Goal: Task Accomplishment & Management: Manage account settings

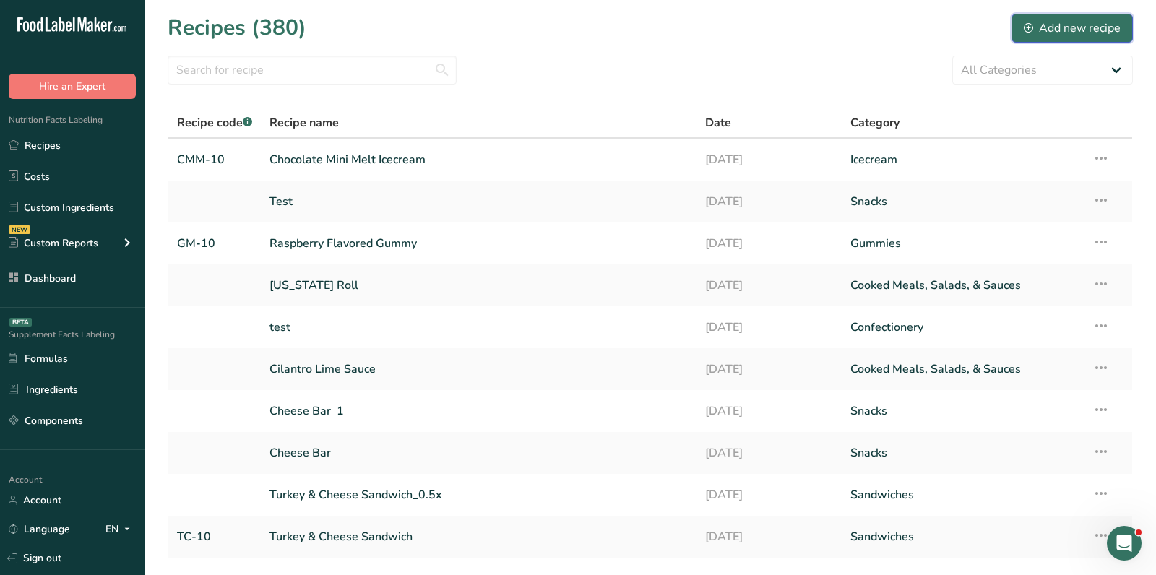
click at [1057, 31] on div "Add new recipe" at bounding box center [1072, 28] width 97 height 17
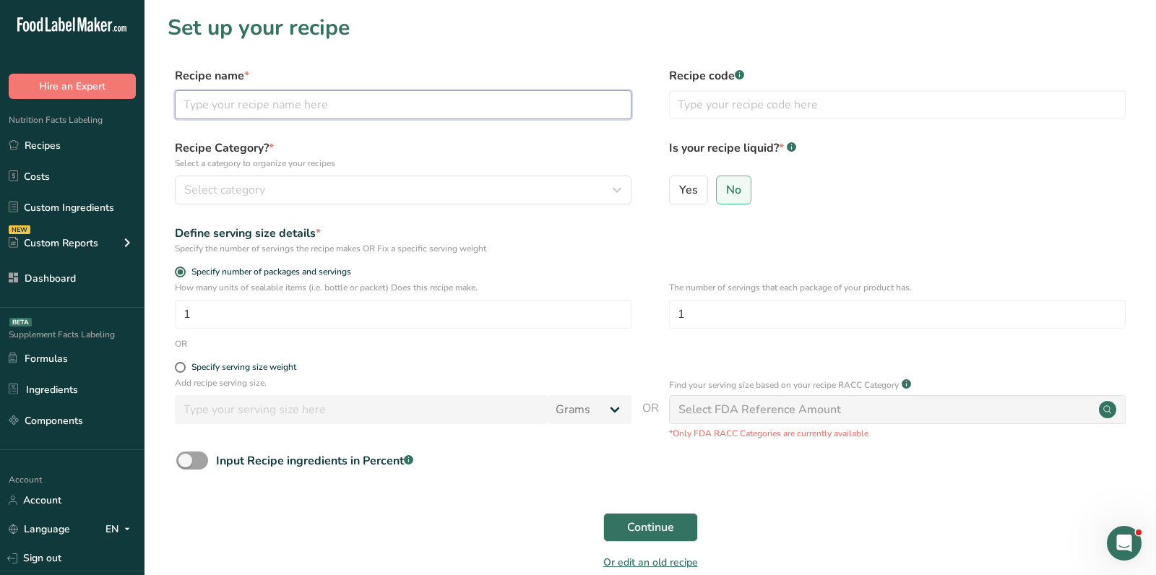
click at [241, 103] on input "text" at bounding box center [403, 104] width 457 height 29
paste input "12” Cheese Frozen Pizza"
click at [294, 103] on input "12” Cheese Frozen Pizza" at bounding box center [403, 104] width 457 height 29
type input "12” Cheese Frozen Pizza"
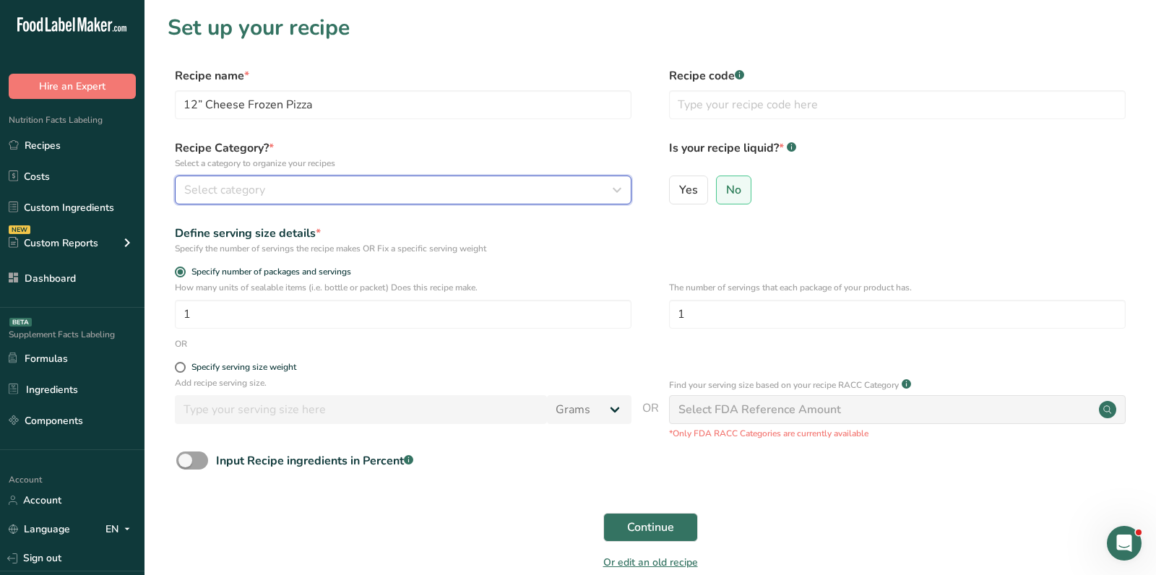
click at [277, 197] on div "Select category" at bounding box center [398, 189] width 429 height 17
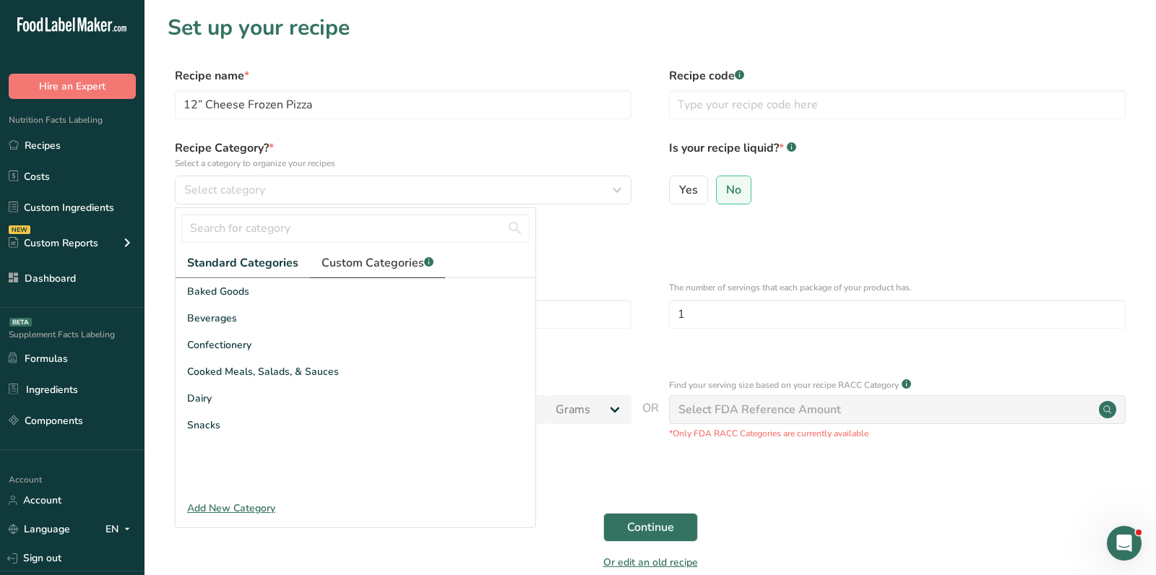
click at [373, 257] on span "Custom Categories .a-a{fill:#347362;}.b-a{fill:#fff;}" at bounding box center [378, 262] width 112 height 17
click at [233, 512] on div "Add New Category" at bounding box center [356, 508] width 360 height 15
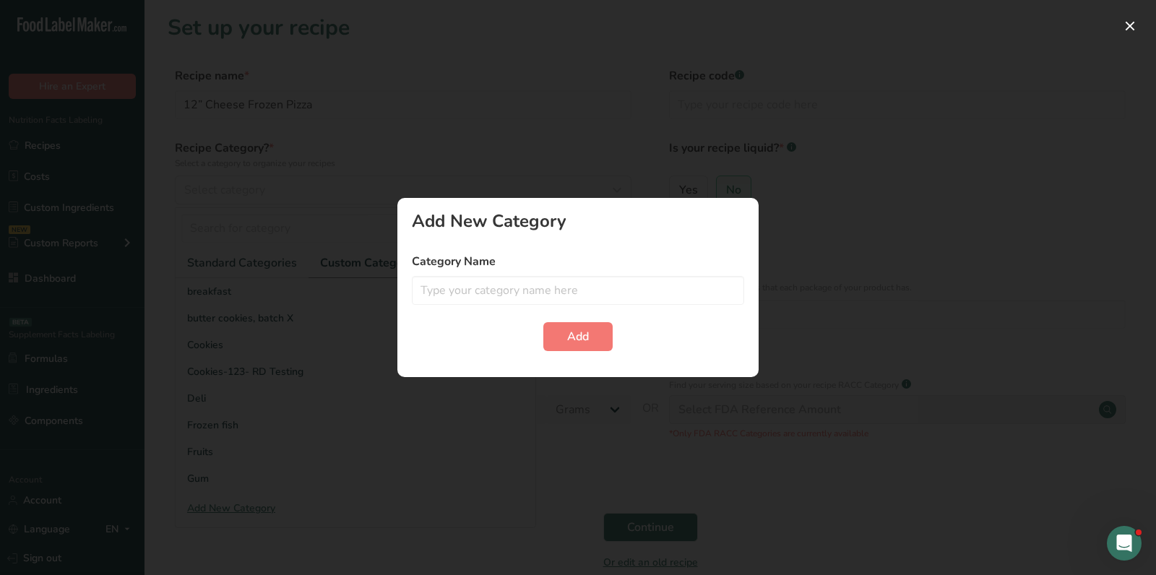
click at [544, 274] on div "Category Name" at bounding box center [578, 279] width 332 height 52
click at [553, 283] on input "text" at bounding box center [578, 290] width 332 height 29
type input "Pizza"
click at [594, 339] on button "Add" at bounding box center [578, 336] width 69 height 29
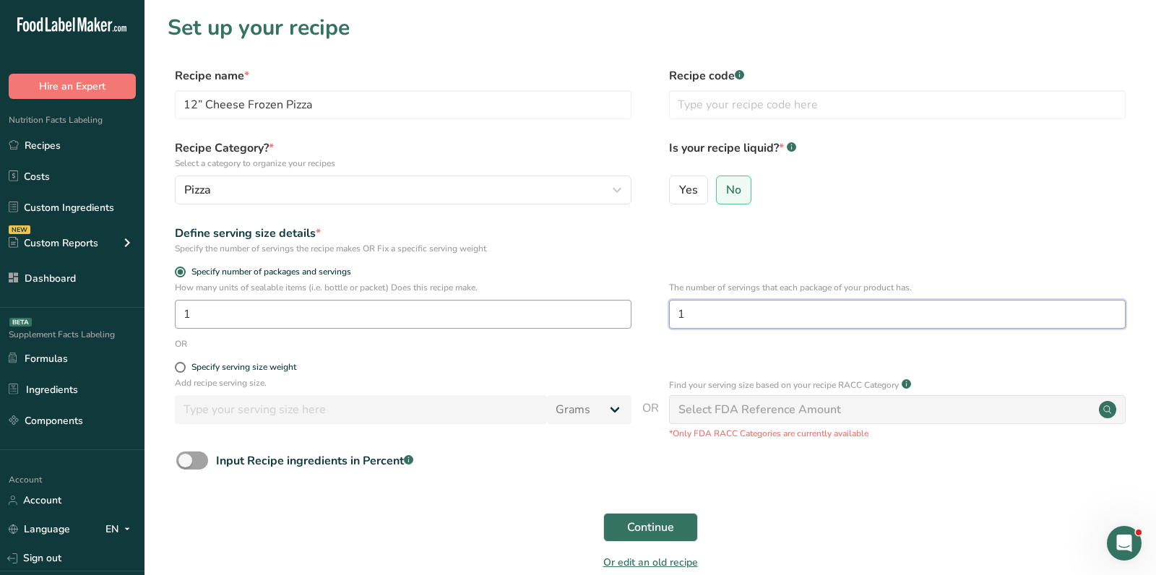
drag, startPoint x: 737, startPoint y: 318, endPoint x: 624, endPoint y: 317, distance: 113.5
click at [624, 317] on div "How many units of sealable items (i.e. bottle or packet) Does this recipe make.…" at bounding box center [651, 309] width 966 height 56
type input "3"
click at [828, 483] on form "Recipe name * 12” Cheese Frozen Pizza Recipe code .a-a{fill:#347362;}.b-a{fill:…" at bounding box center [651, 323] width 966 height 512
click at [653, 538] on button "Continue" at bounding box center [650, 527] width 95 height 29
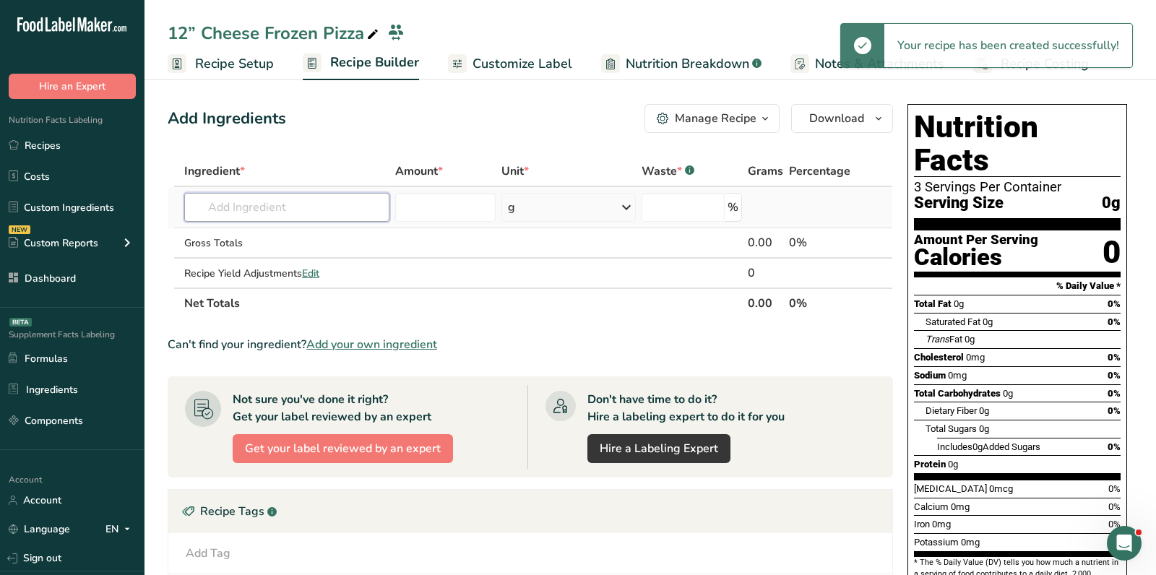
click at [306, 202] on input "text" at bounding box center [286, 207] width 205 height 29
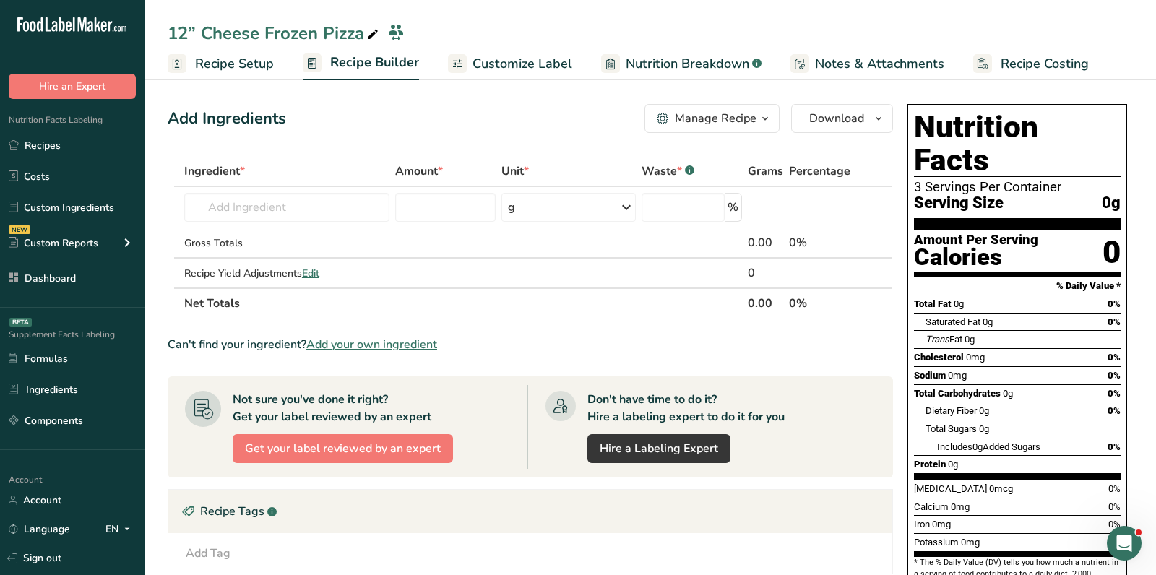
click at [375, 345] on span "Add your own ingredient" at bounding box center [371, 344] width 131 height 17
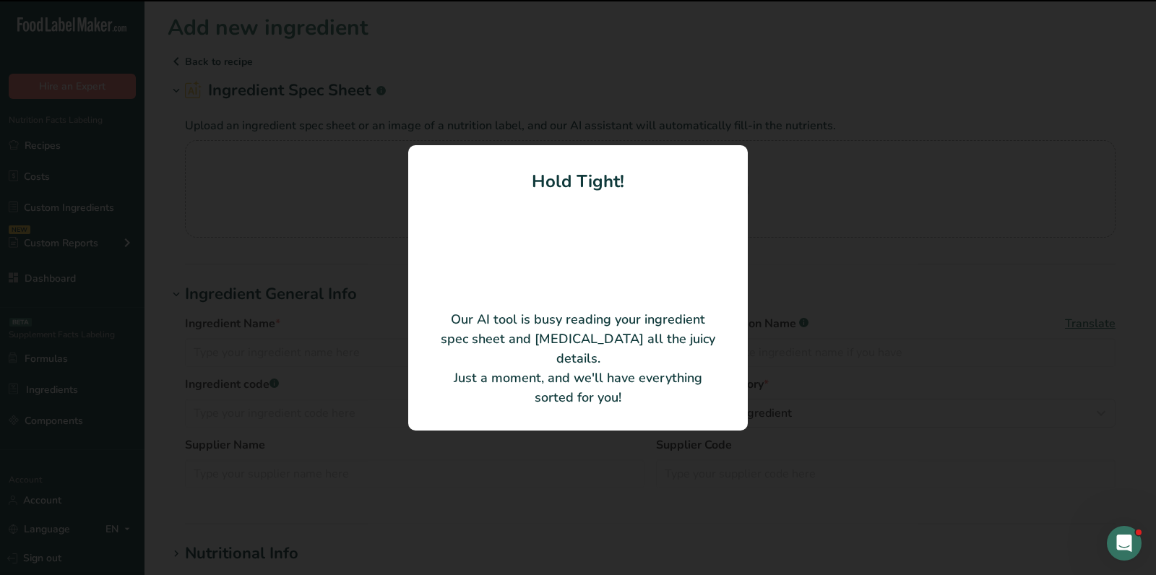
type input "Romano Cheese"
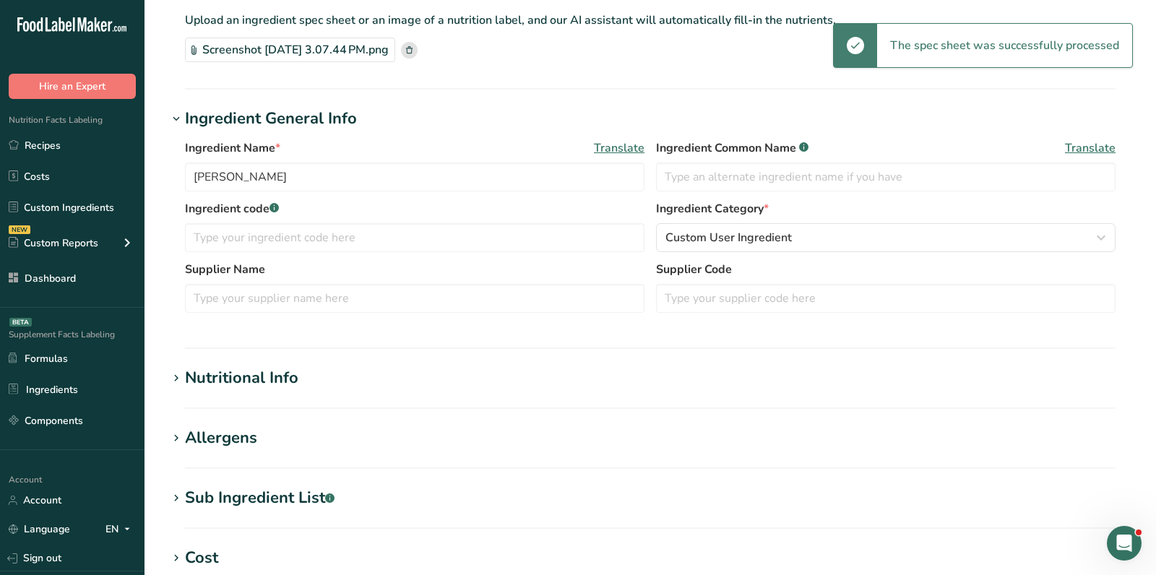
scroll to position [119, 0]
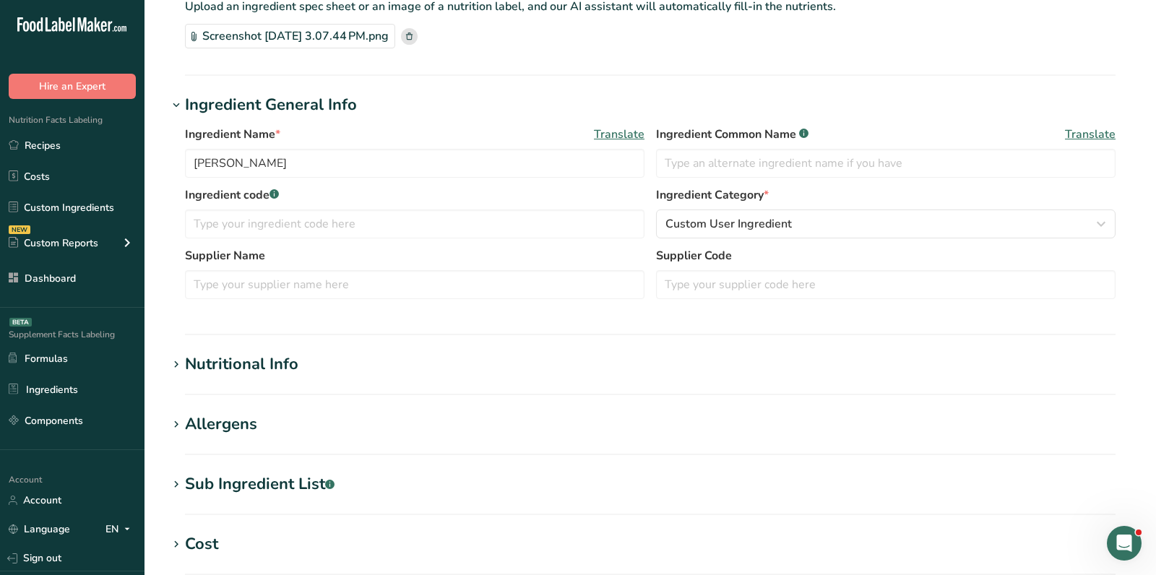
click at [608, 142] on div "Ingredient Name * Translate Romano Cheese" at bounding box center [415, 152] width 460 height 52
click at [608, 132] on span "Translate" at bounding box center [619, 134] width 51 height 17
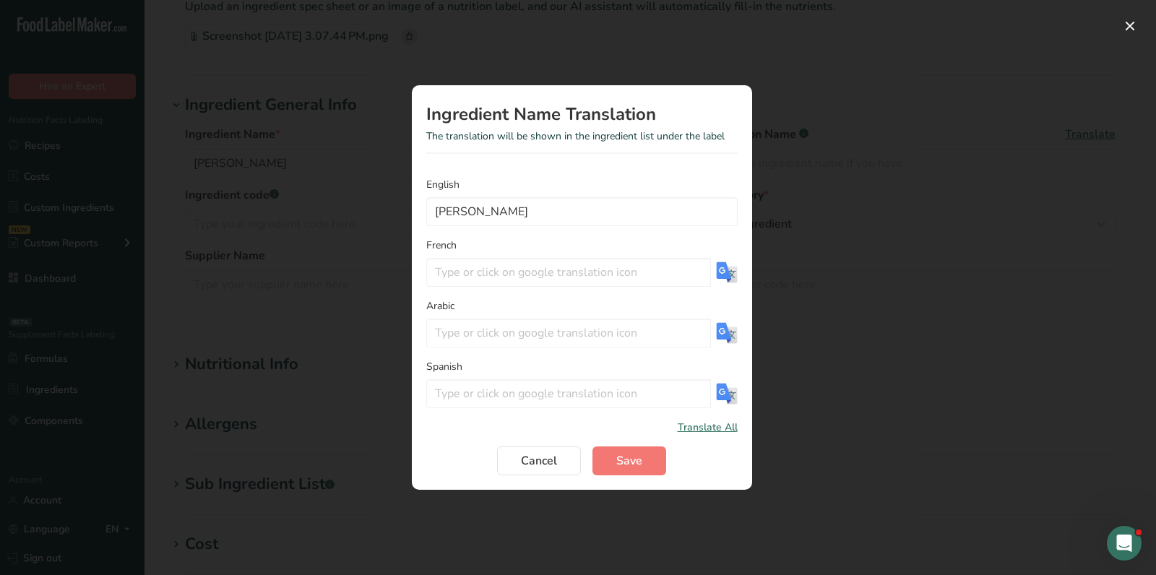
click at [702, 423] on span "Translate All" at bounding box center [708, 427] width 60 height 15
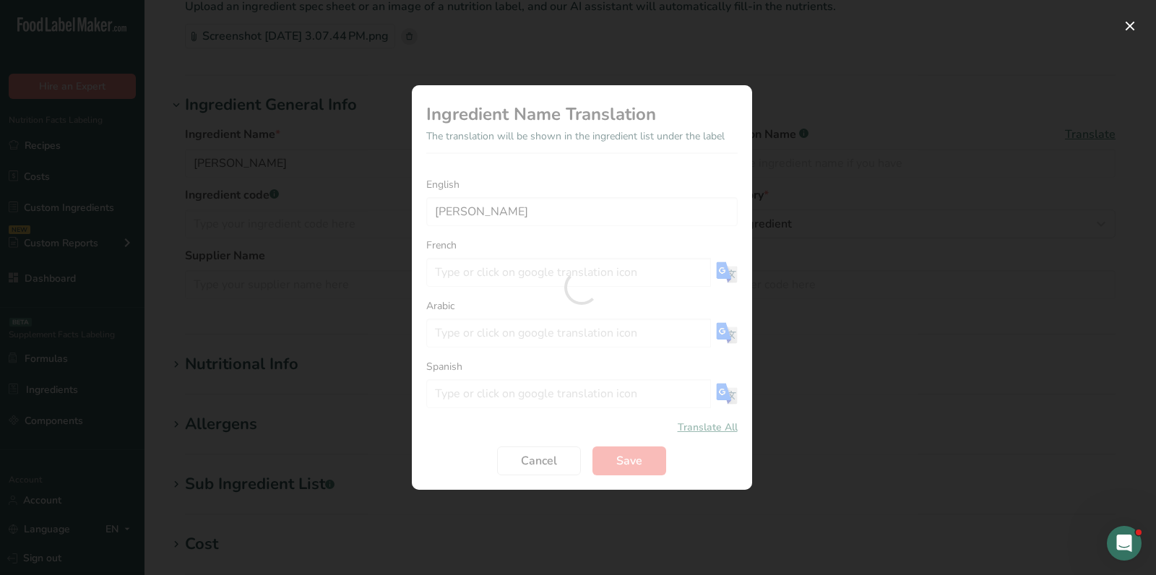
type input "Fromage Romano"
type input "جبنة رومانو"
type input "Queso Romano"
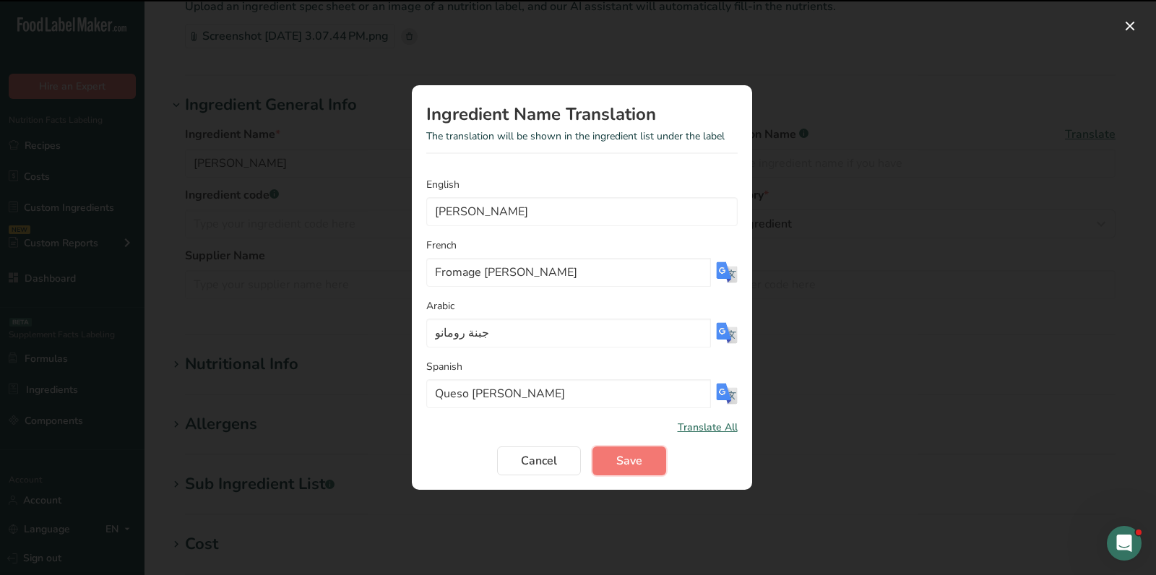
click at [631, 462] on span "Save" at bounding box center [629, 460] width 26 height 17
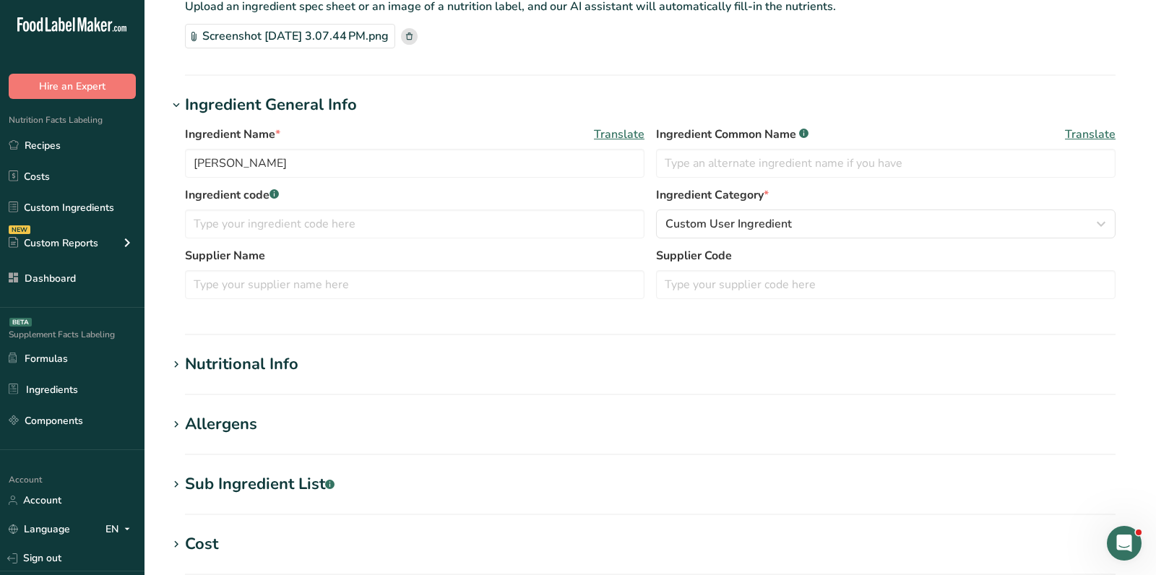
click at [249, 370] on div "Nutritional Info" at bounding box center [241, 365] width 113 height 24
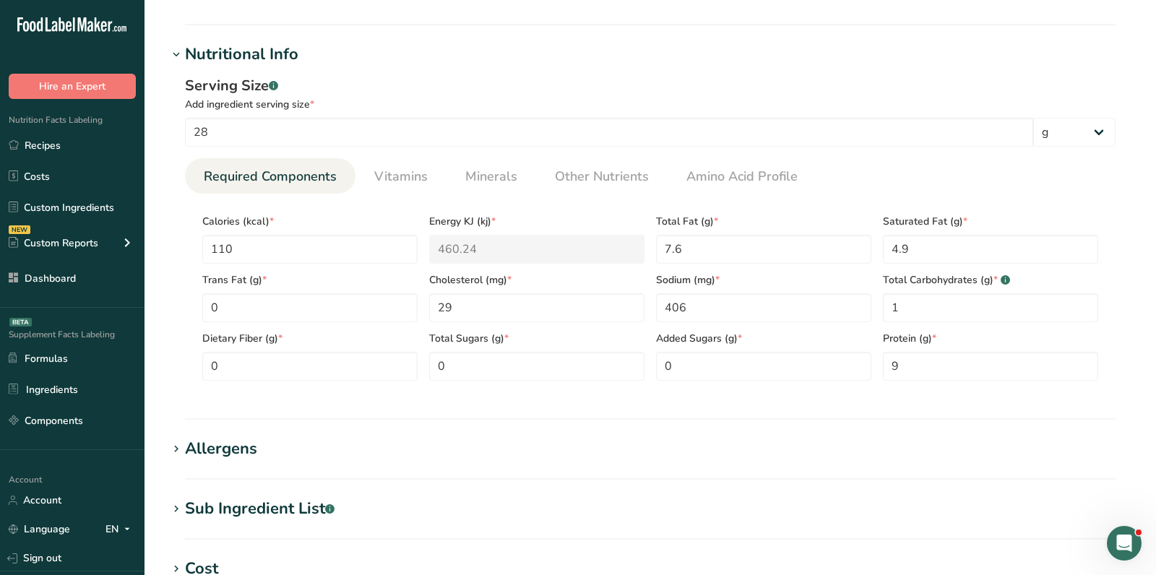
scroll to position [430, 0]
click at [504, 367] on Sugars "0" at bounding box center [536, 365] width 215 height 29
type Sugars "0.2"
click at [402, 179] on span "Vitamins" at bounding box center [400, 176] width 53 height 20
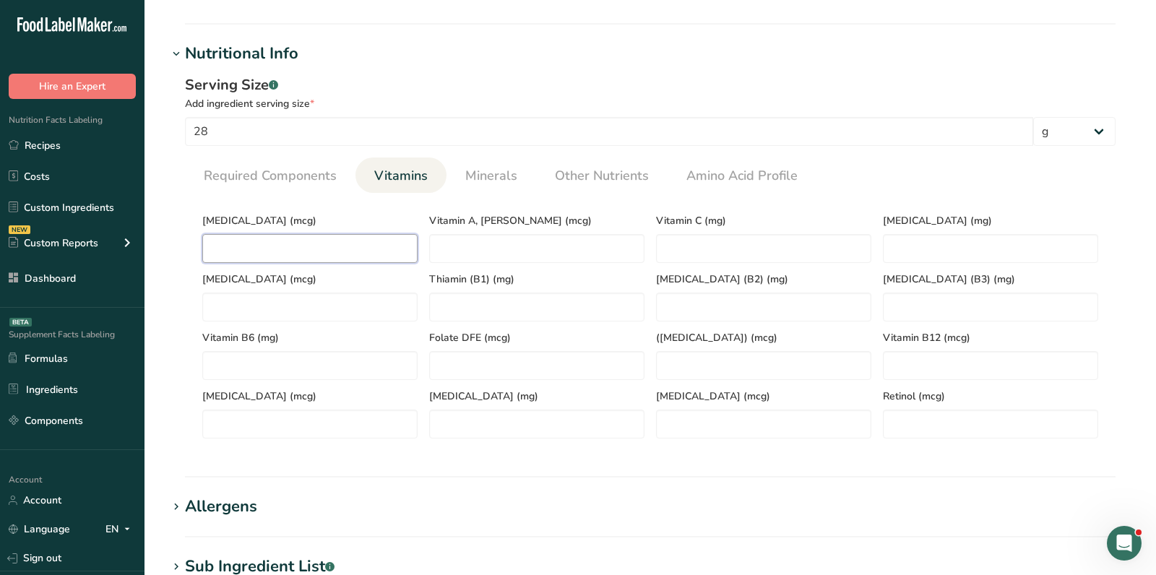
click at [338, 247] on D "number" at bounding box center [309, 248] width 215 height 29
type D "0.1"
click at [474, 195] on section "Calories (kcal) * 110 Energy KJ (kj) * 460.24 Total Fat (g) * 7.6 Saturated Fat…" at bounding box center [650, 321] width 931 height 257
click at [481, 181] on span "Minerals" at bounding box center [491, 176] width 52 height 20
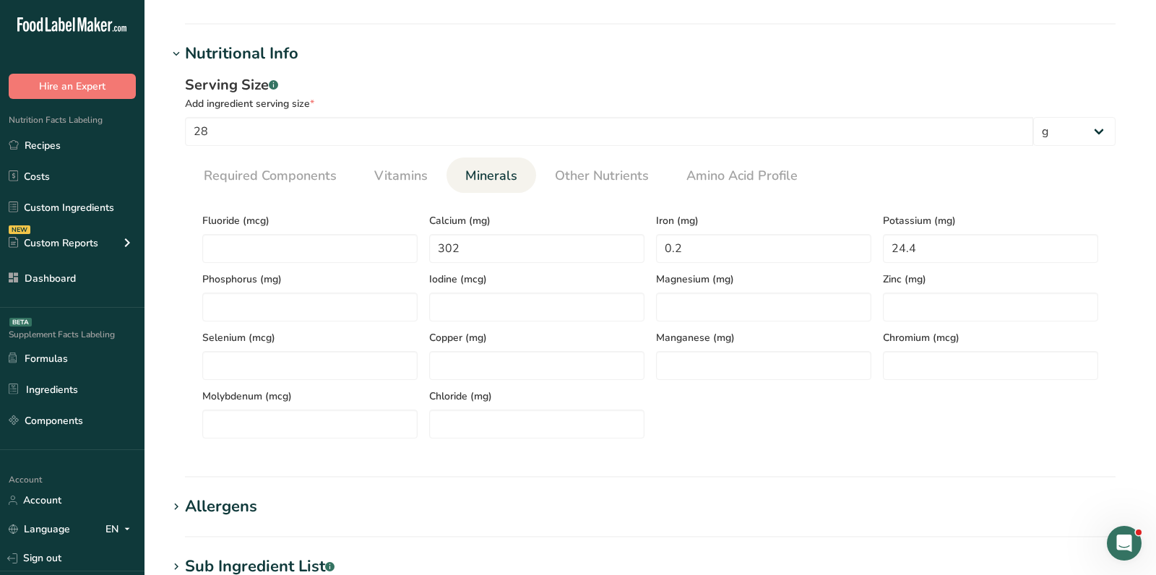
scroll to position [467, 0]
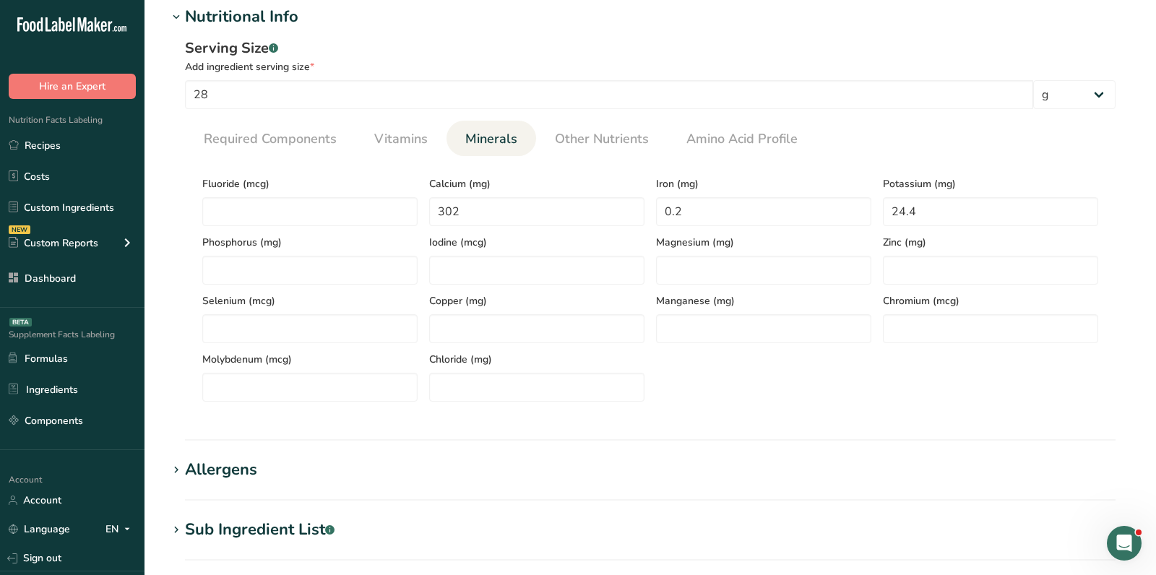
click at [236, 471] on div "Allergens" at bounding box center [221, 470] width 72 height 24
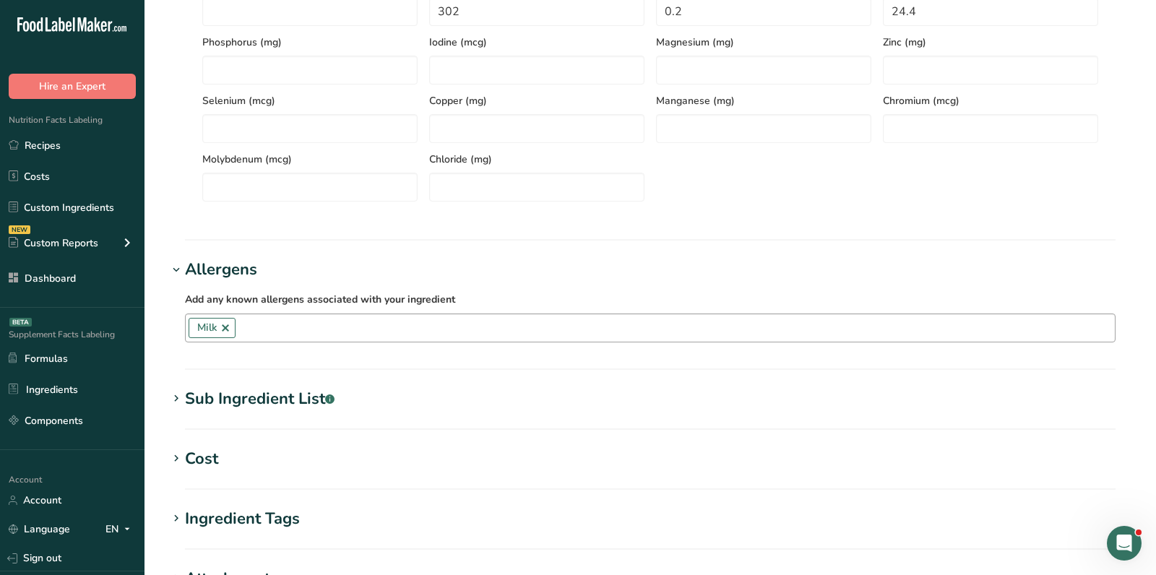
scroll to position [934, 0]
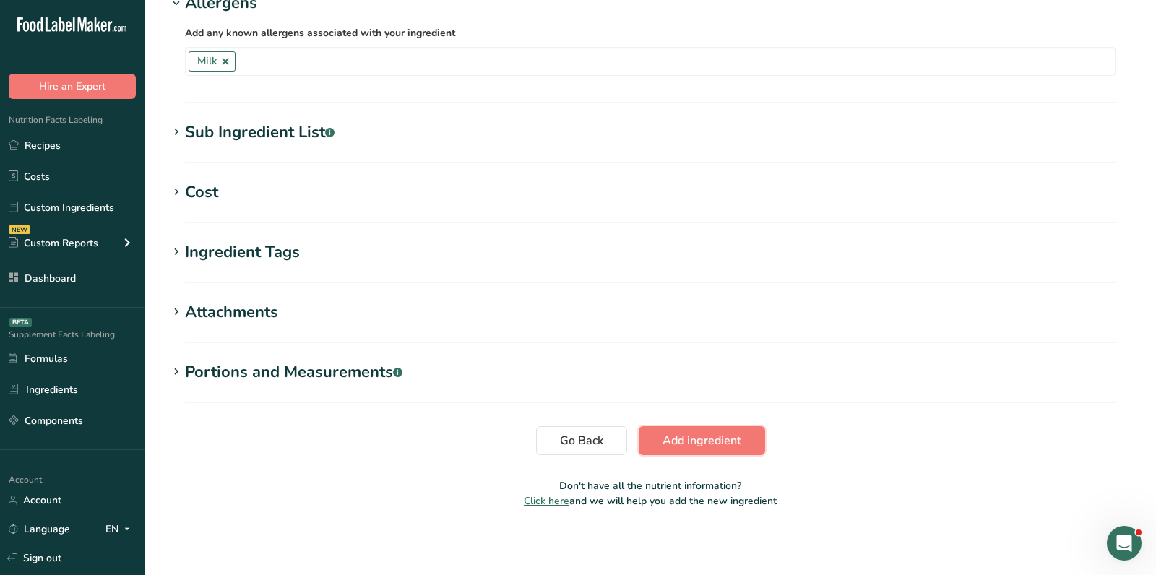
drag, startPoint x: 680, startPoint y: 441, endPoint x: 374, endPoint y: 4, distance: 533.4
click at [680, 441] on span "Add ingredient" at bounding box center [702, 440] width 79 height 17
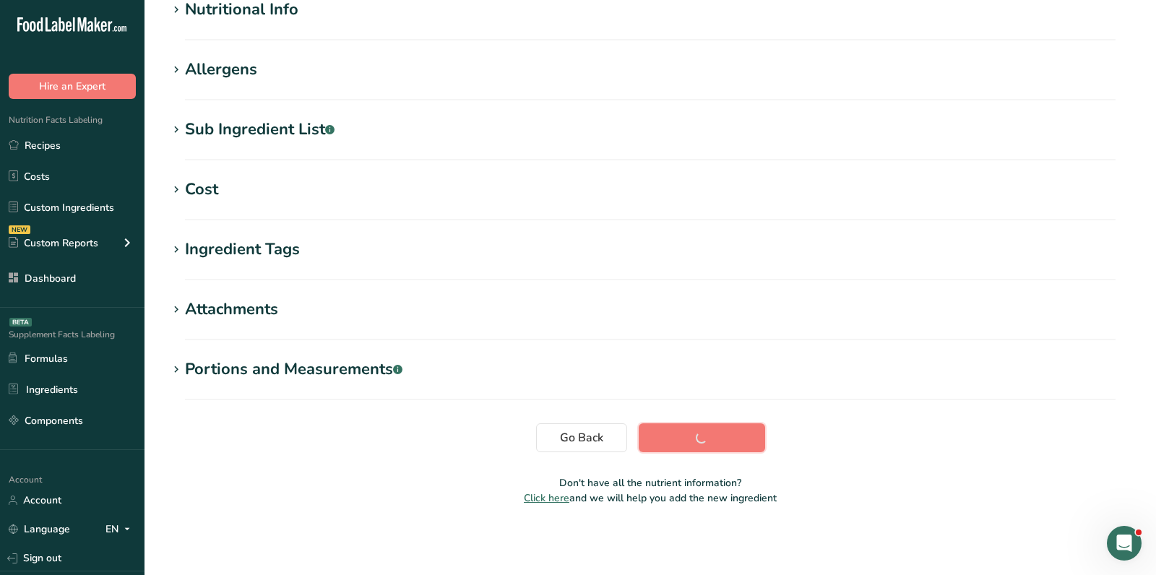
scroll to position [200, 0]
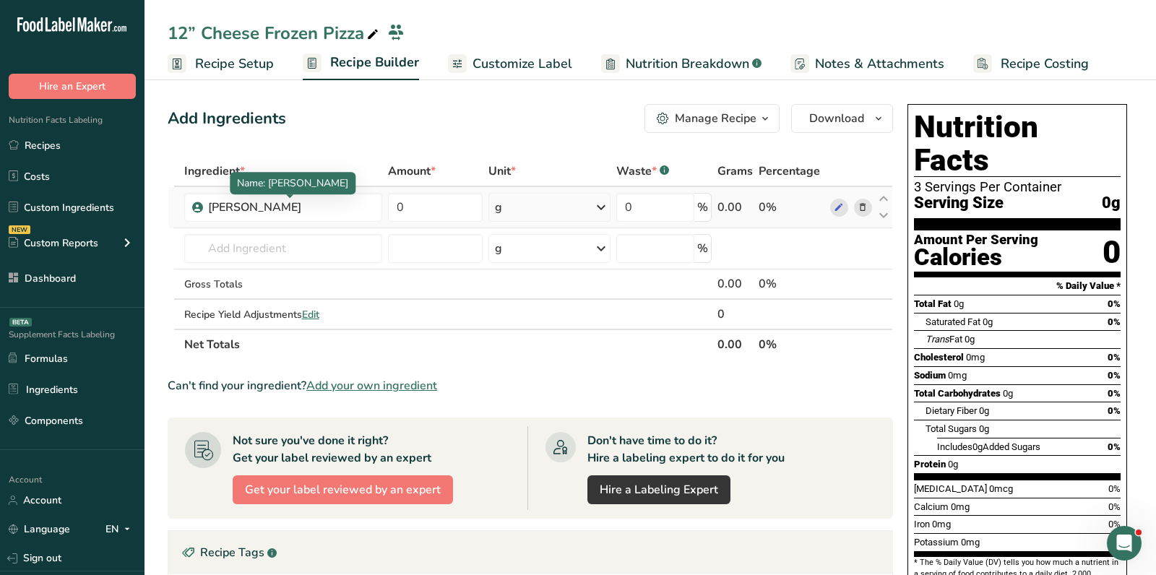
scroll to position [17, 0]
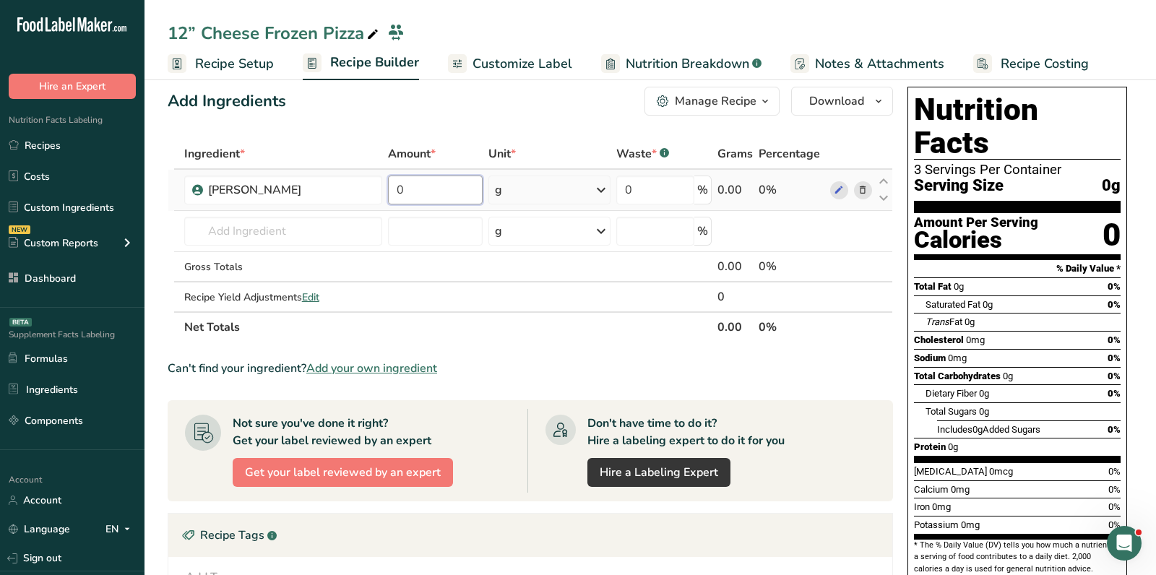
drag, startPoint x: 426, startPoint y: 184, endPoint x: 391, endPoint y: 184, distance: 34.7
click at [398, 184] on input "0" at bounding box center [435, 190] width 95 height 29
type input "4"
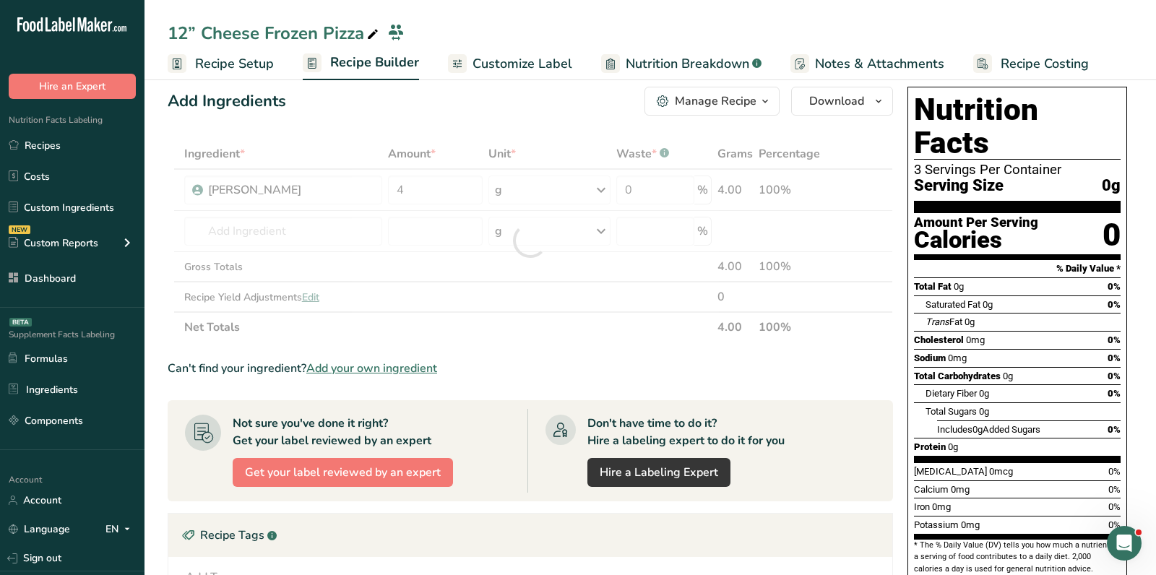
click at [489, 126] on div "Add Ingredients Manage Recipe Delete Recipe Duplicate Recipe Scale Recipe Save …" at bounding box center [535, 475] width 734 height 789
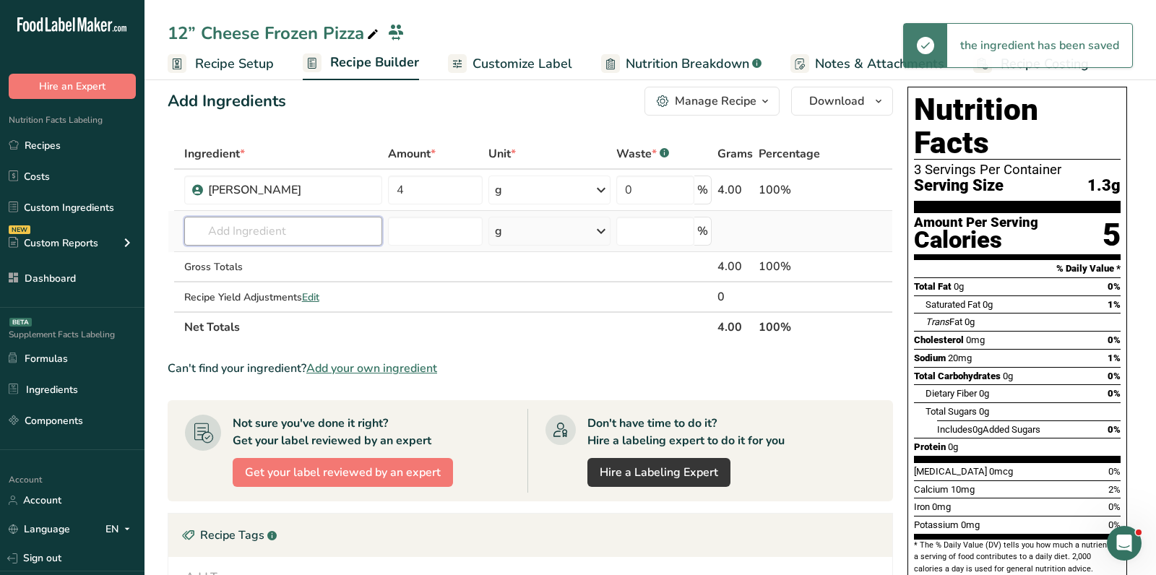
click at [296, 229] on input "text" at bounding box center [283, 231] width 198 height 29
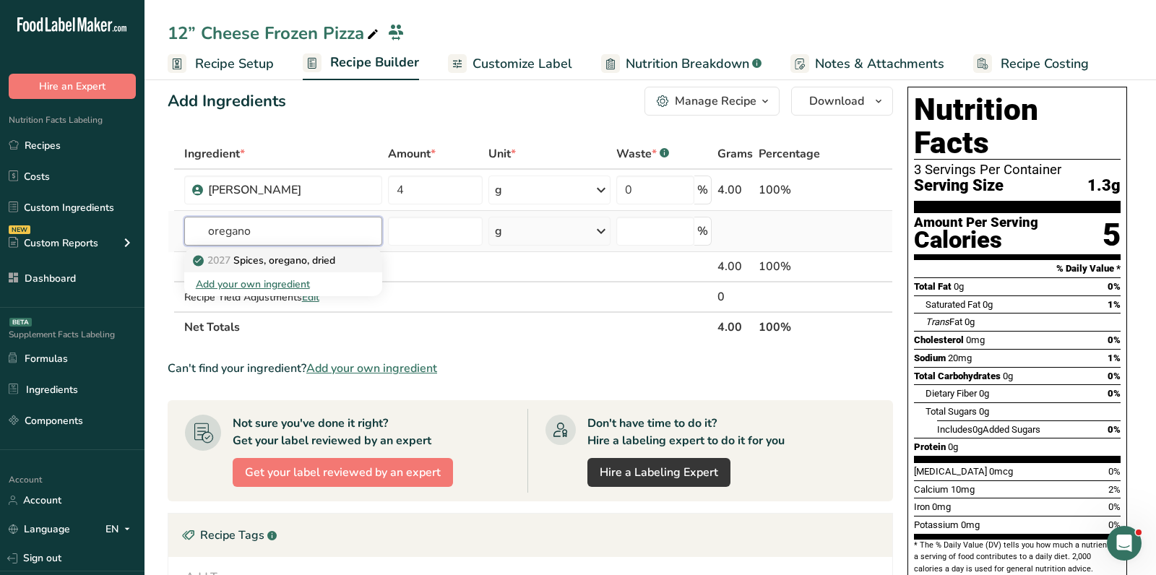
type input "oregano"
click at [327, 257] on p "2027 Spices, oregano, dried" at bounding box center [265, 260] width 139 height 15
type input "Spices, oregano, dried"
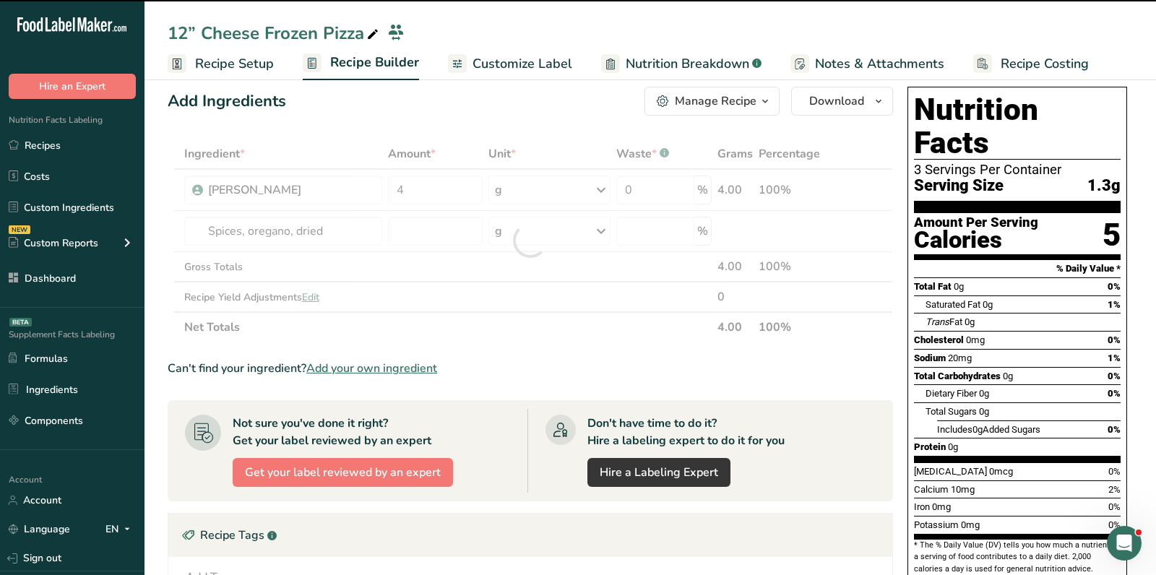
type input "0"
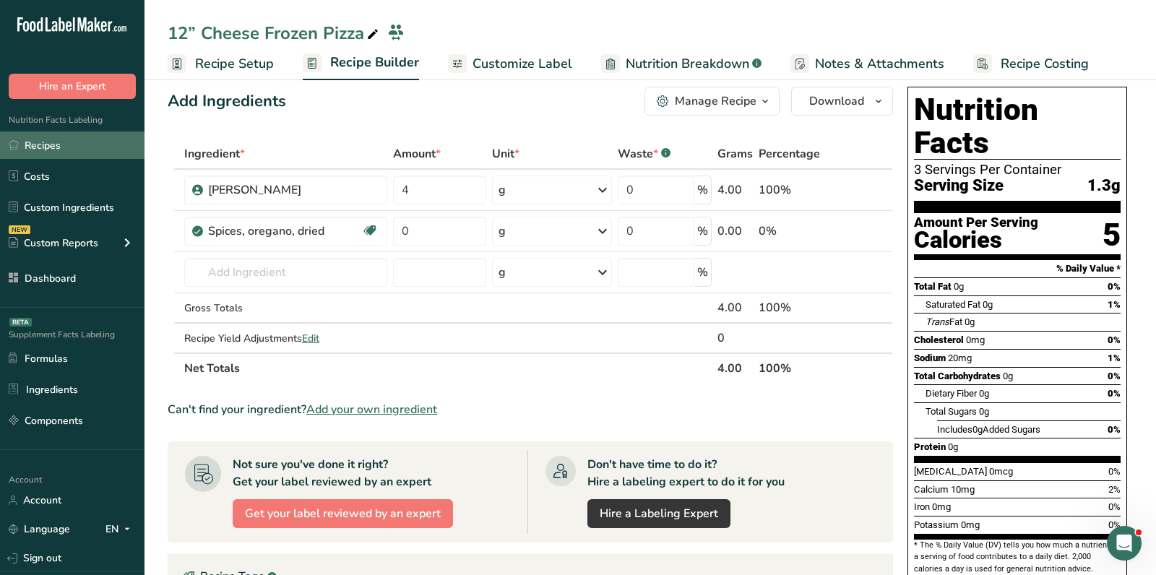
click at [76, 146] on link "Recipes" at bounding box center [72, 145] width 145 height 27
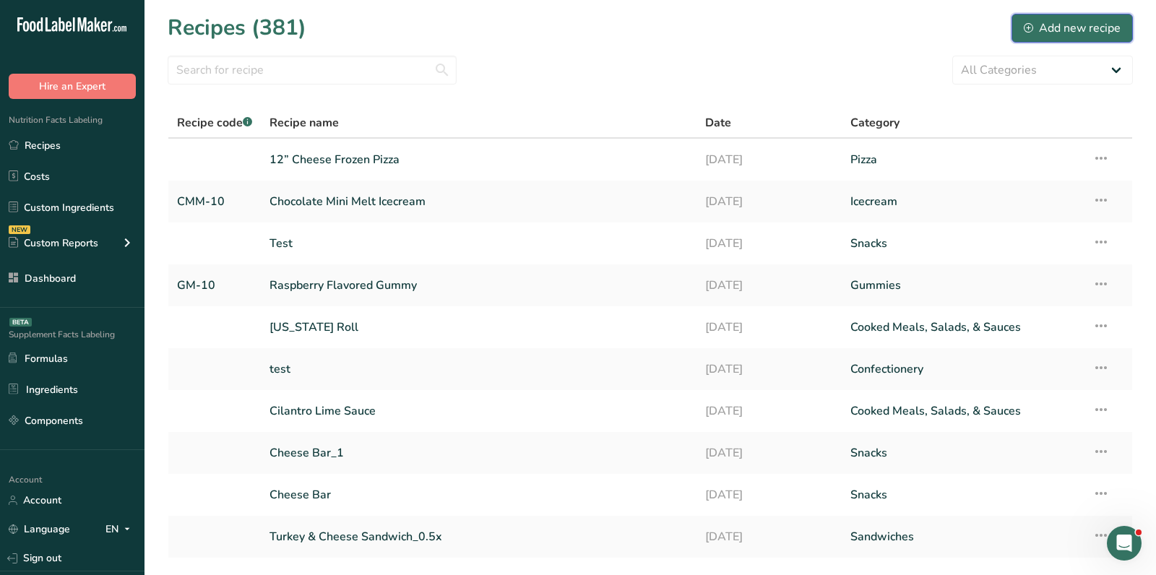
click at [1063, 26] on div "Add new recipe" at bounding box center [1072, 28] width 97 height 17
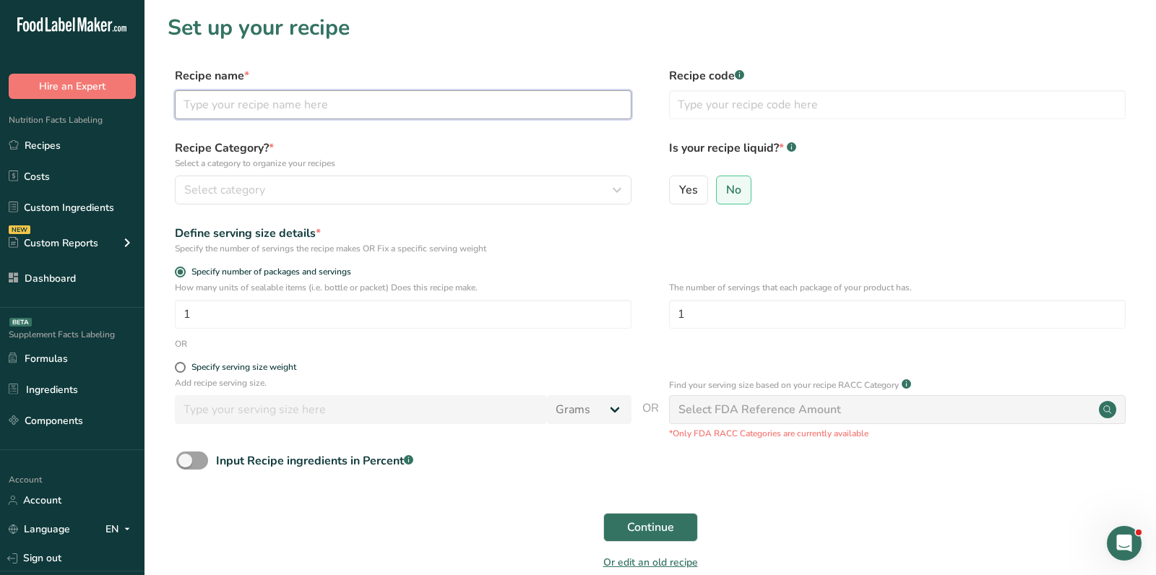
click at [295, 100] on input "text" at bounding box center [403, 104] width 457 height 29
paste input "Thin Bonici par-baked Crust"
type input "Thin Bonici par-baked Crust"
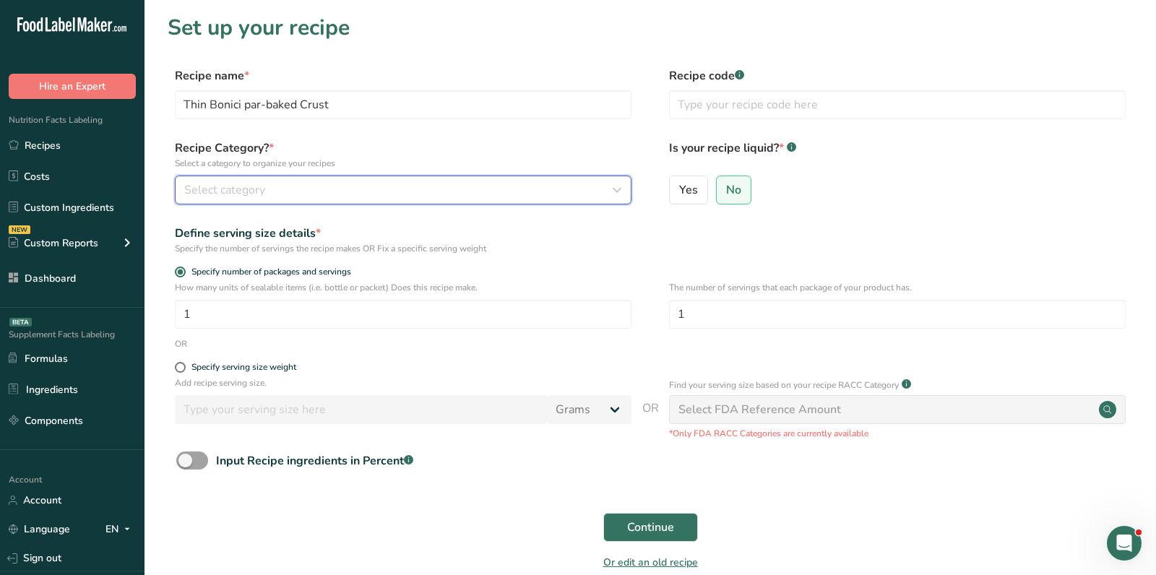
click at [379, 184] on div "Select category" at bounding box center [398, 189] width 429 height 17
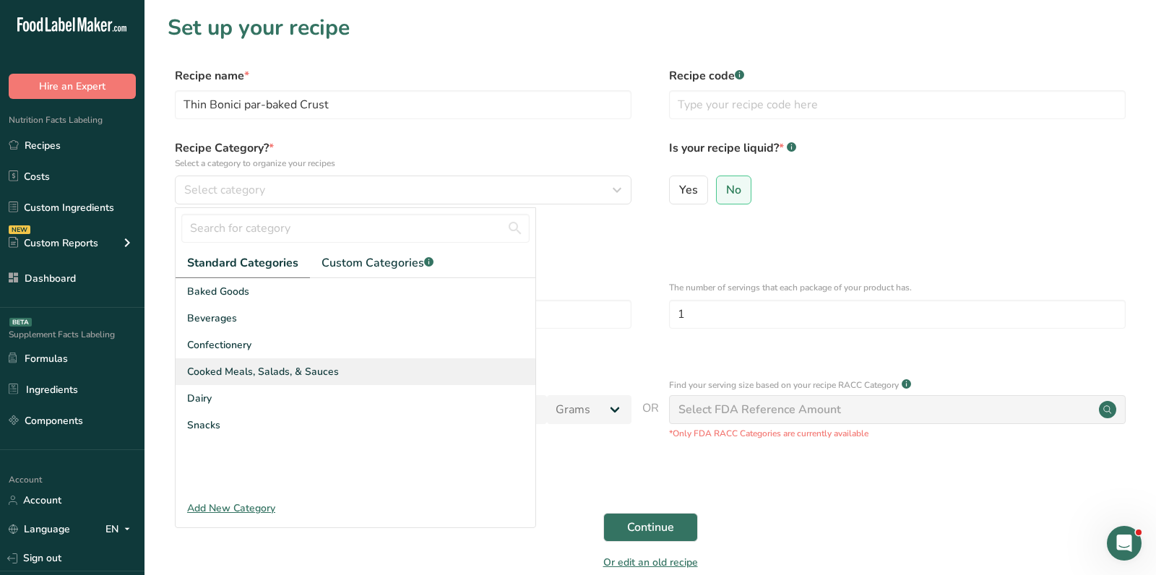
click at [257, 369] on span "Cooked Meals, Salads, & Sauces" at bounding box center [263, 371] width 152 height 15
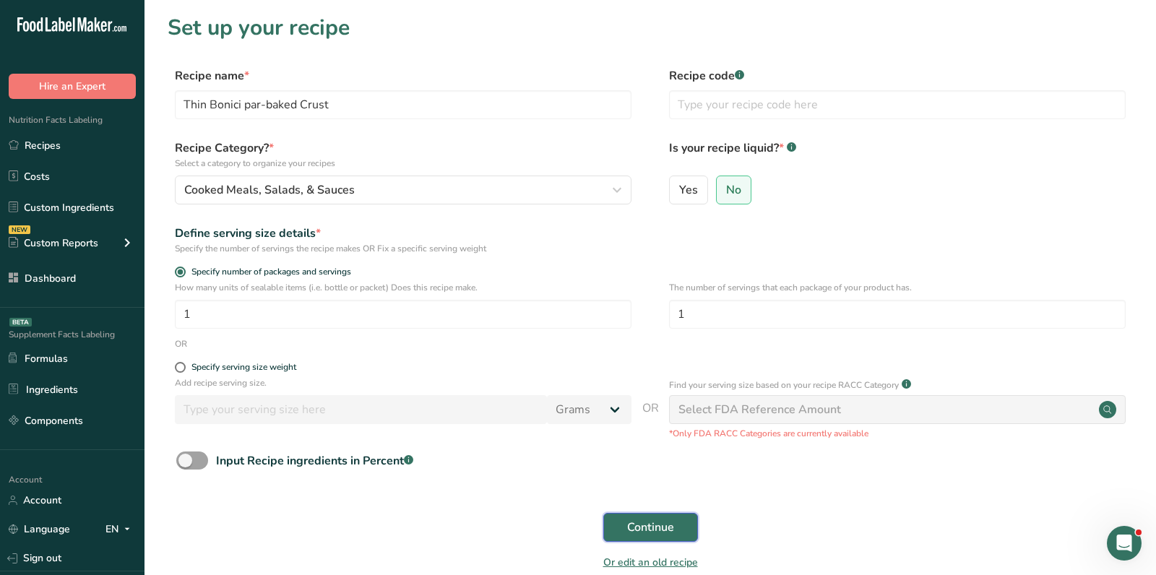
click at [671, 515] on button "Continue" at bounding box center [650, 527] width 95 height 29
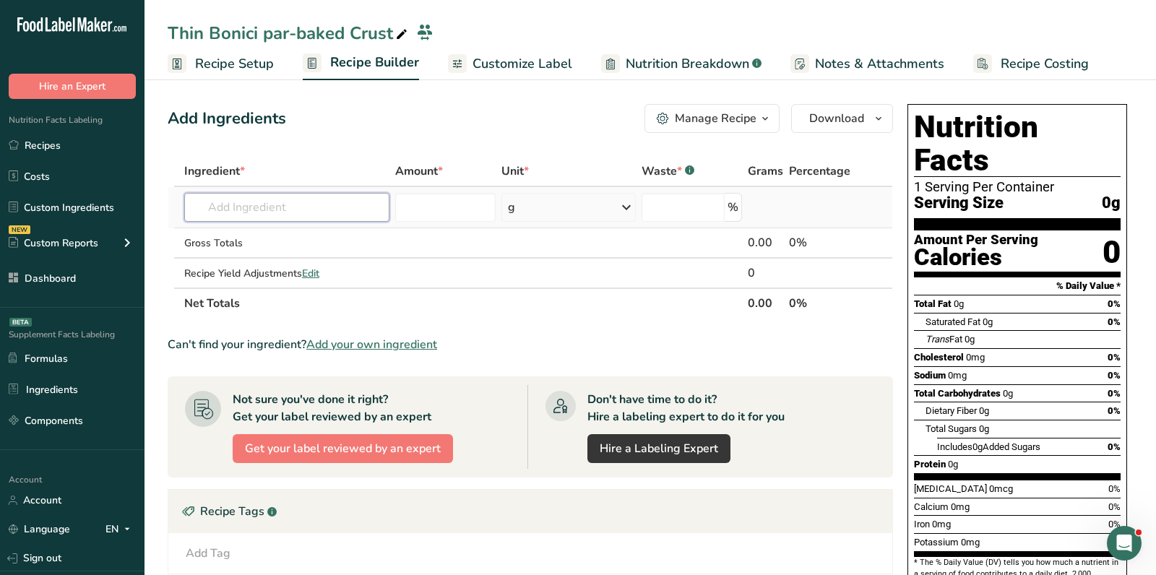
click at [333, 209] on input "text" at bounding box center [286, 207] width 205 height 29
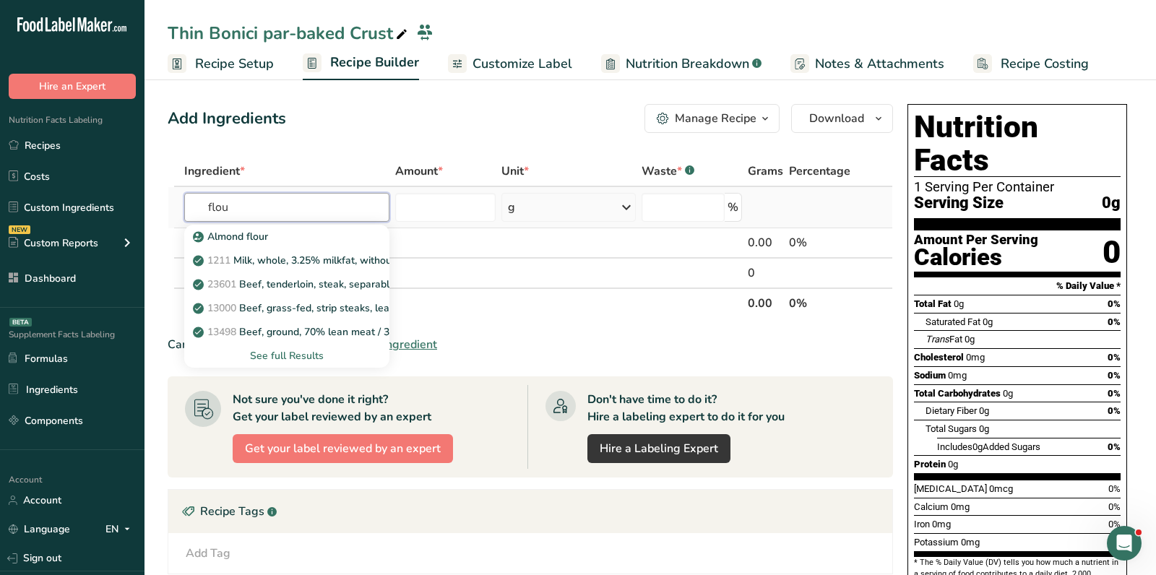
type input "flour"
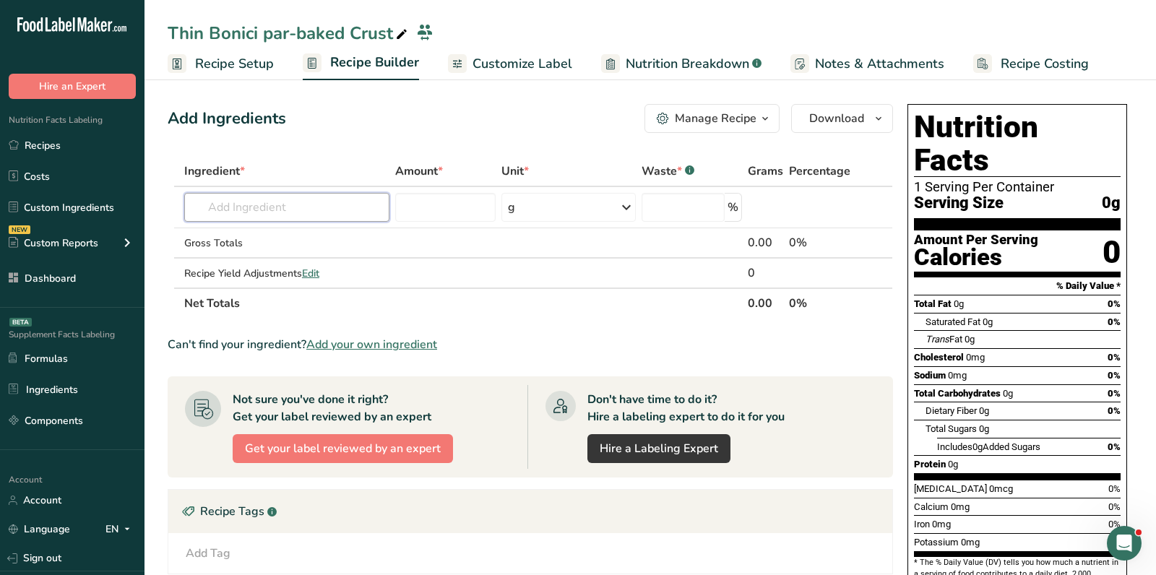
type input "a"
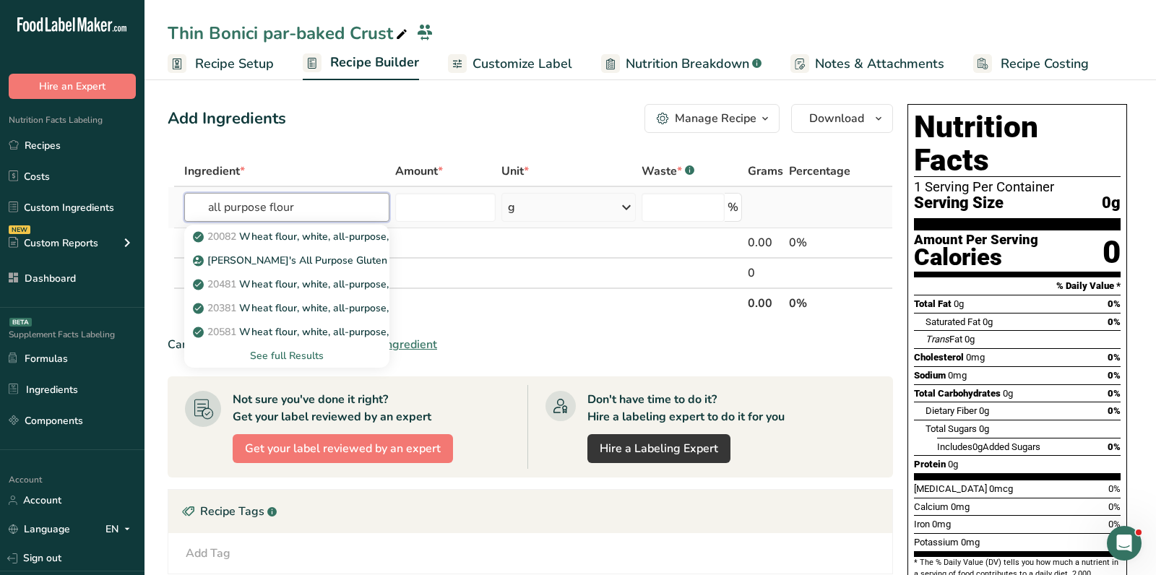
type input "all purpose flour"
click at [274, 353] on div "See full Results" at bounding box center [287, 355] width 182 height 15
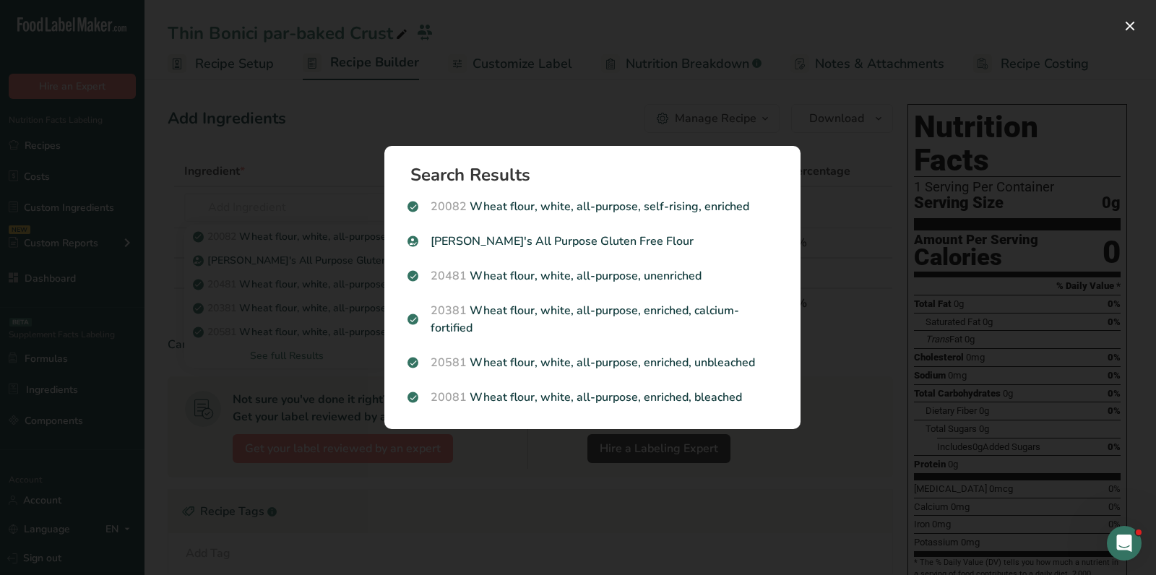
click at [536, 120] on div "Search results modal" at bounding box center [578, 287] width 1156 height 575
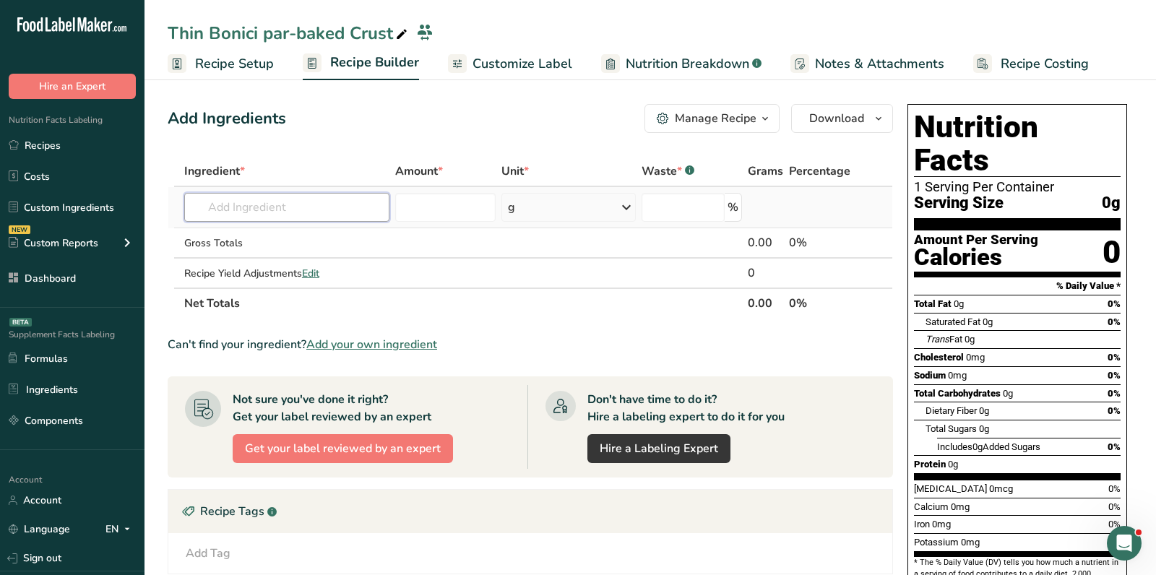
click at [262, 209] on input "text" at bounding box center [286, 207] width 205 height 29
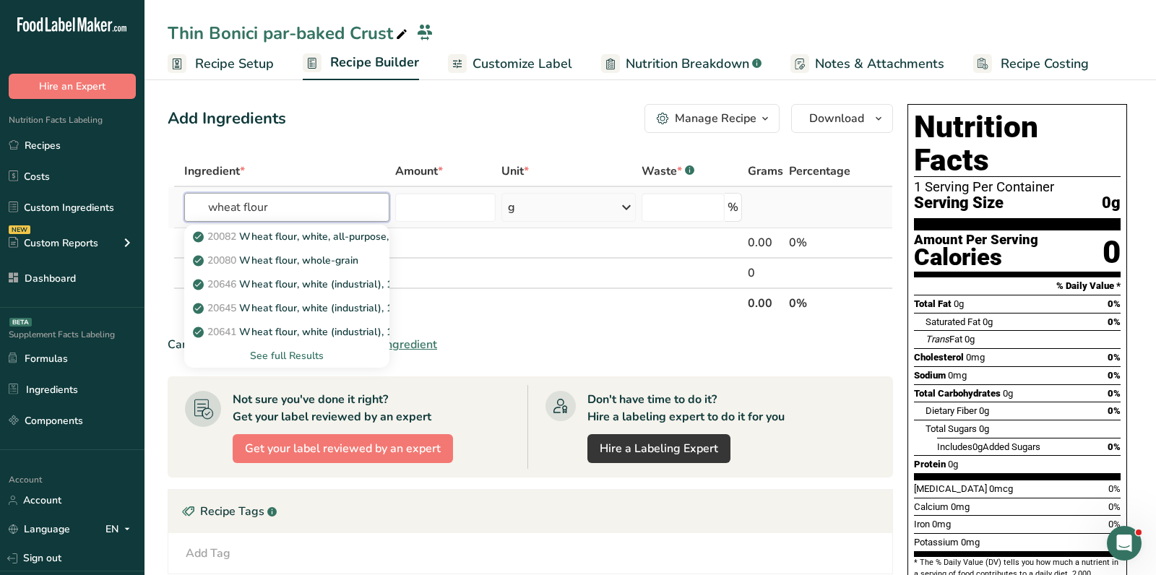
type input "wheat flour"
click at [288, 351] on div "See full Results" at bounding box center [287, 355] width 182 height 15
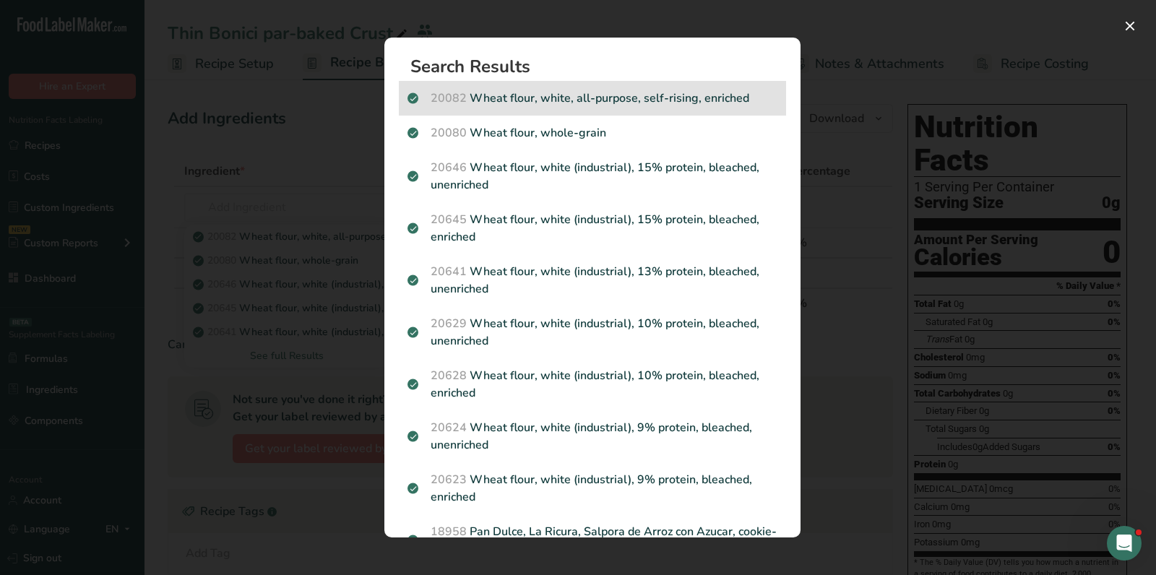
click at [692, 96] on p "20082 Wheat flour, white, all-purpose, self-rising, enriched" at bounding box center [593, 98] width 370 height 17
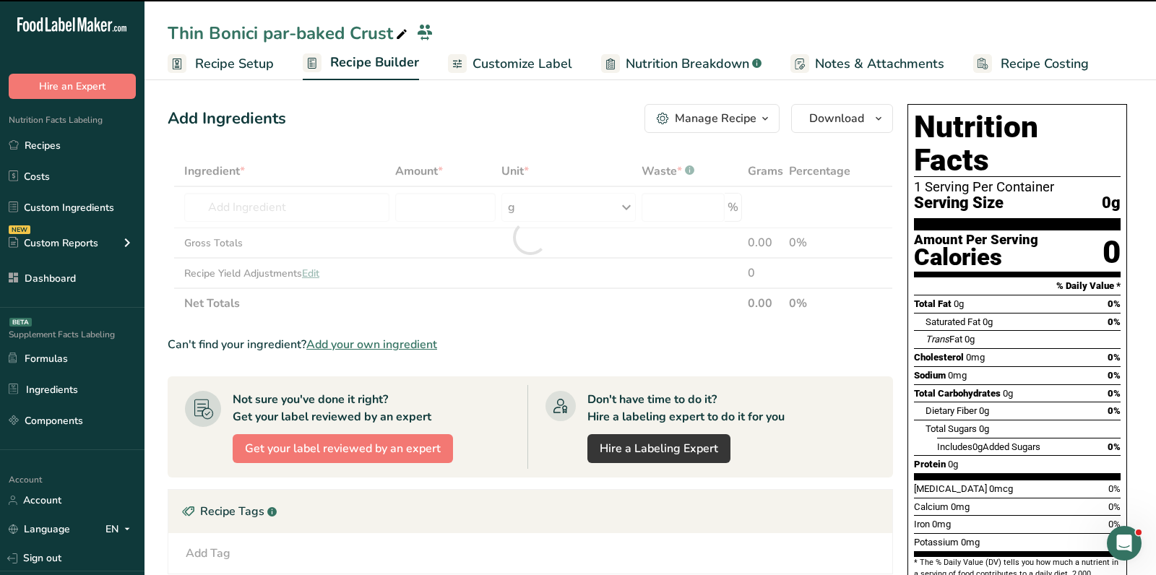
type input "0"
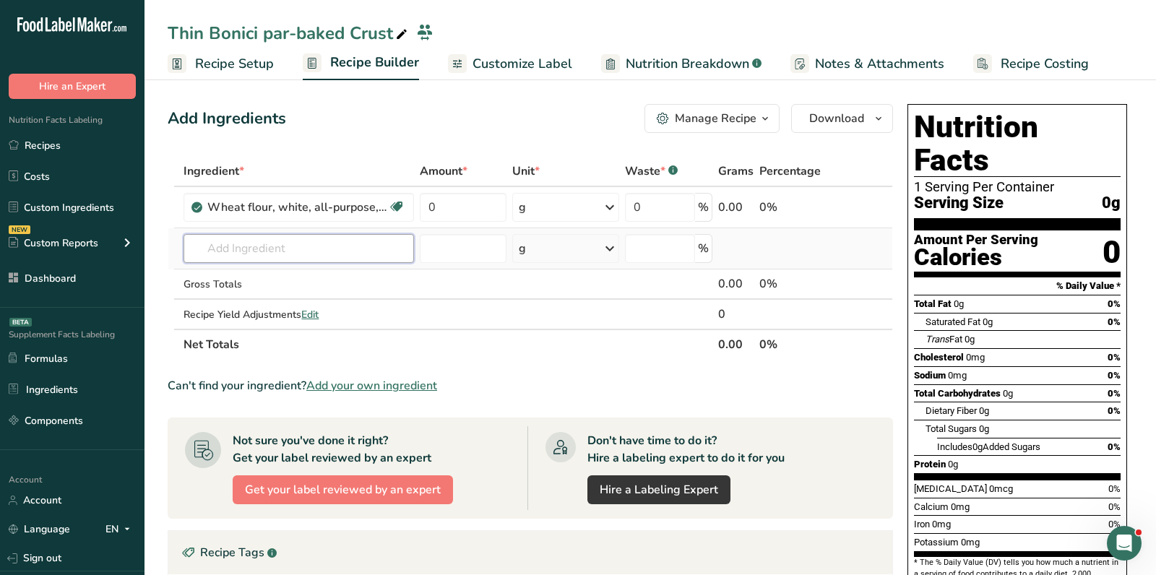
click at [307, 257] on input "text" at bounding box center [299, 248] width 231 height 29
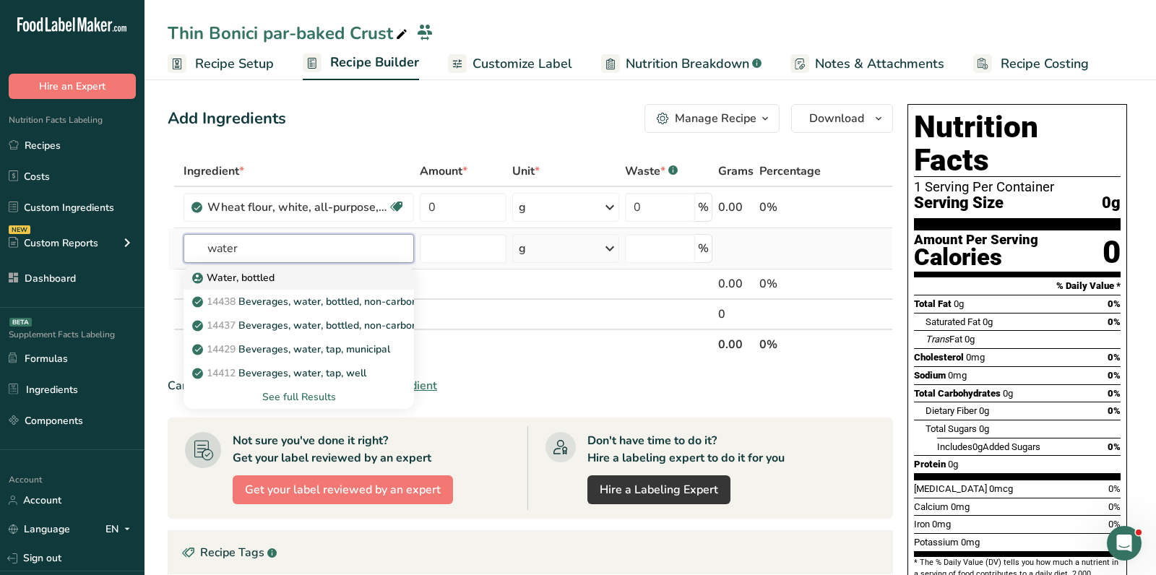
type input "water"
click at [354, 268] on link "Water, bottled" at bounding box center [299, 278] width 231 height 24
type input "Water, bottled"
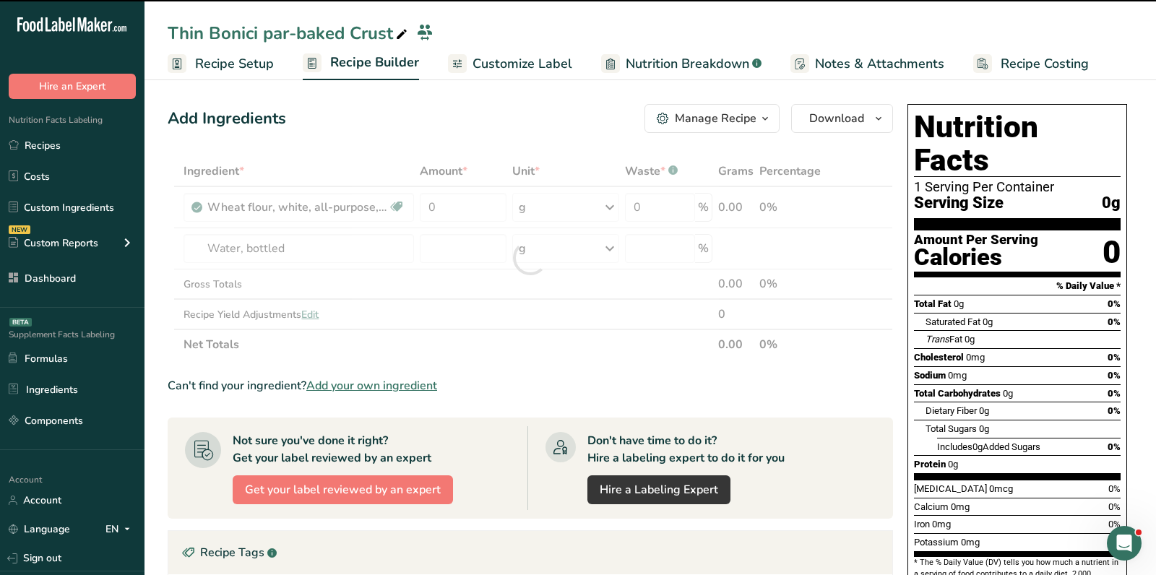
type input "0"
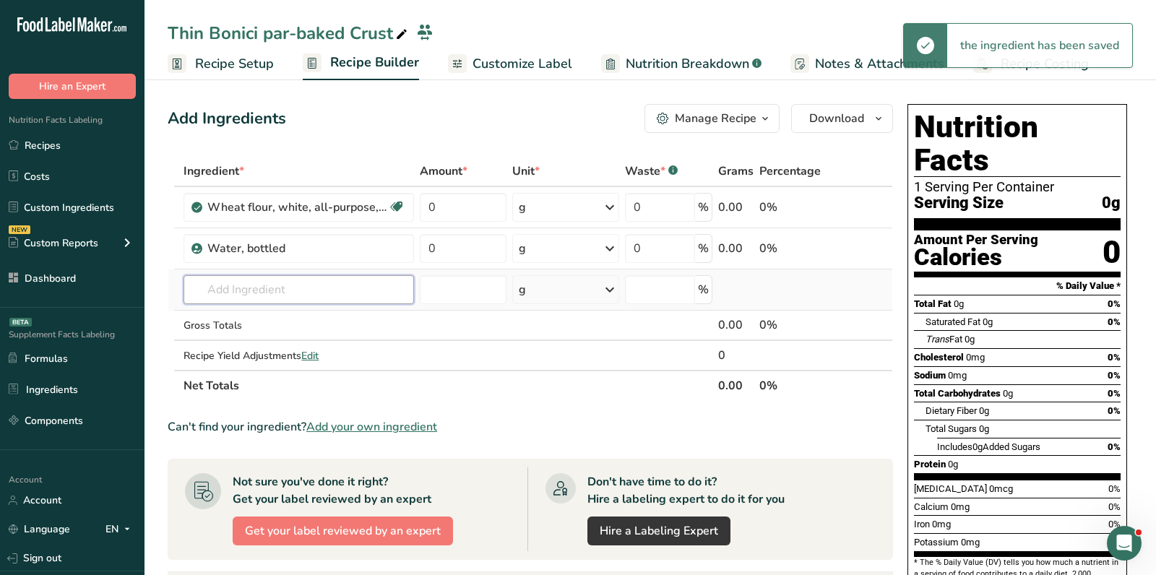
click at [342, 300] on input "text" at bounding box center [299, 289] width 231 height 29
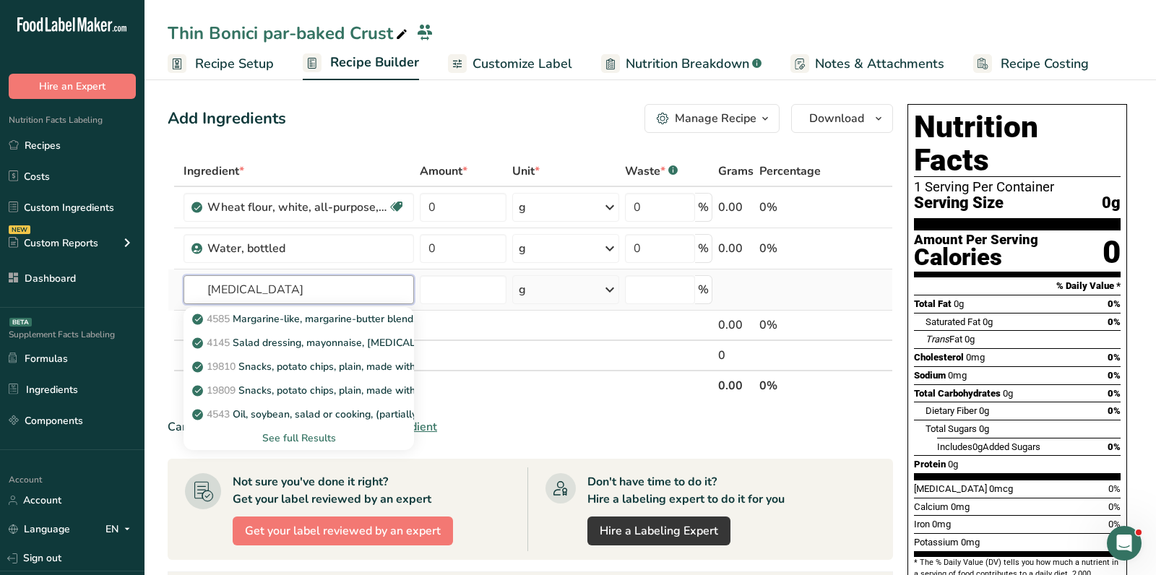
type input "soybean oil"
click at [324, 439] on div "See full Results" at bounding box center [298, 438] width 207 height 15
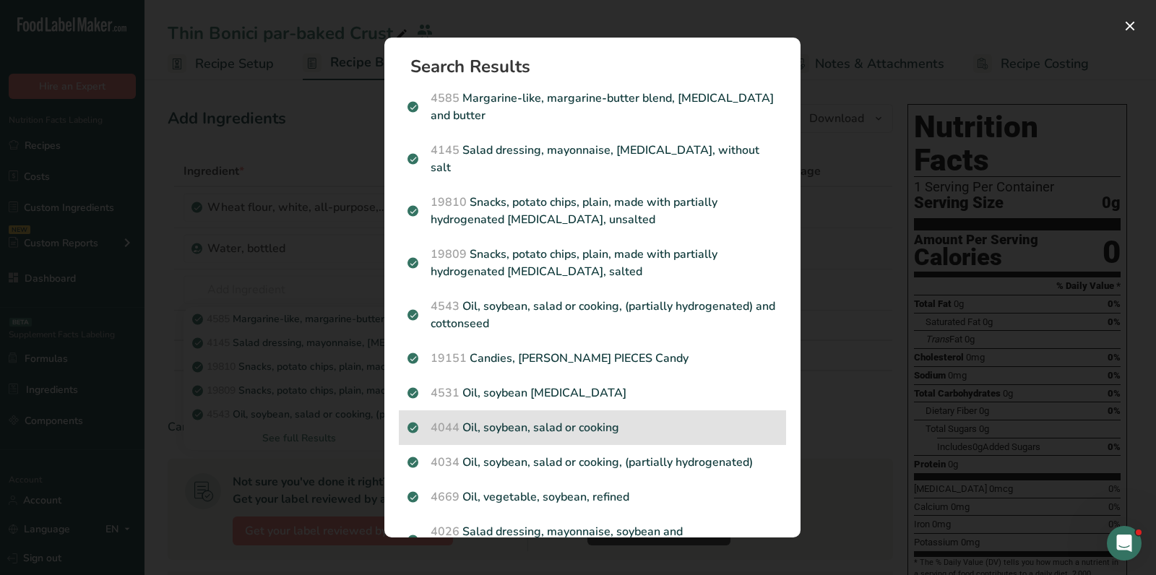
click at [518, 419] on p "4044 Oil, soybean, salad or cooking" at bounding box center [593, 427] width 370 height 17
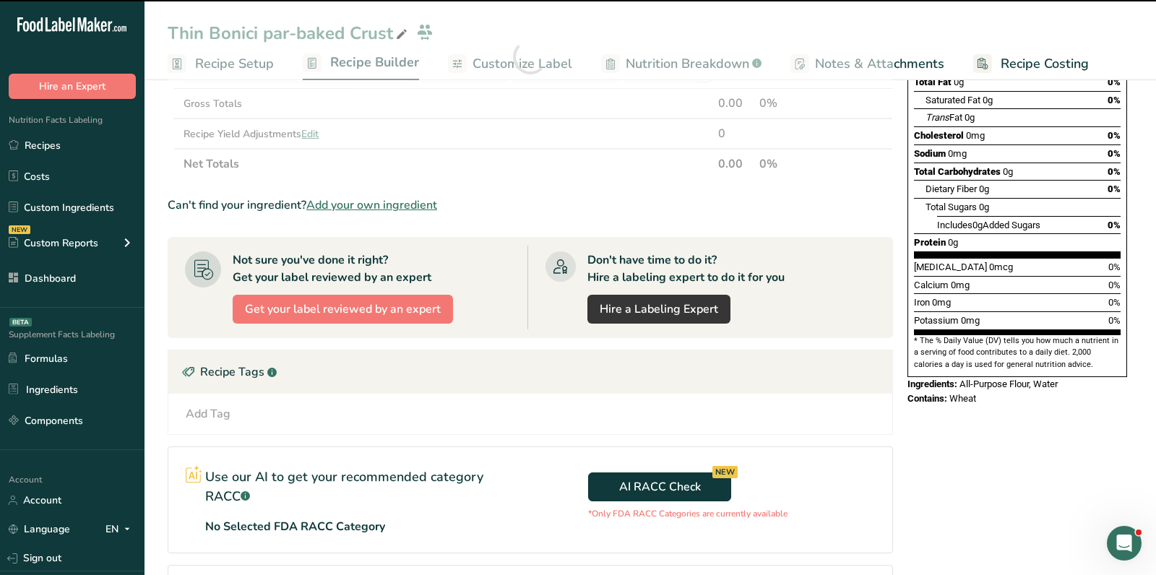
scroll to position [224, 0]
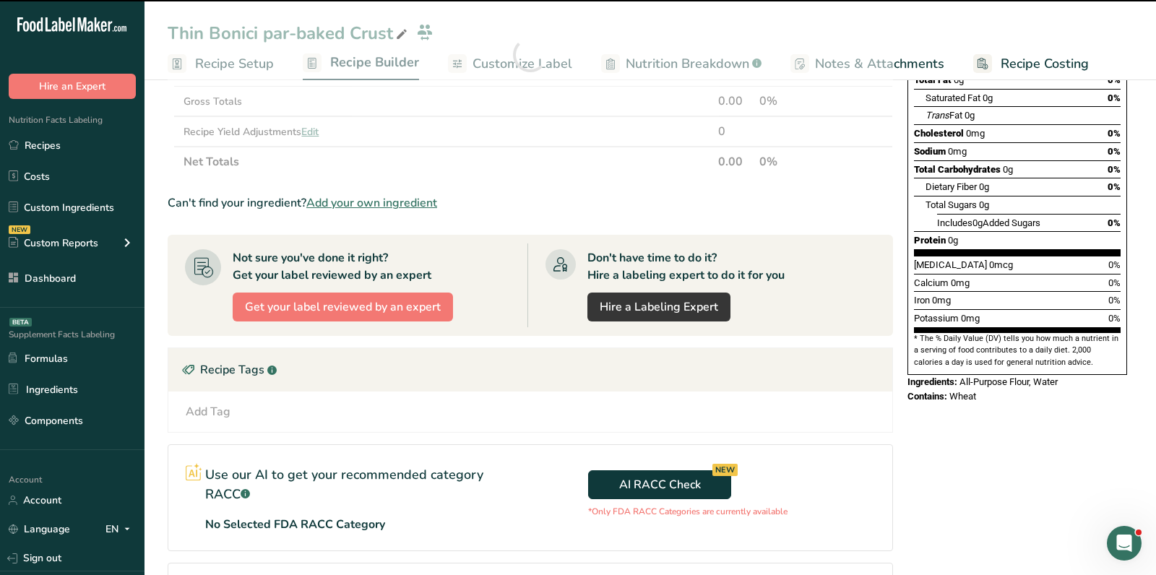
type input "0"
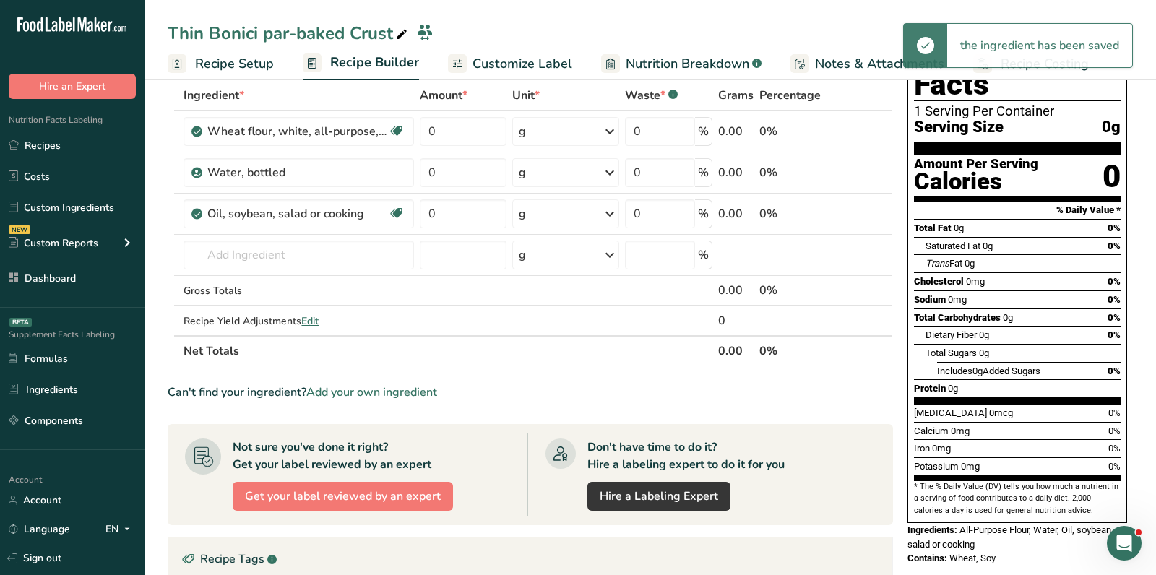
scroll to position [63, 0]
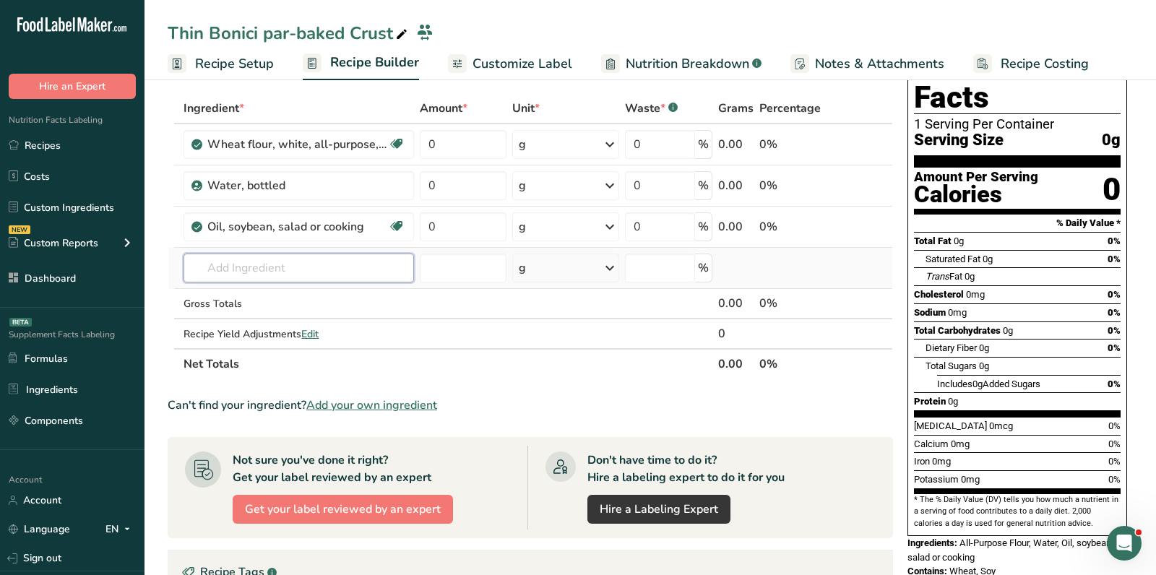
click at [236, 267] on input "text" at bounding box center [299, 268] width 231 height 29
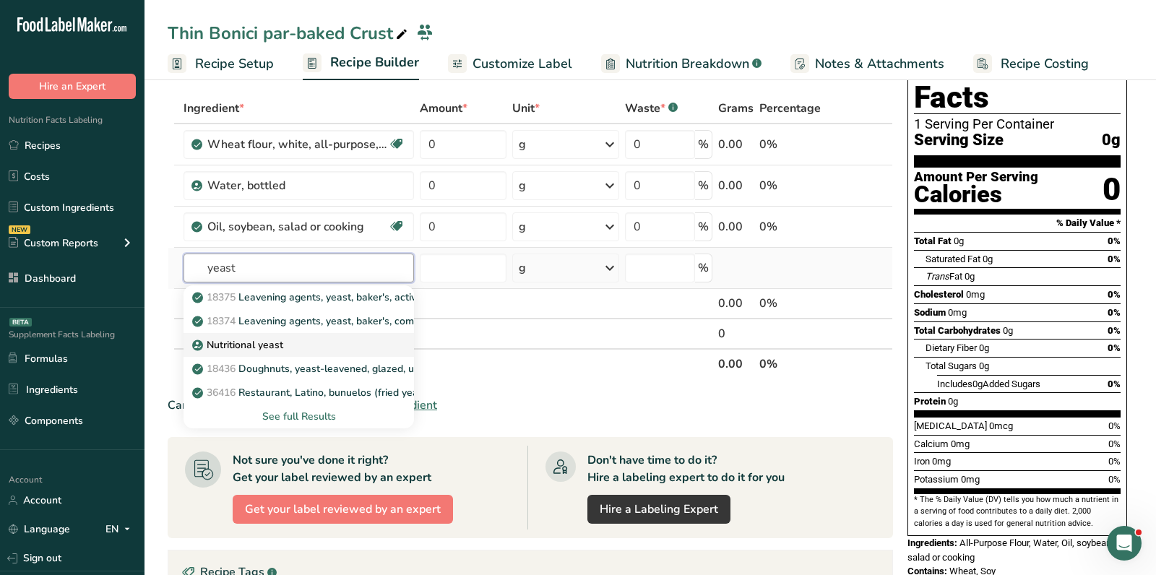
type input "yeast"
click at [323, 338] on div "Nutritional yeast" at bounding box center [287, 345] width 184 height 15
type input "Nutritional yeast"
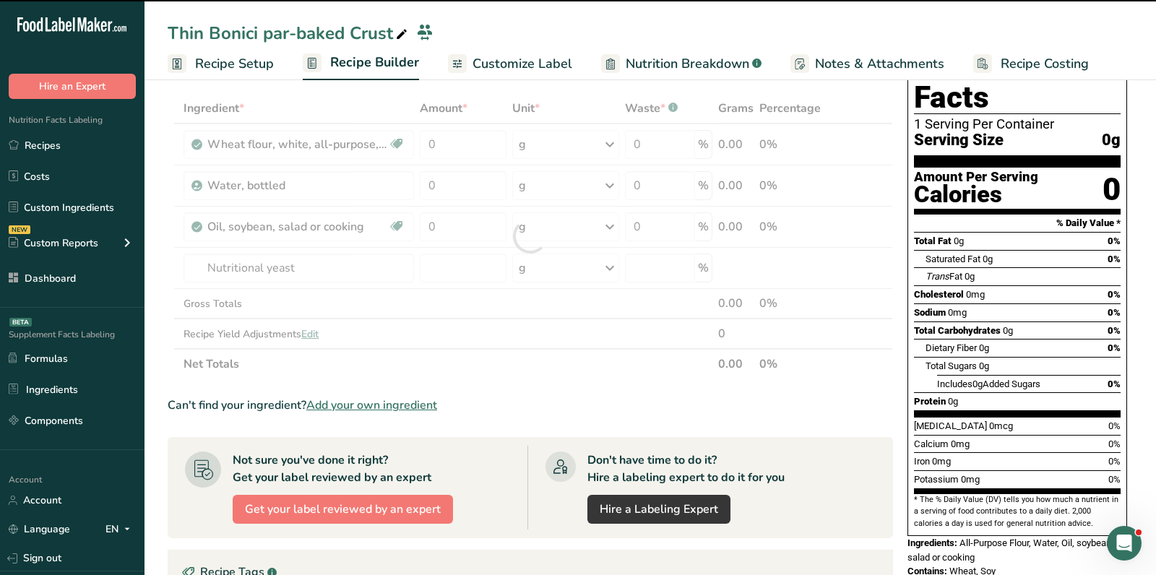
type input "0"
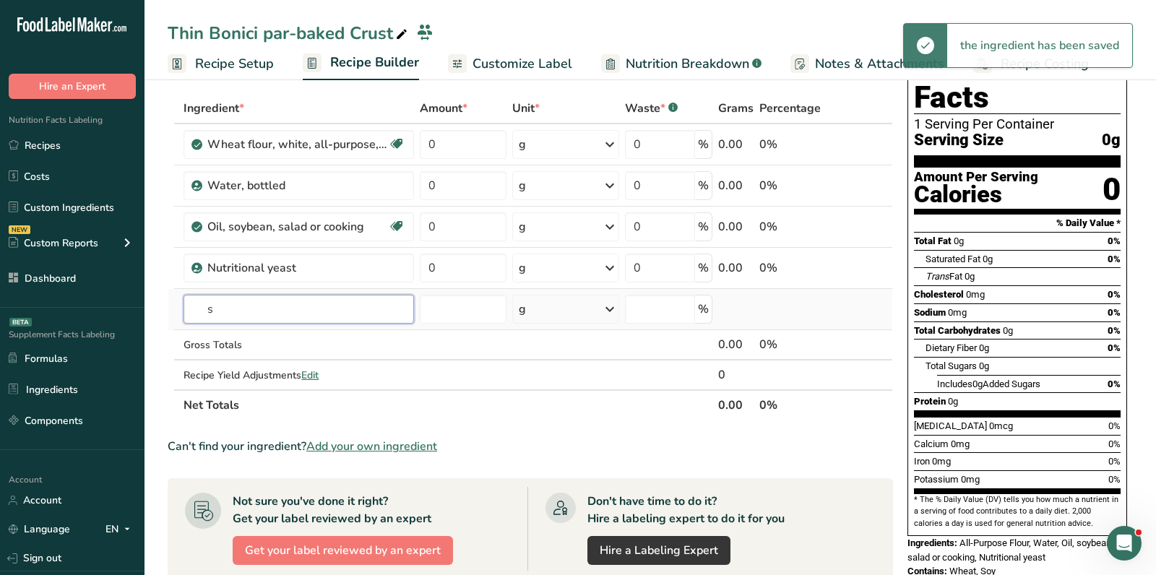
click at [303, 311] on input "s" at bounding box center [299, 309] width 231 height 29
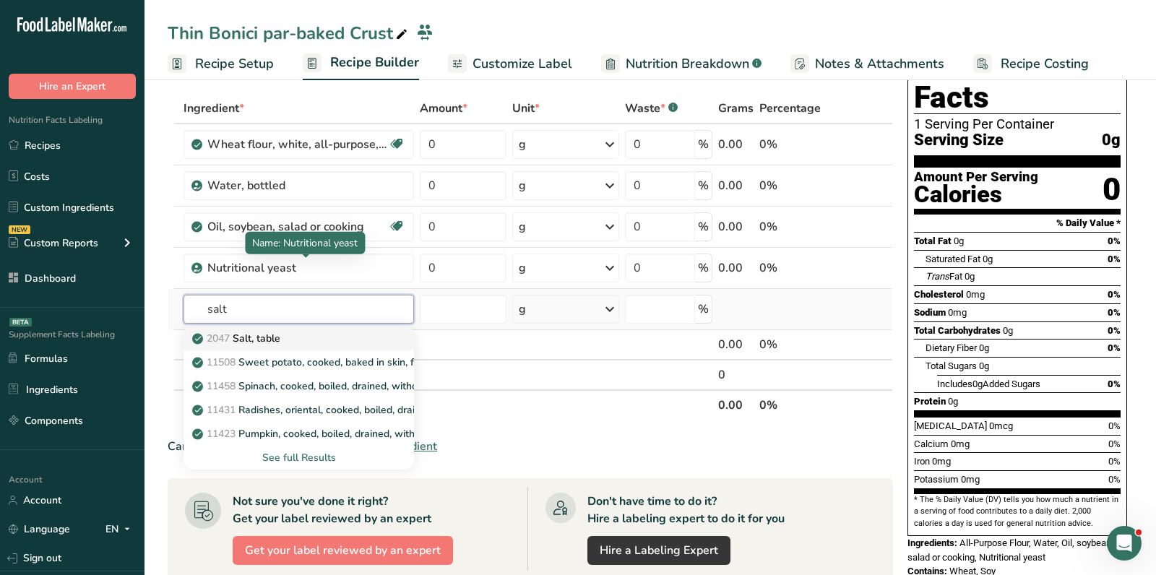
type input "salt"
click at [280, 335] on p "2047 Salt, table" at bounding box center [237, 338] width 85 height 15
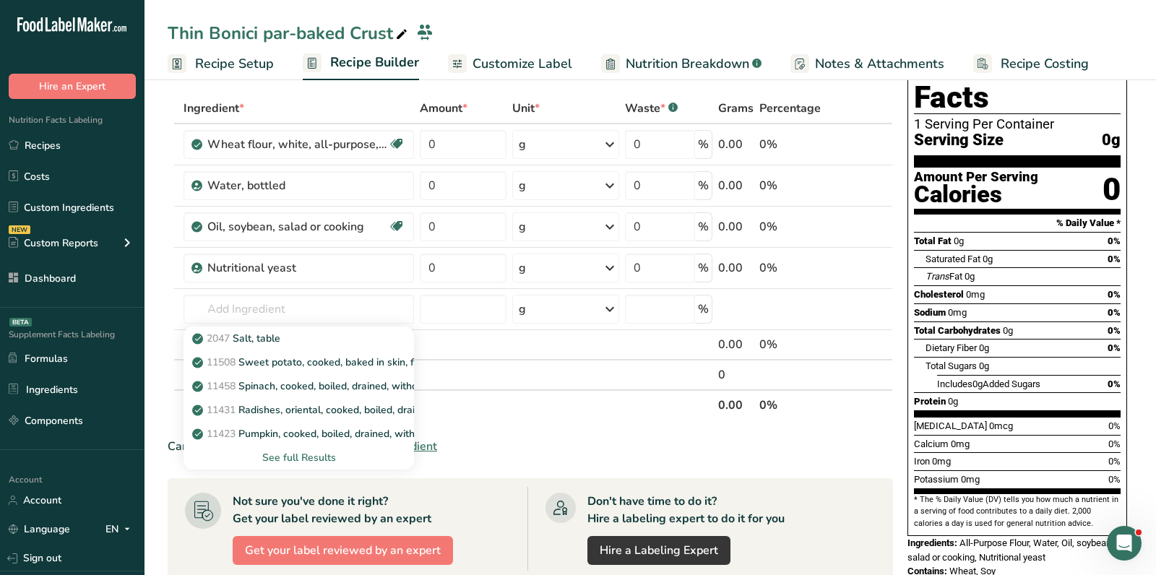
type input "Salt, table"
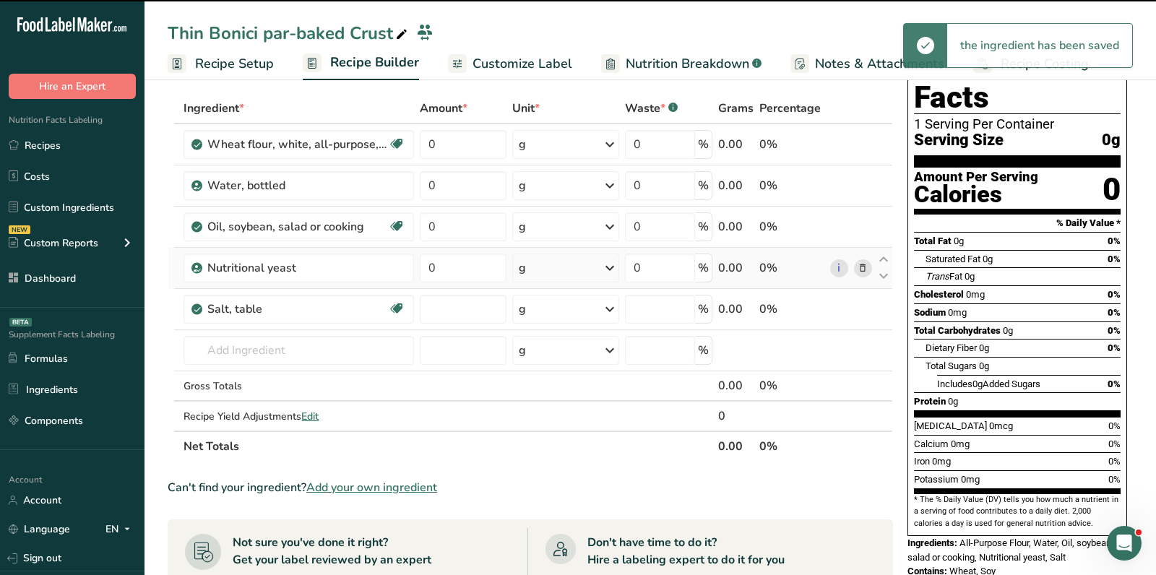
type input "0"
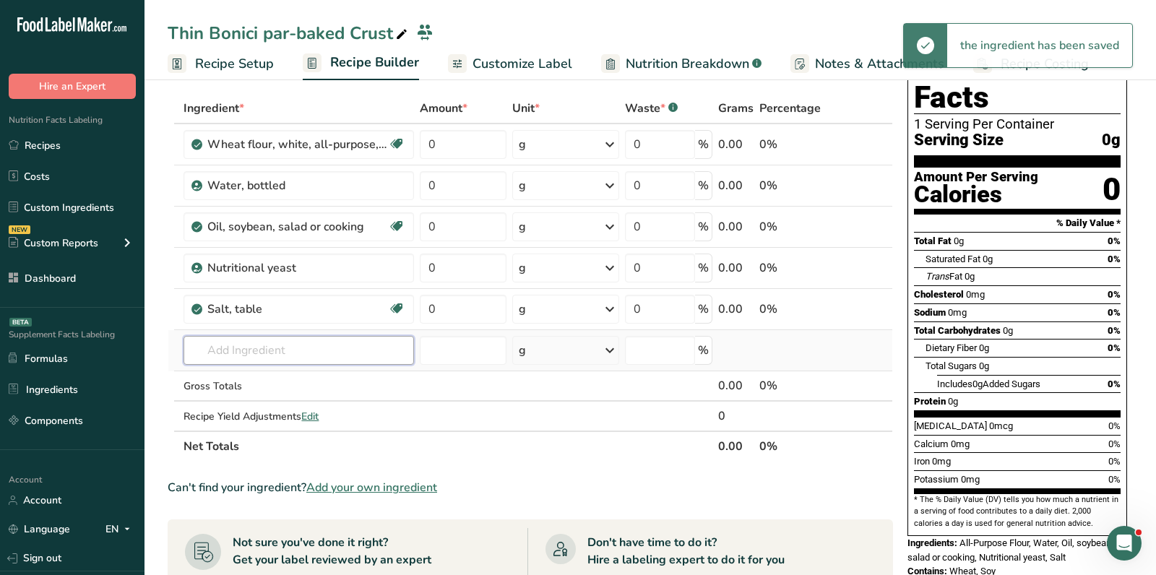
click at [285, 353] on input "text" at bounding box center [299, 350] width 231 height 29
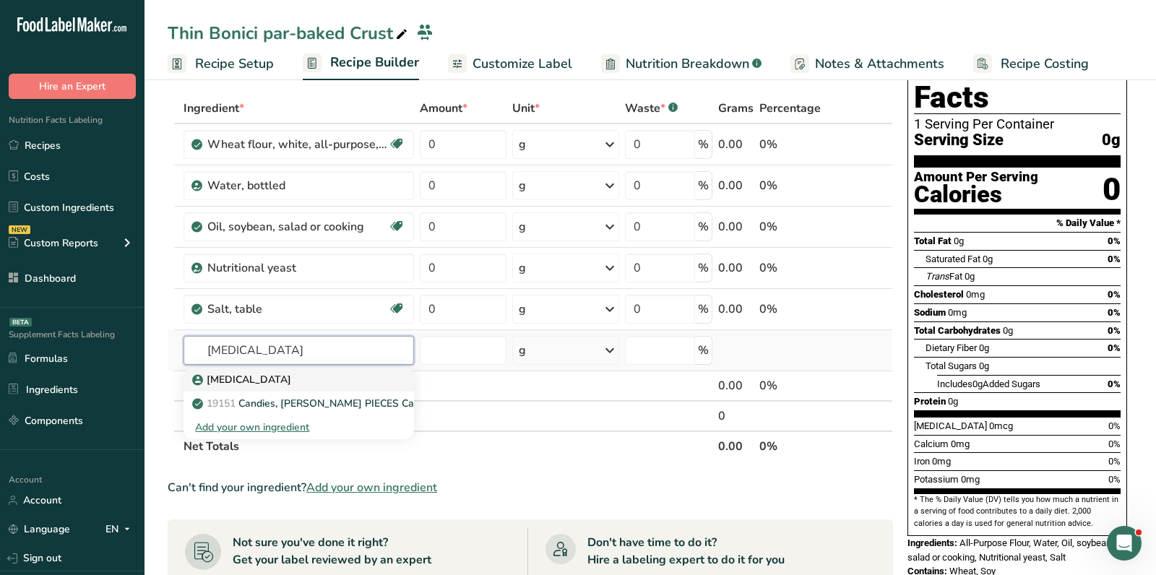
type input "dextrose"
click at [296, 369] on link "Dextrose" at bounding box center [299, 380] width 231 height 24
type input "Dextrose"
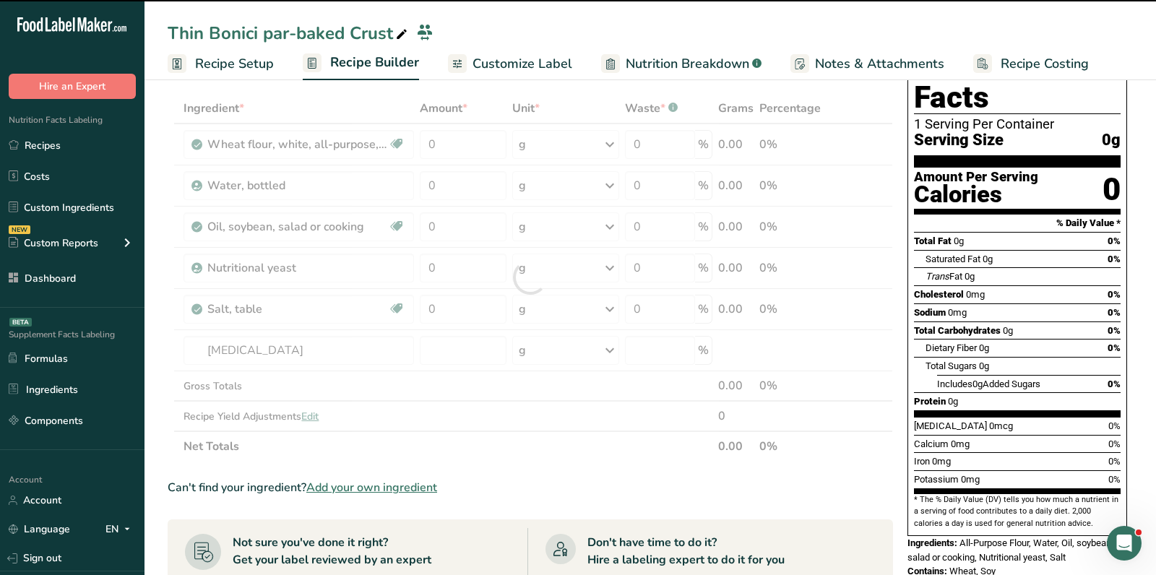
type input "0"
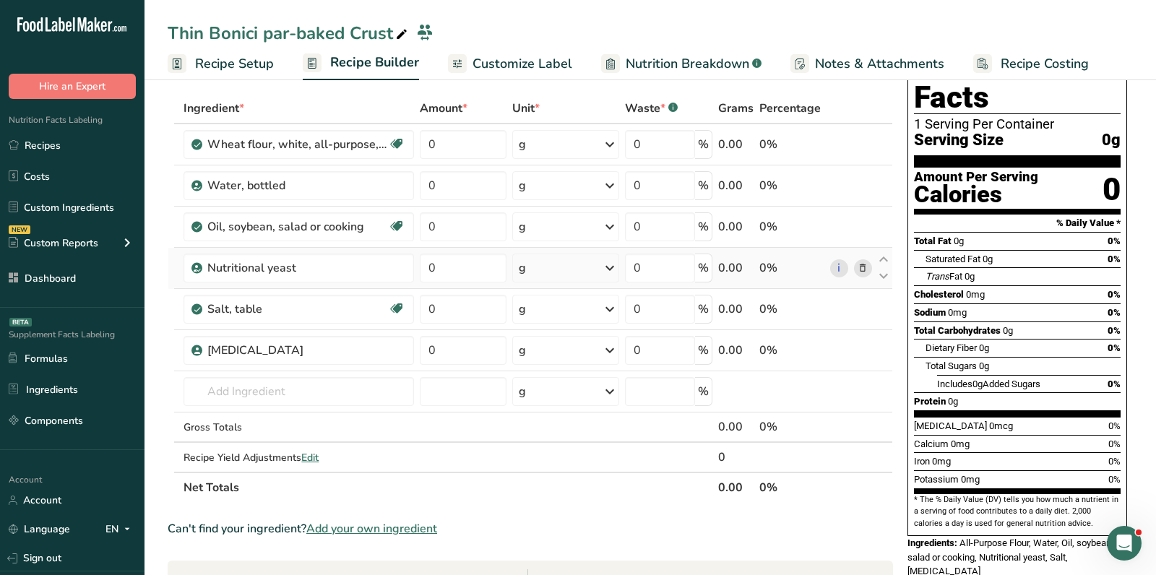
scroll to position [0, 0]
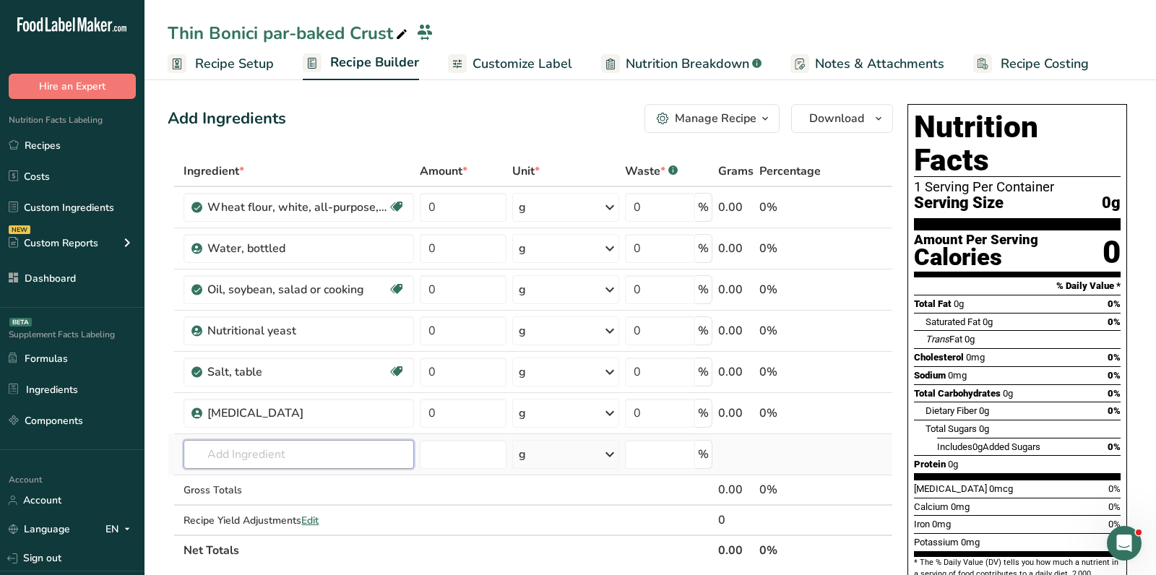
click at [304, 450] on input "text" at bounding box center [299, 454] width 231 height 29
type input "o"
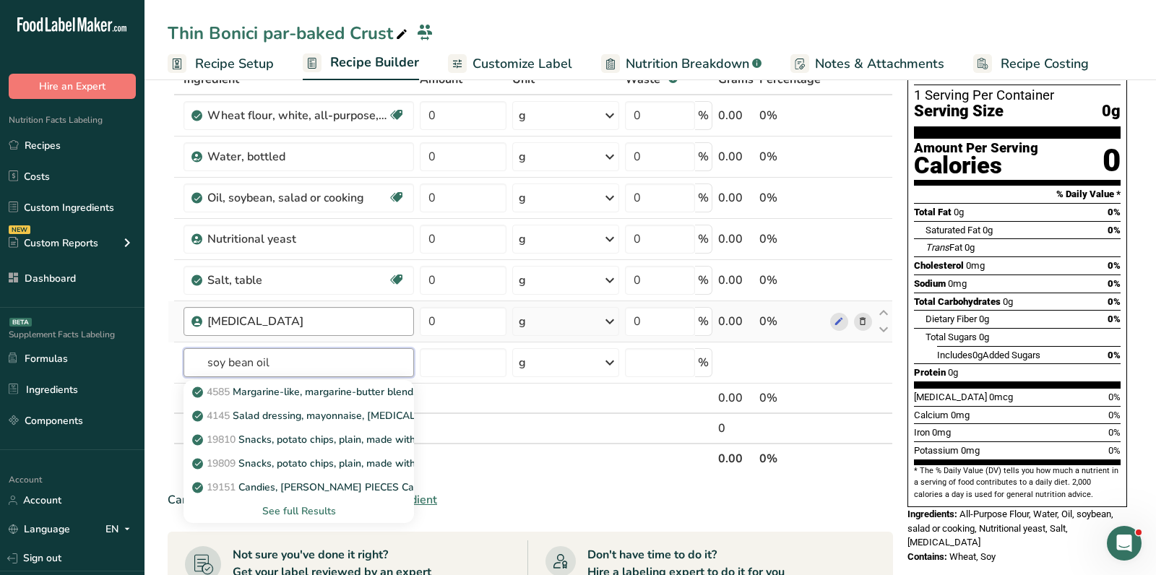
scroll to position [94, 0]
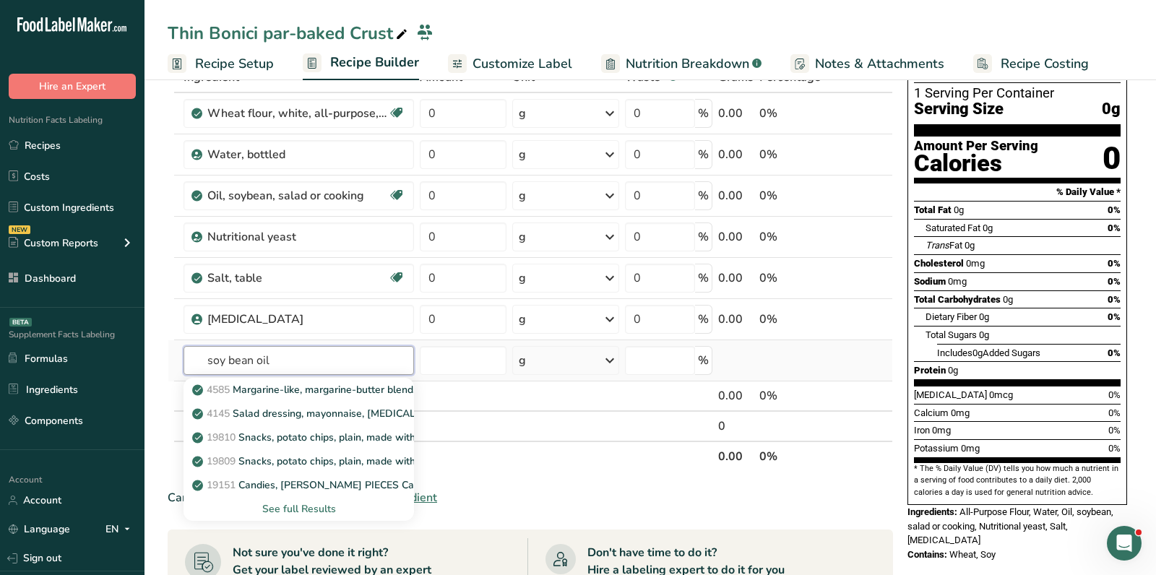
type input "soy bean oil"
click at [315, 502] on div "See full Results" at bounding box center [298, 509] width 207 height 15
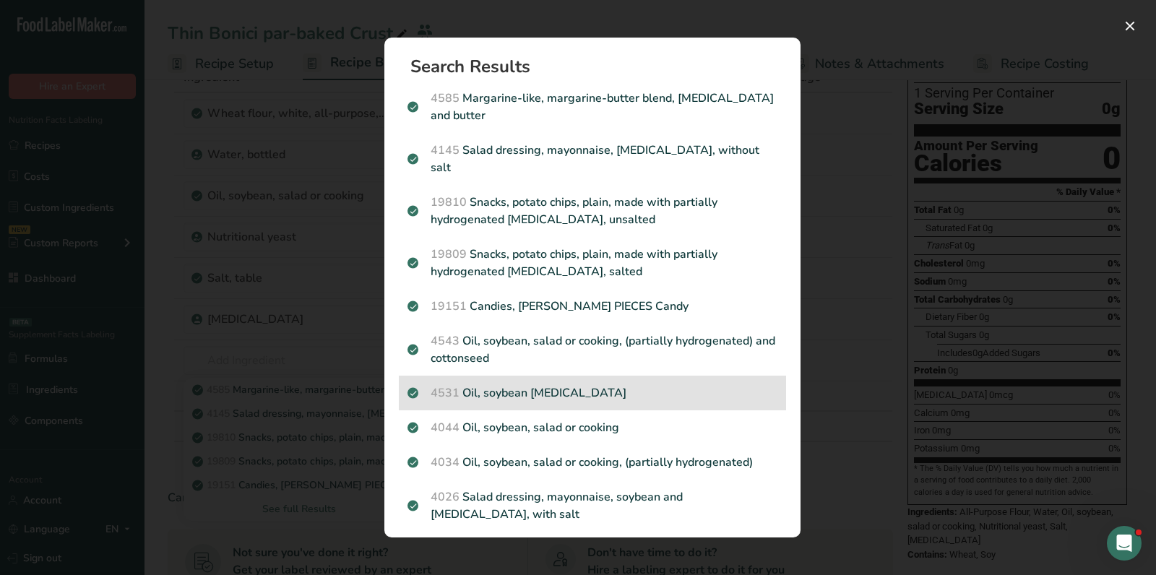
click at [543, 387] on div "4531 Oil, soybean lecithin" at bounding box center [592, 393] width 387 height 35
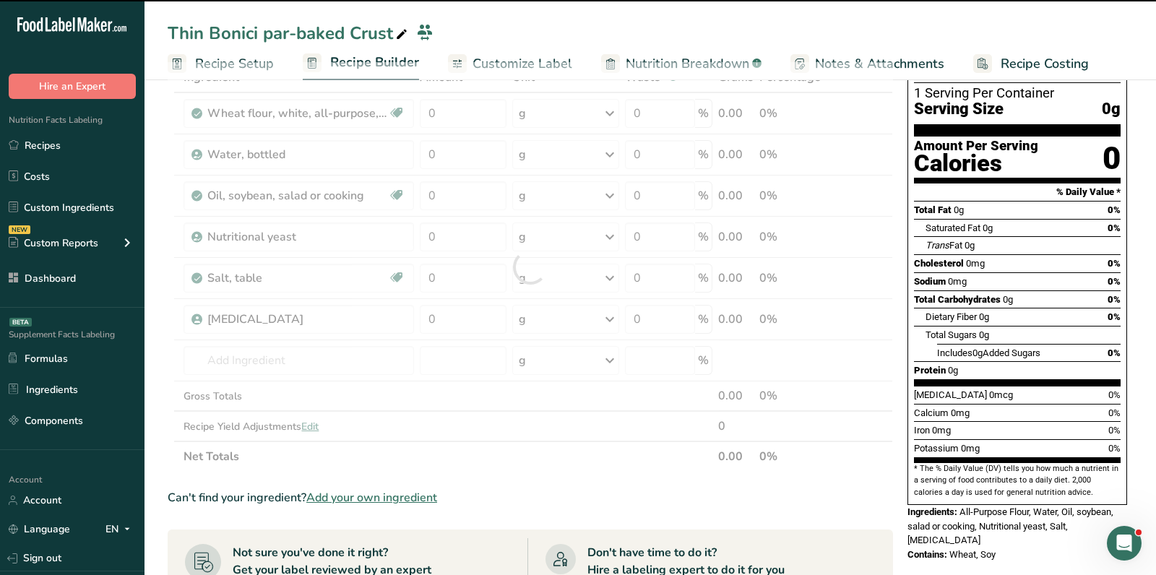
type input "0"
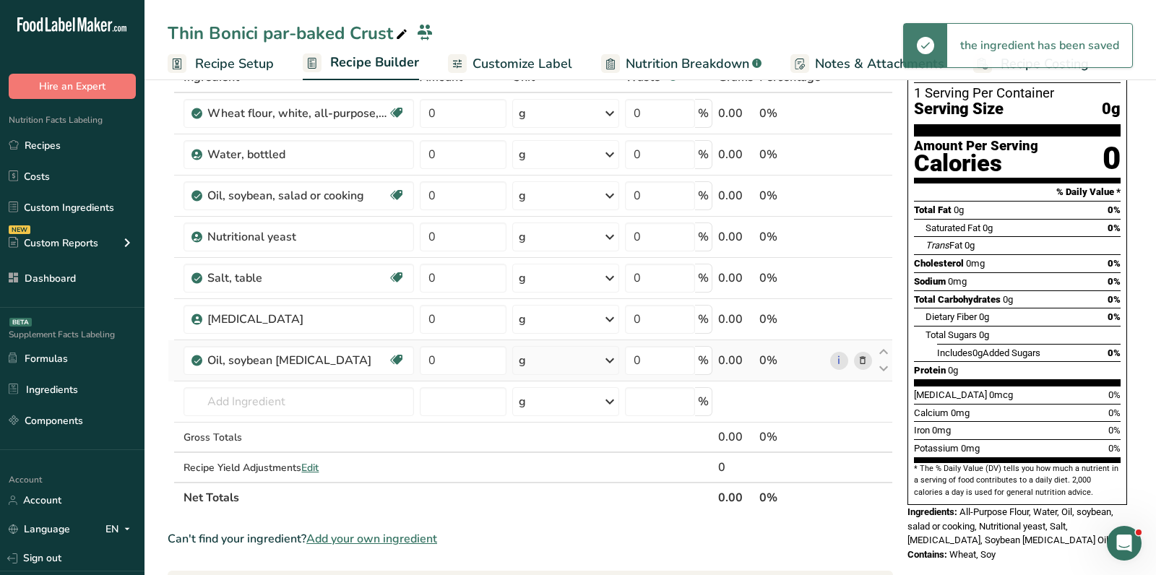
click at [862, 361] on icon at bounding box center [863, 360] width 10 height 15
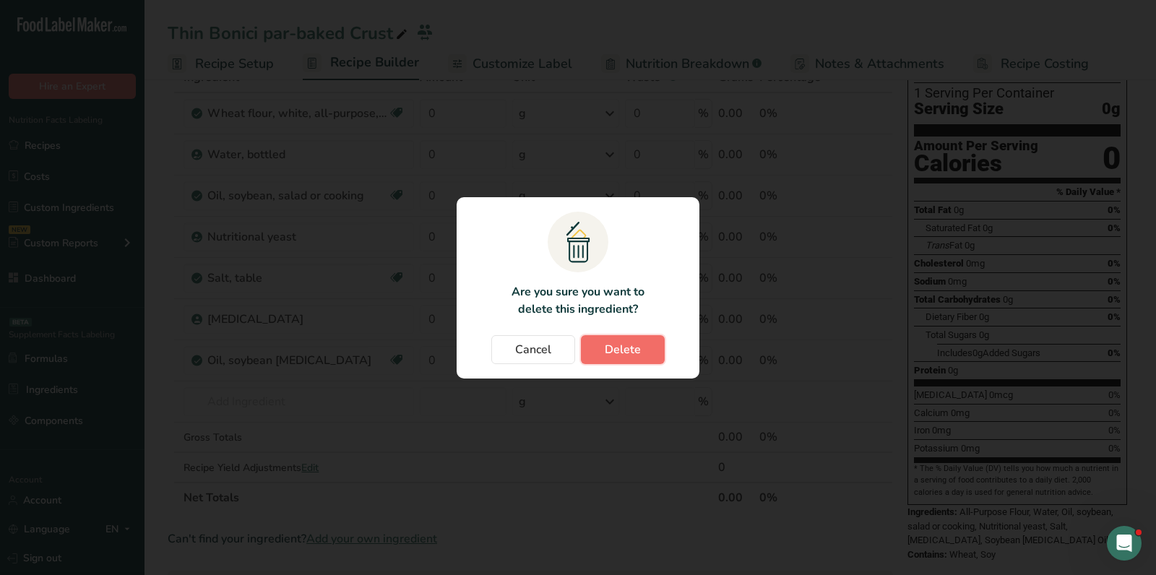
click at [640, 351] on button "Delete" at bounding box center [623, 349] width 84 height 29
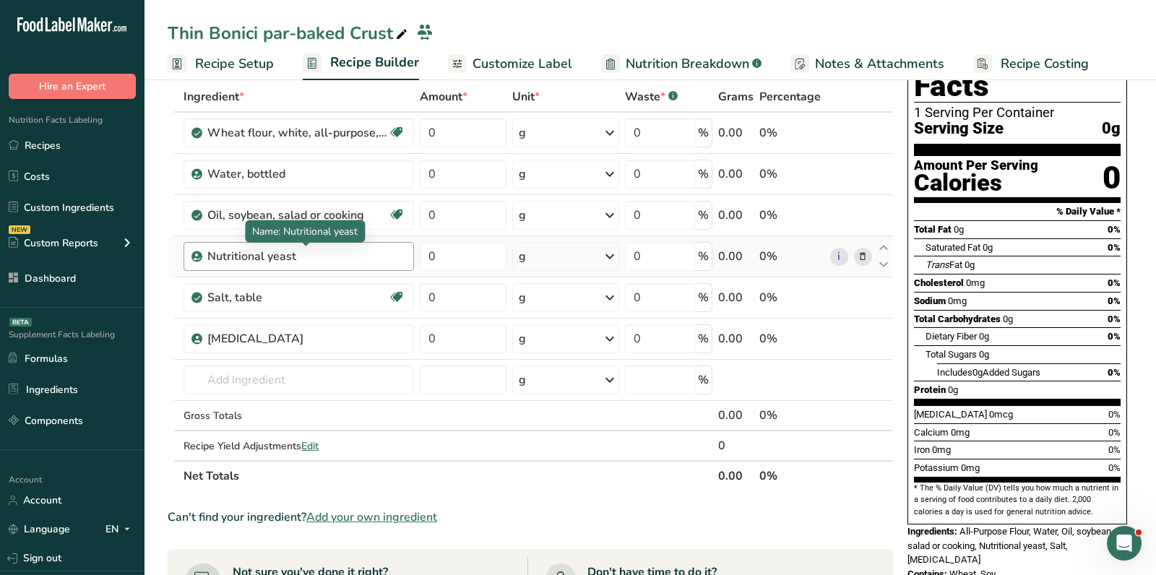
scroll to position [0, 0]
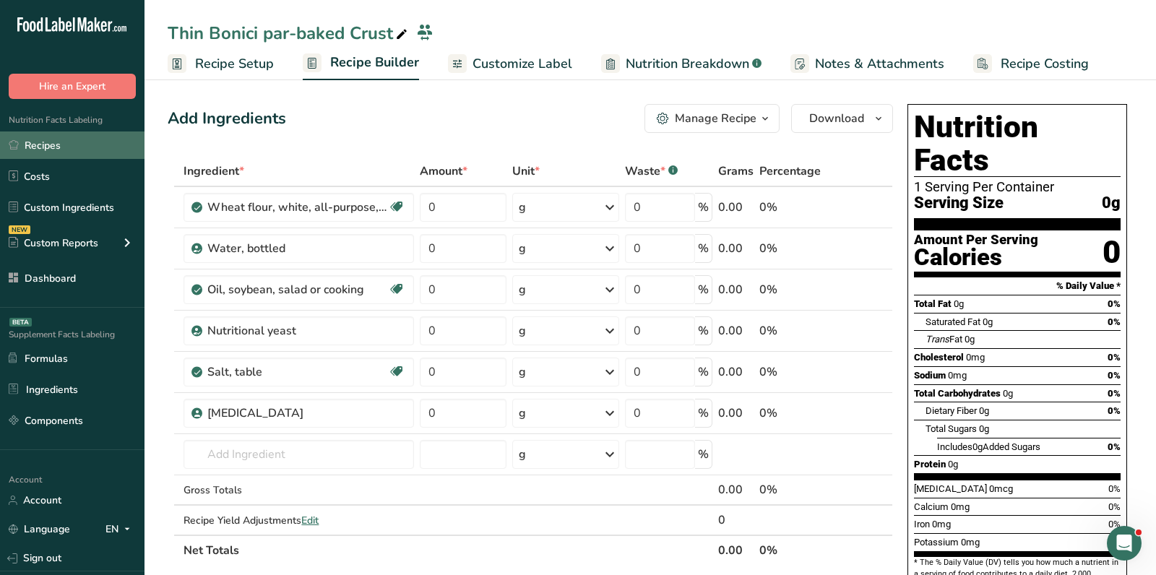
click at [83, 145] on link "Recipes" at bounding box center [72, 145] width 145 height 27
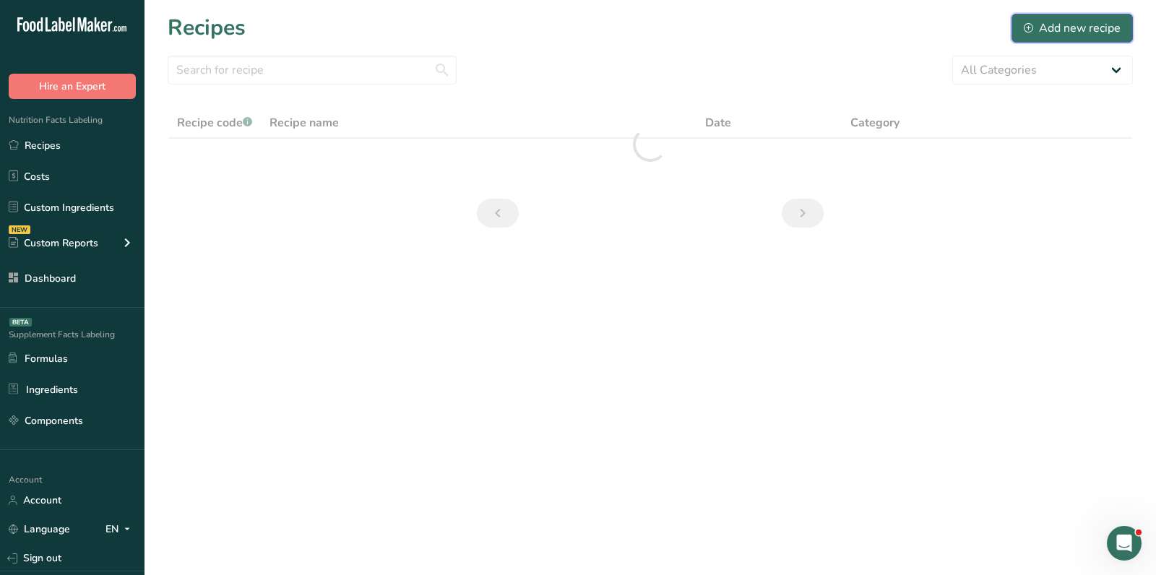
click at [1042, 33] on div "Add new recipe" at bounding box center [1072, 28] width 97 height 17
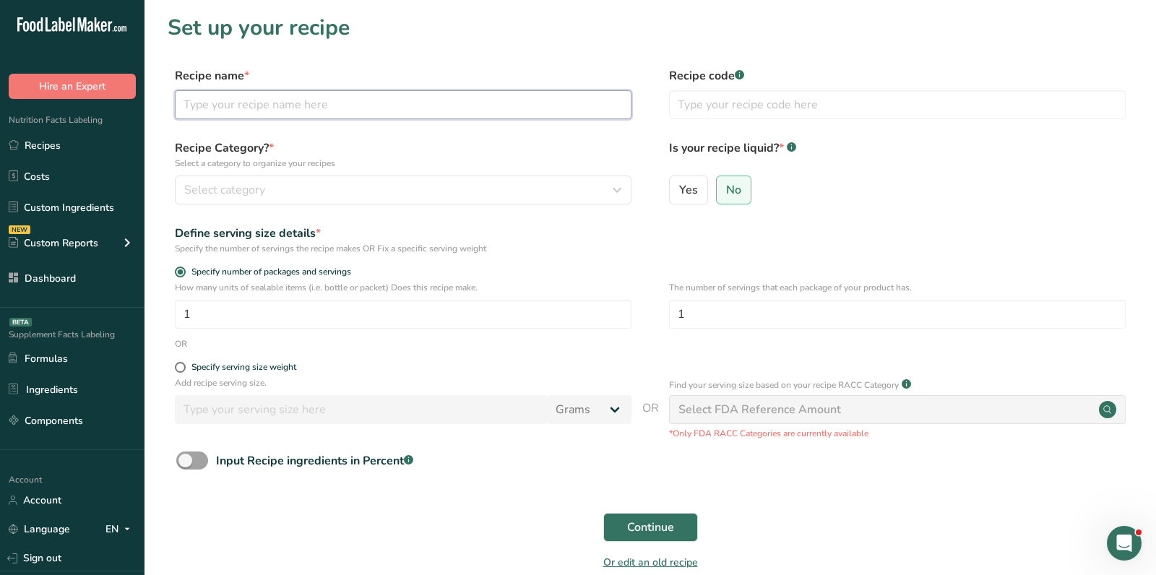
click at [442, 106] on input "text" at bounding box center [403, 104] width 457 height 29
paste input "Sauce/ Tomato Puree:"
type input "Sauce/ Tomato Puree:"
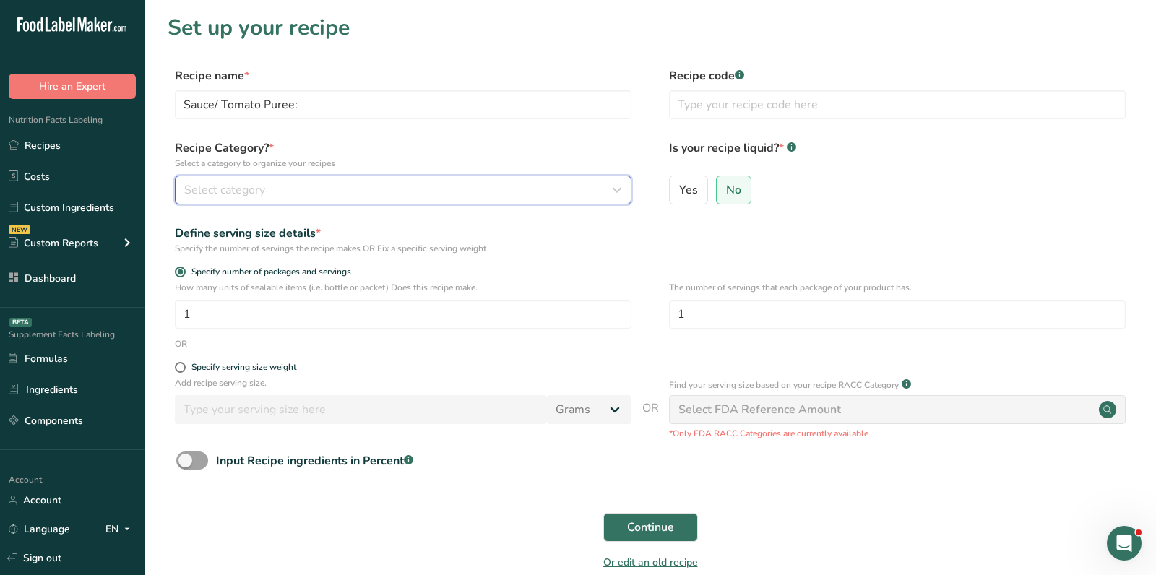
click at [357, 189] on div "Select category" at bounding box center [398, 189] width 429 height 17
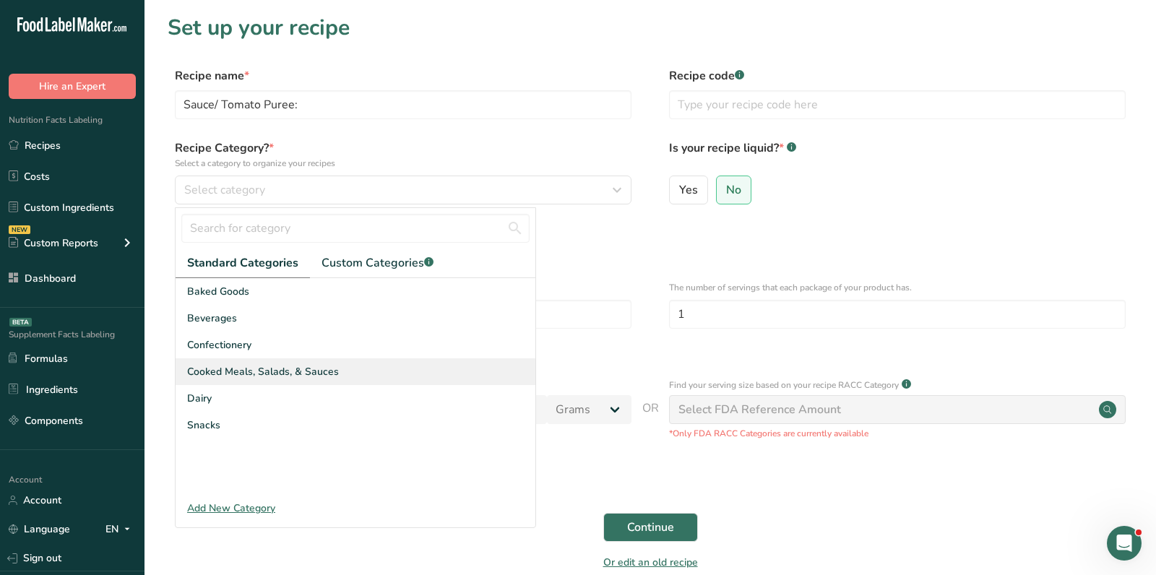
click at [358, 381] on div "Cooked Meals, Salads, & Sauces" at bounding box center [356, 371] width 360 height 27
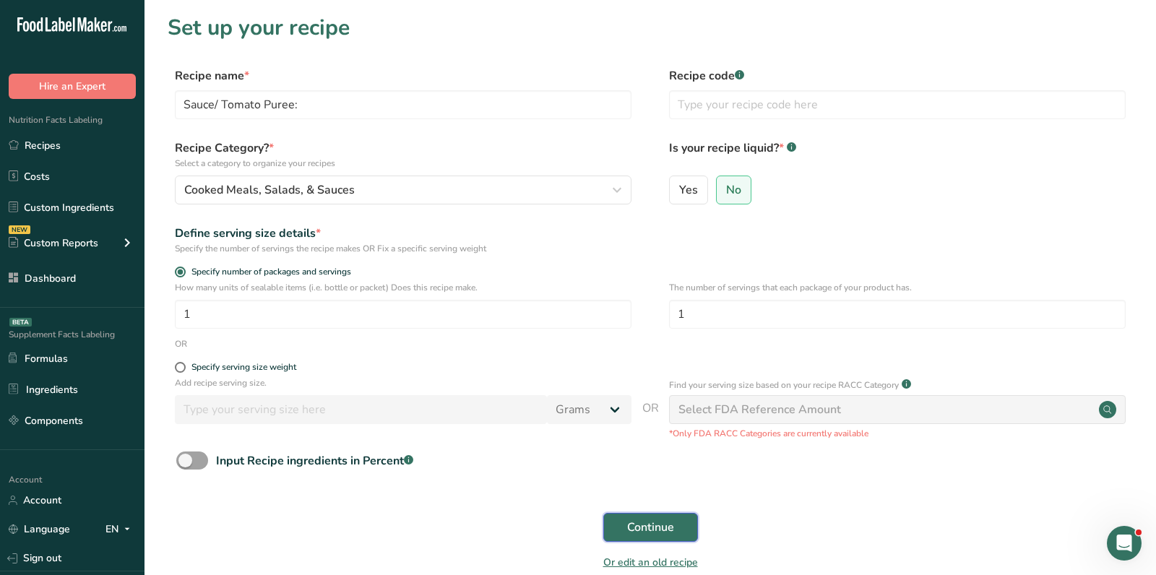
click at [643, 516] on button "Continue" at bounding box center [650, 527] width 95 height 29
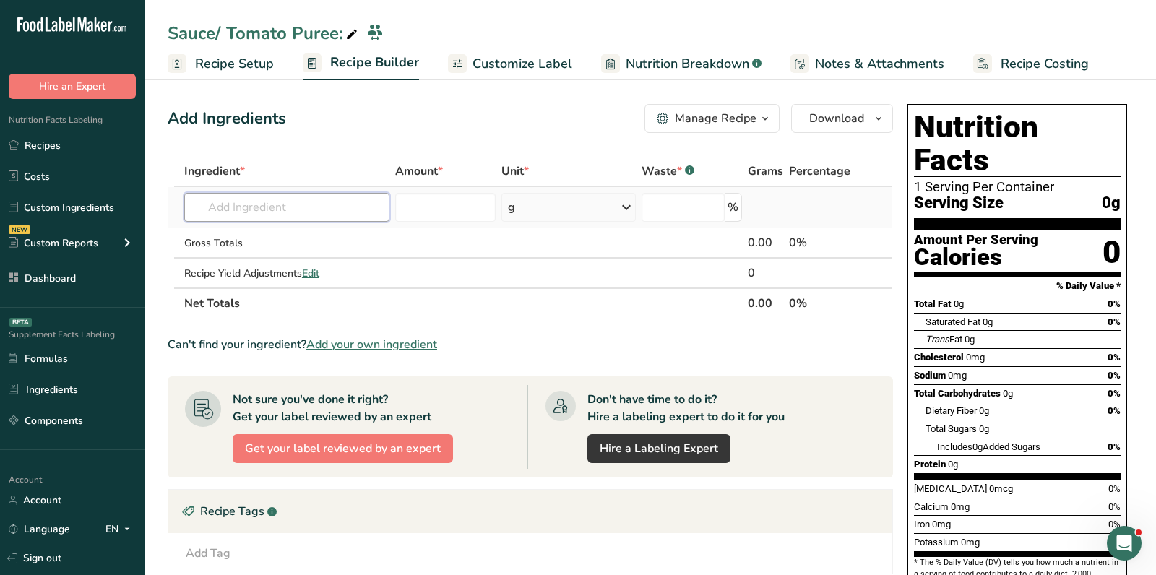
click at [343, 207] on input "text" at bounding box center [286, 207] width 205 height 29
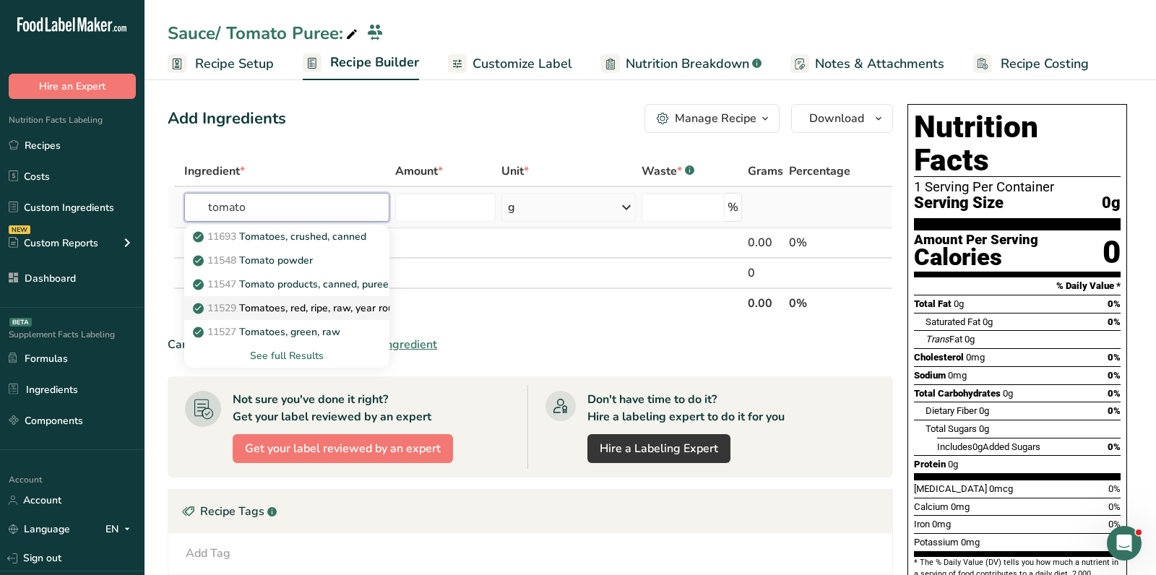
type input "tomato"
click at [320, 301] on p "11529 Tomatoes, red, ripe, raw, year round average" at bounding box center [321, 308] width 250 height 15
type input "Tomatoes, red, ripe, raw, year round average"
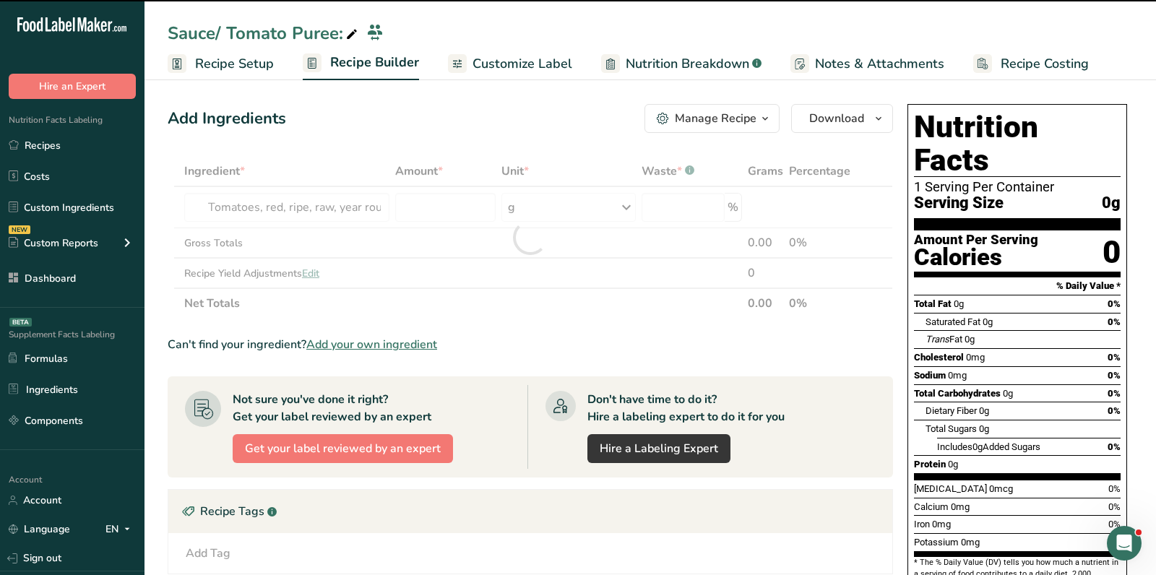
type input "0"
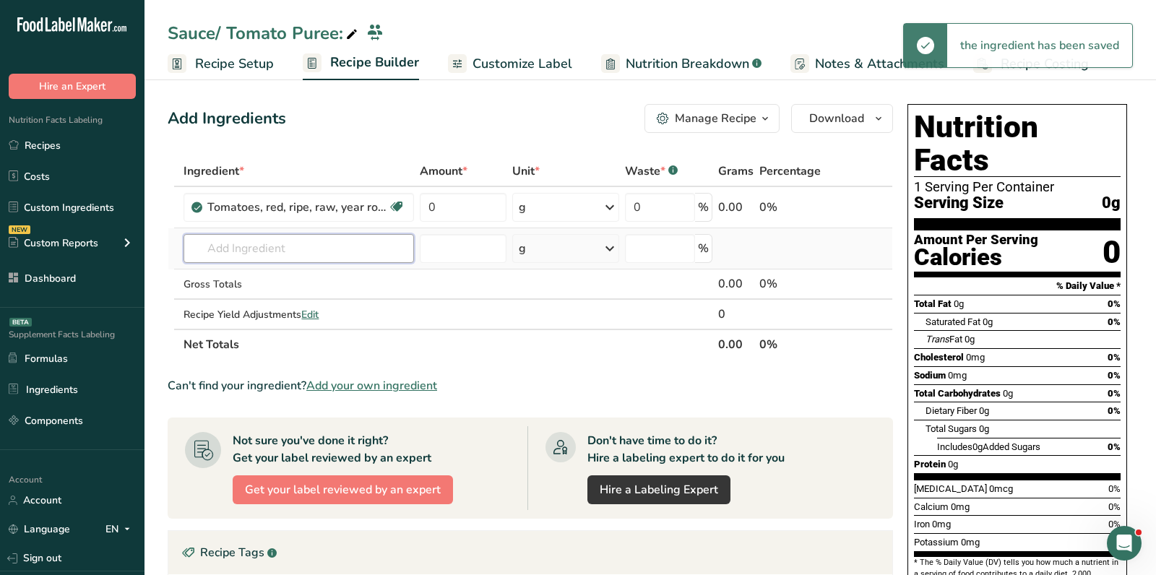
click at [340, 240] on input "text" at bounding box center [299, 248] width 231 height 29
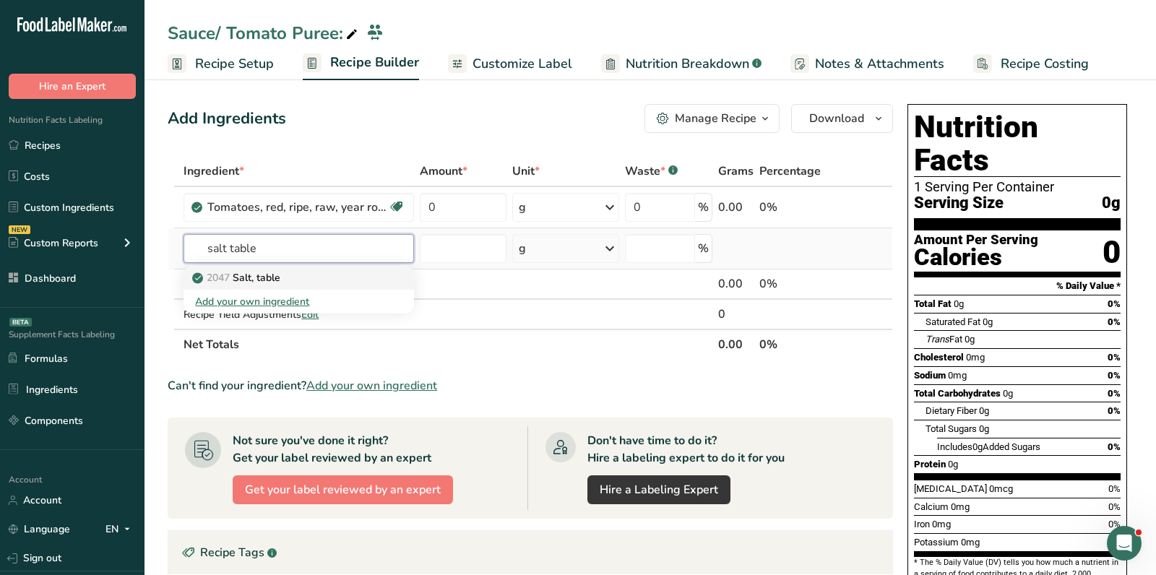
type input "salt table"
click at [330, 280] on div "2047 Salt, table" at bounding box center [287, 277] width 184 height 15
type input "Salt, table"
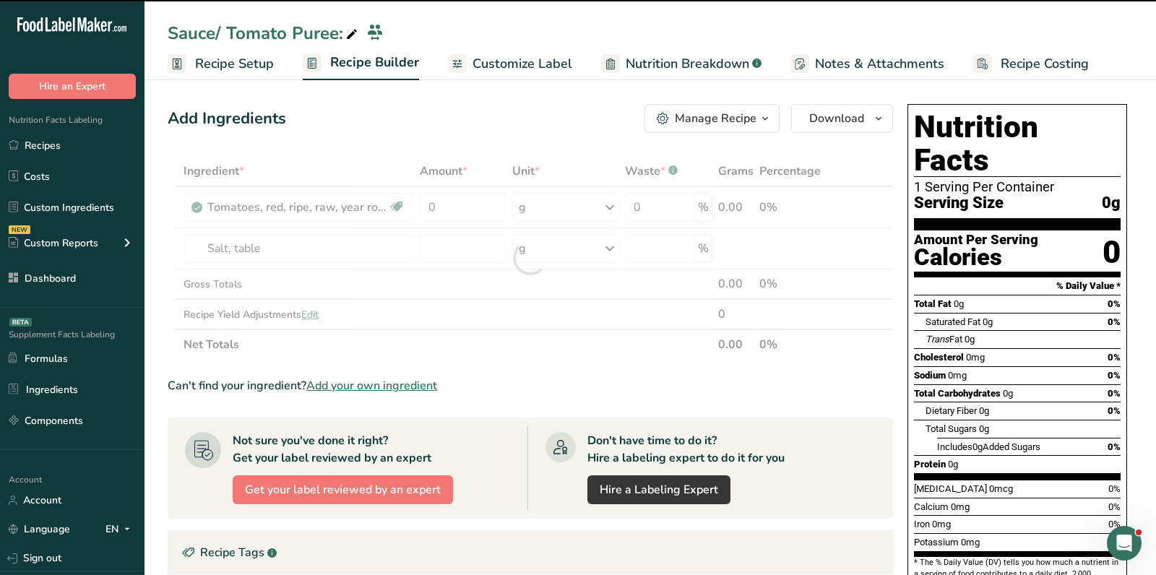
type input "0"
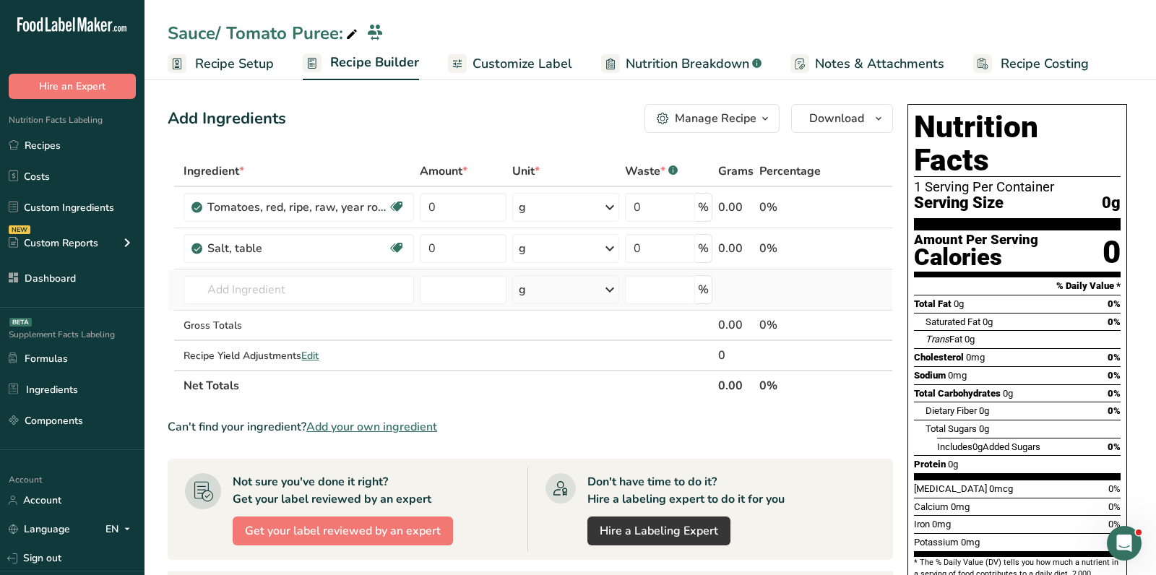
click at [244, 272] on td "2047 Salt, table Add your own ingredient" at bounding box center [299, 290] width 236 height 41
click at [244, 280] on input "text" at bounding box center [299, 289] width 231 height 29
paste input "citric"
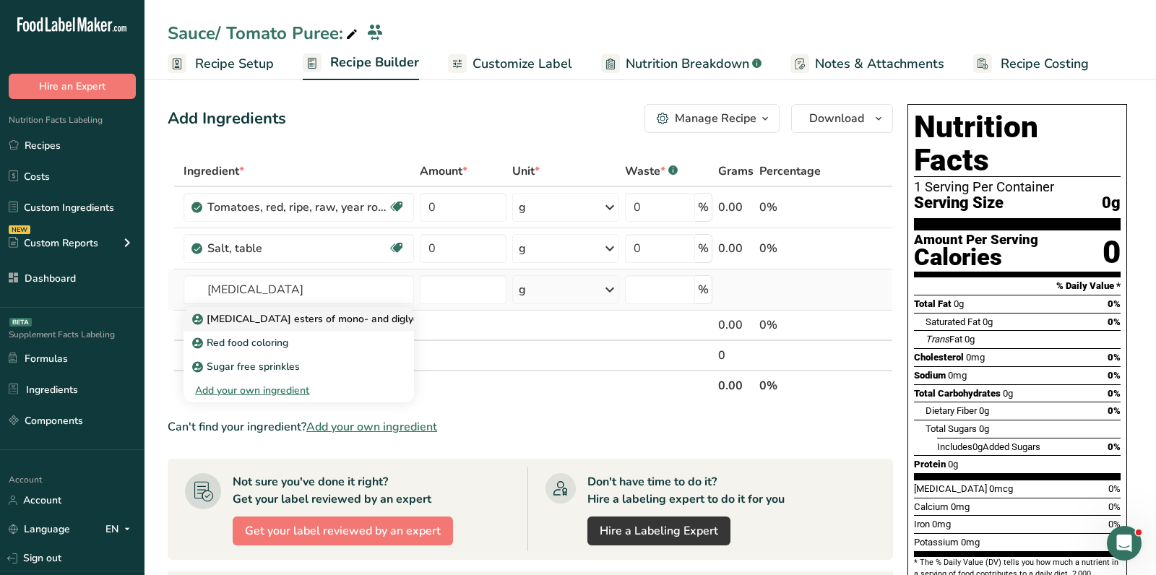
click at [280, 321] on p "Citric acid esters of mono- and diglycerides of fatty acids (E472c)" at bounding box center [371, 319] width 353 height 15
type input "Citric acid esters of mono- and diglycerides of fatty acids (E472c)"
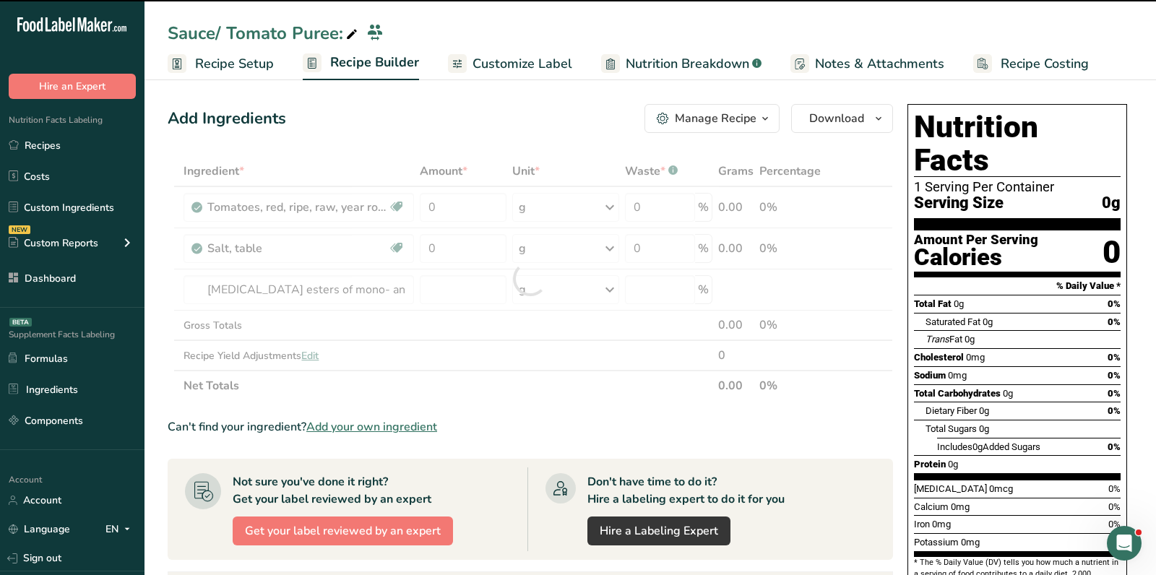
type input "0"
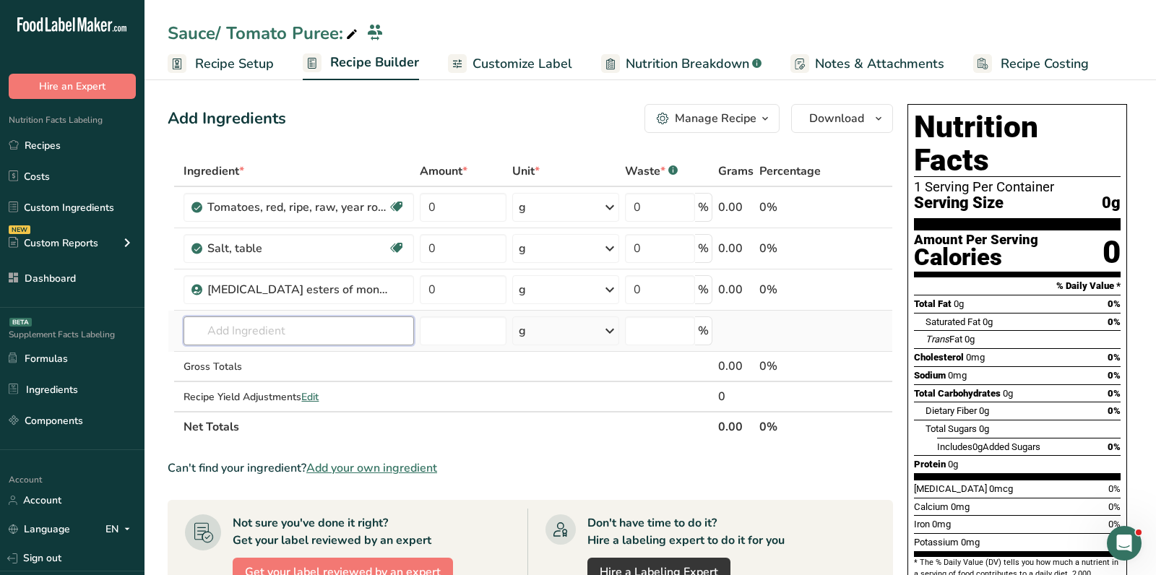
click at [252, 318] on input "text" at bounding box center [299, 331] width 231 height 29
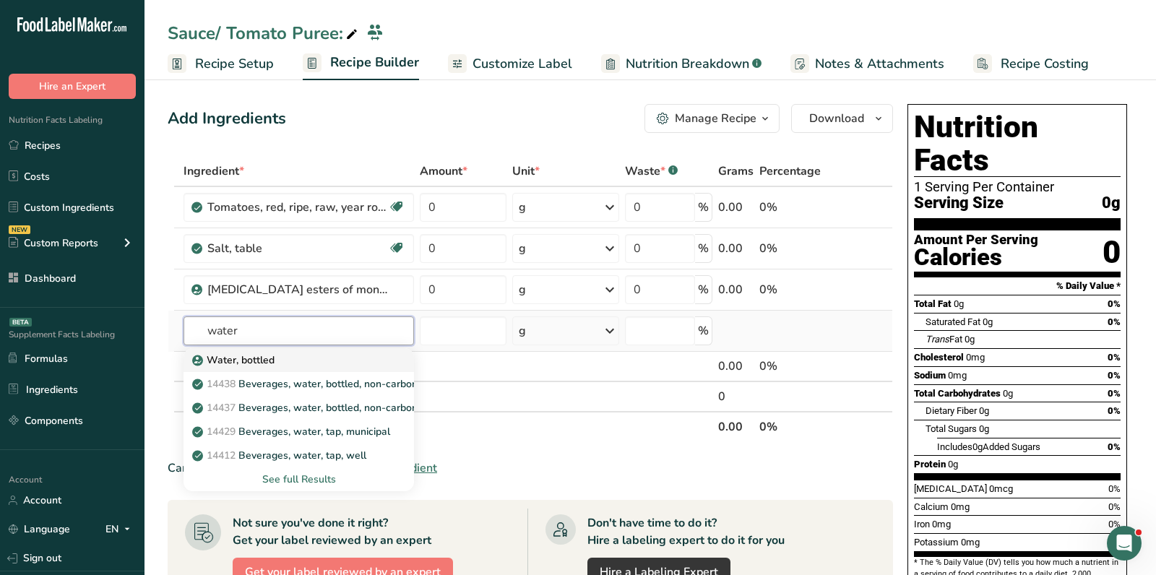
type input "water"
click at [280, 359] on div "Water, bottled" at bounding box center [287, 360] width 184 height 15
type input "Water, bottled"
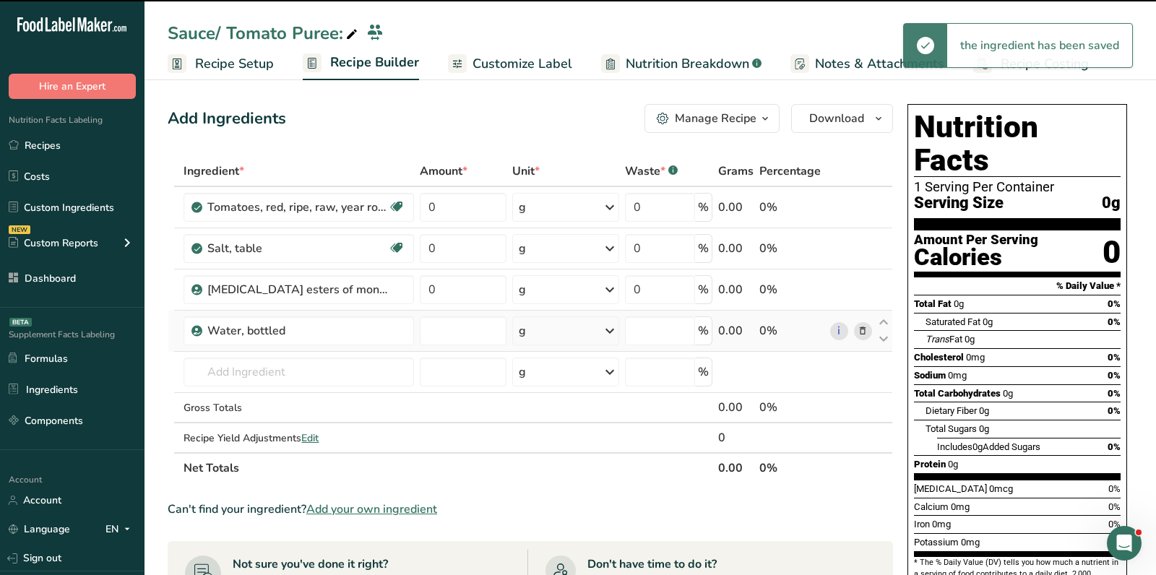
type input "0"
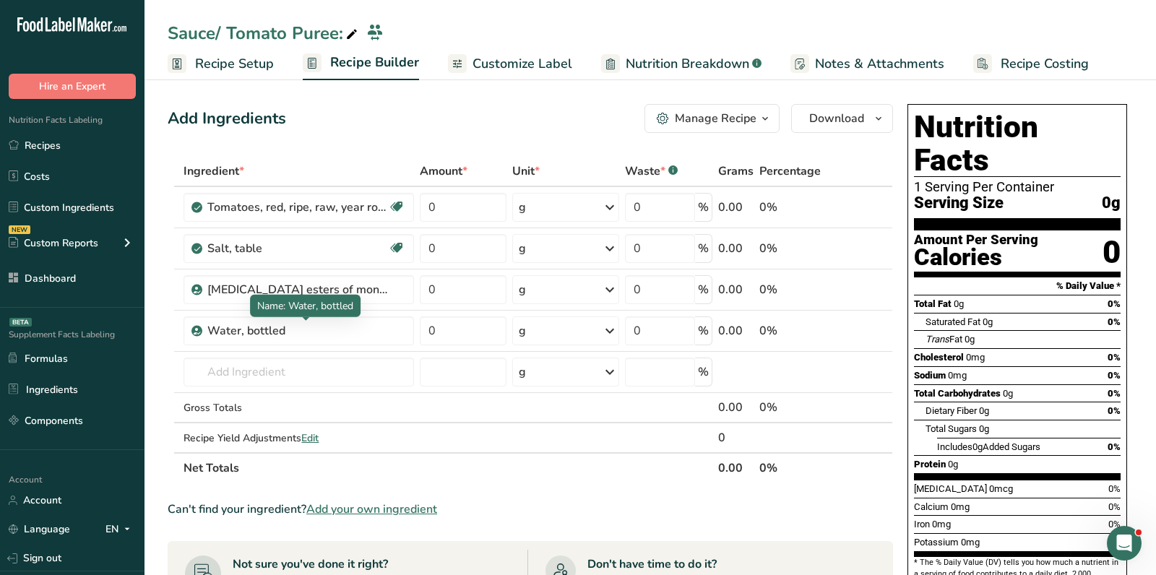
click at [305, 321] on div at bounding box center [305, 320] width 7 height 7
click at [296, 374] on input "text" at bounding box center [299, 372] width 231 height 29
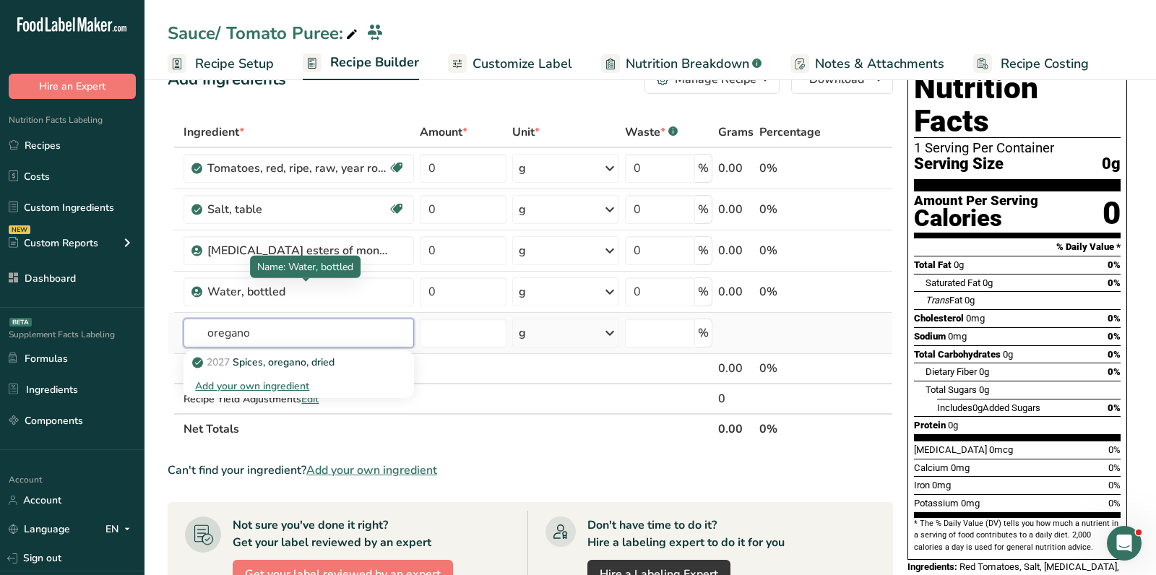
scroll to position [41, 0]
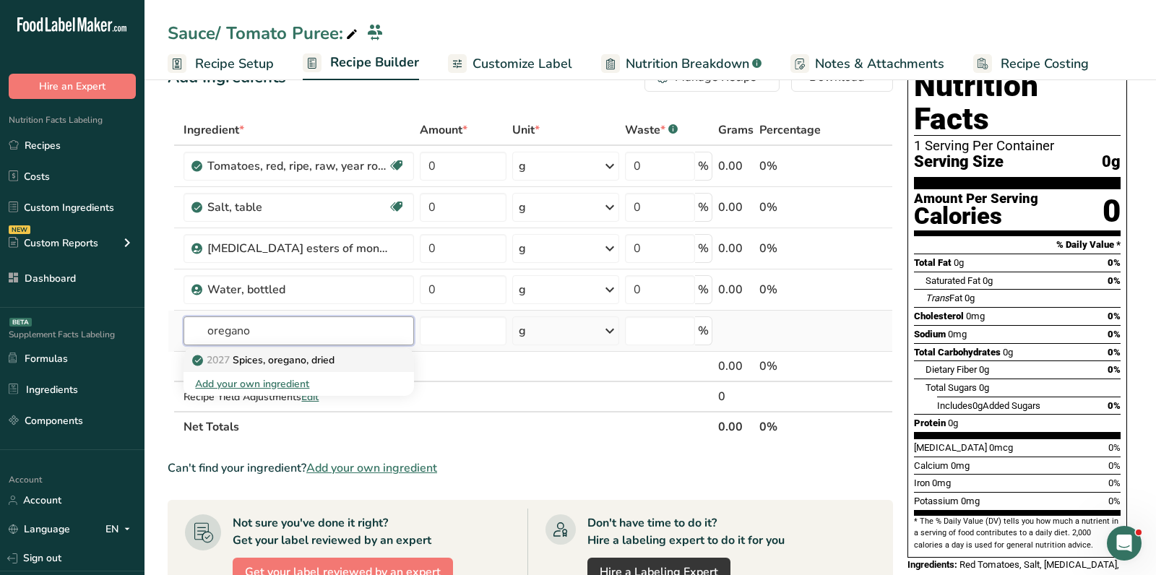
type input "oregano"
click at [330, 355] on p "2027 Spices, oregano, dried" at bounding box center [264, 360] width 139 height 15
type input "Spices, oregano, dried"
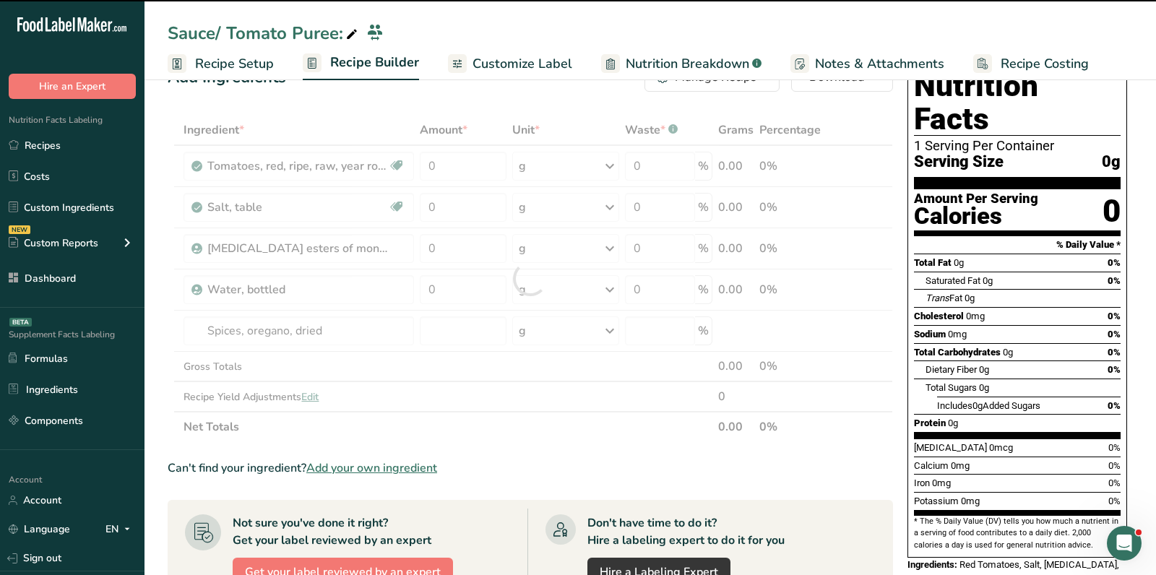
type input "0"
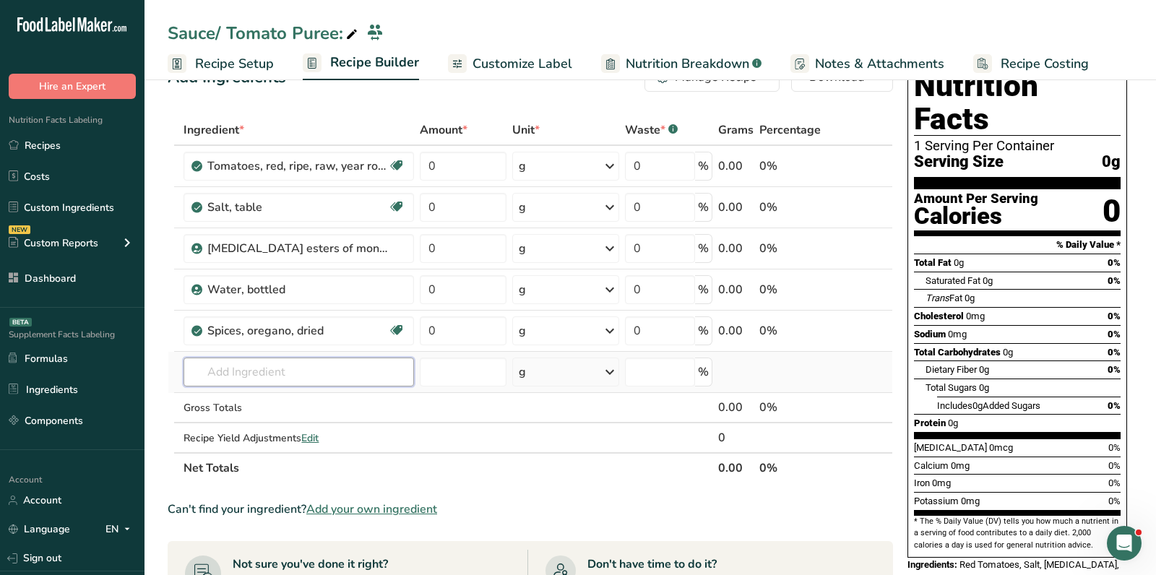
click at [297, 371] on input "text" at bounding box center [299, 372] width 231 height 29
paste input "romano"
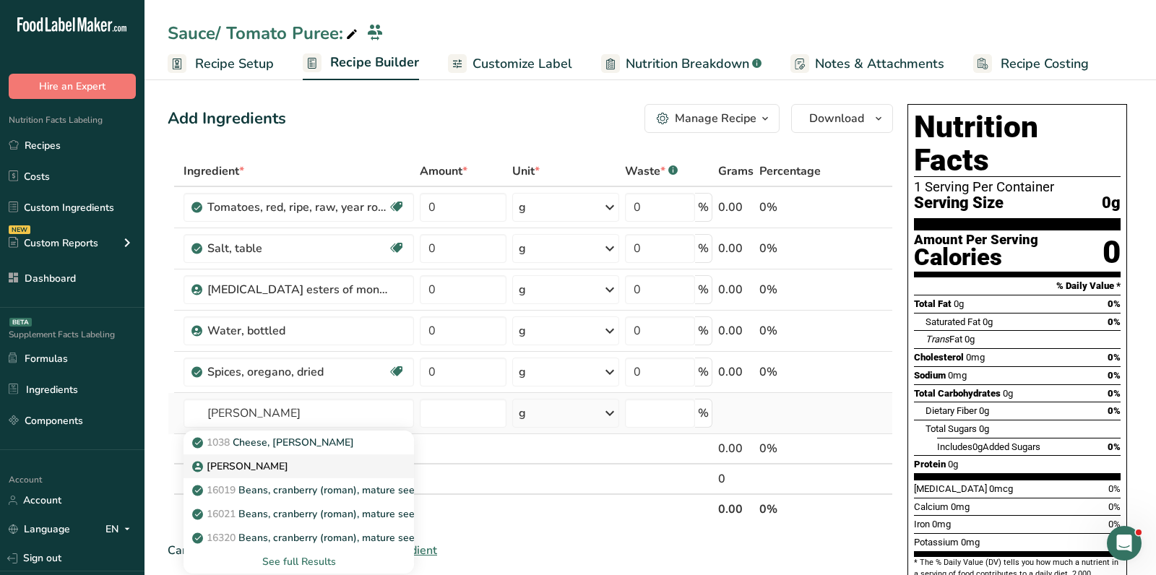
click at [251, 466] on p "Romano Cheese" at bounding box center [241, 466] width 93 height 15
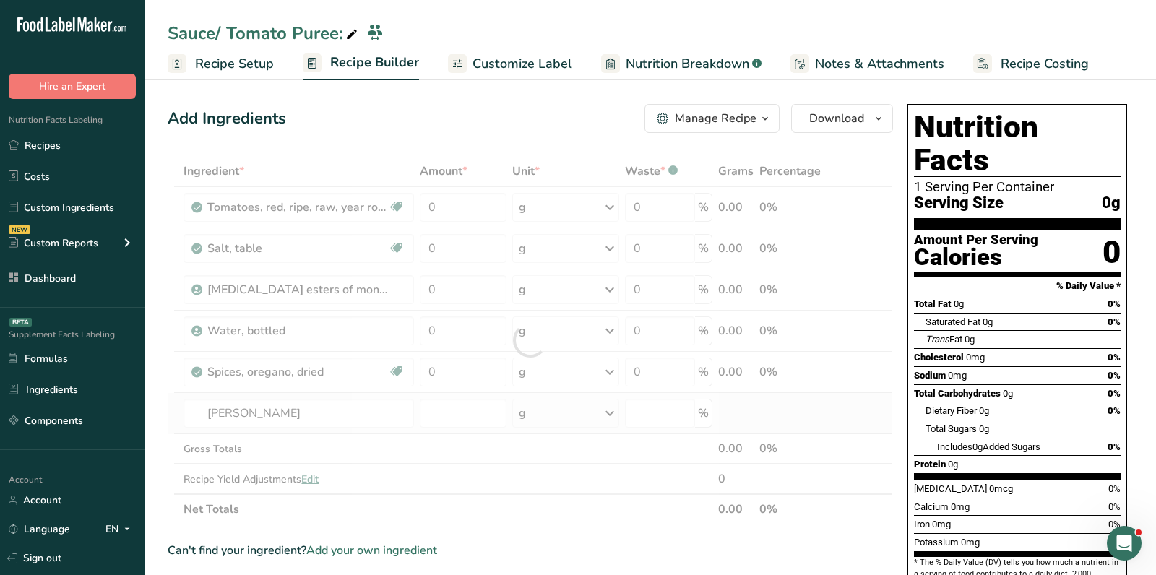
type input "Romano Cheese"
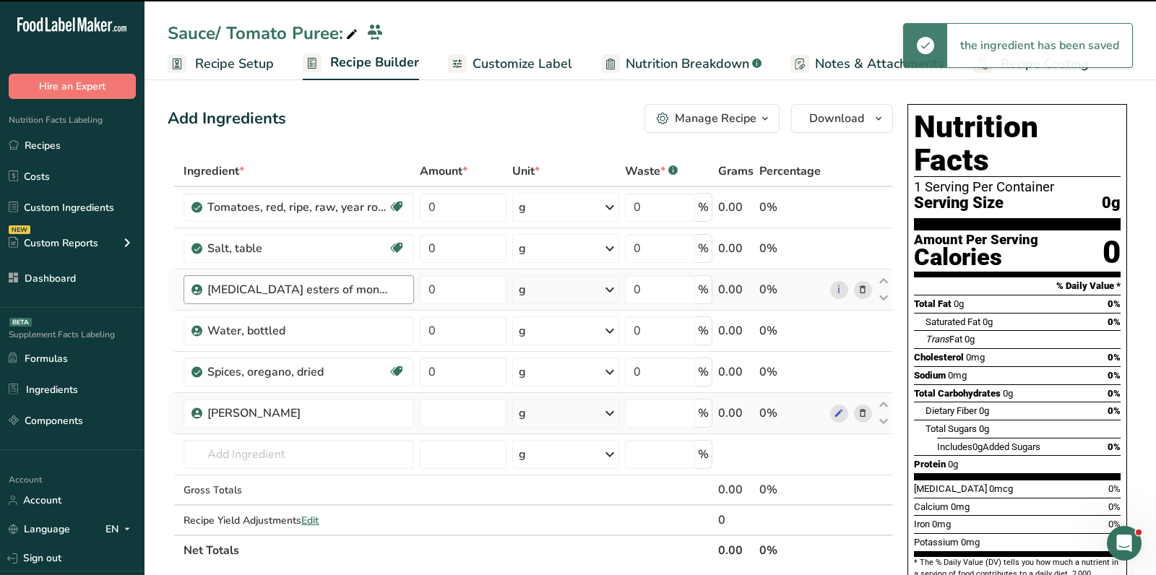
type input "0"
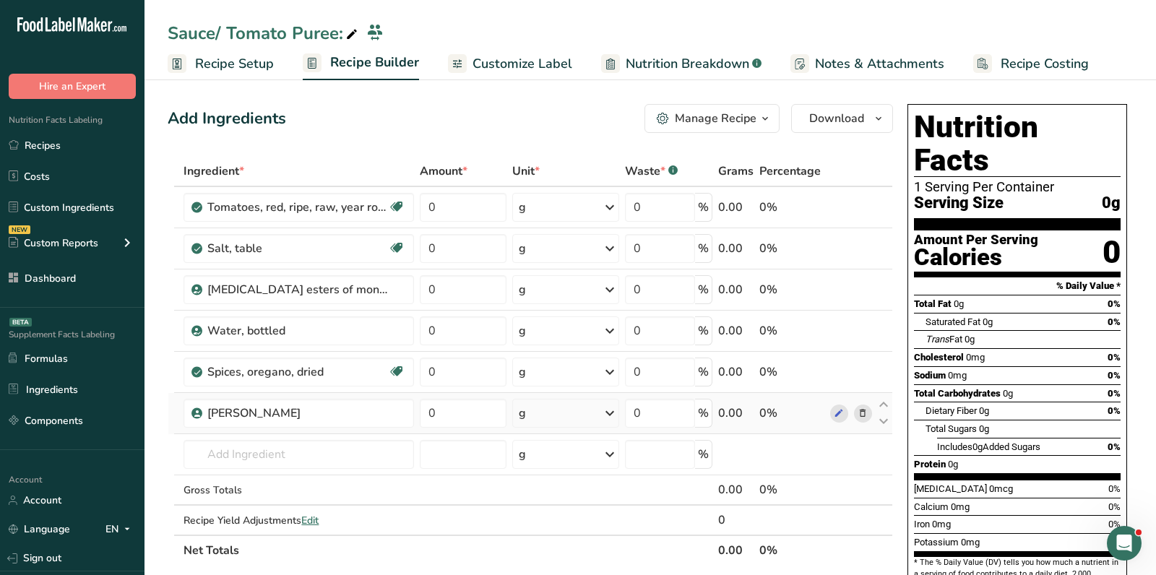
click at [85, 144] on link "Recipes" at bounding box center [72, 145] width 145 height 27
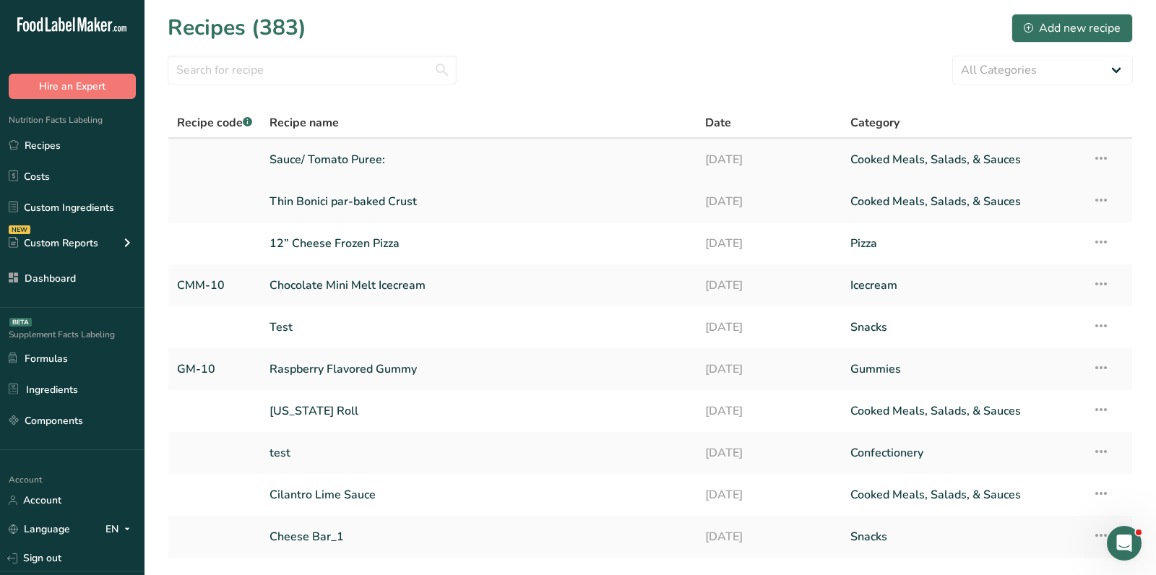
click at [1105, 161] on icon at bounding box center [1101, 158] width 17 height 26
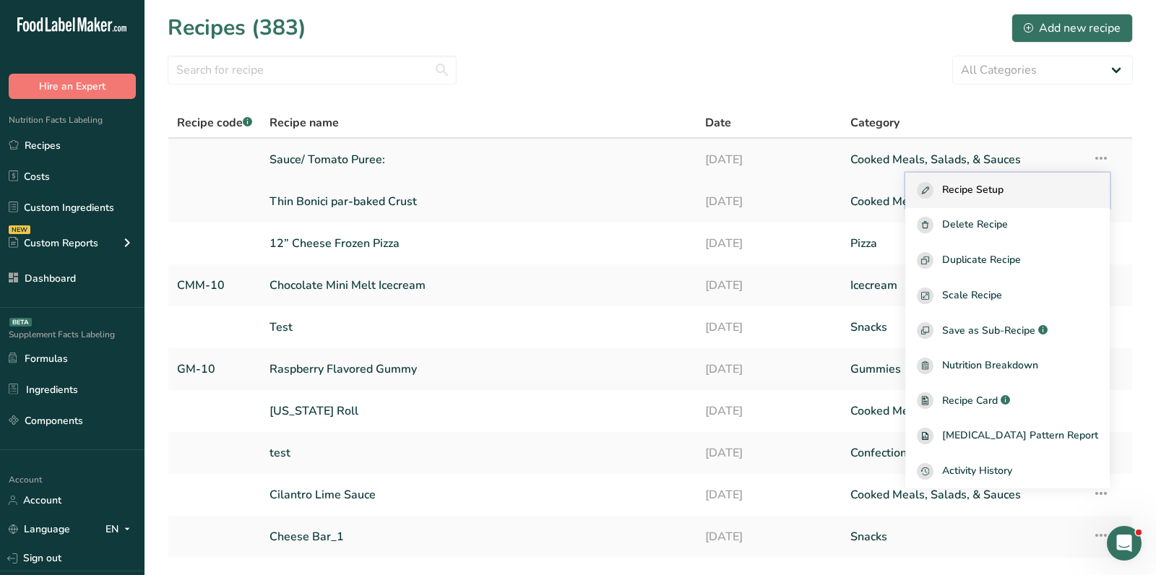
click at [1004, 186] on span "Recipe Setup" at bounding box center [972, 190] width 61 height 17
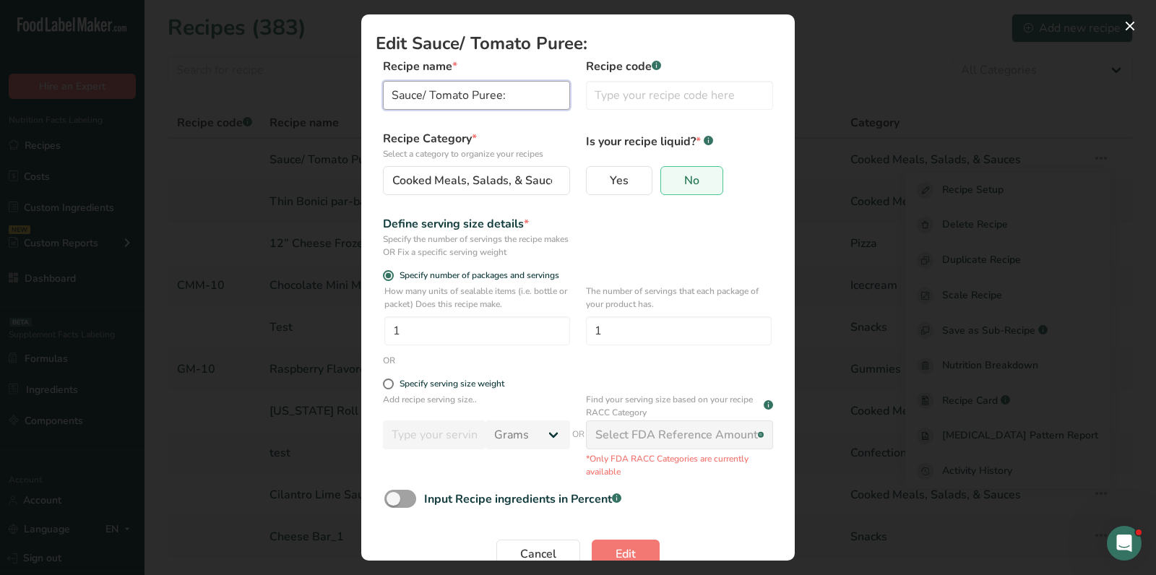
click at [524, 96] on input "Sauce/ Tomato Puree:" at bounding box center [476, 95] width 187 height 29
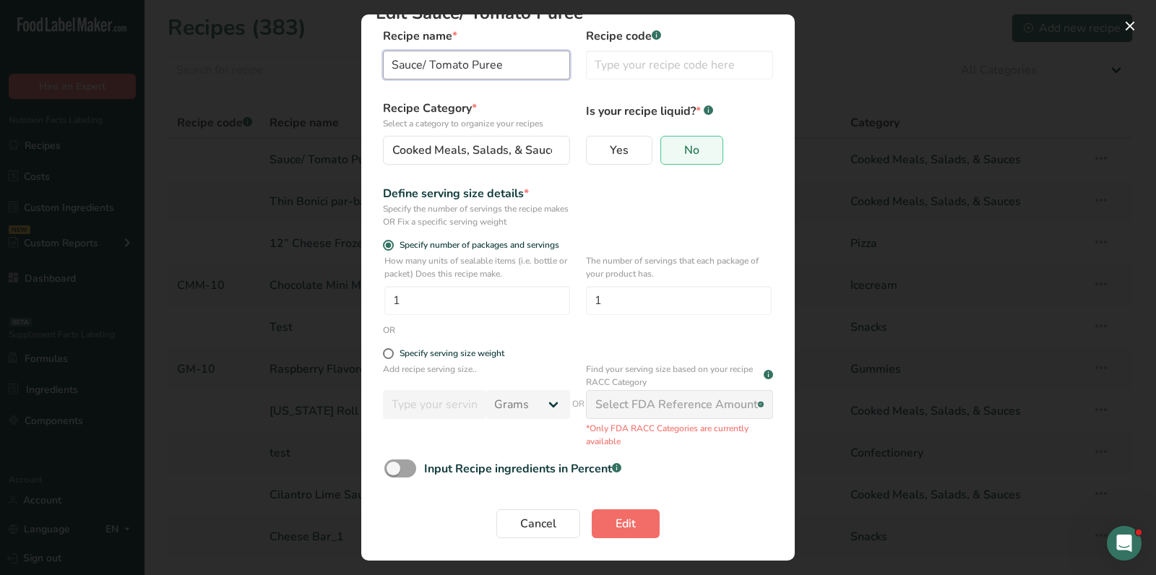
type input "Sauce/ Tomato Puree"
click at [624, 528] on span "Edit" at bounding box center [626, 523] width 20 height 17
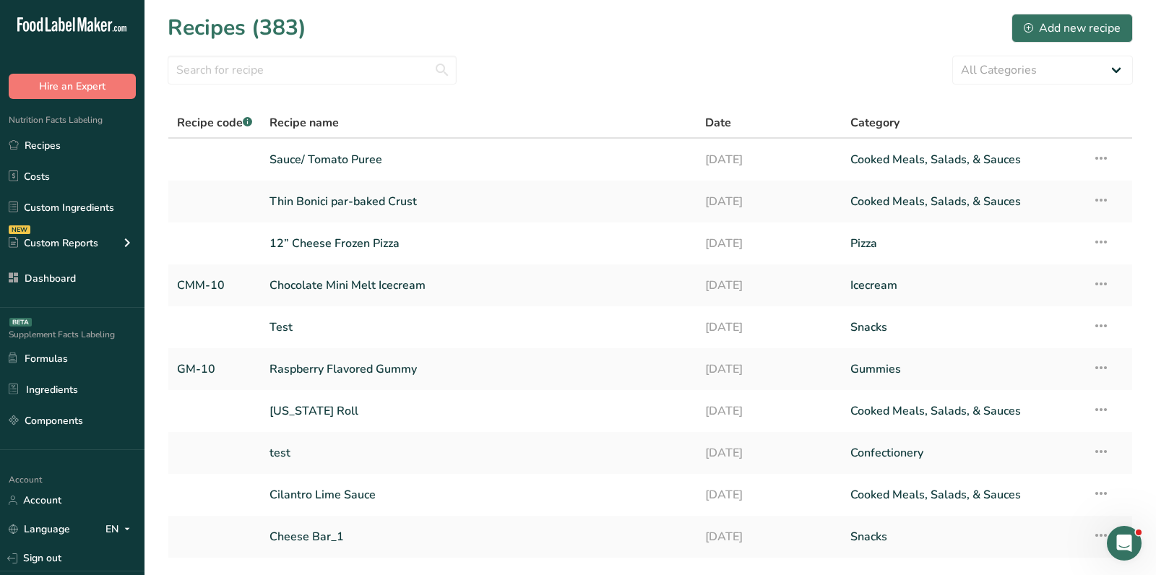
click at [705, 76] on div "All Categories Baked Goods Beverages breakfast butter cookies, batch X Confecti…" at bounding box center [651, 70] width 966 height 29
click at [1089, 25] on div "Add new recipe" at bounding box center [1072, 28] width 97 height 17
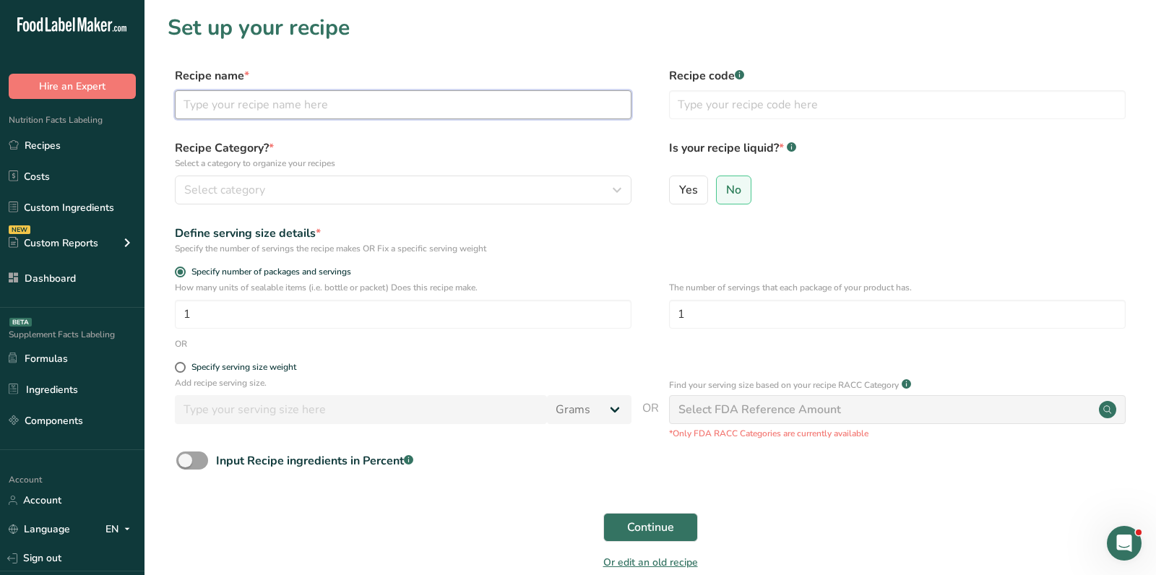
click at [304, 112] on input "text" at bounding box center [403, 104] width 457 height 29
type input "Cheese"
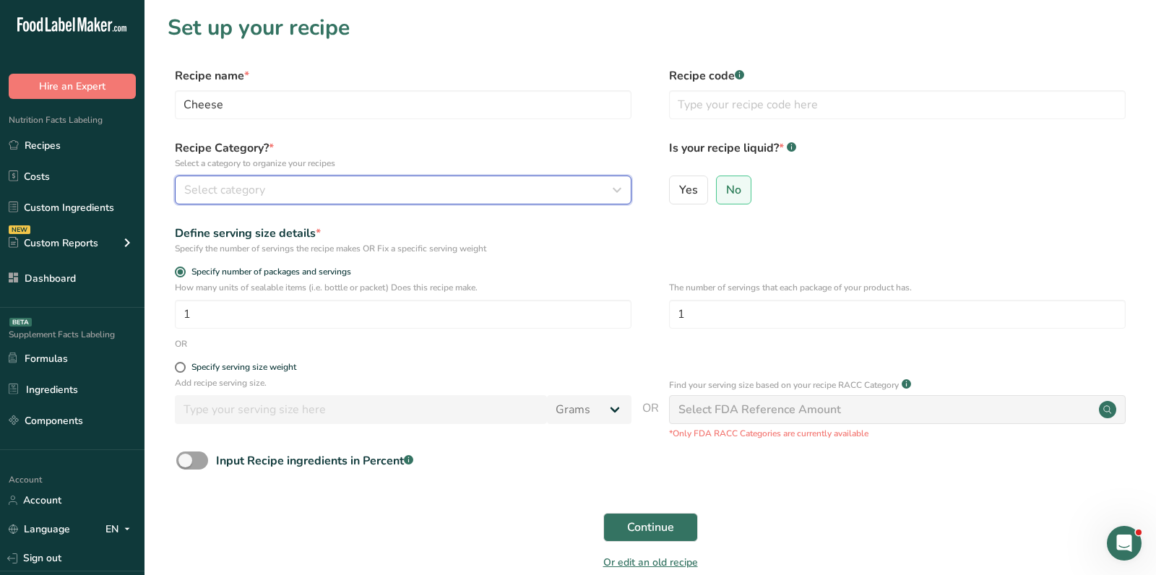
click at [207, 192] on span "Select category" at bounding box center [224, 189] width 81 height 17
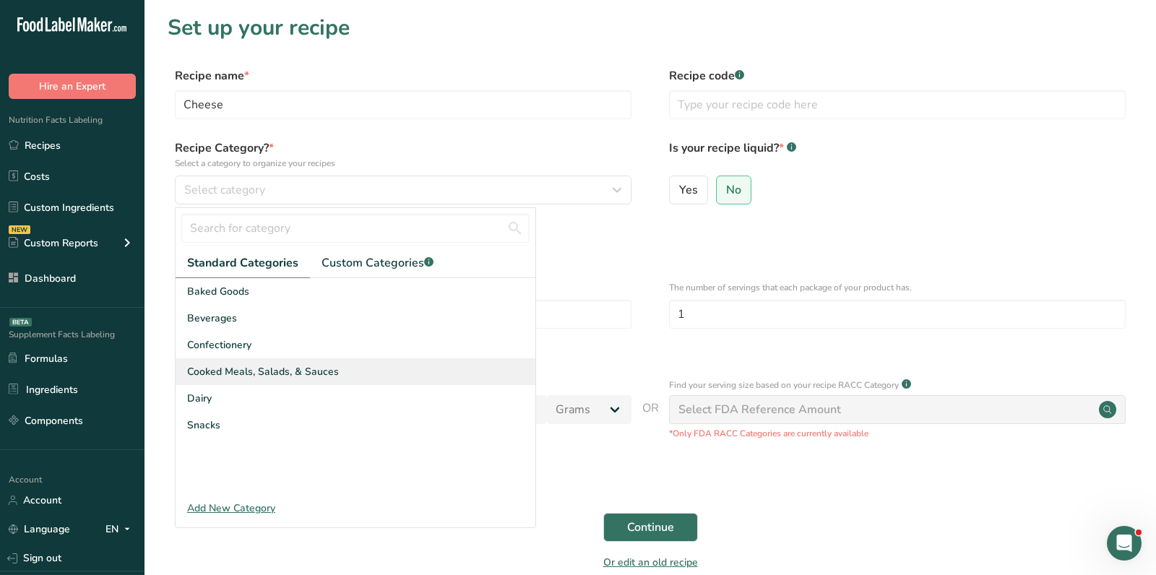
click at [256, 362] on div "Cooked Meals, Salads, & Sauces" at bounding box center [356, 371] width 360 height 27
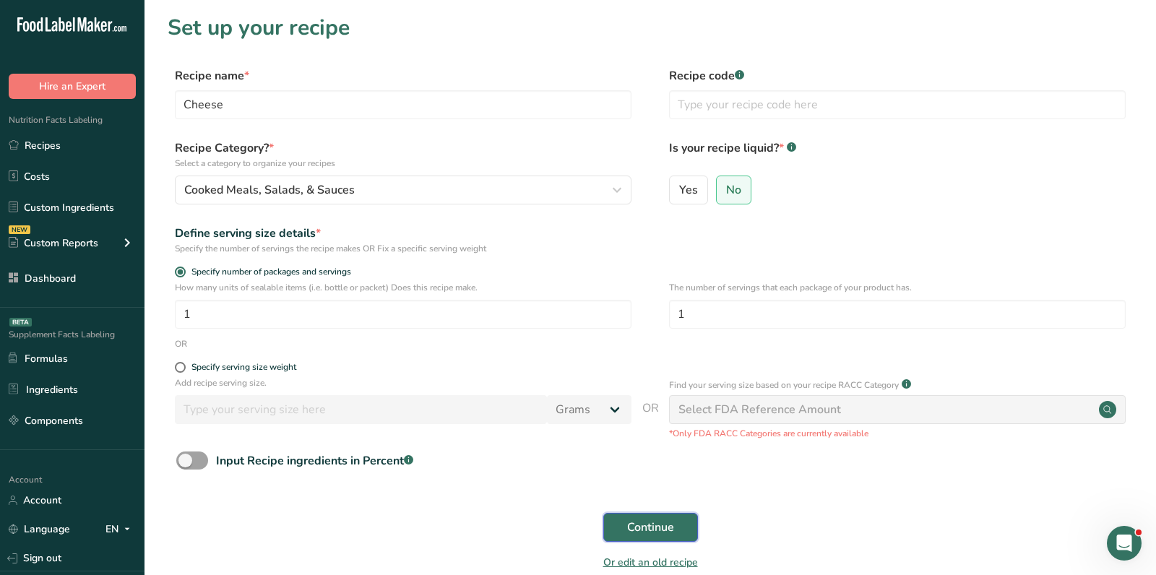
click at [672, 525] on span "Continue" at bounding box center [650, 527] width 47 height 17
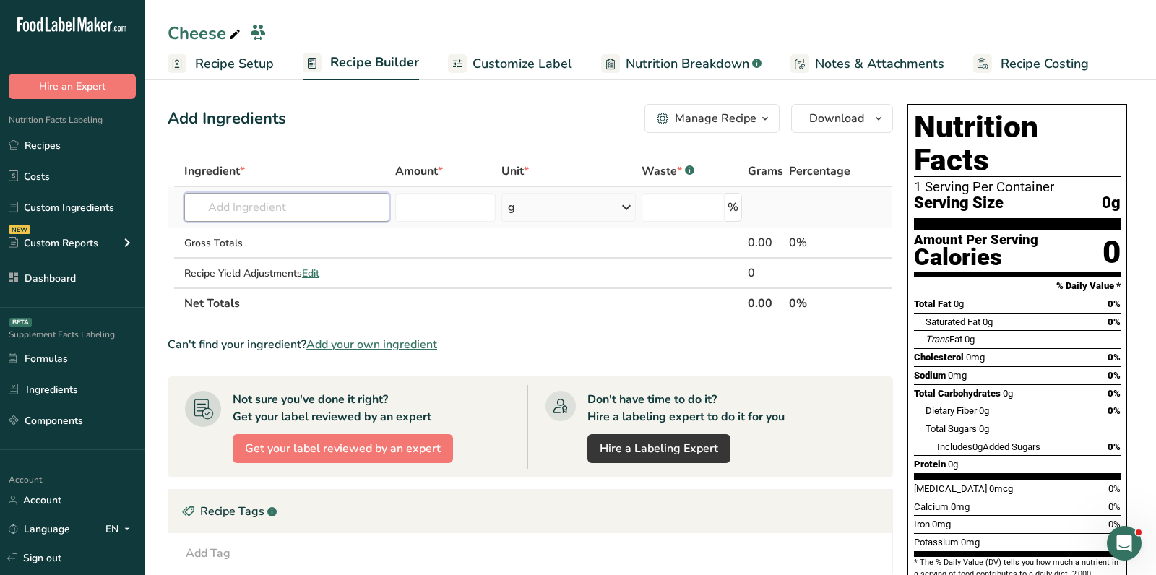
click at [322, 214] on input "text" at bounding box center [286, 207] width 205 height 29
paste input "Whole milk low moisture mozzarella cheese"
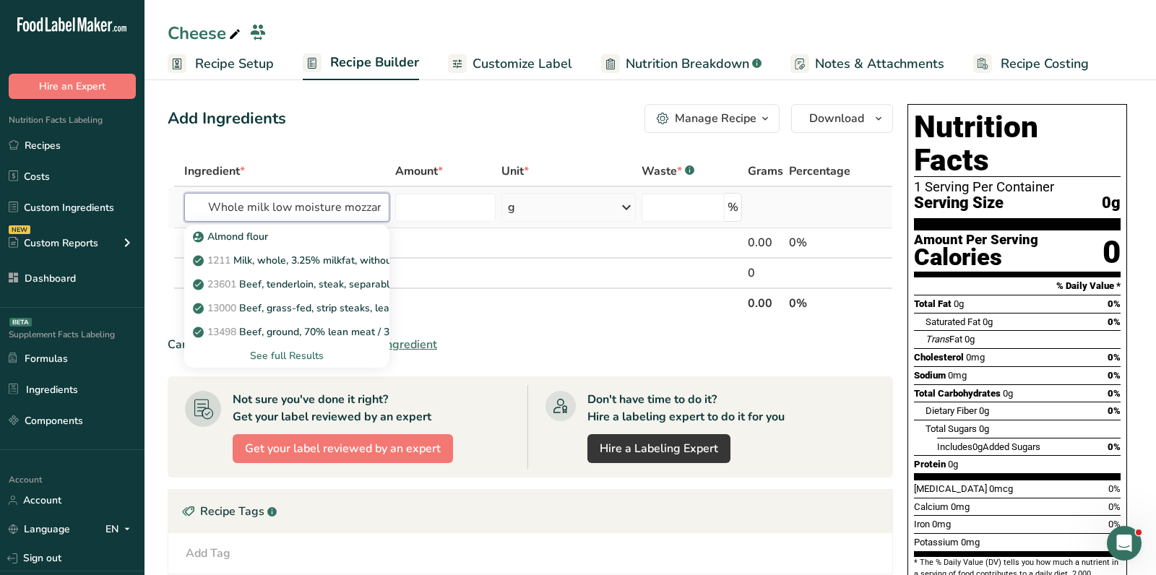
scroll to position [0, 55]
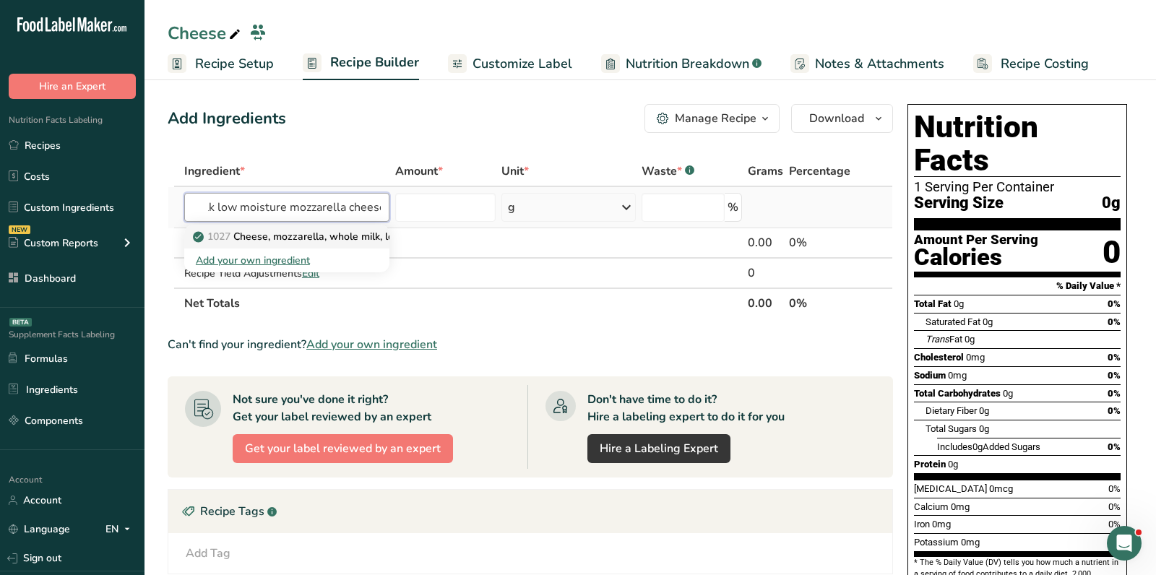
type input "Whole milk low moisture mozzarella cheese"
click at [299, 234] on p "1027 Cheese, mozzarella, whole milk, low moisture" at bounding box center [321, 236] width 250 height 15
type input "Cheese, mozzarella, whole milk, low moisture"
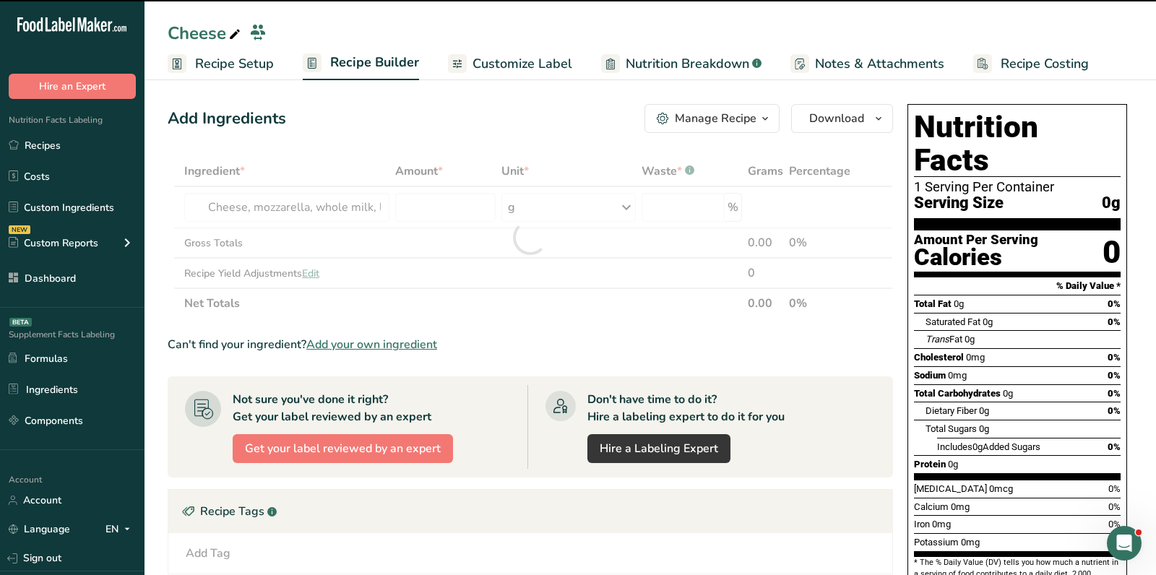
type input "0"
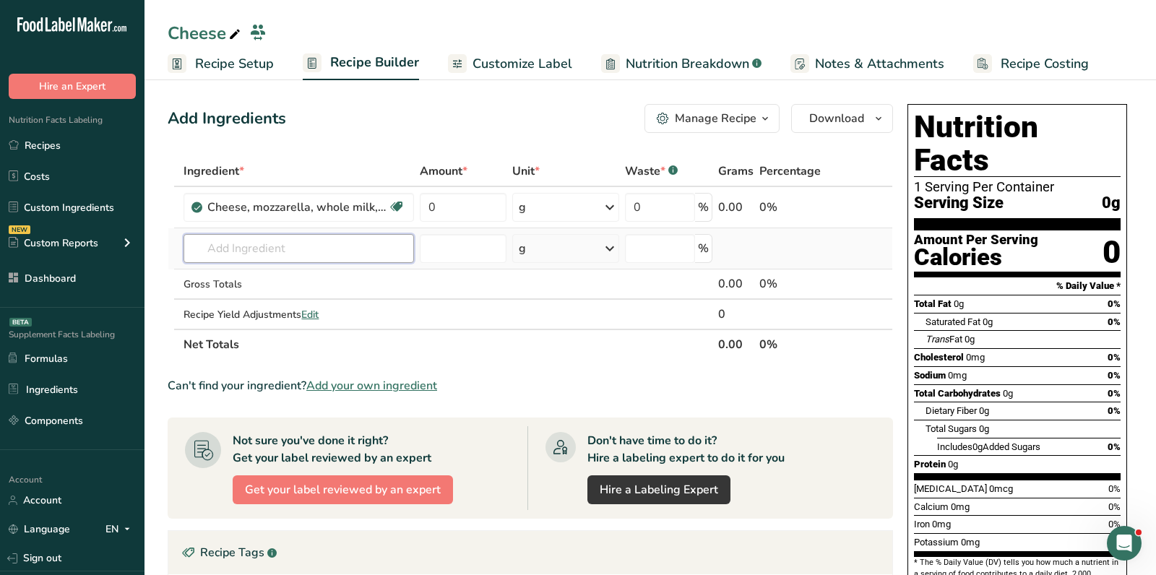
click at [284, 246] on input "text" at bounding box center [299, 248] width 231 height 29
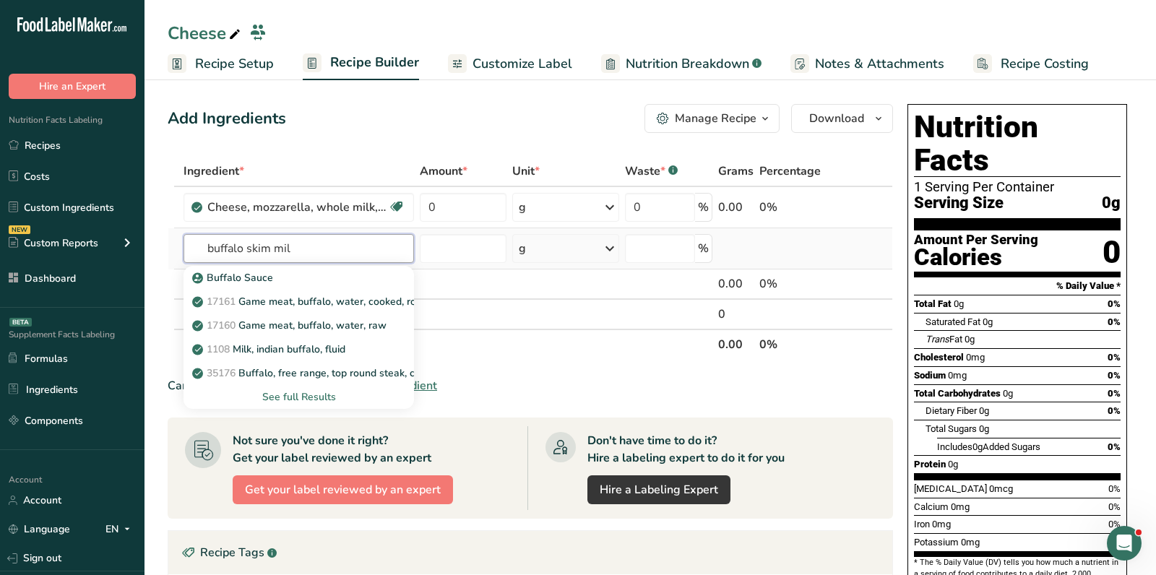
type input "buffalo skim milk"
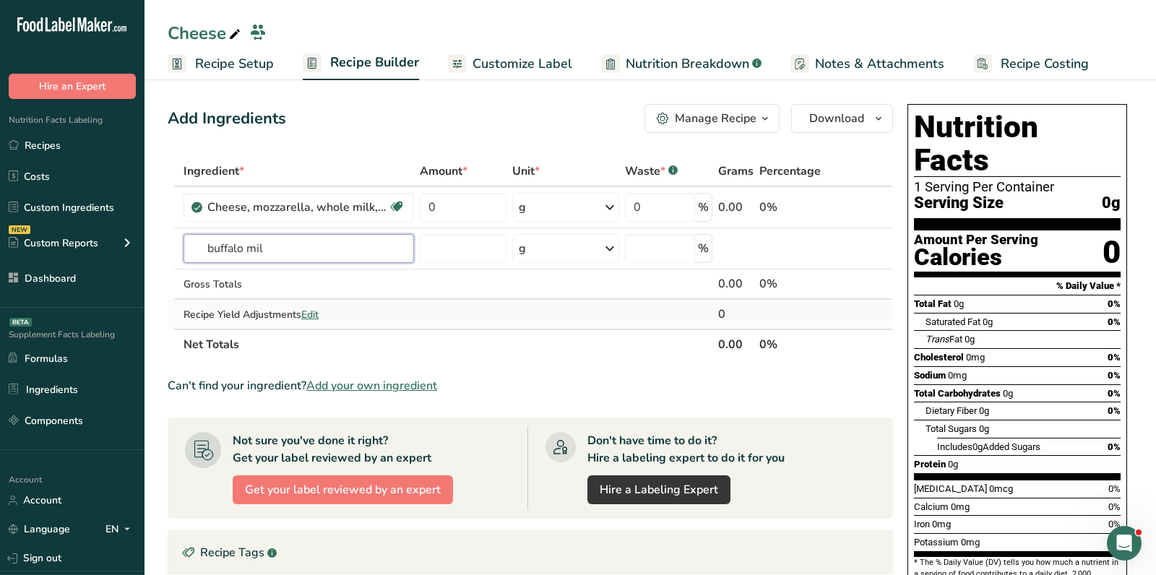
type input "buffalo milk"
click at [332, 253] on input "buffalo milk" at bounding box center [299, 248] width 231 height 29
click at [382, 388] on span "Add your own ingredient" at bounding box center [371, 385] width 131 height 17
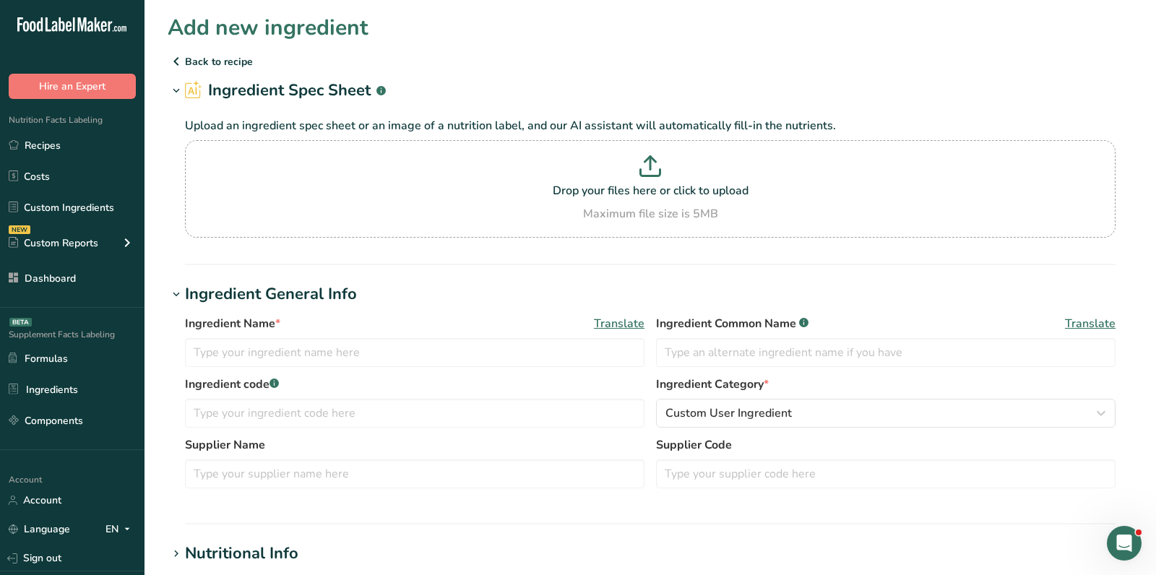
click at [244, 371] on div "Ingredient Name * Translate Ingredient Common Name .a-a{fill:#347362;}.b-a{fill…" at bounding box center [650, 345] width 931 height 61
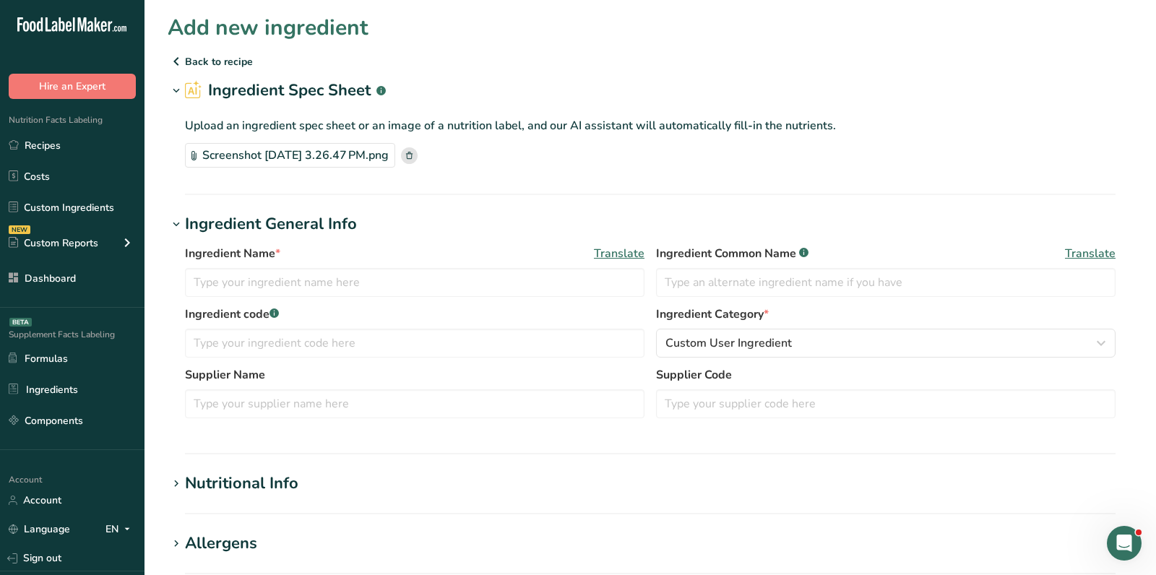
click at [292, 387] on div "Supplier Name" at bounding box center [415, 392] width 460 height 52
click at [300, 401] on input "text" at bounding box center [415, 404] width 460 height 29
paste input "https://www.doodhvalefarms.com/products/slim-a2-buffalo-milk"
type input "https://www.doodhvalefarms.com/products/slim-a2-buffalo-milk"
click at [288, 280] on input "text" at bounding box center [415, 282] width 460 height 29
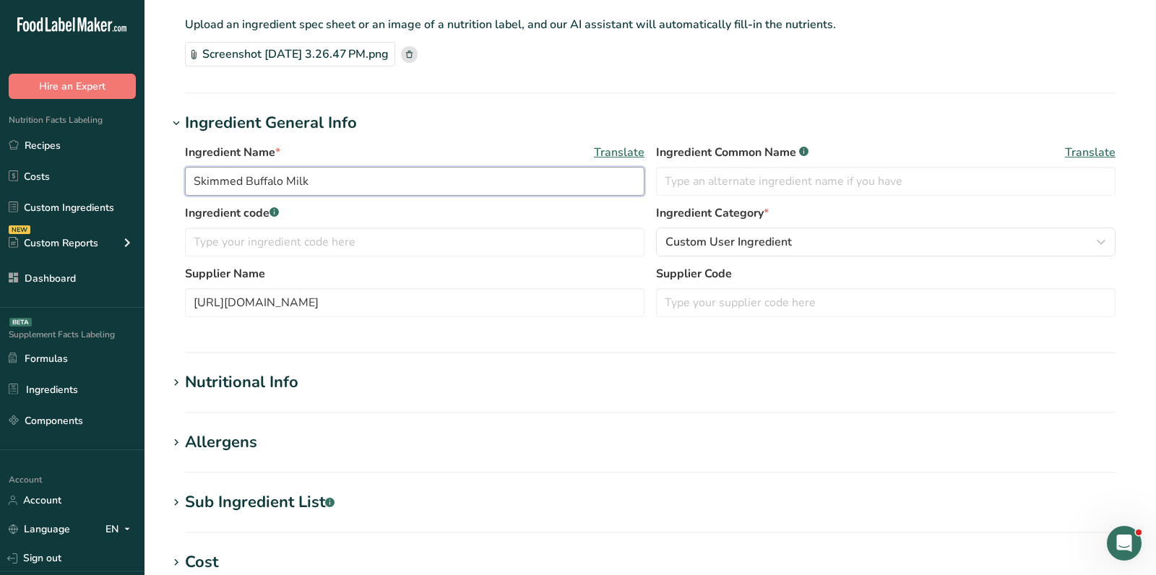
type input "Skimmed Buffalo Milk"
click at [252, 374] on div "Nutritional Info" at bounding box center [241, 383] width 113 height 24
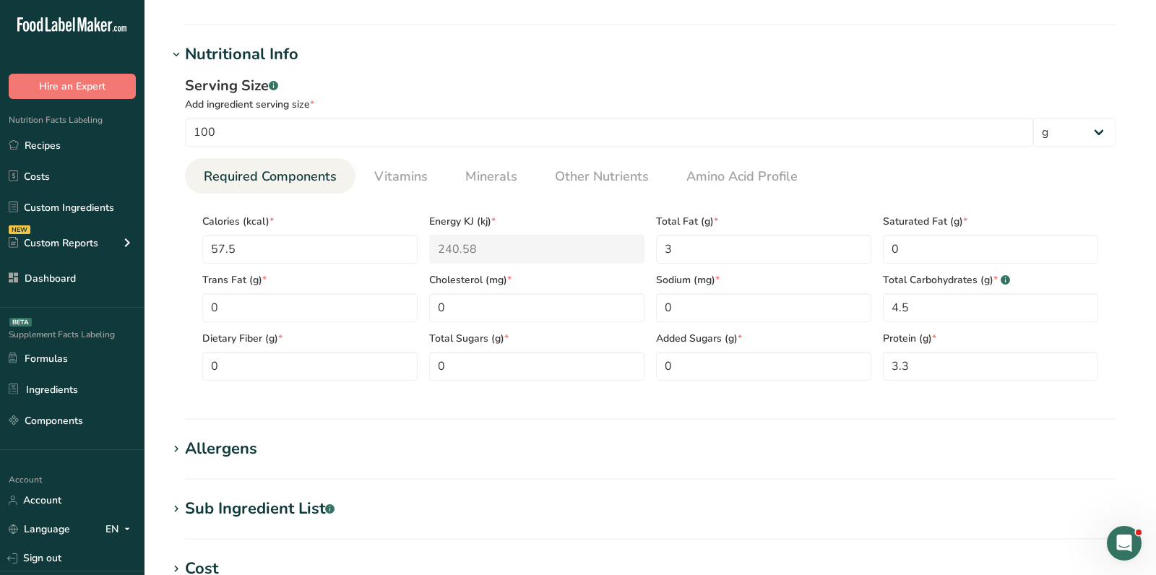
scroll to position [439, 0]
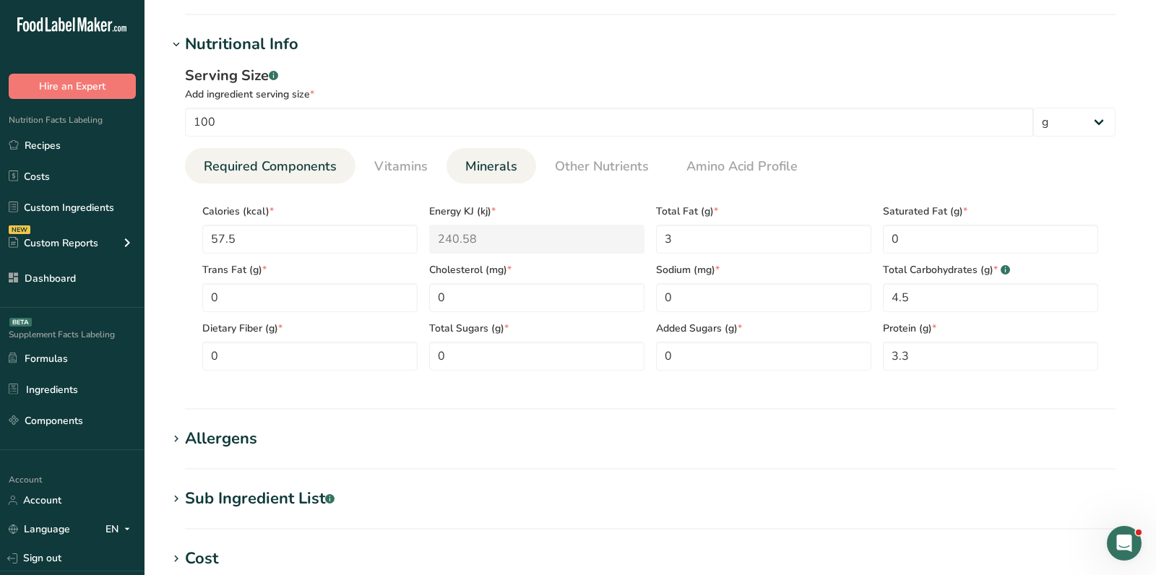
click at [476, 170] on span "Minerals" at bounding box center [491, 167] width 52 height 20
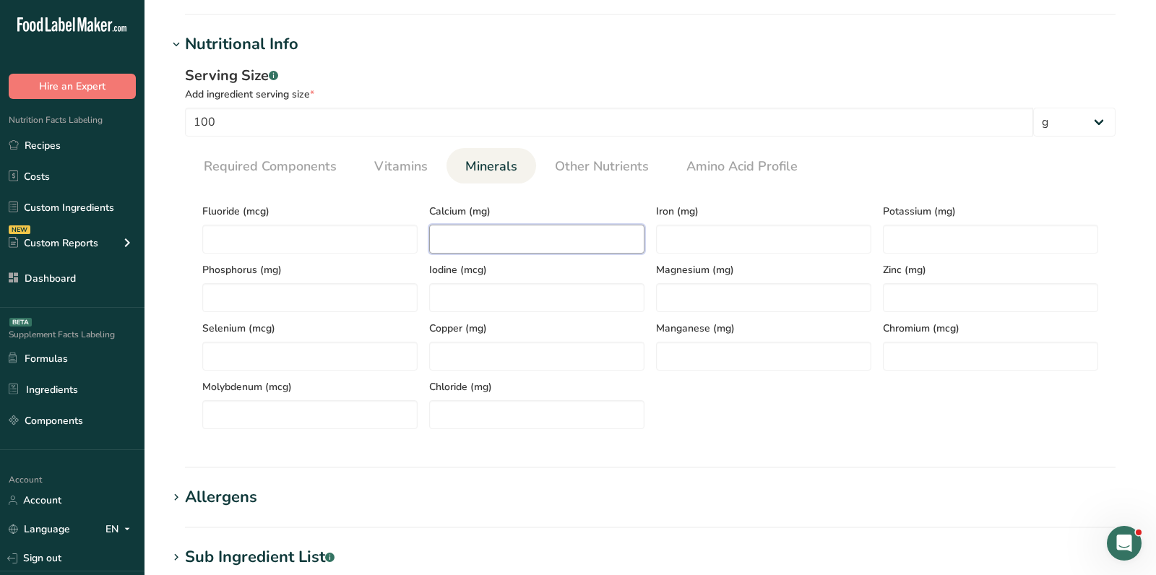
click at [484, 228] on input "number" at bounding box center [536, 239] width 215 height 29
type input "110"
click at [283, 158] on span "Required Components" at bounding box center [270, 167] width 133 height 20
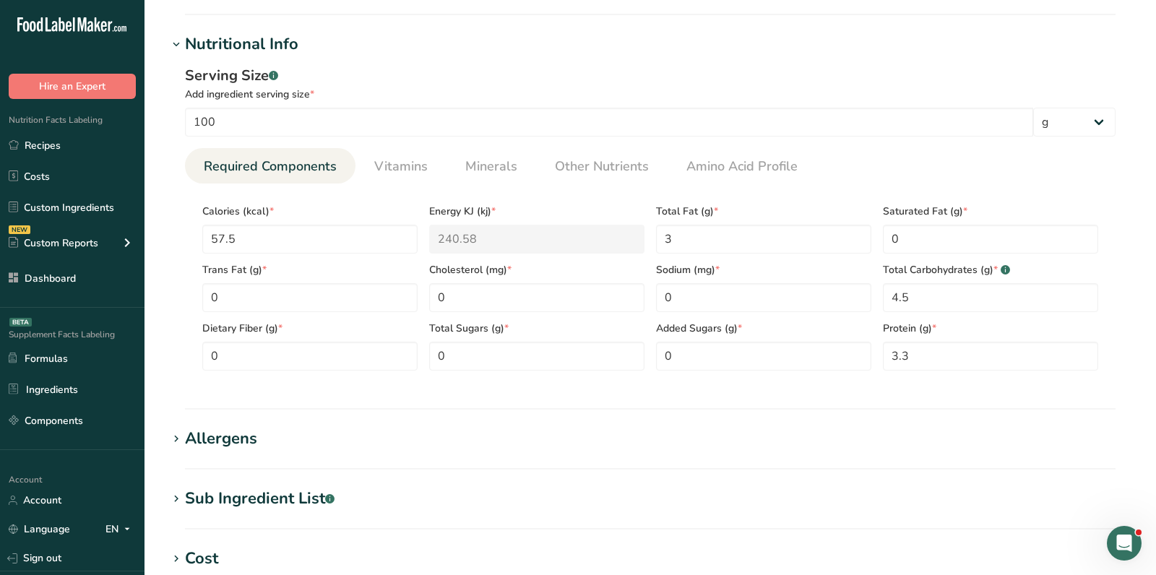
click at [239, 431] on div "Allergens" at bounding box center [221, 439] width 72 height 24
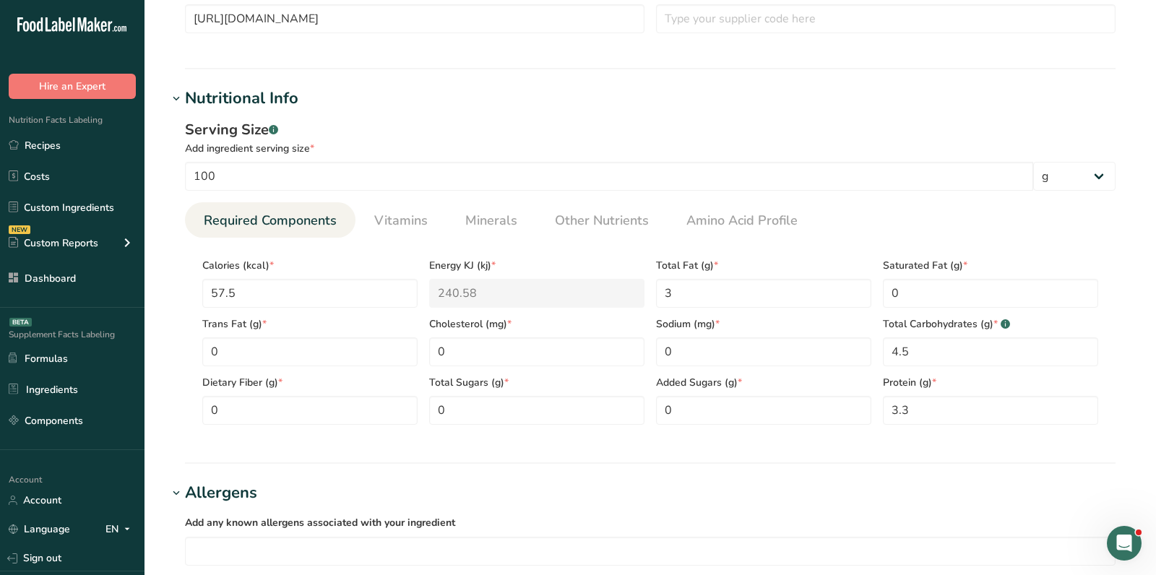
scroll to position [533, 0]
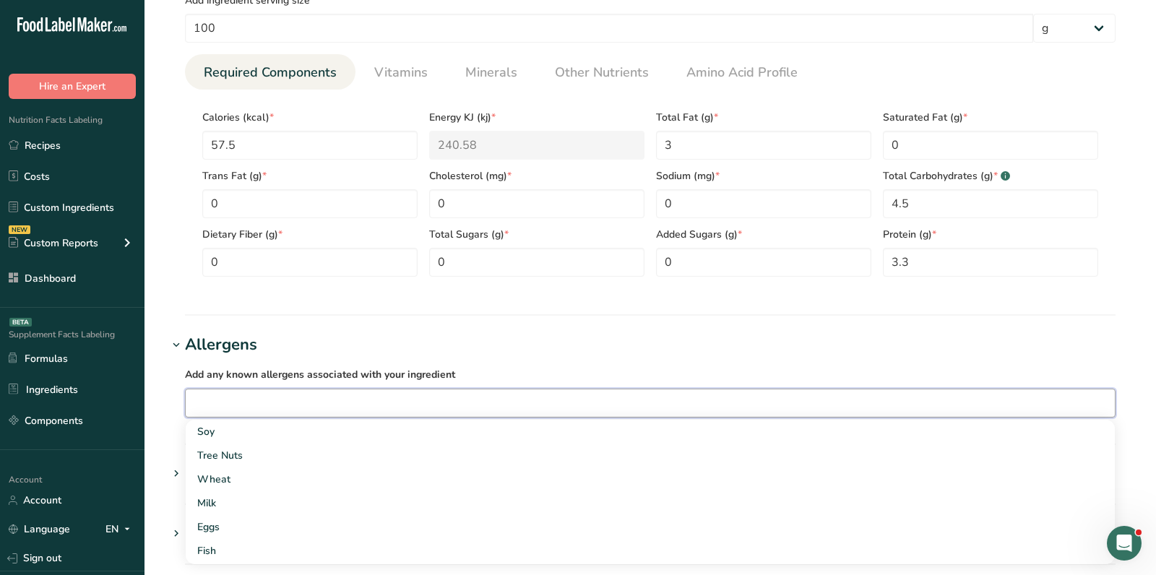
click at [240, 397] on input "text" at bounding box center [650, 403] width 929 height 22
click at [247, 411] on input "milk" at bounding box center [650, 403] width 929 height 22
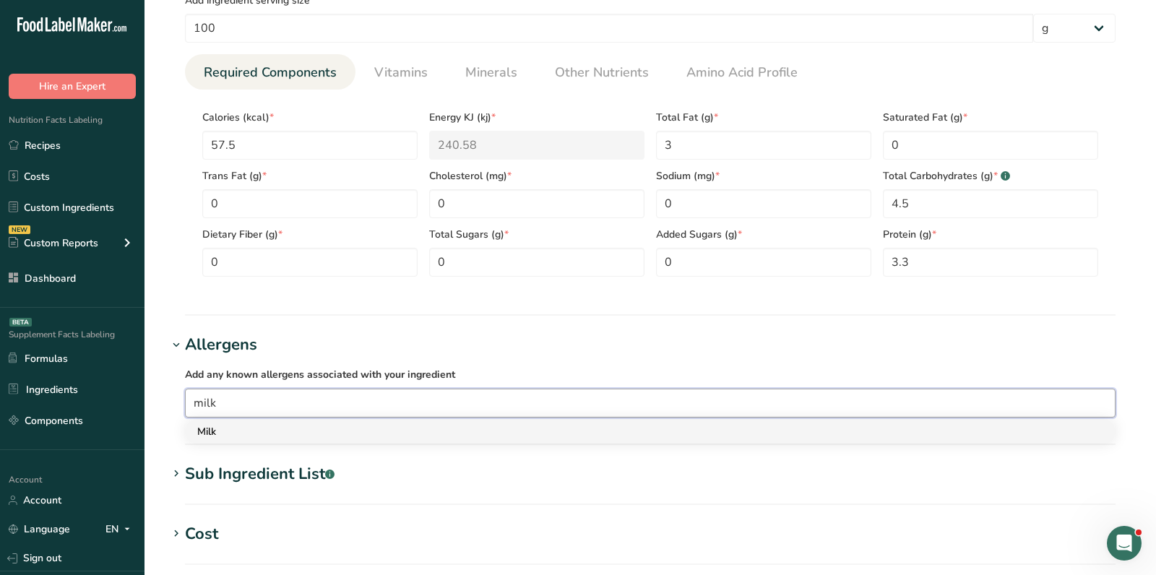
type input "milk"
click at [249, 429] on div "Milk" at bounding box center [638, 431] width 883 height 15
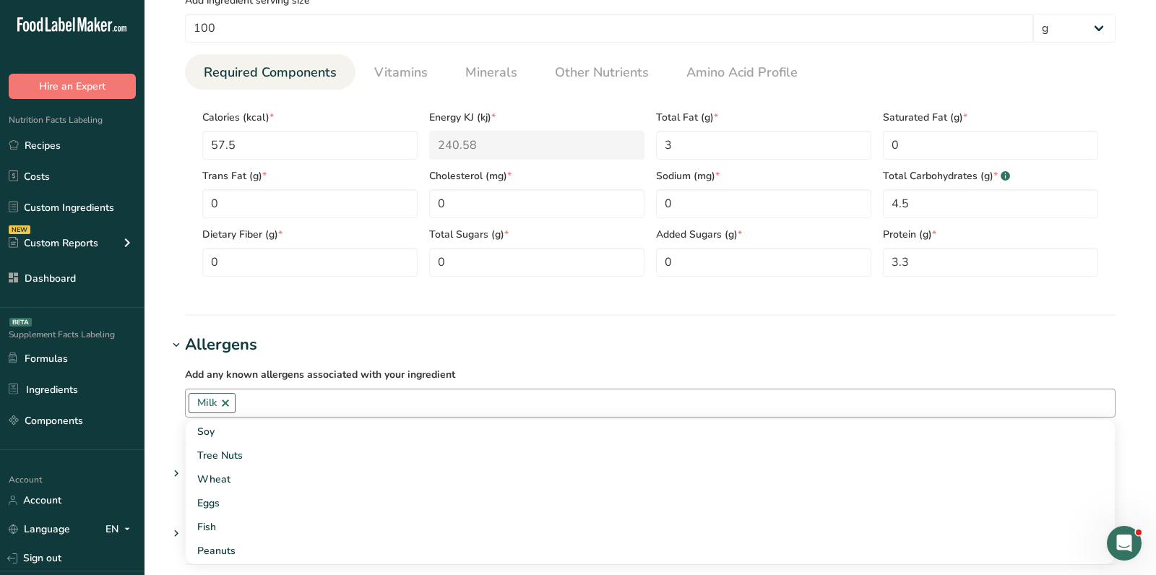
scroll to position [586, 0]
click at [608, 338] on h1 "Allergens" at bounding box center [651, 345] width 966 height 24
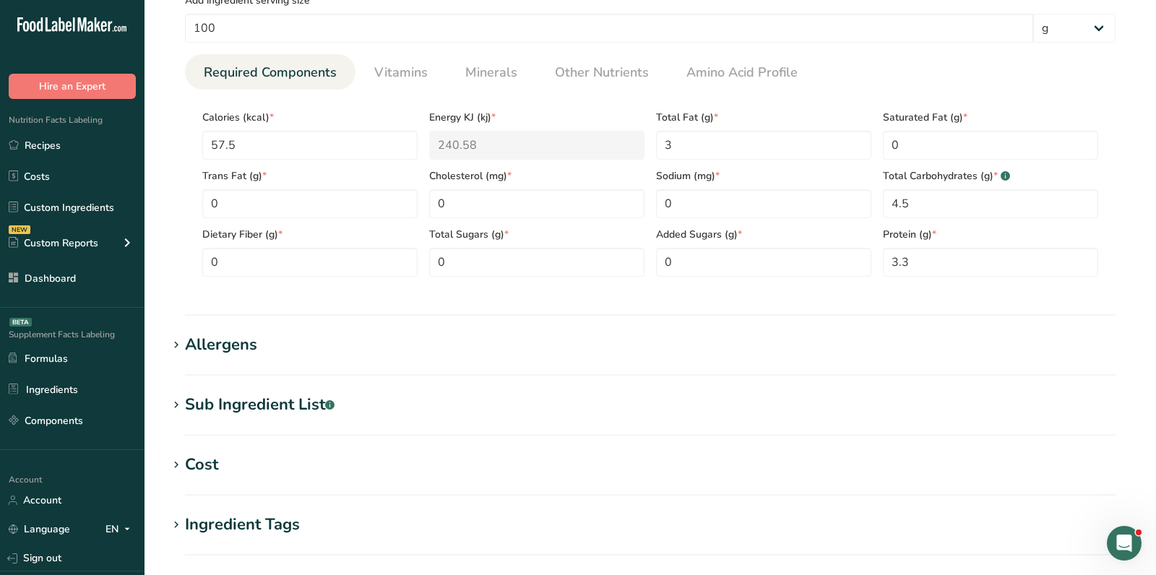
scroll to position [807, 0]
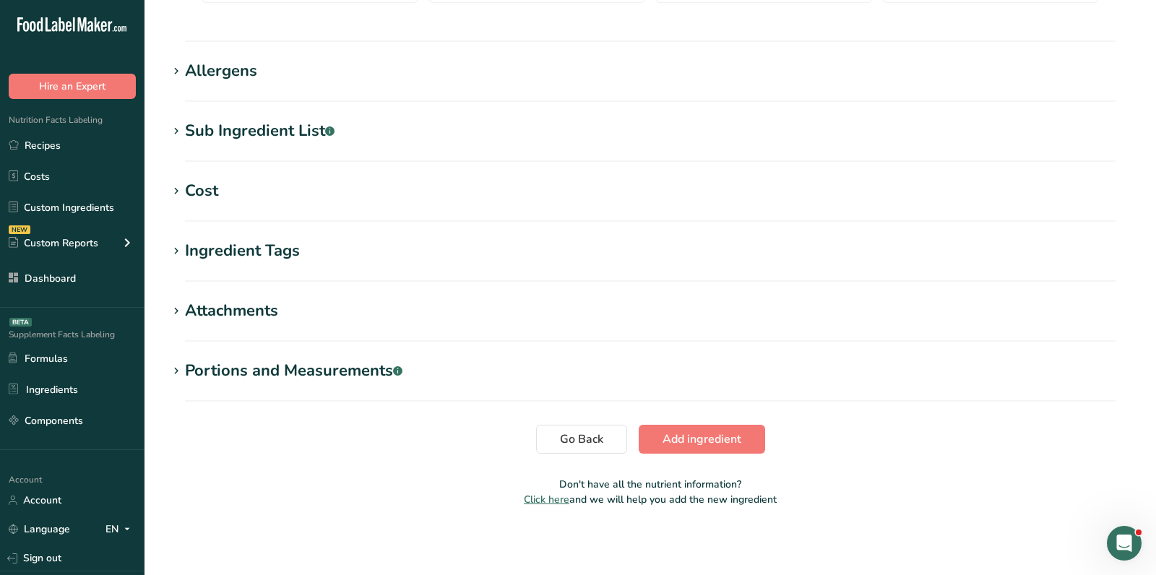
click at [693, 442] on span "Add ingredient" at bounding box center [702, 439] width 79 height 17
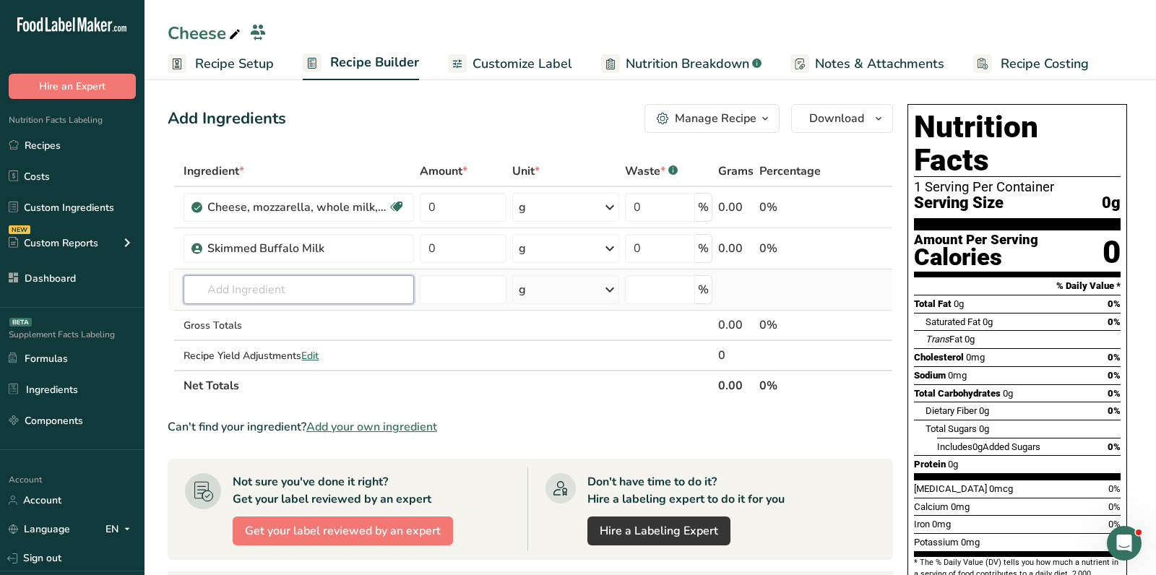
click at [331, 285] on input "text" at bounding box center [299, 289] width 231 height 29
paste input "powdered cellulose"
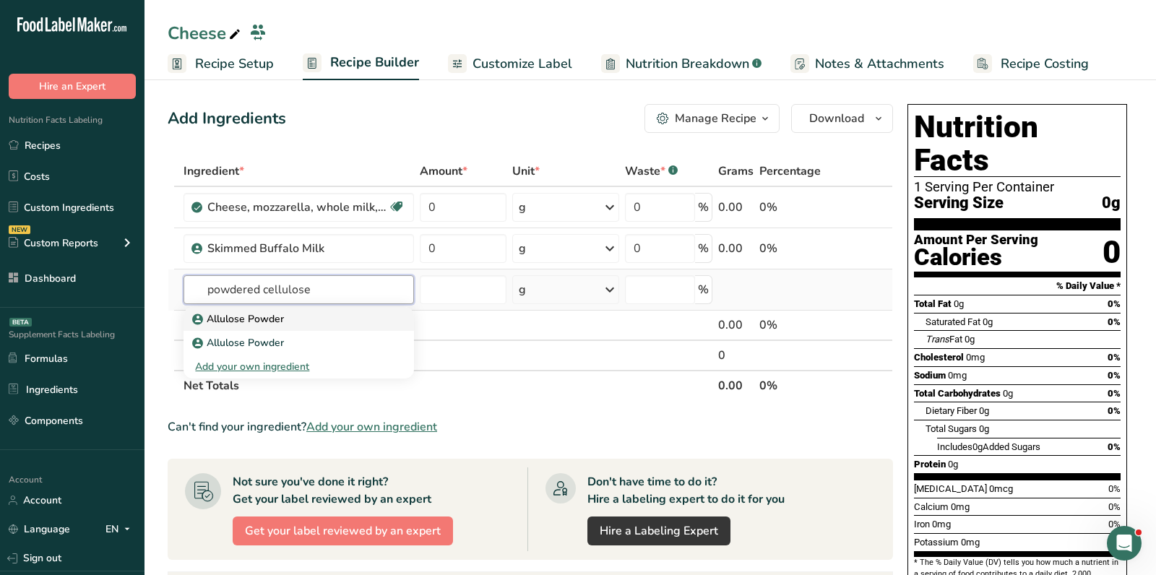
type input "powdered cellulose"
click at [254, 322] on p "Allulose Powder" at bounding box center [239, 319] width 89 height 15
type input "Allulose Powder"
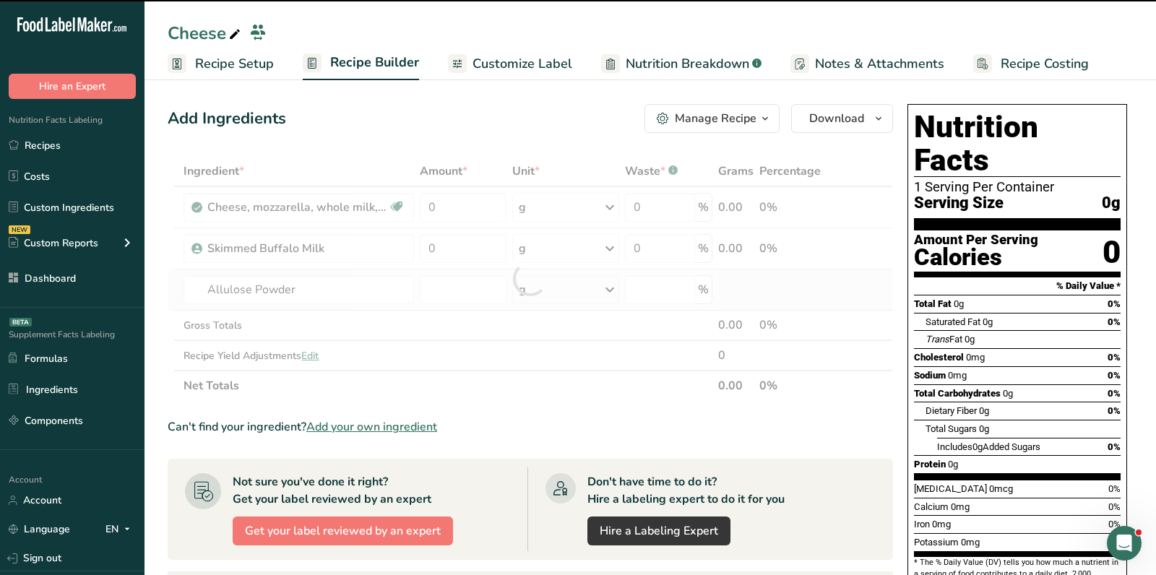
type input "0"
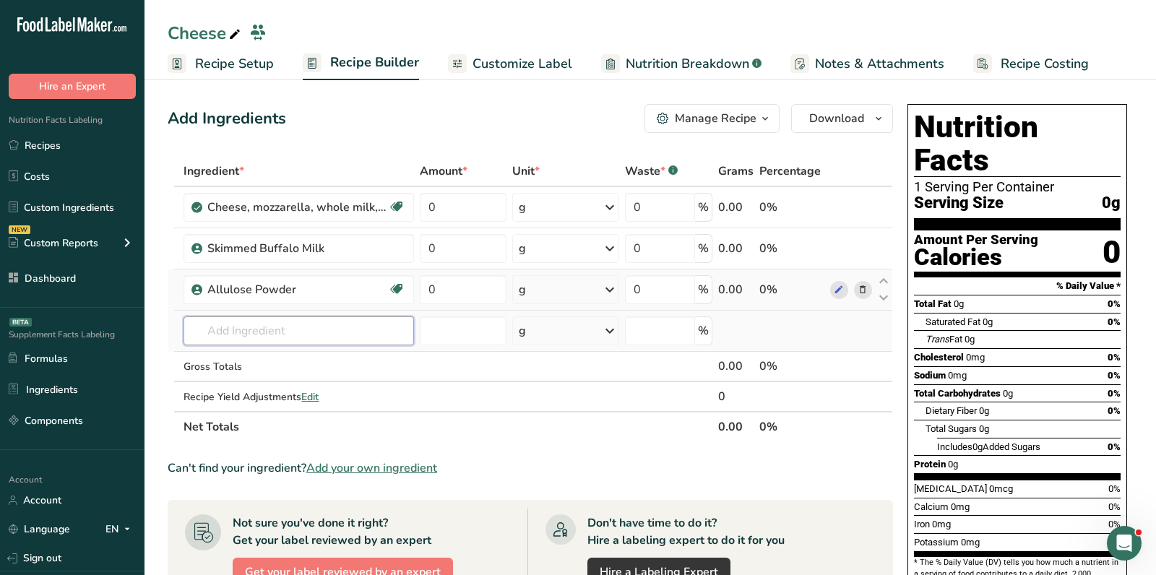
click at [257, 325] on input "text" at bounding box center [299, 331] width 231 height 29
paste input "natamycin"
type input "natamycin"
click at [400, 461] on span "Add your own ingredient" at bounding box center [371, 468] width 131 height 17
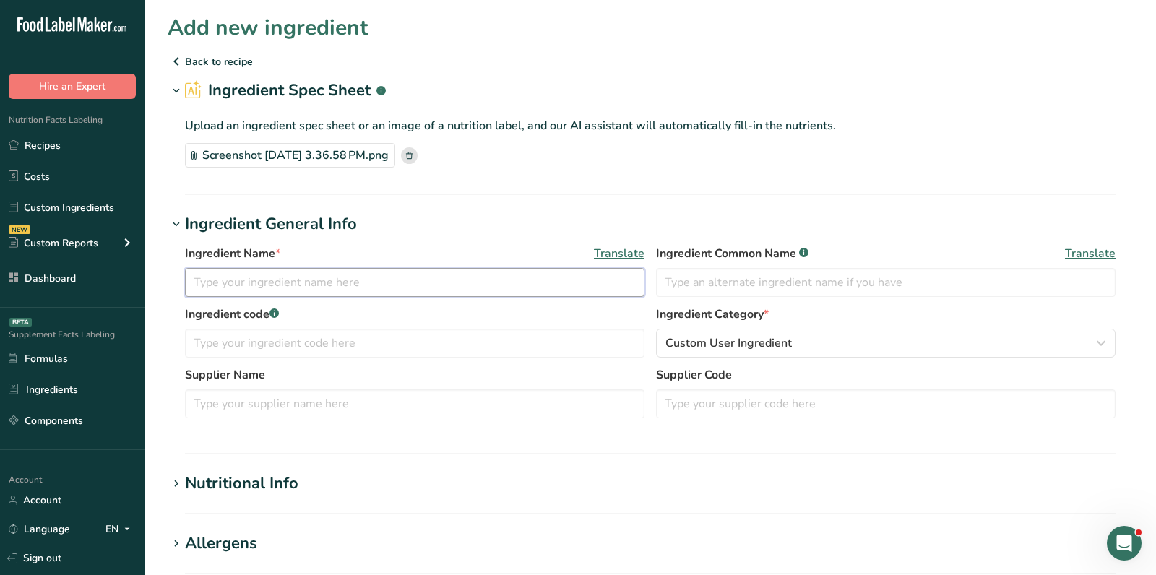
click at [322, 282] on input "text" at bounding box center [415, 282] width 460 height 29
paste input "natamycin"
drag, startPoint x: 199, startPoint y: 285, endPoint x: 180, endPoint y: 285, distance: 18.8
click at [180, 285] on div "Ingredient Name * Translate natamycin Ingredient Common Name .a-a{fill:#347362;…" at bounding box center [651, 335] width 966 height 199
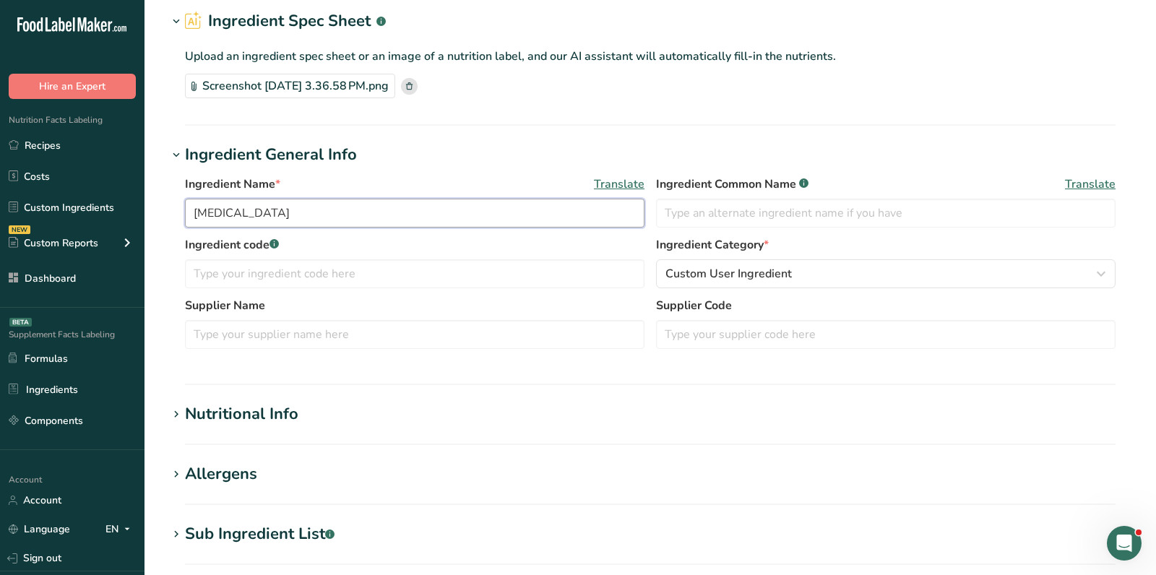
type input "Natamycin"
click at [272, 417] on div "Nutritional Info" at bounding box center [241, 415] width 113 height 24
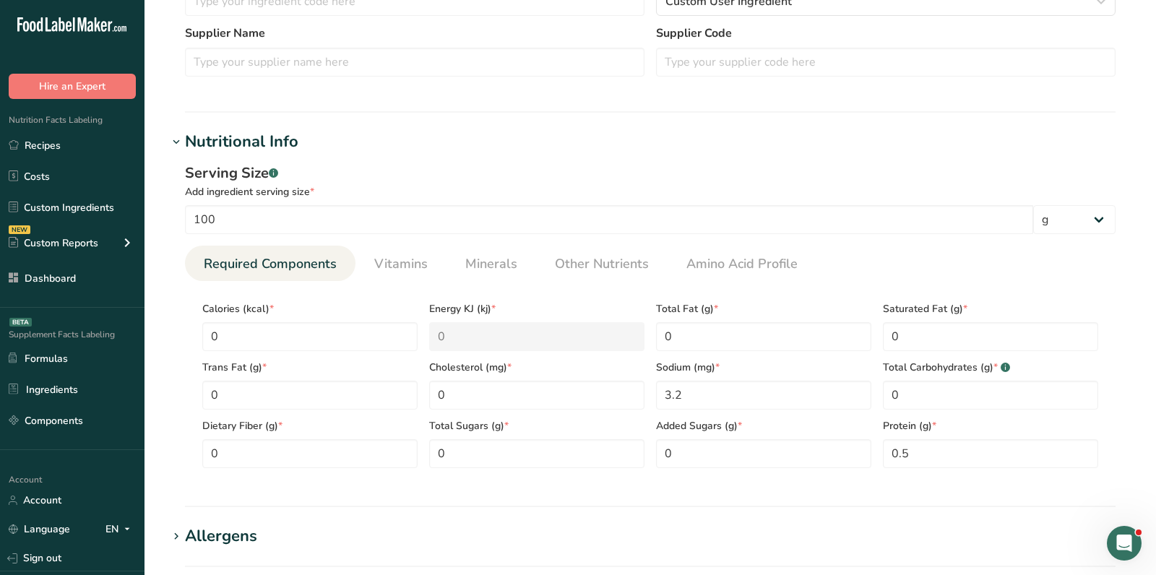
scroll to position [378, 0]
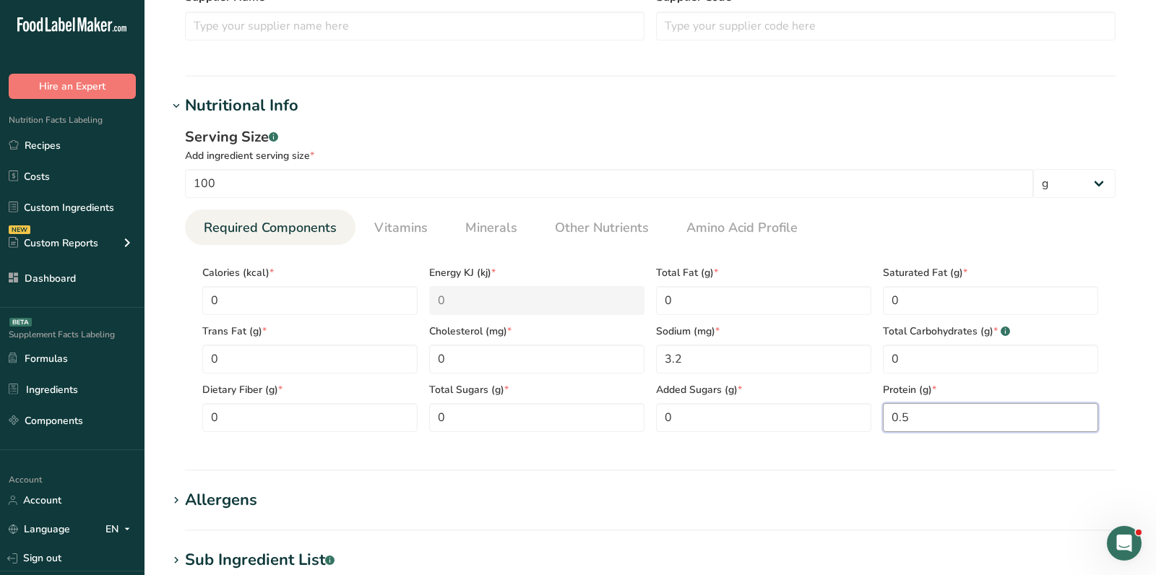
click at [916, 413] on input "0.5" at bounding box center [990, 417] width 215 height 29
type input "0.4"
click at [715, 356] on input "3.2" at bounding box center [763, 359] width 215 height 29
type input "3.1"
click at [478, 214] on link "Minerals" at bounding box center [492, 228] width 64 height 37
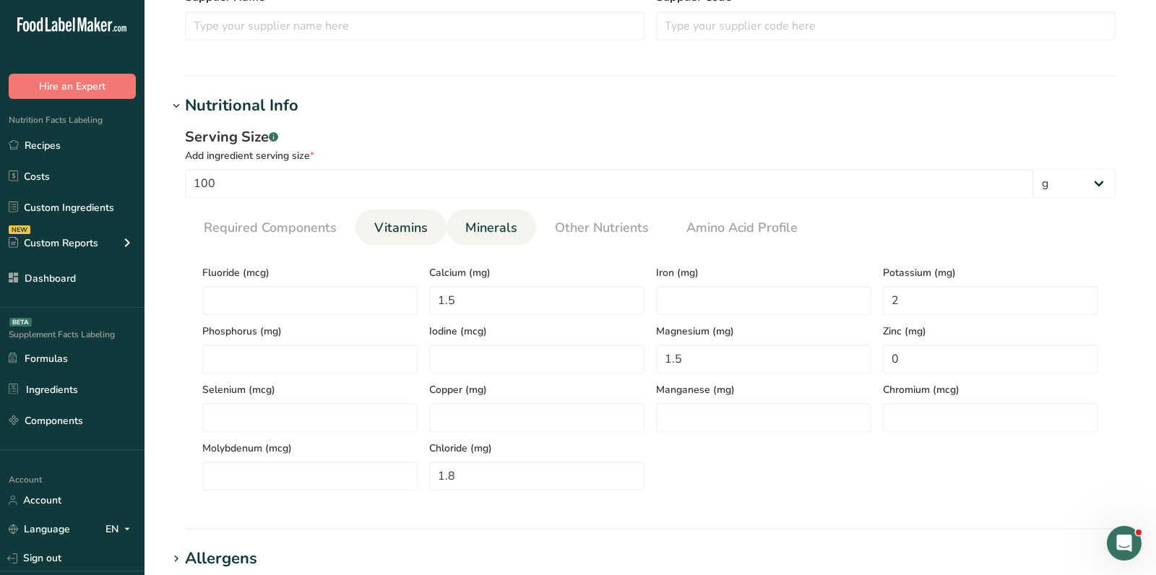
click at [420, 230] on span "Vitamins" at bounding box center [400, 228] width 53 height 20
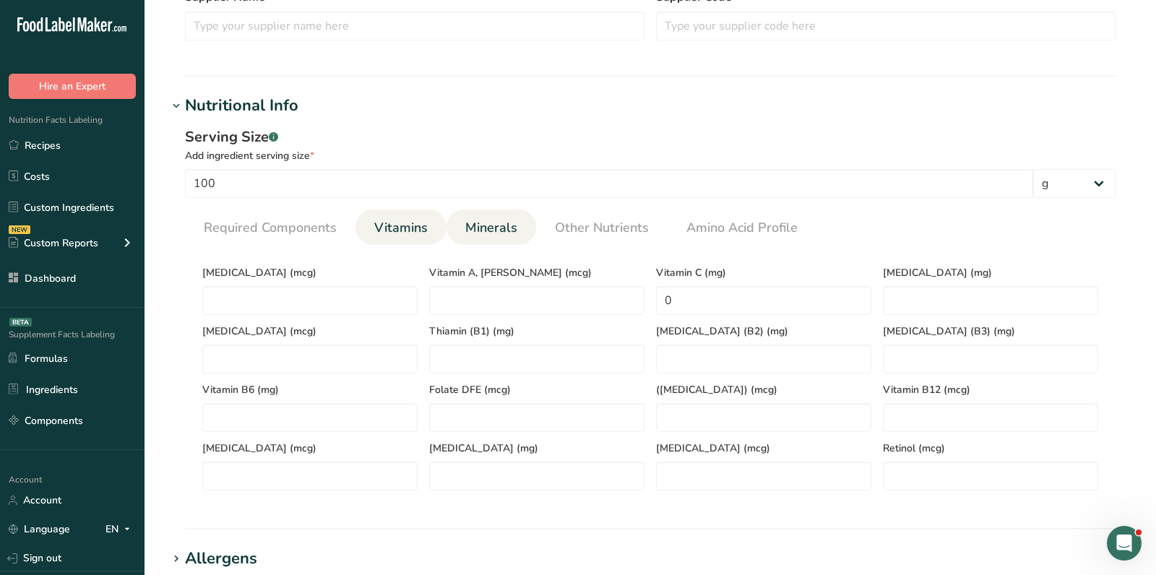
click at [471, 231] on span "Minerals" at bounding box center [491, 228] width 52 height 20
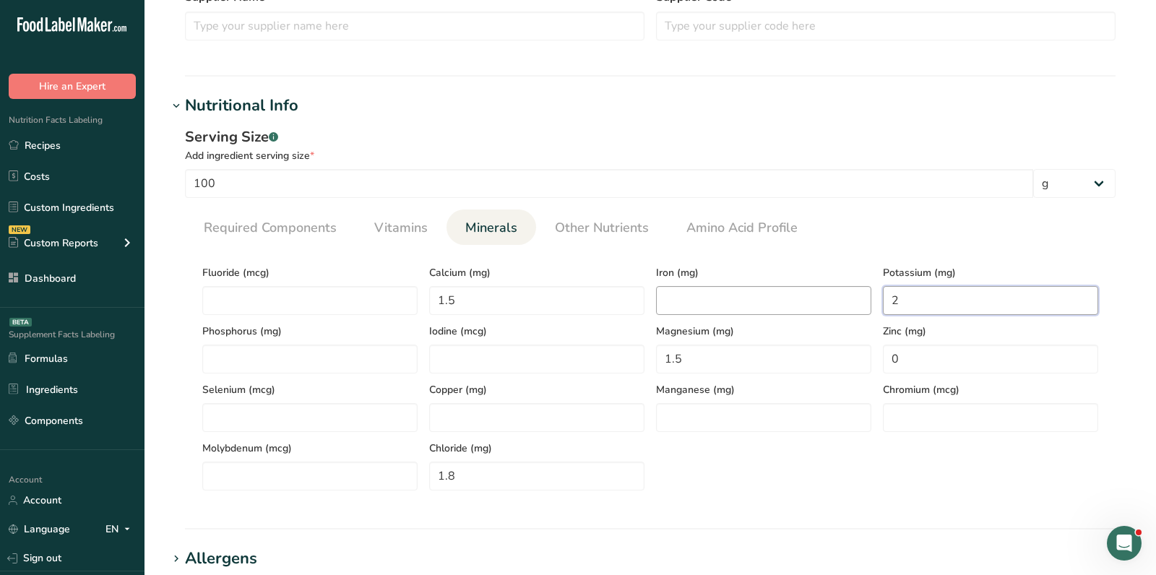
drag, startPoint x: 914, startPoint y: 298, endPoint x: 843, endPoint y: 300, distance: 70.8
click at [848, 299] on div "Fluoride (mcg) Calcium (mg) 1.5 Iron (mg) Potassium (mg) 2 Phosphorus (mg) Iodi…" at bounding box center [651, 374] width 908 height 234
type input "1.9"
click at [486, 291] on input "1.5" at bounding box center [536, 300] width 215 height 29
click at [495, 303] on input "1.5" at bounding box center [536, 300] width 215 height 29
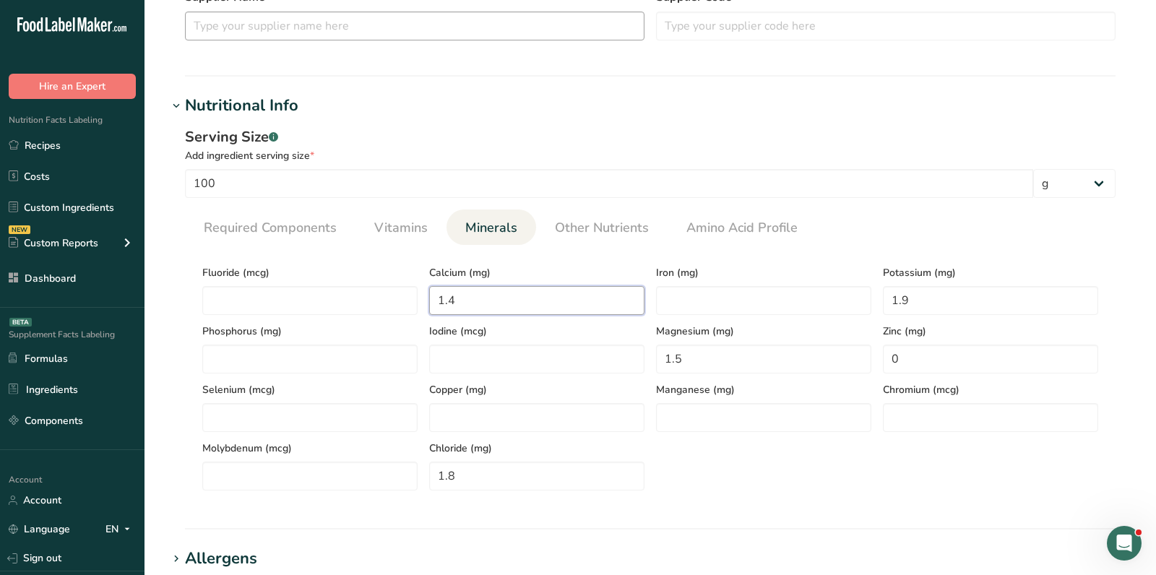
type input "1.4"
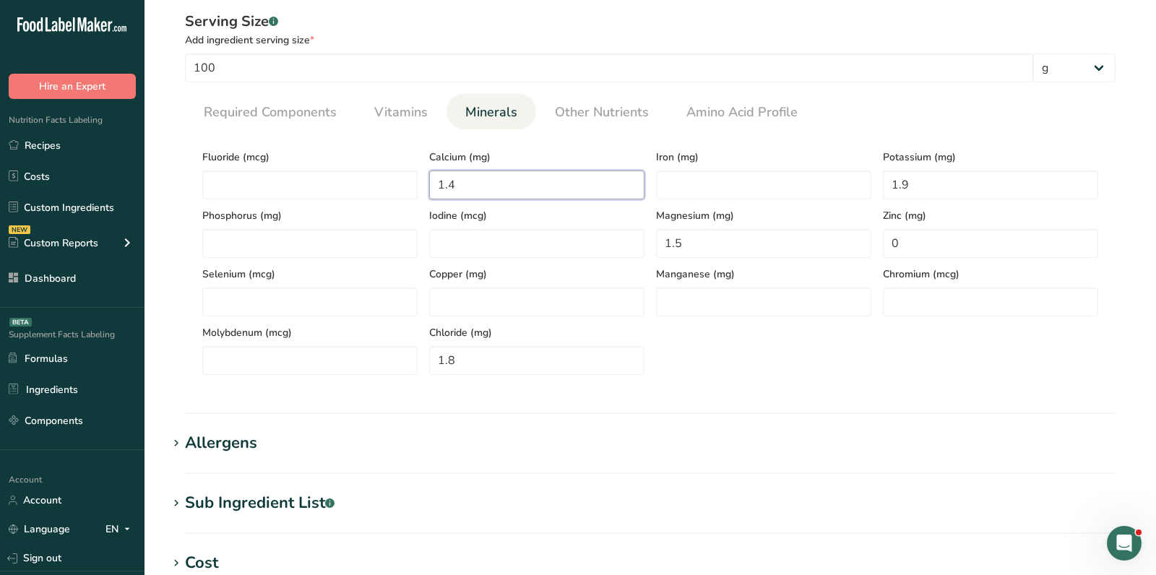
scroll to position [0, 0]
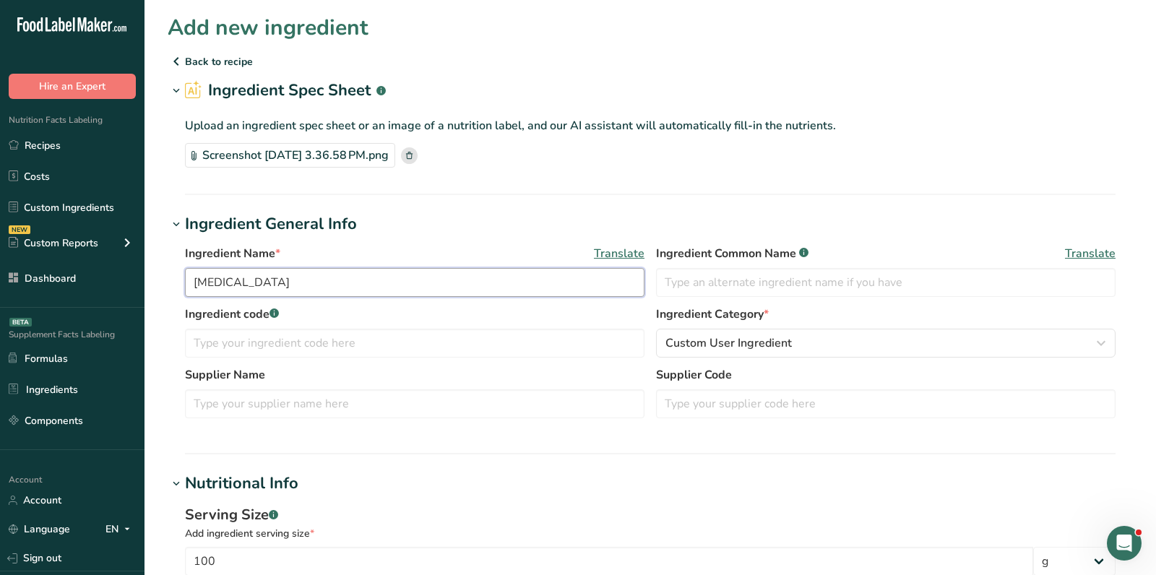
click at [304, 284] on input "Natamycin" at bounding box center [415, 282] width 460 height 29
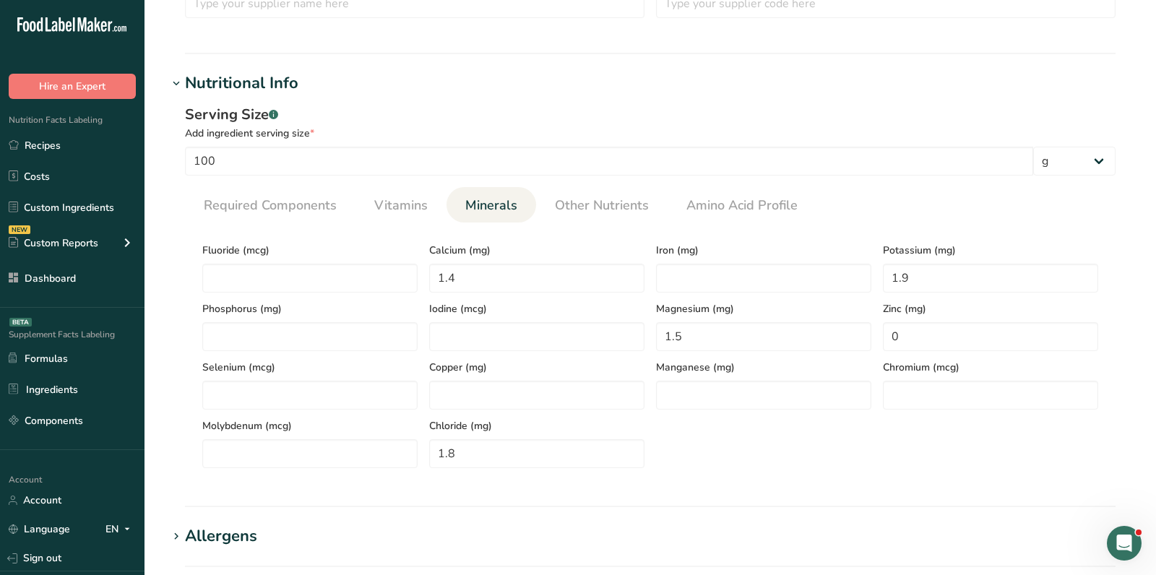
scroll to position [866, 0]
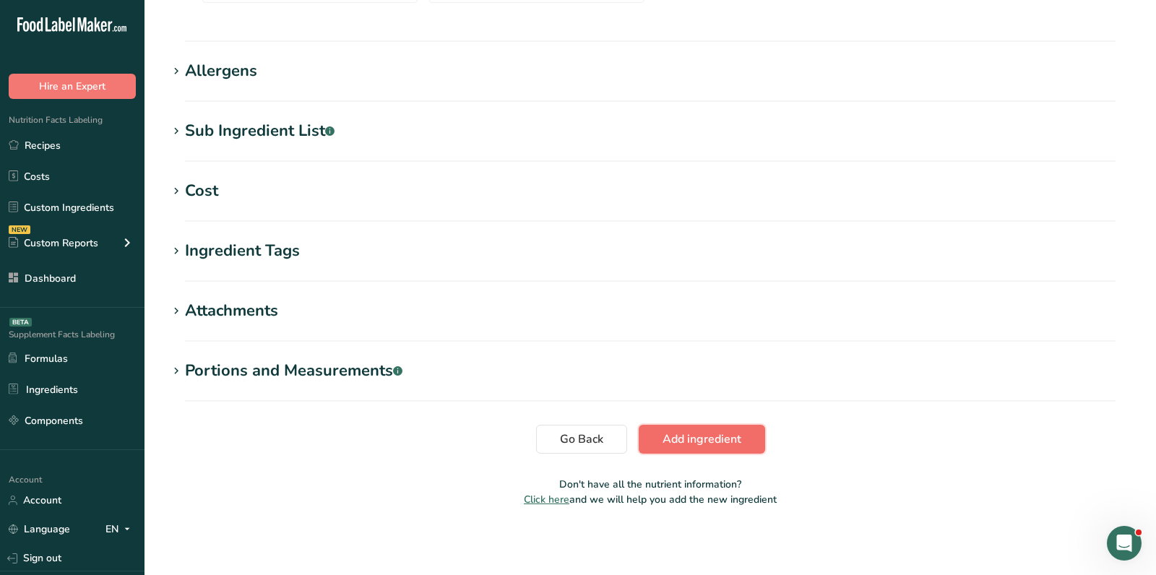
click at [738, 436] on span "Add ingredient" at bounding box center [702, 439] width 79 height 17
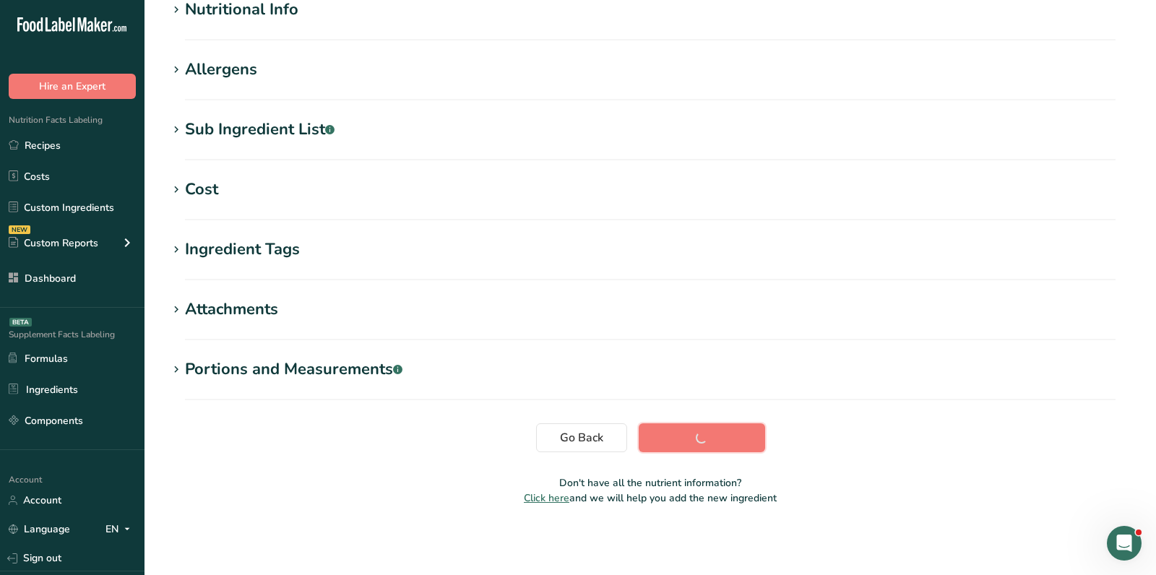
scroll to position [0, 0]
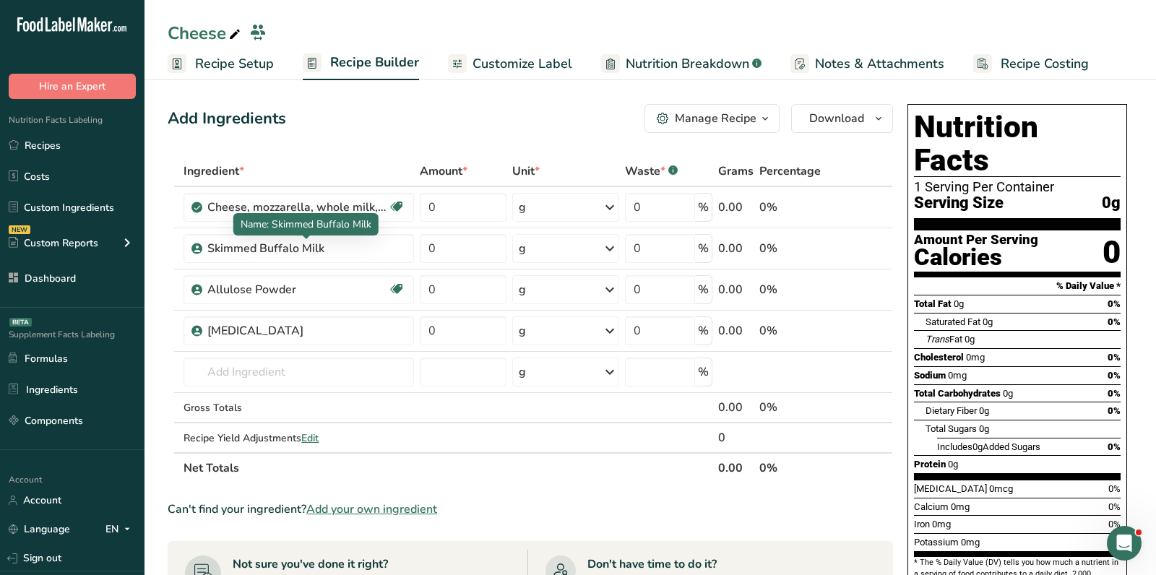
click at [403, 137] on div "Add Ingredients Manage Recipe Delete Recipe Duplicate Recipe Scale Recipe Save …" at bounding box center [535, 554] width 734 height 912
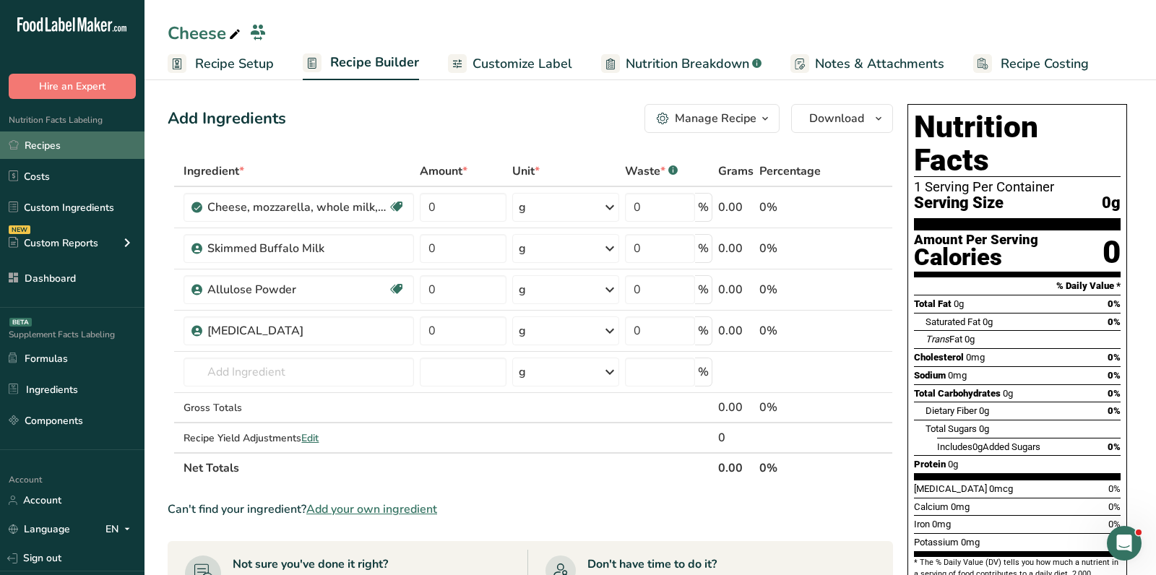
click at [46, 148] on link "Recipes" at bounding box center [72, 145] width 145 height 27
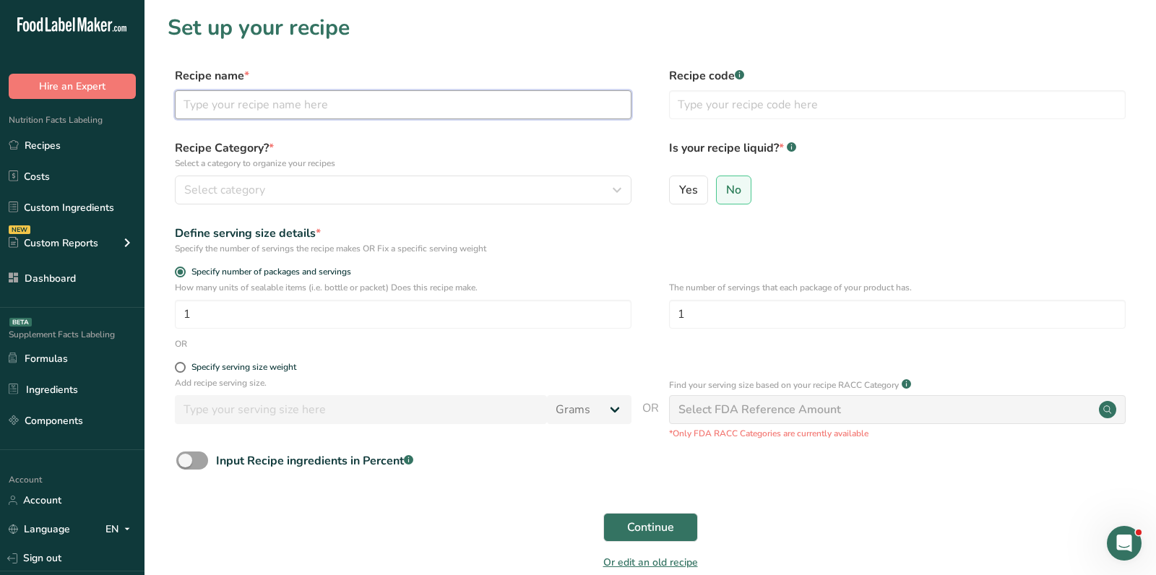
click at [306, 108] on input "text" at bounding box center [403, 104] width 457 height 29
paste input "Sausage"
type input "Sausage"
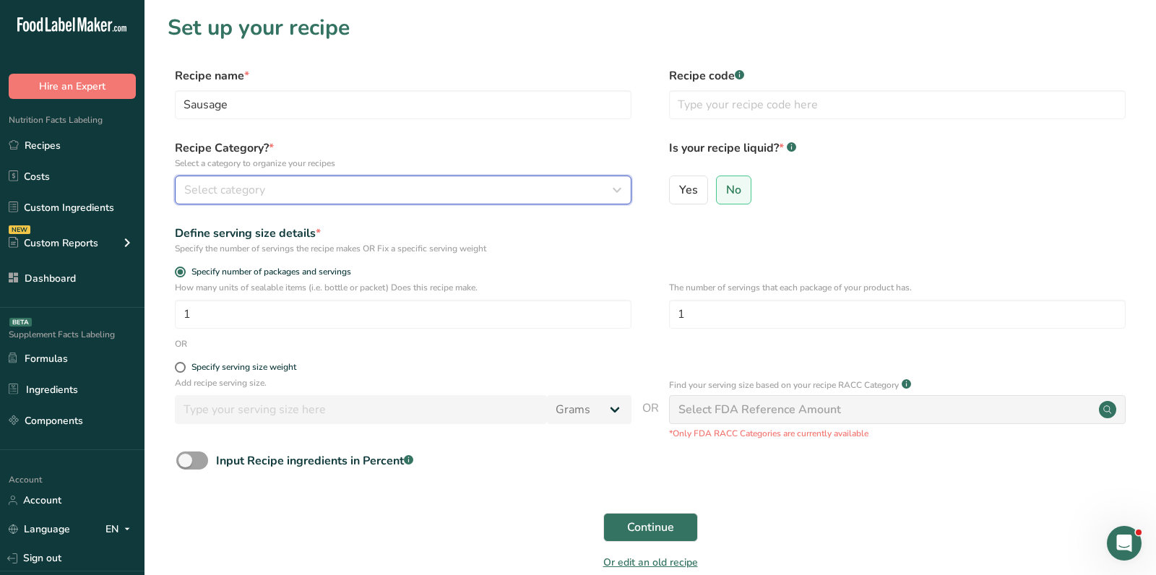
click at [312, 201] on button "Select category" at bounding box center [403, 190] width 457 height 29
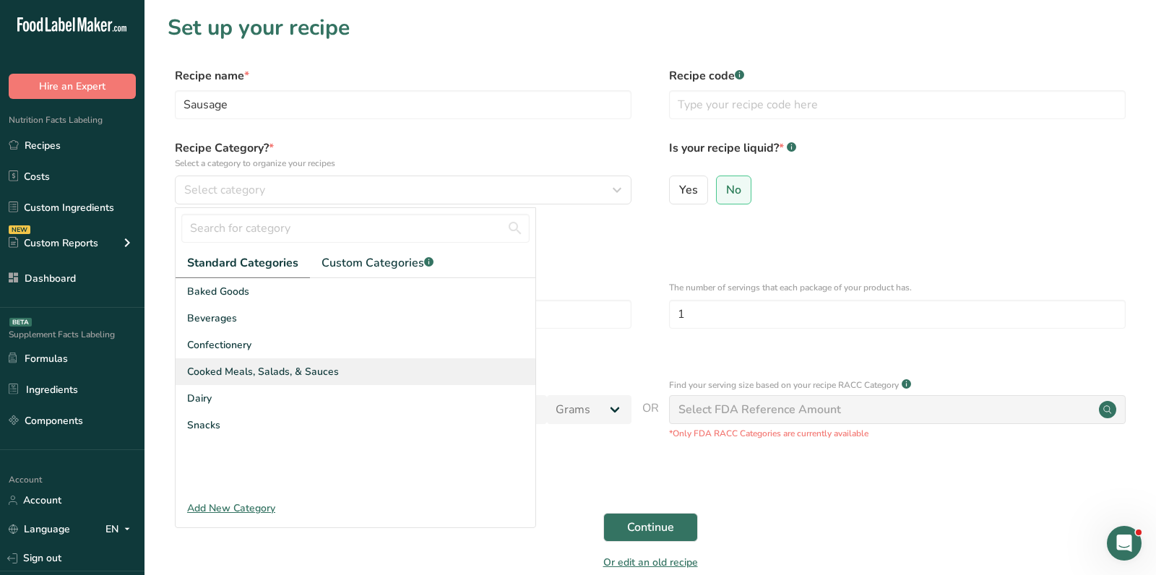
click at [304, 371] on span "Cooked Meals, Salads, & Sauces" at bounding box center [263, 371] width 152 height 15
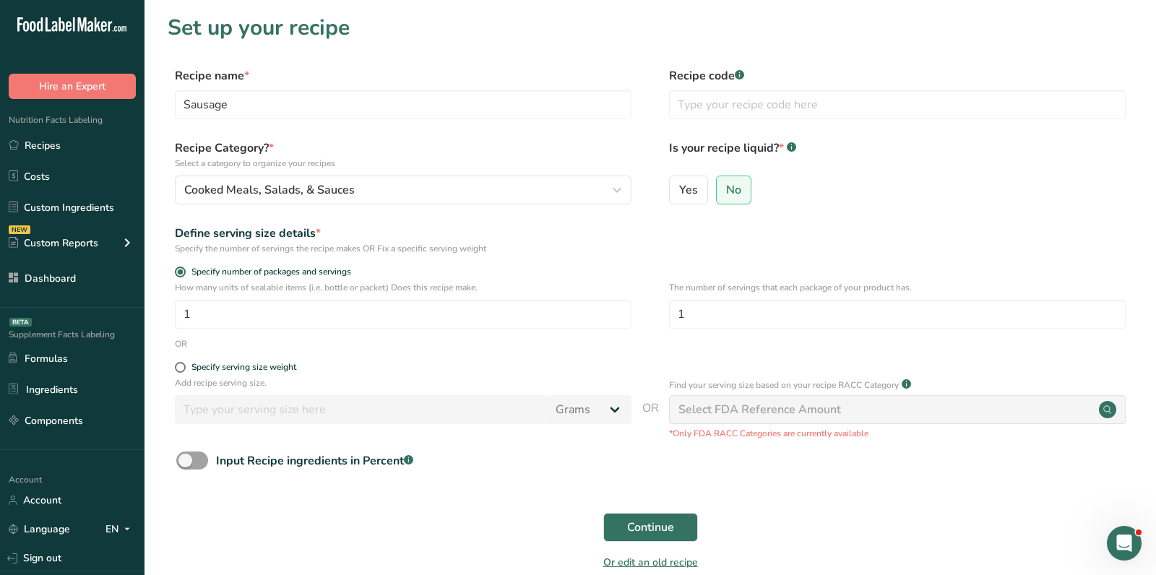
click at [670, 512] on div "Continue" at bounding box center [651, 527] width 966 height 46
drag, startPoint x: 668, startPoint y: 523, endPoint x: 460, endPoint y: 312, distance: 295.9
click at [668, 523] on span "Continue" at bounding box center [650, 527] width 47 height 17
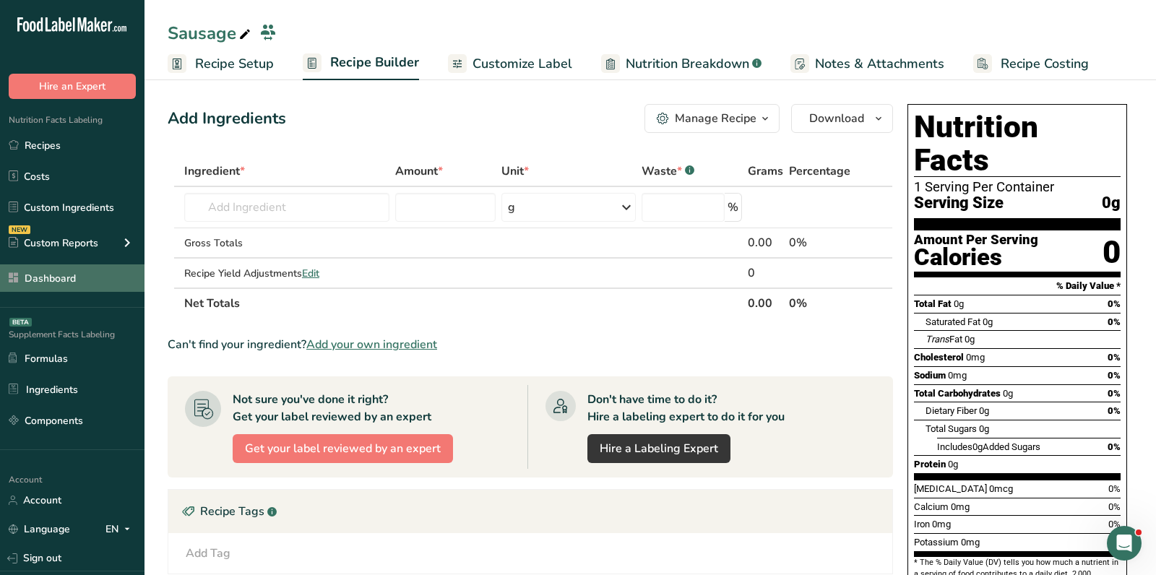
click at [77, 278] on link "Dashboard" at bounding box center [72, 278] width 145 height 27
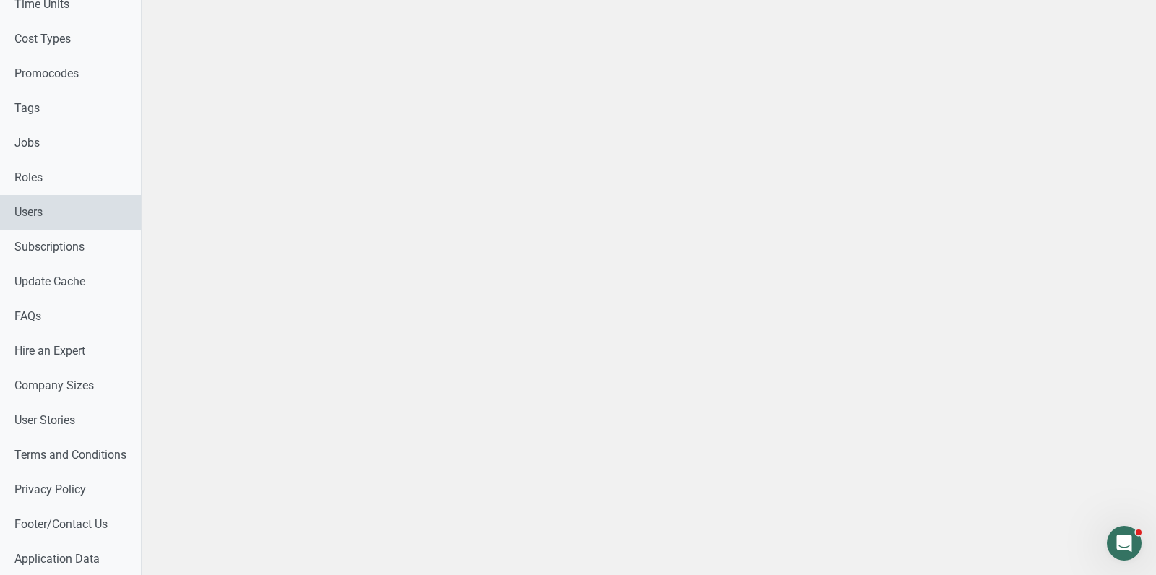
scroll to position [748, 0]
click at [77, 202] on link "Users" at bounding box center [76, 212] width 152 height 35
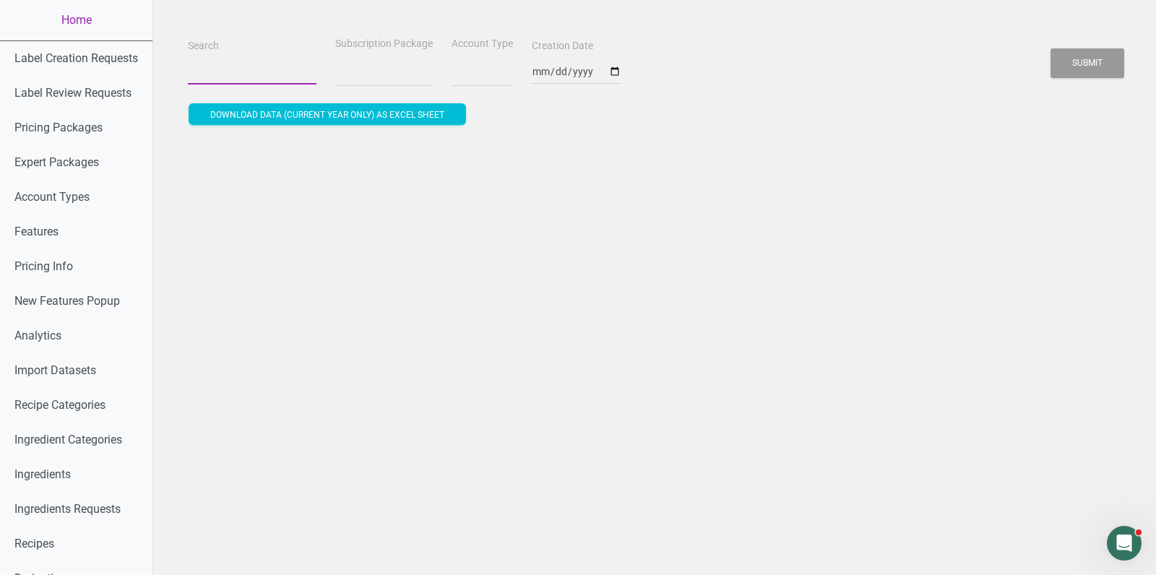
click at [218, 66] on input "Search" at bounding box center [252, 72] width 129 height 26
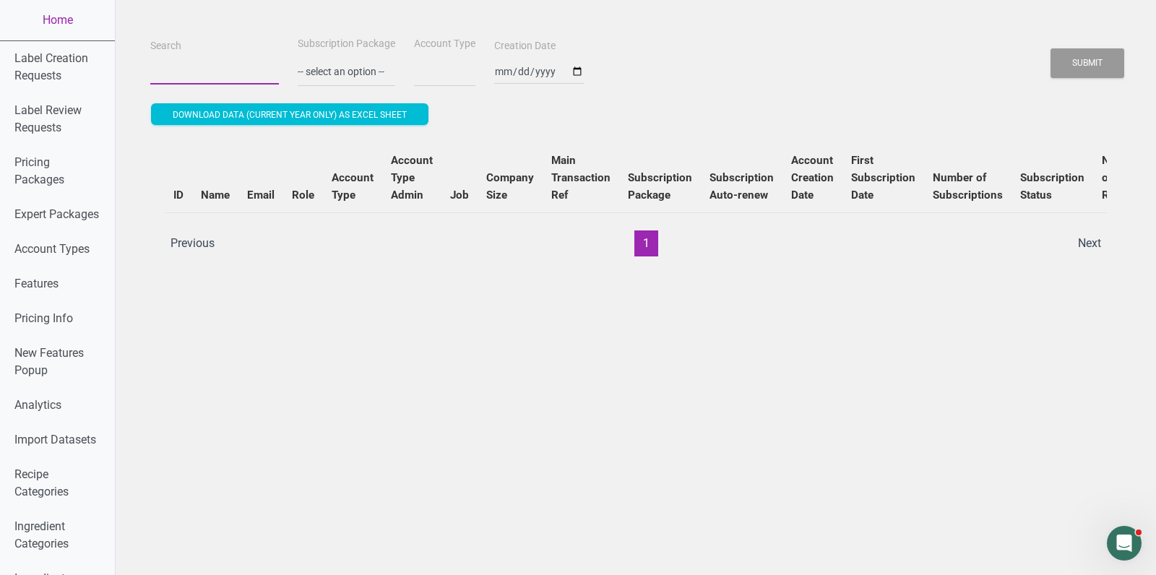
paste input "majoiz1812@gmail.com"
type input "majoiz1812@gmail.com"
select select
type input "majoiz1812@gmail.com"
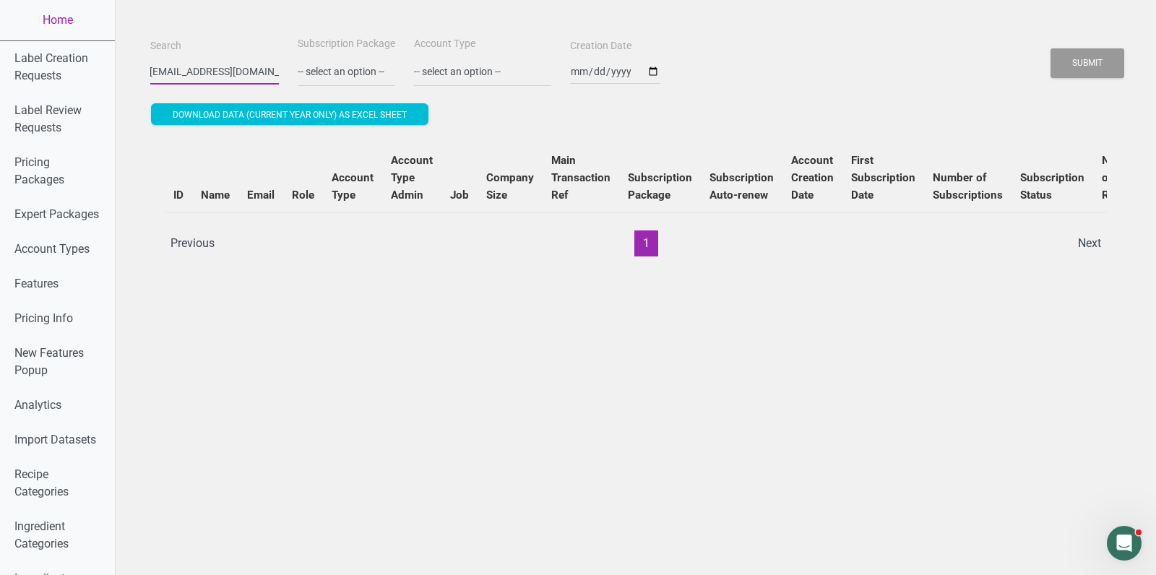
click at [1051, 48] on button "Submit" at bounding box center [1088, 63] width 74 height 30
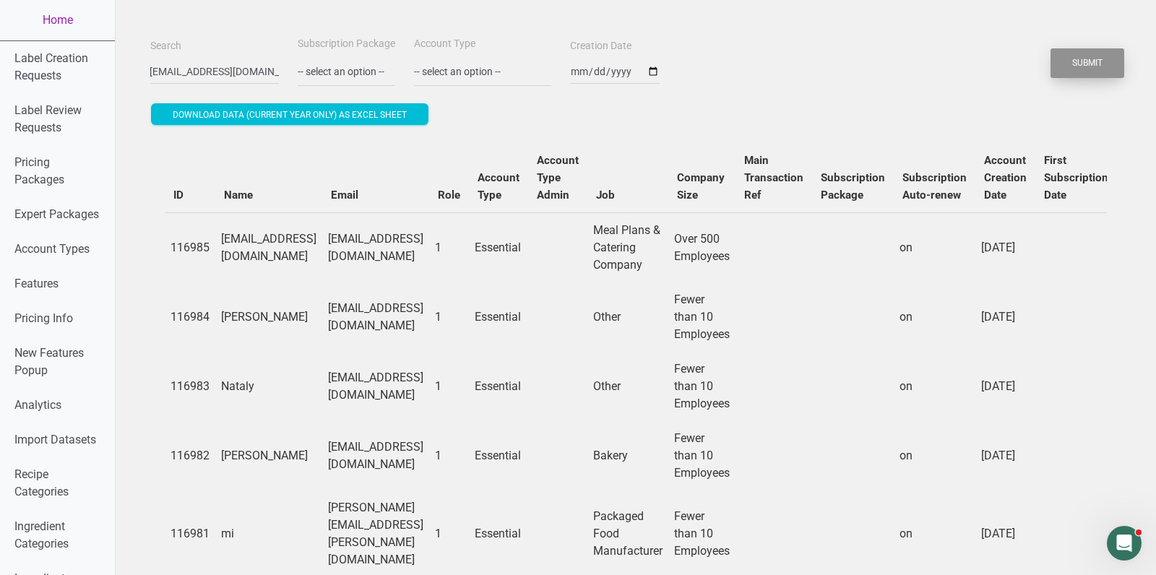
scroll to position [0, 0]
click at [1088, 61] on button "Submit" at bounding box center [1088, 63] width 74 height 30
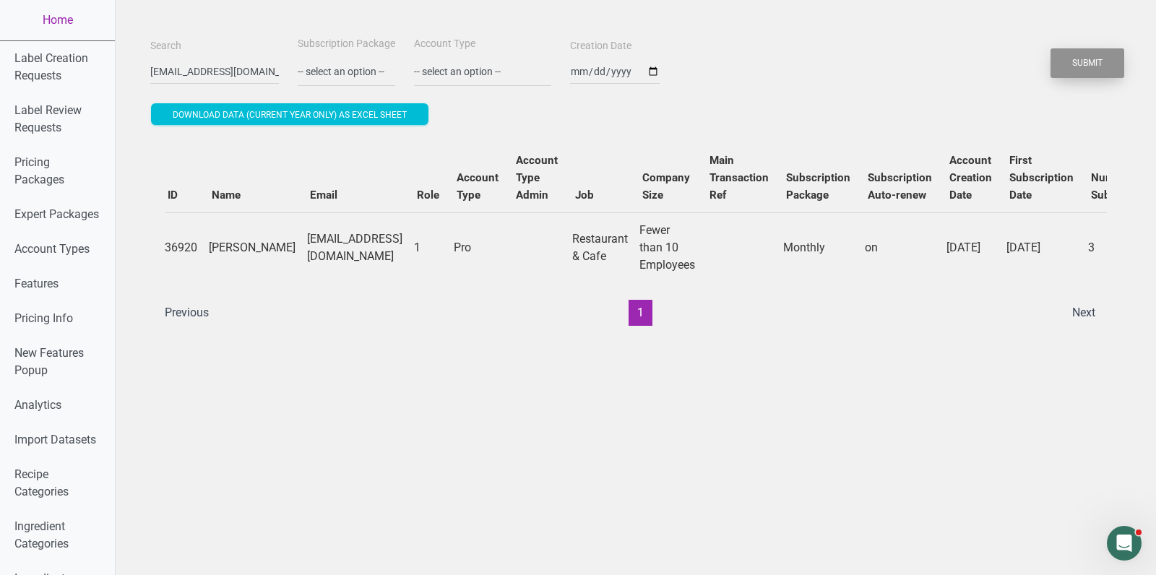
scroll to position [0, 463]
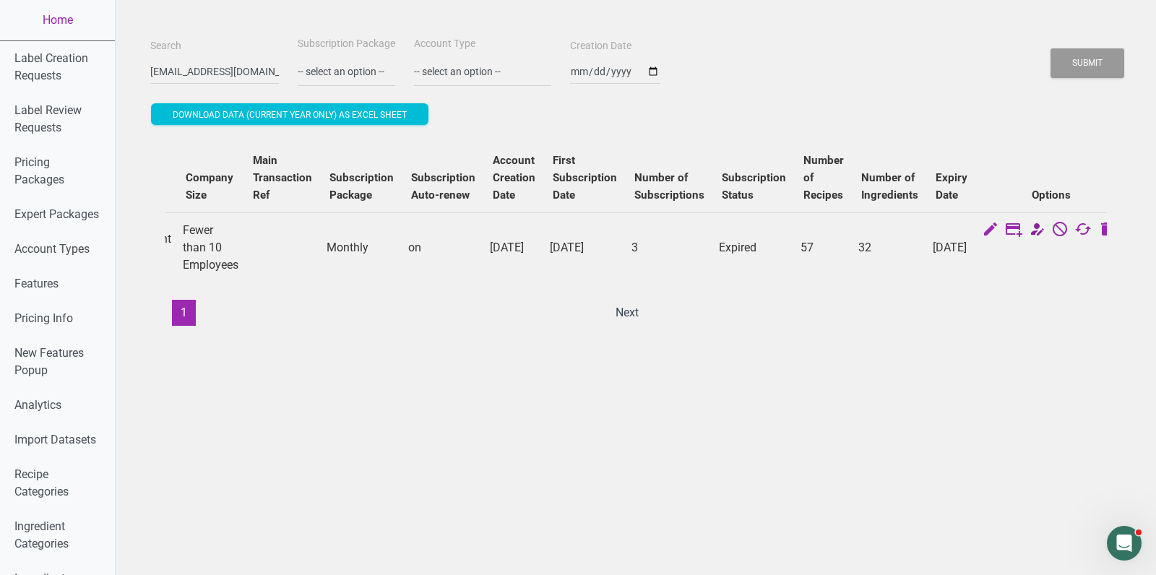
click at [1028, 233] on icon at bounding box center [1036, 230] width 17 height 20
select select "30"
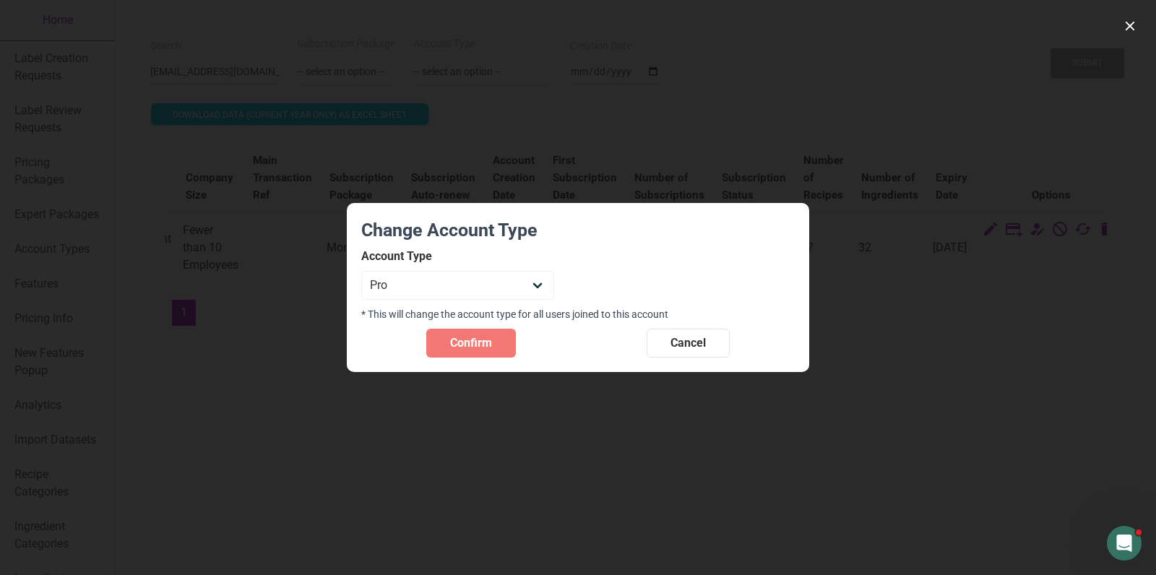
click at [978, 124] on div at bounding box center [578, 287] width 1156 height 575
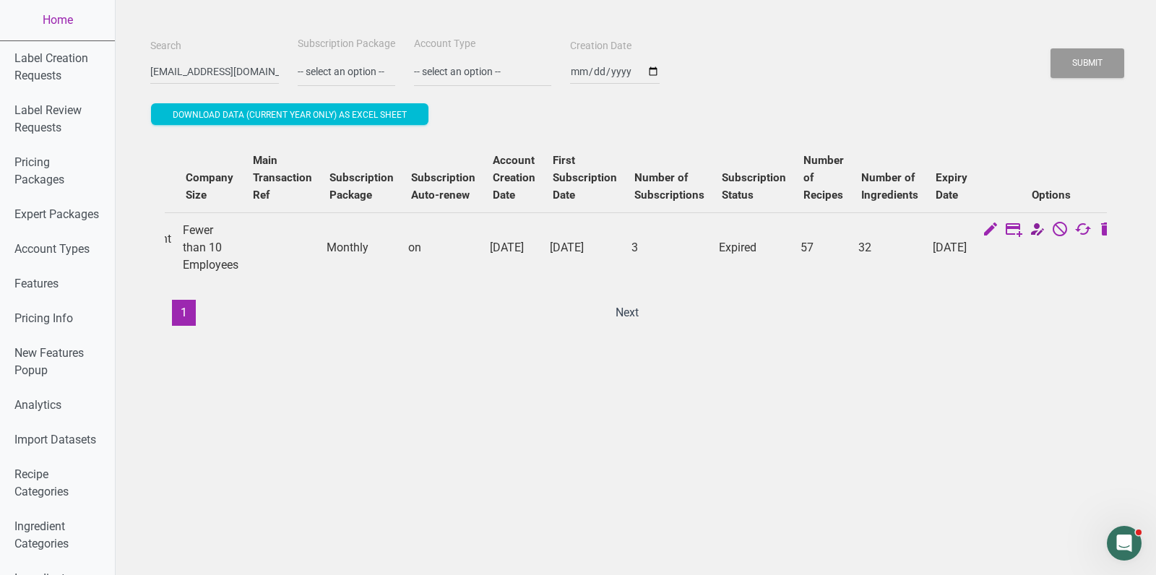
click at [1028, 228] on icon at bounding box center [1036, 230] width 17 height 20
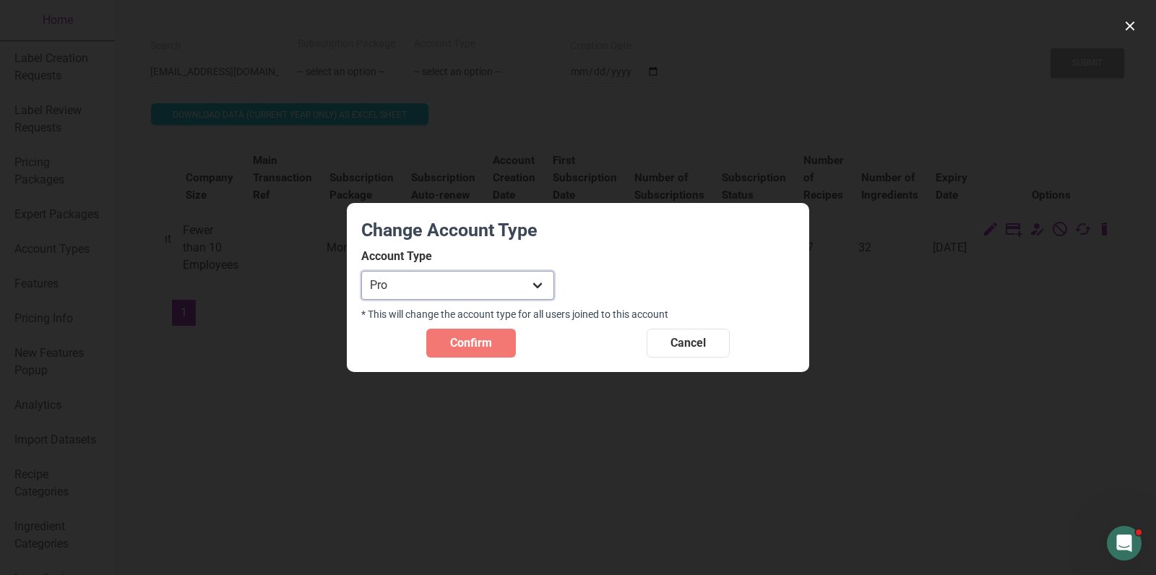
click at [438, 282] on select "Individual Essential Pro Business Old Enterprise 3 Users (799$) Old Enterprise …" at bounding box center [457, 285] width 193 height 29
select select "29"
click at [361, 271] on select "Individual Essential Pro Business Old Enterprise 3 Users (799$) Old Enterprise …" at bounding box center [457, 285] width 193 height 29
click at [452, 340] on span "Confirm" at bounding box center [471, 343] width 42 height 17
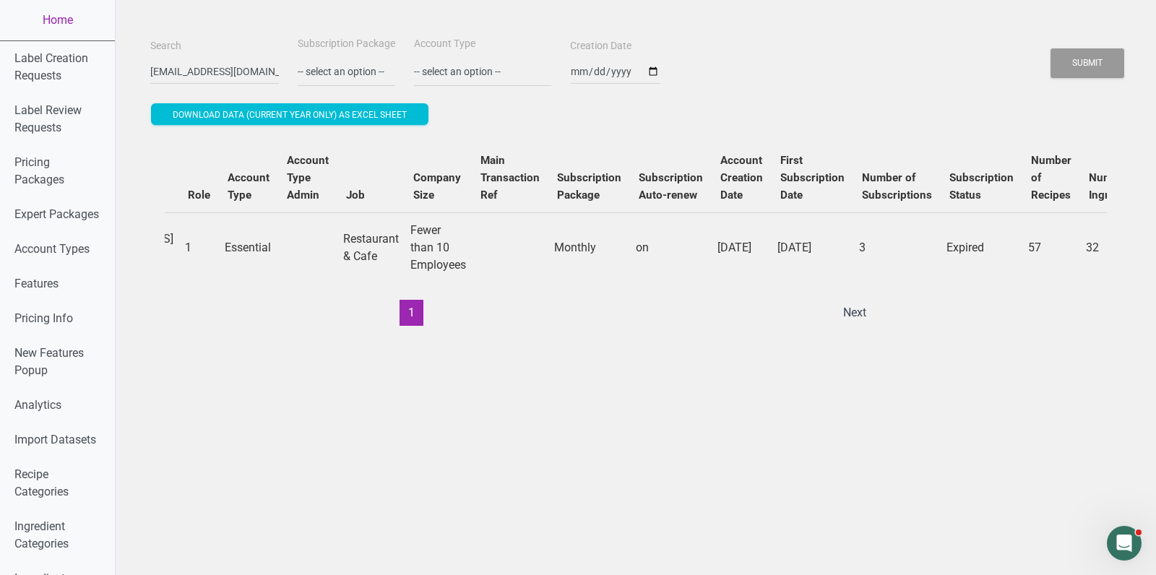
scroll to position [0, 0]
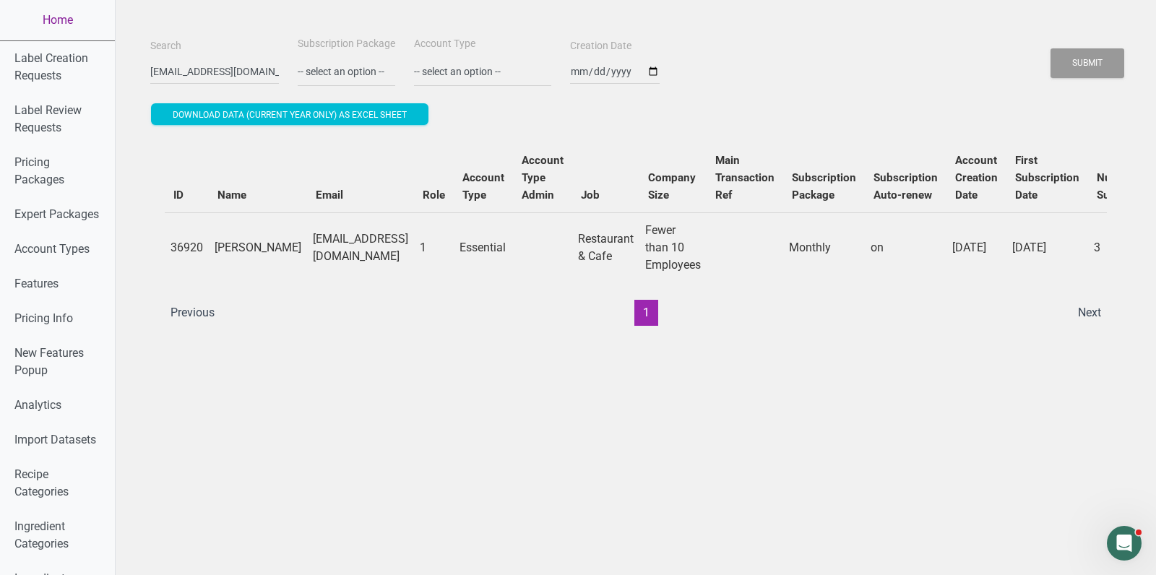
click at [39, 14] on link "Home" at bounding box center [57, 20] width 115 height 40
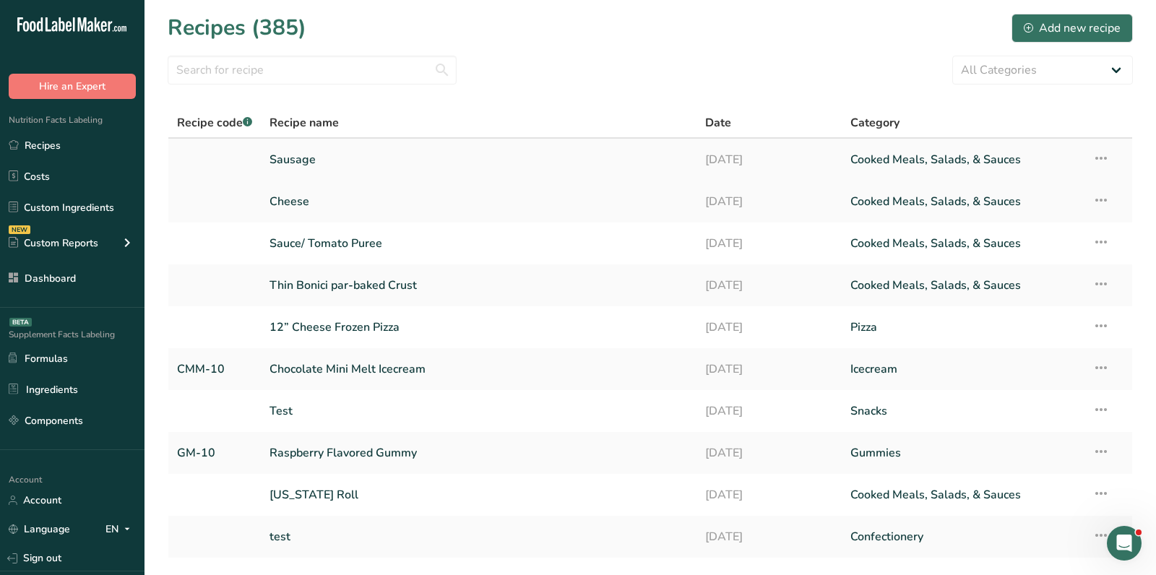
click at [297, 161] on link "Sausage" at bounding box center [479, 160] width 418 height 30
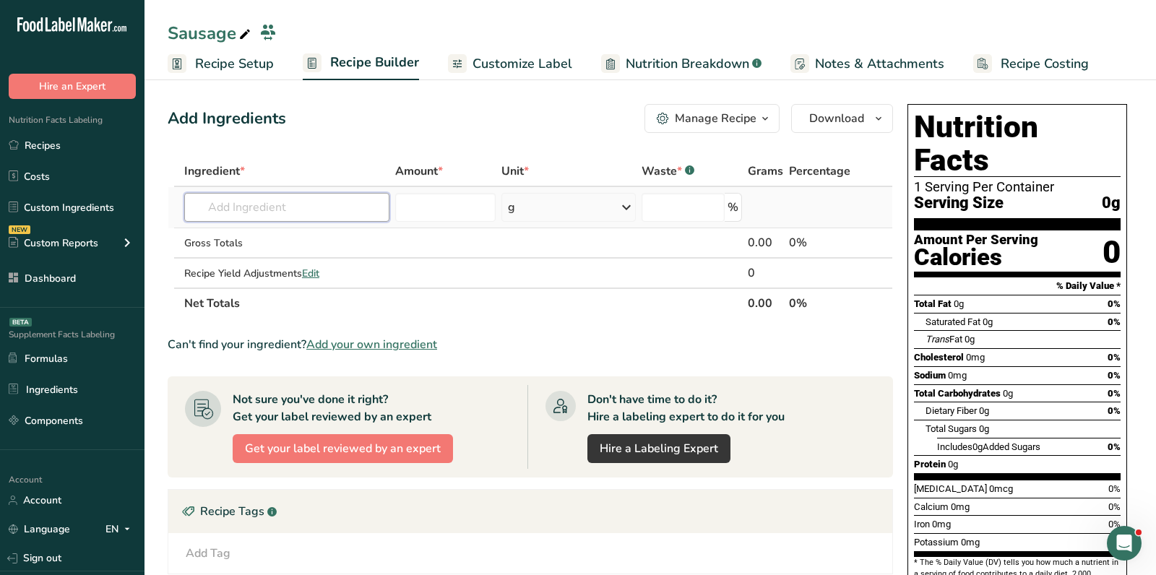
click at [356, 203] on input "text" at bounding box center [286, 207] width 205 height 29
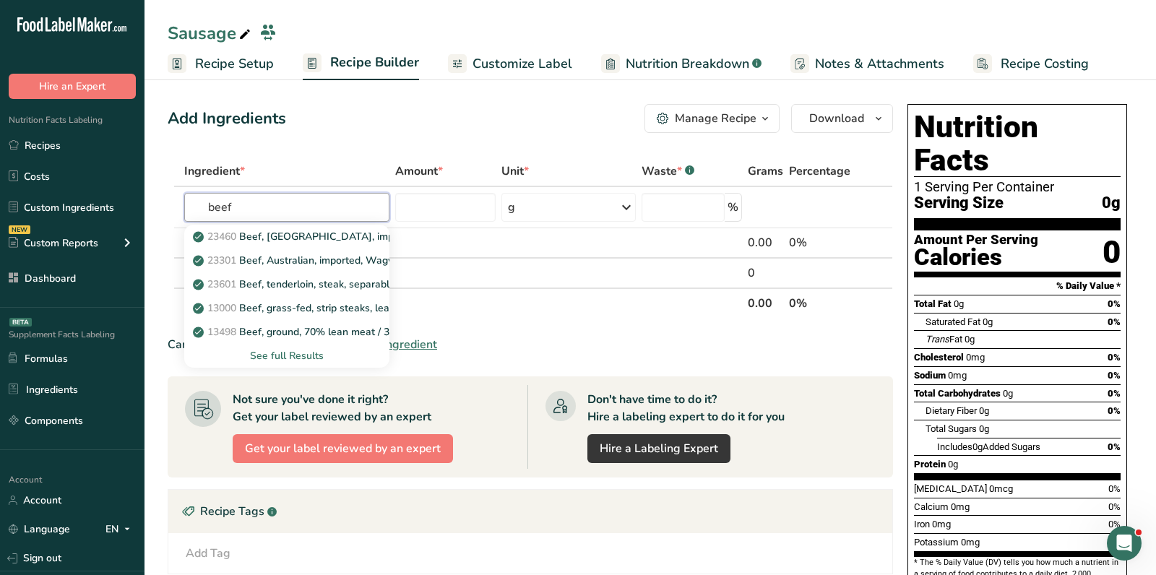
type input "beef"
click at [298, 357] on div "See full Results" at bounding box center [287, 355] width 182 height 15
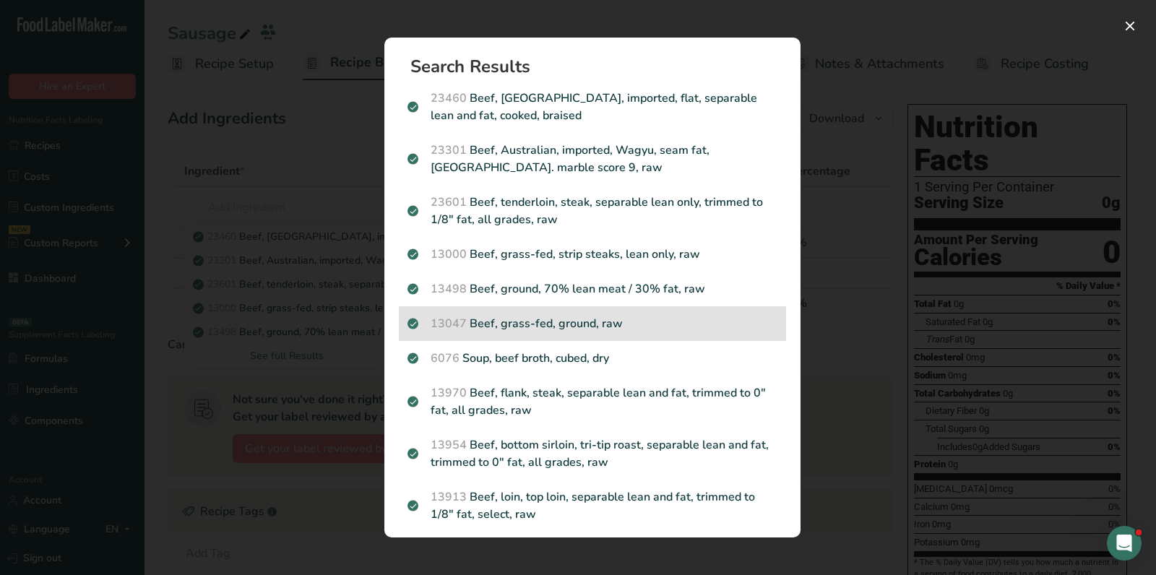
click at [604, 319] on p "13047 Beef, grass-fed, ground, raw" at bounding box center [593, 323] width 370 height 17
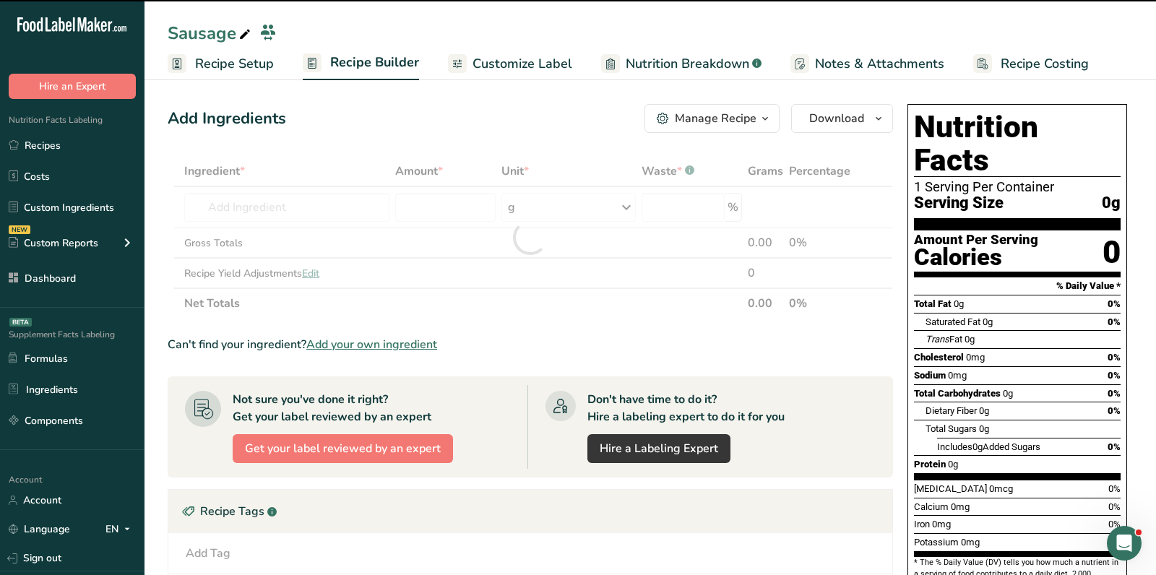
type input "0"
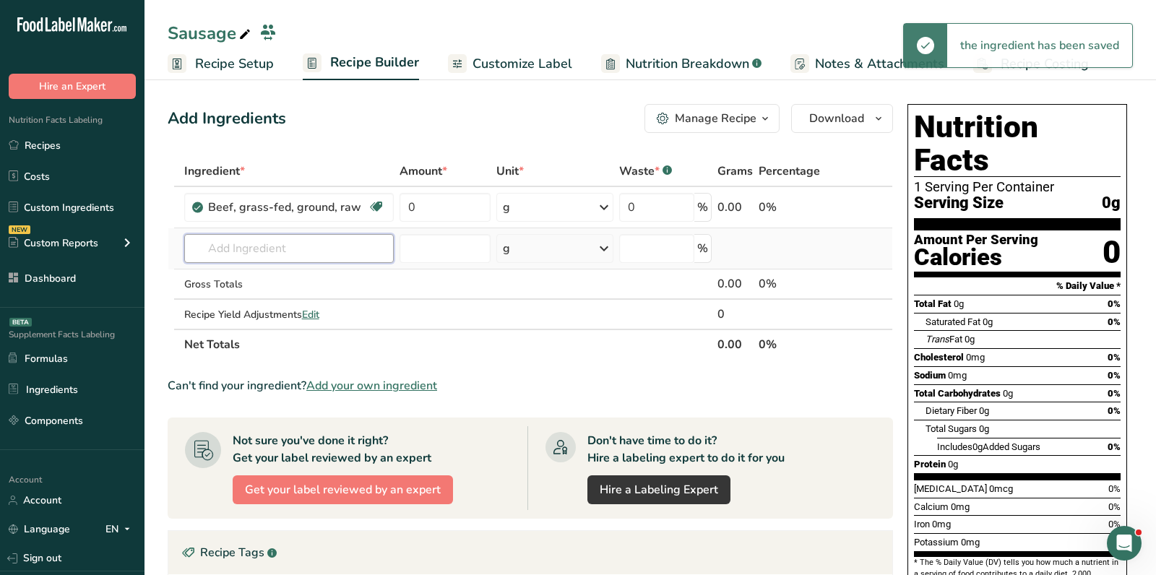
click at [275, 249] on input "text" at bounding box center [289, 248] width 210 height 29
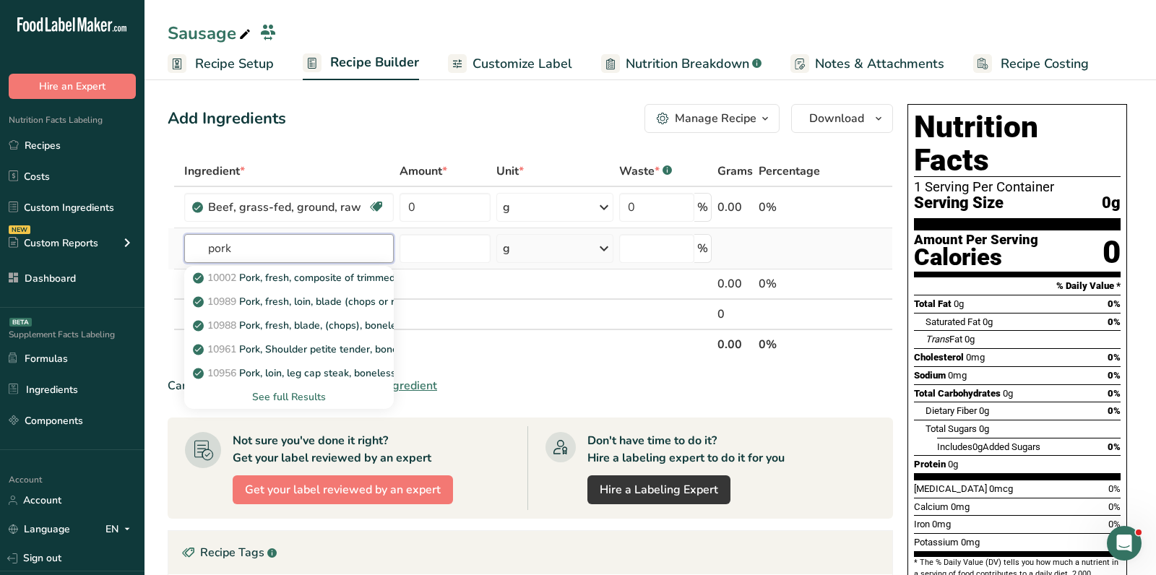
type input "pork"
click at [304, 400] on div "See full Results" at bounding box center [289, 397] width 186 height 15
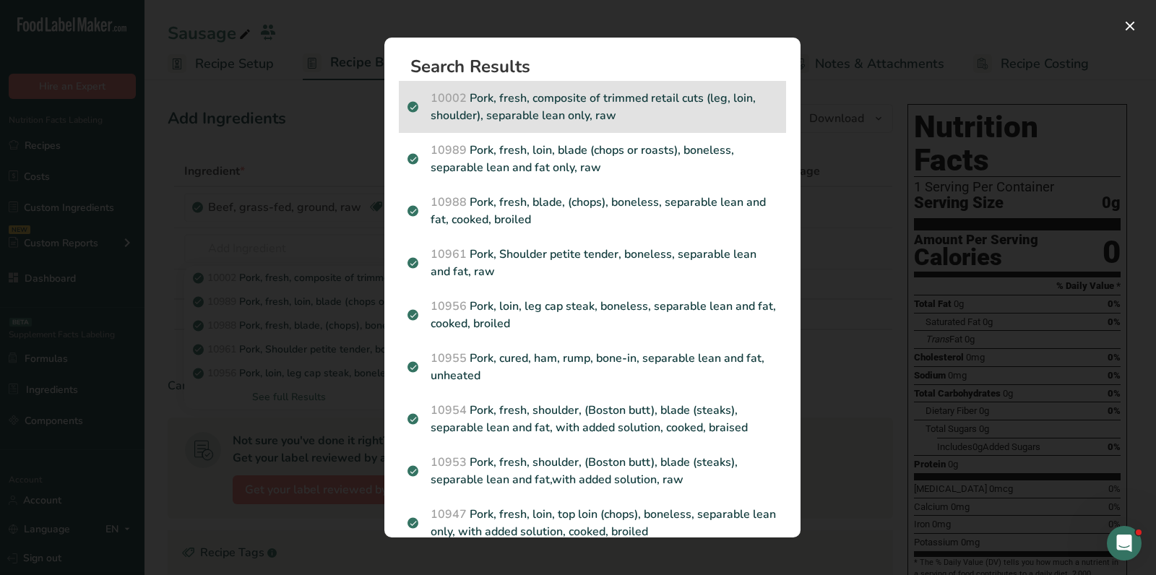
click at [622, 107] on p "10002 Pork, fresh, composite of trimmed retail cuts (leg, loin, shoulder), sepa…" at bounding box center [593, 107] width 370 height 35
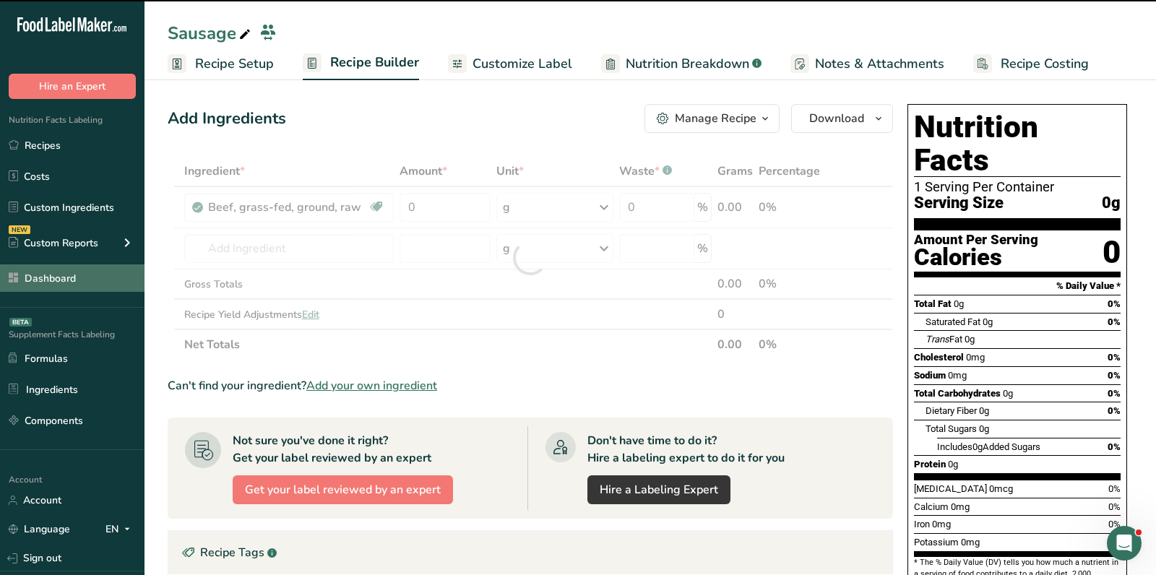
click at [93, 269] on link "Dashboard" at bounding box center [72, 278] width 145 height 27
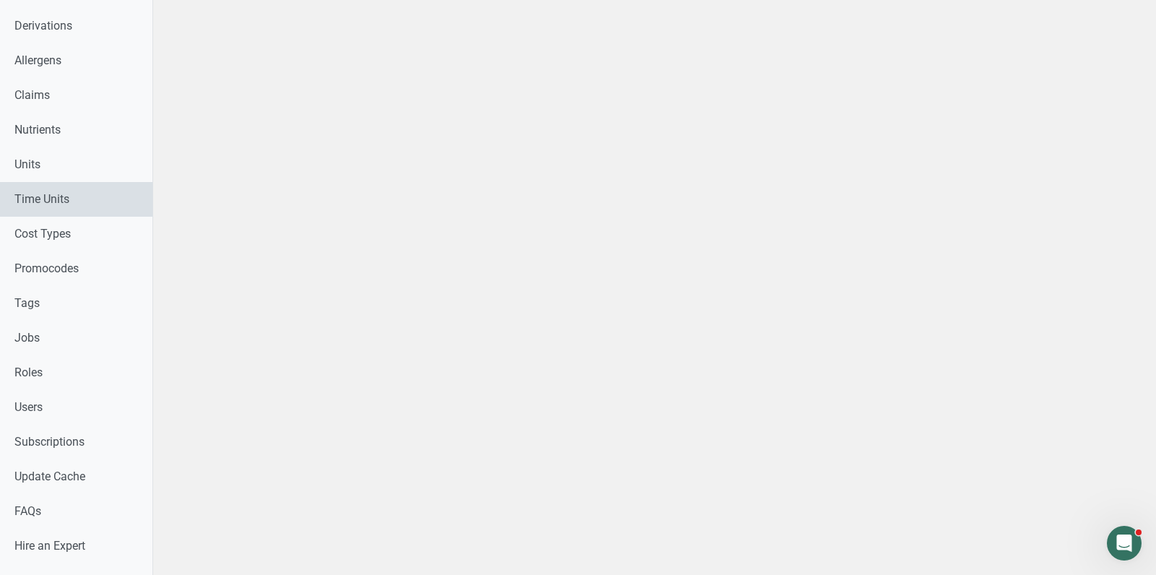
scroll to position [576, 0]
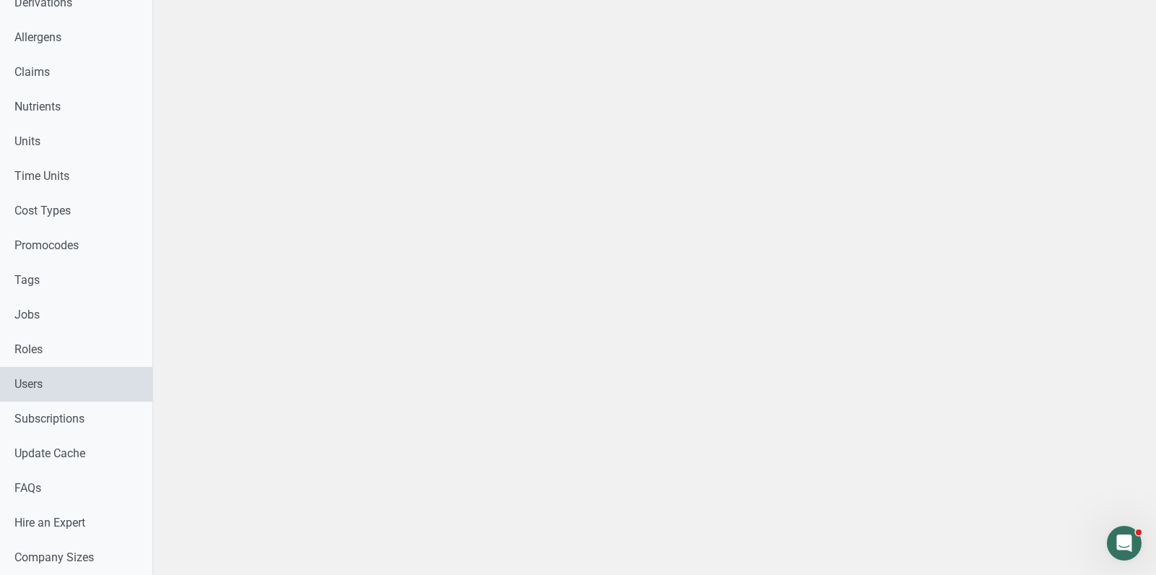
click at [48, 384] on link "Users" at bounding box center [76, 384] width 152 height 35
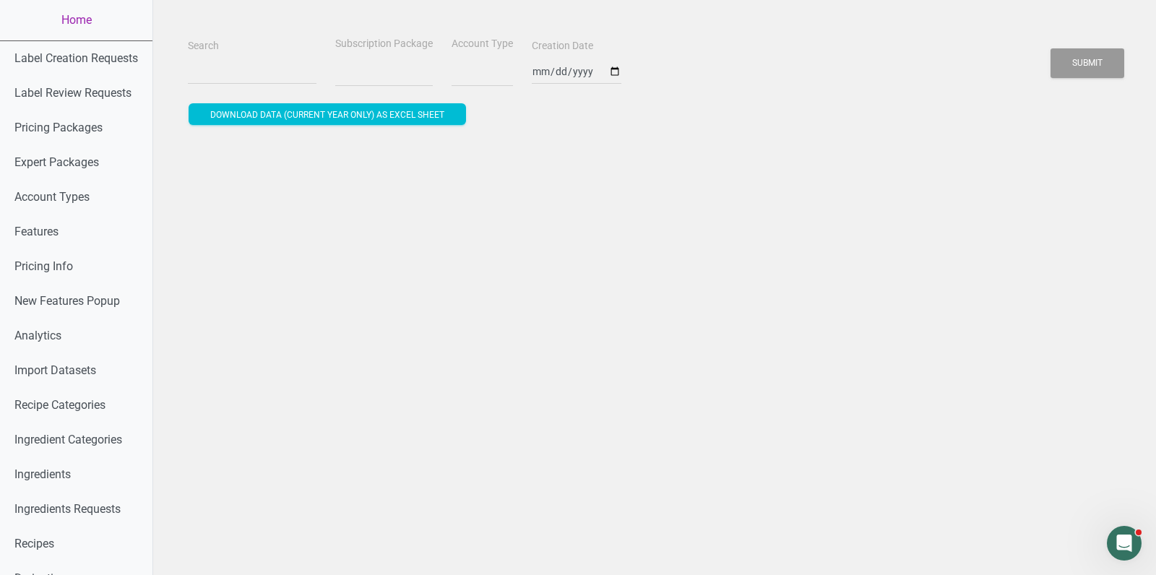
select select
click at [233, 69] on input "Search" at bounding box center [252, 72] width 129 height 26
paste input "@bryanjohnson.com"
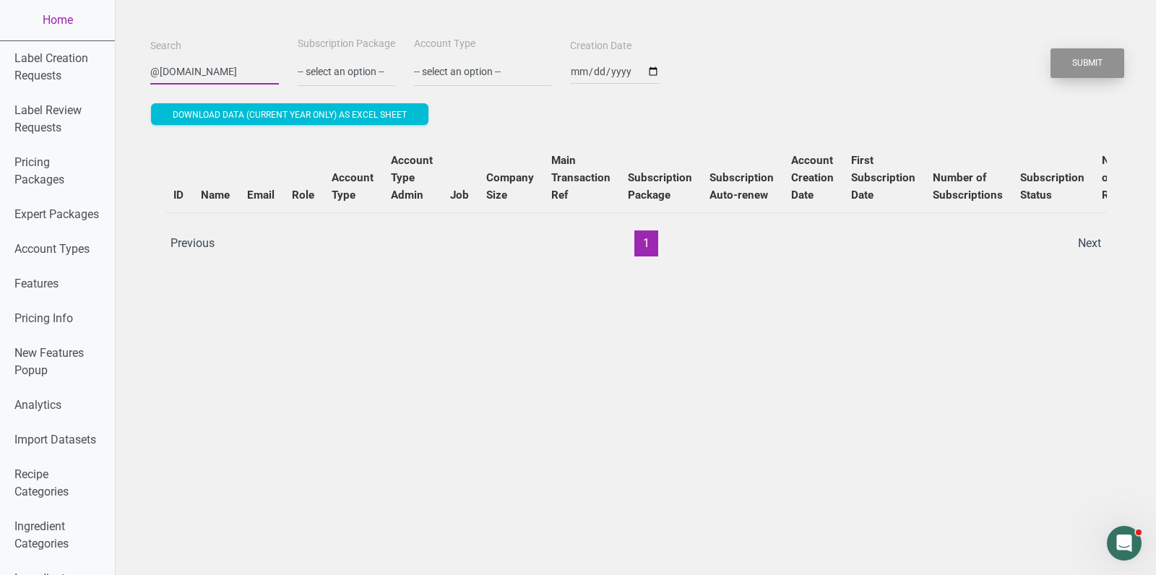
type input "@bryanjohnson.com"
click at [1067, 66] on button "Submit" at bounding box center [1088, 63] width 74 height 30
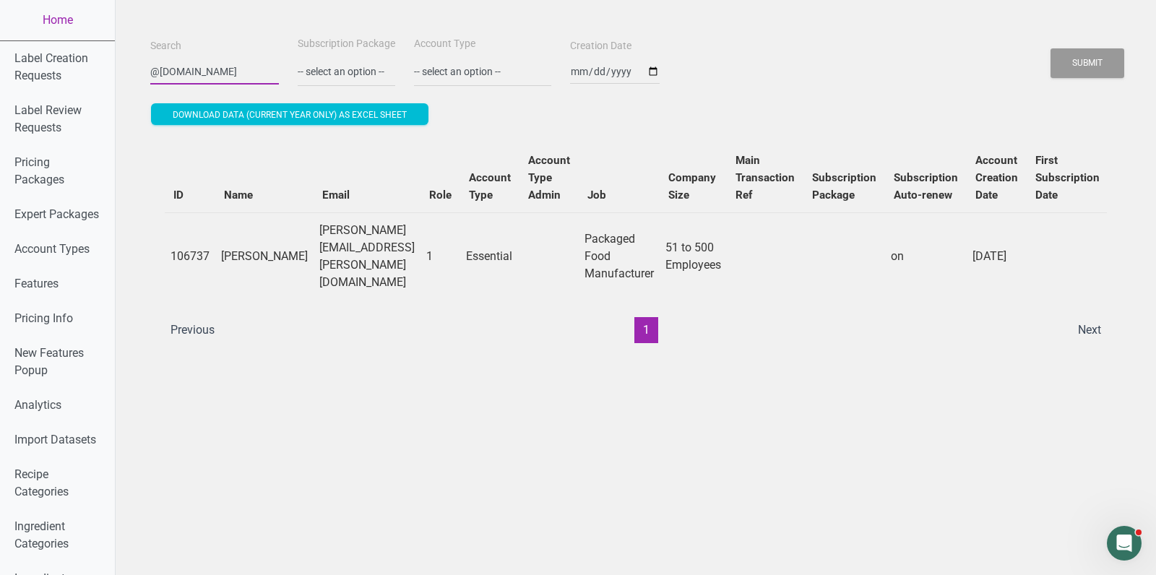
click at [218, 72] on input "@bryanjohnson.com" at bounding box center [214, 72] width 129 height 26
click at [1051, 48] on button "Submit" at bounding box center [1088, 63] width 74 height 30
click at [336, 246] on td "tommy.burnett@bryanjohnson.com" at bounding box center [367, 255] width 107 height 87
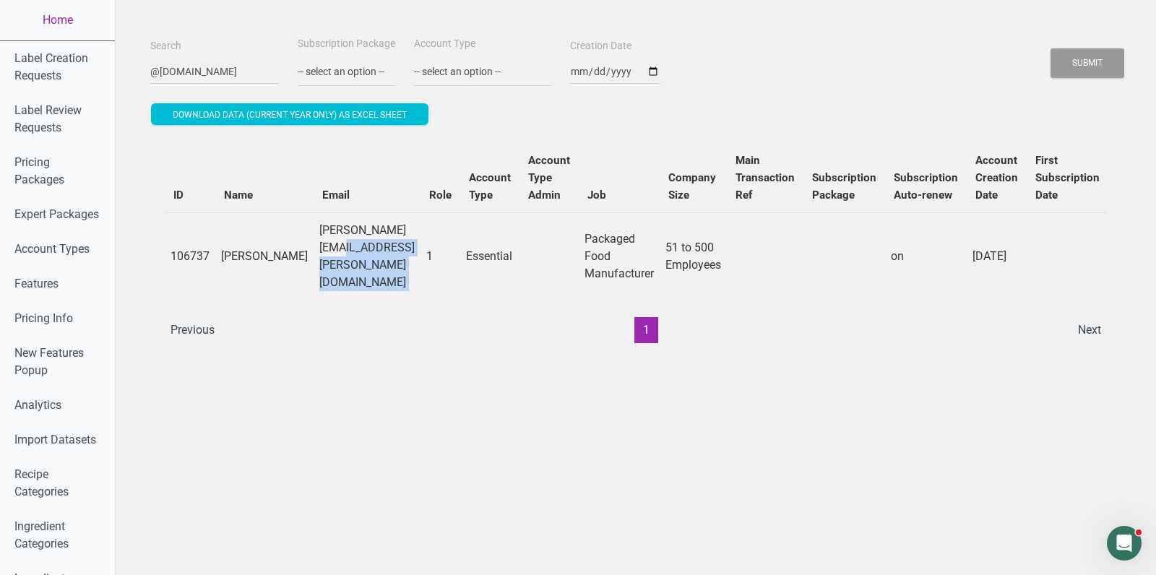
copy td "tommy.burnett@bryanjohnson.com"
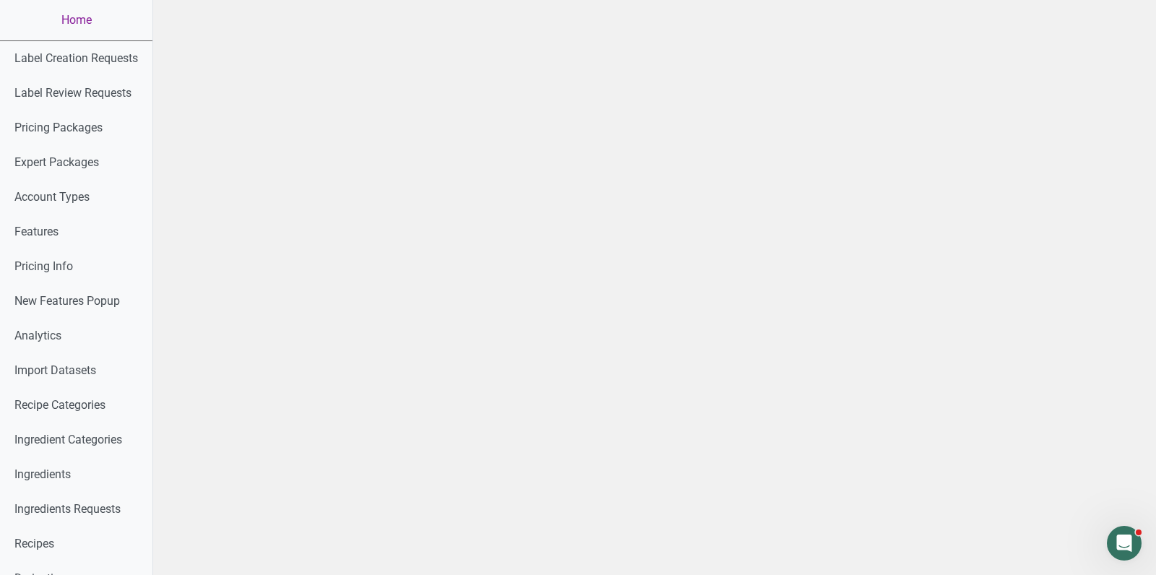
click at [73, 22] on link "Home" at bounding box center [76, 20] width 152 height 40
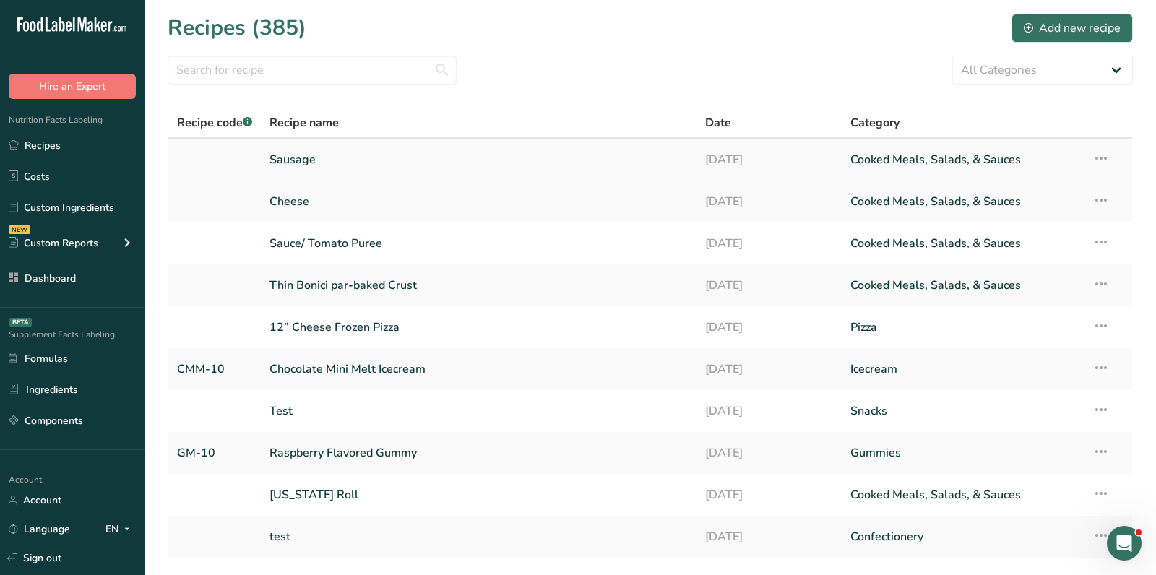
click at [287, 150] on link "Sausage" at bounding box center [479, 160] width 418 height 30
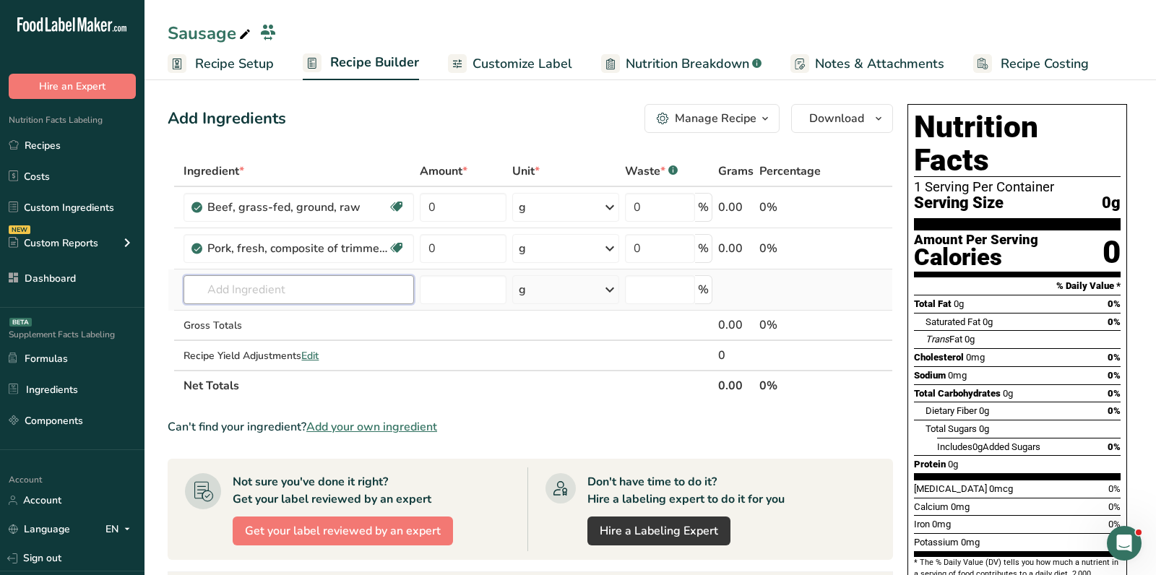
click at [267, 281] on input "text" at bounding box center [299, 289] width 231 height 29
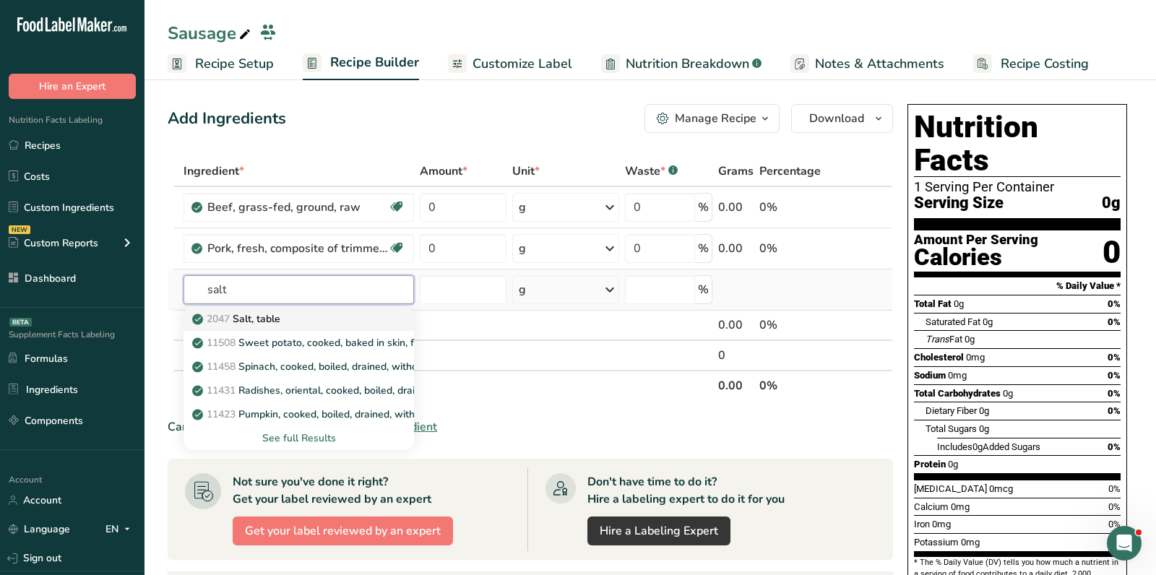
type input "salt"
click at [329, 323] on div "2047 Salt, table" at bounding box center [287, 319] width 184 height 15
type input "Salt, table"
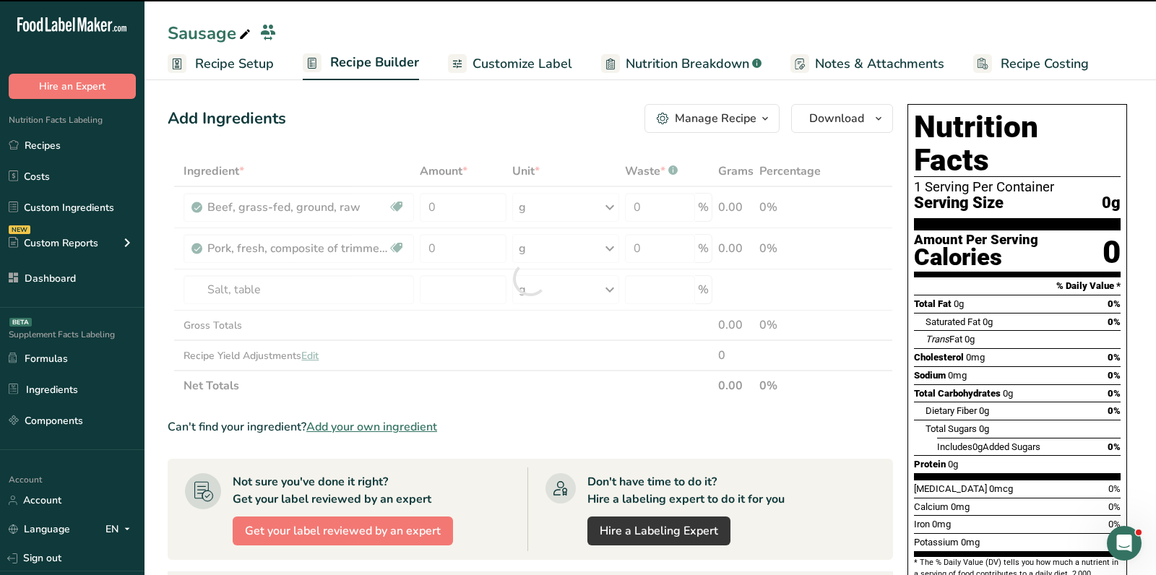
type input "0"
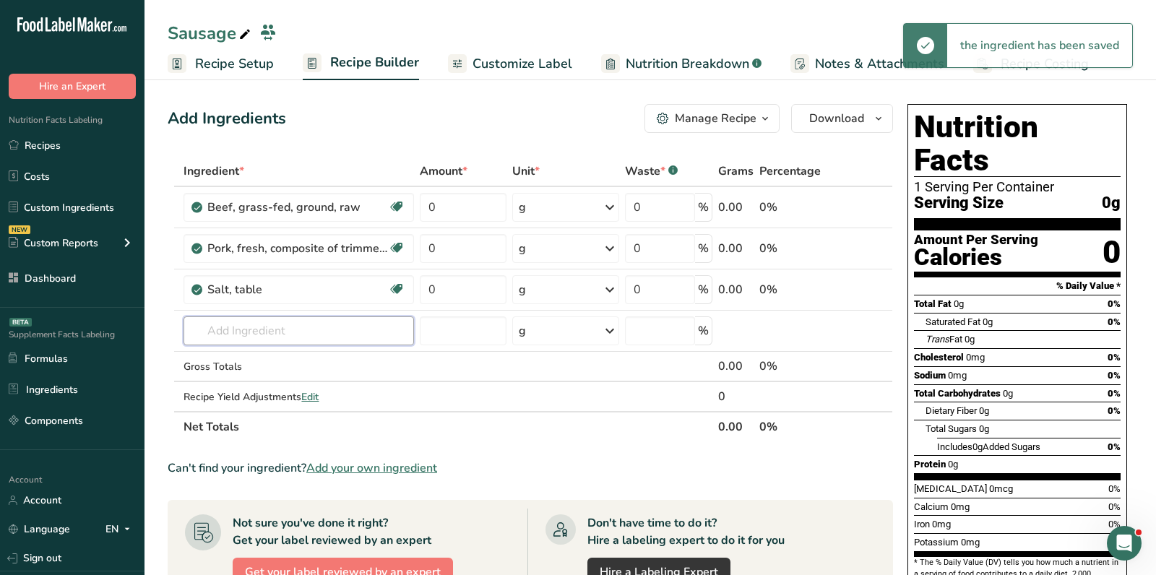
click at [285, 330] on input "text" at bounding box center [299, 331] width 231 height 29
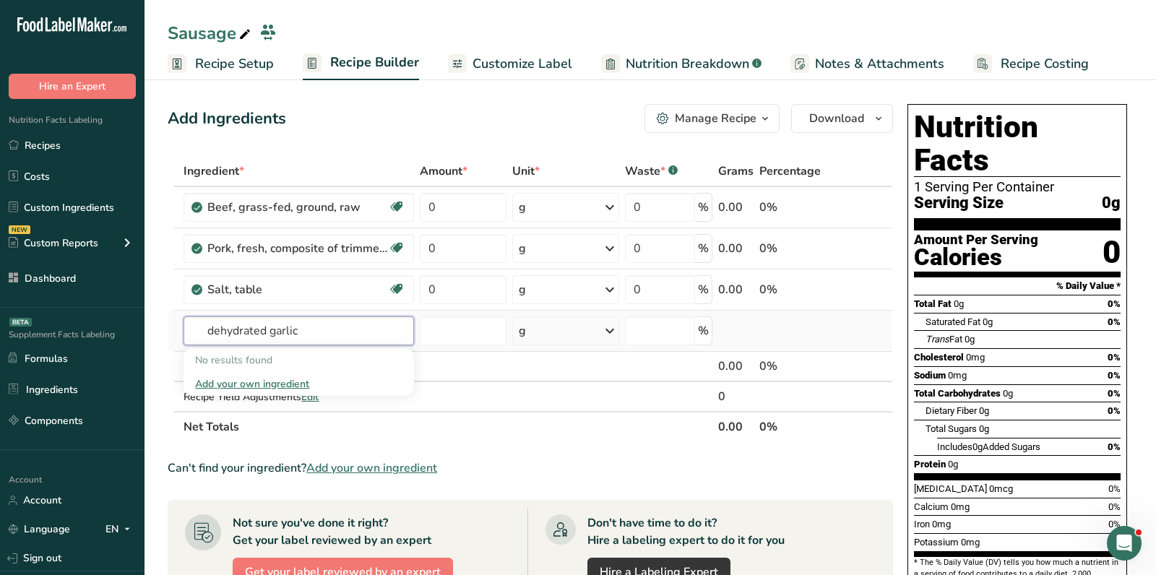
click at [254, 327] on input "dehydrated garlic" at bounding box center [299, 331] width 231 height 29
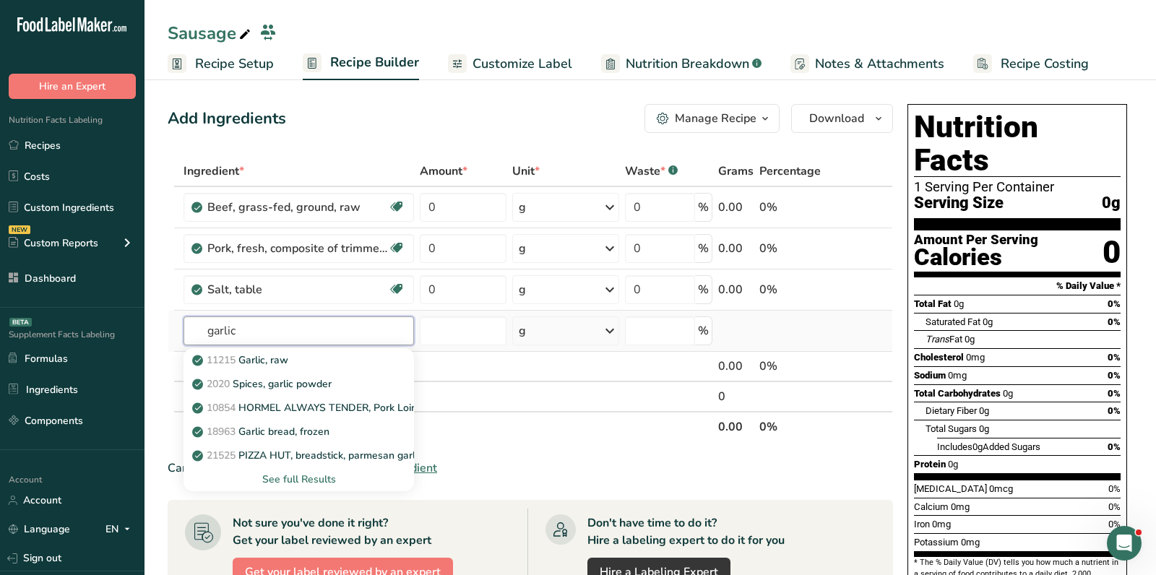
click at [291, 329] on input "garlic" at bounding box center [299, 331] width 231 height 29
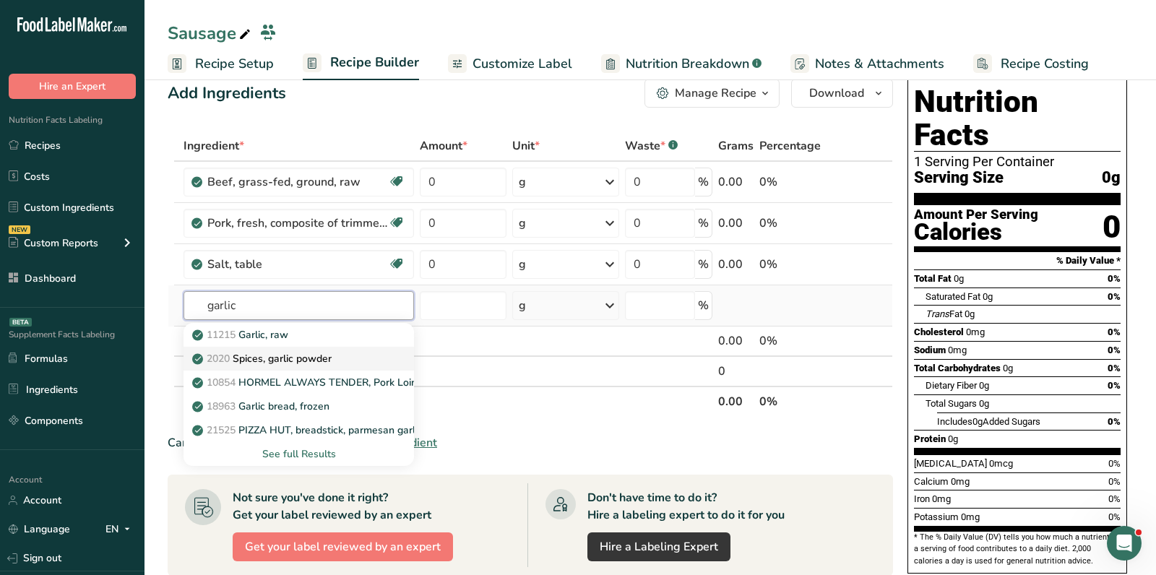
scroll to position [30, 0]
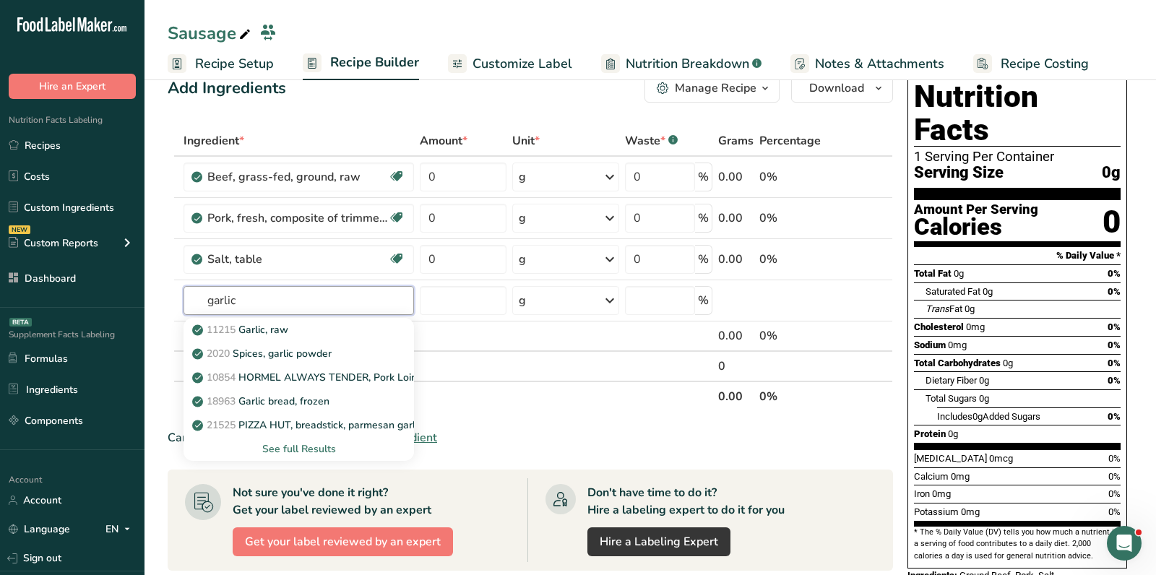
type input "garlic"
click at [332, 348] on p "2020 Spices, garlic powder" at bounding box center [263, 353] width 137 height 15
type input "Spices, garlic powder"
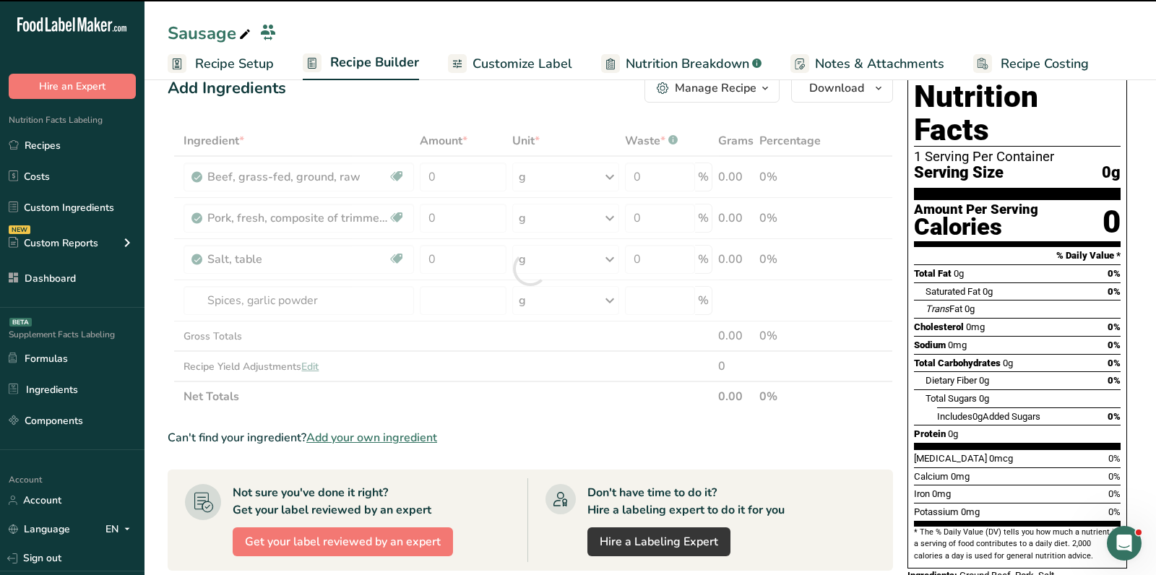
type input "0"
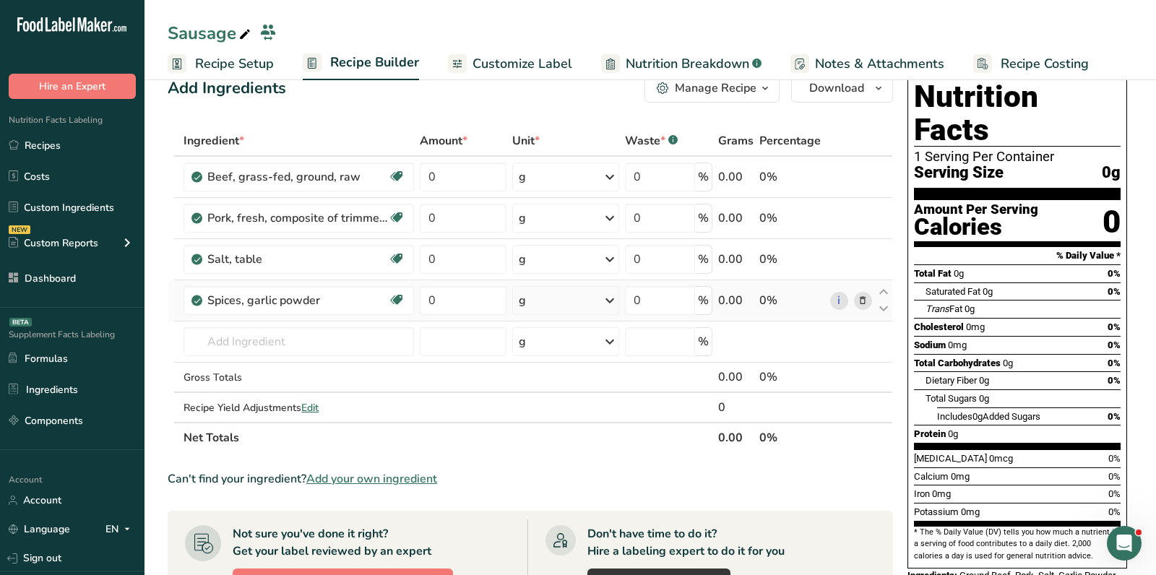
click at [859, 298] on icon at bounding box center [863, 300] width 10 height 15
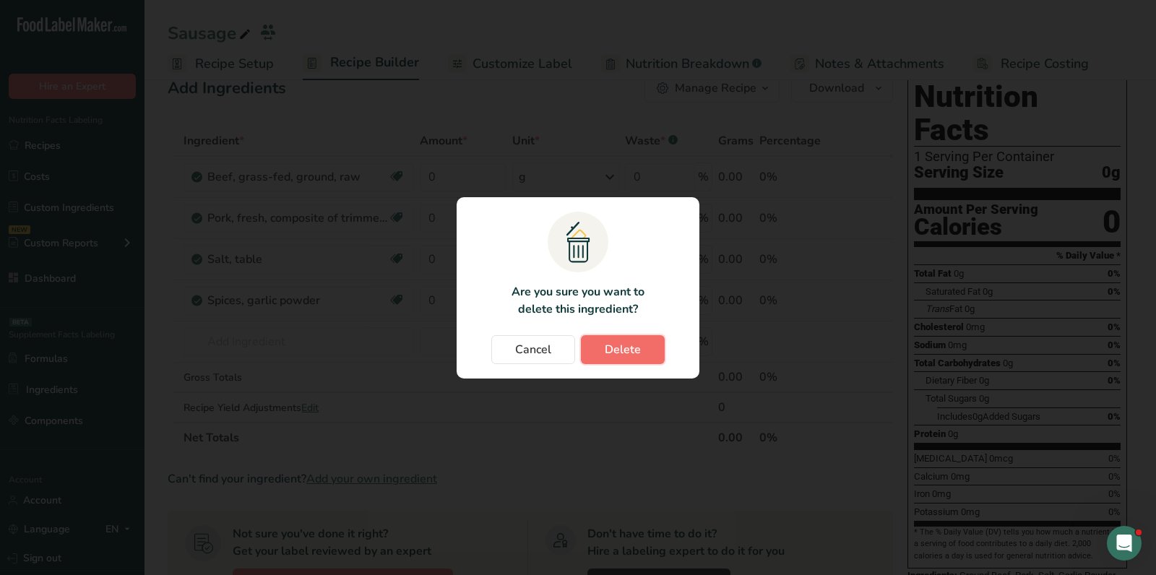
click at [618, 359] on button "Delete" at bounding box center [623, 349] width 84 height 29
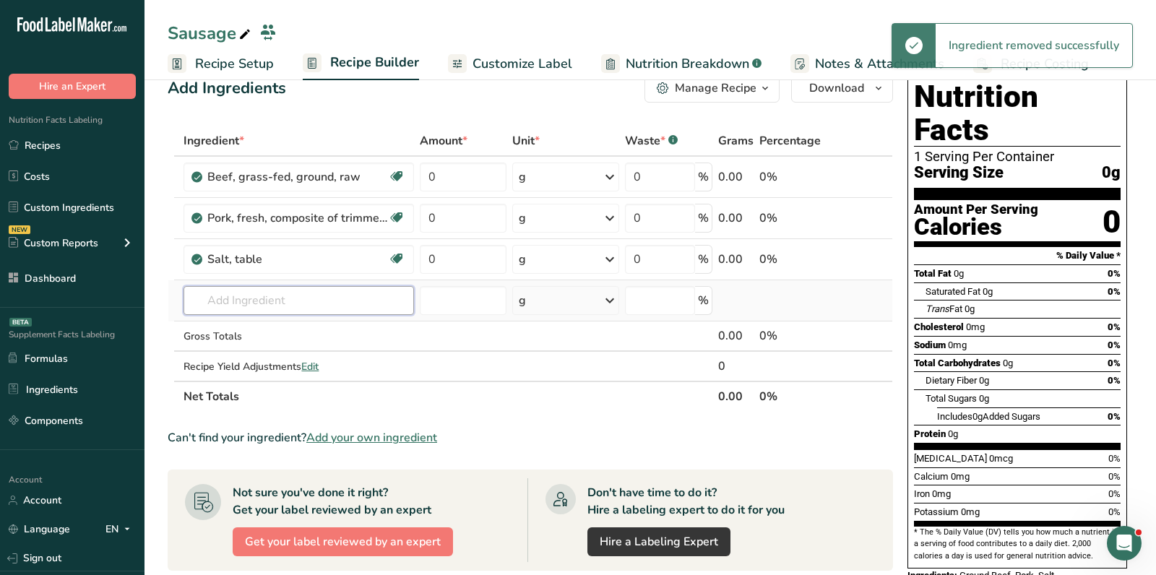
click at [303, 296] on input "text" at bounding box center [299, 300] width 231 height 29
click at [316, 302] on input "text" at bounding box center [299, 300] width 231 height 29
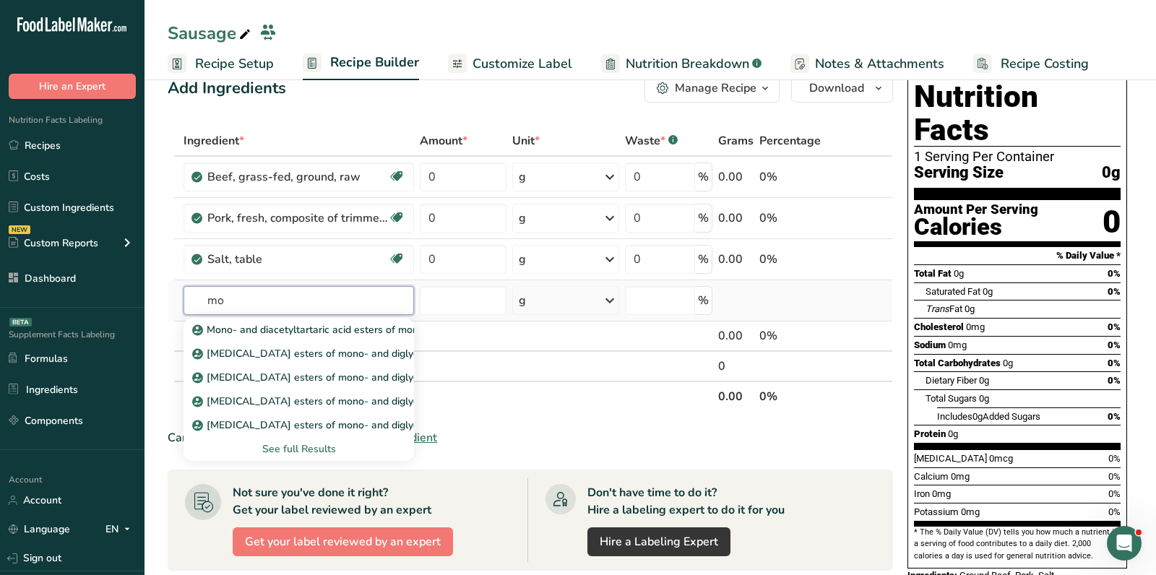
type input "m"
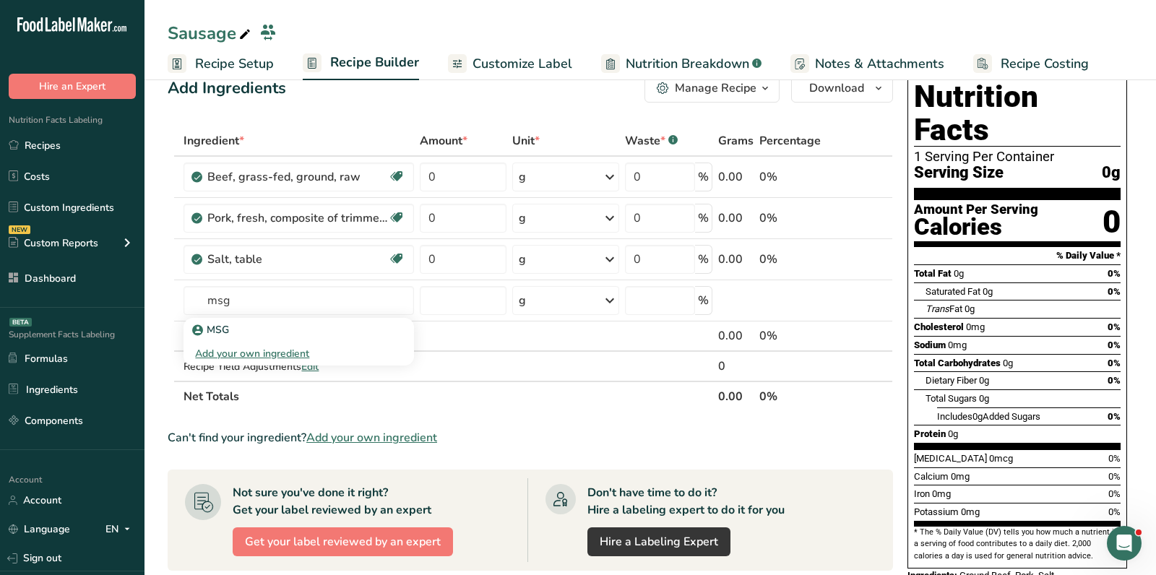
click at [341, 322] on div "MSG" at bounding box center [287, 329] width 184 height 15
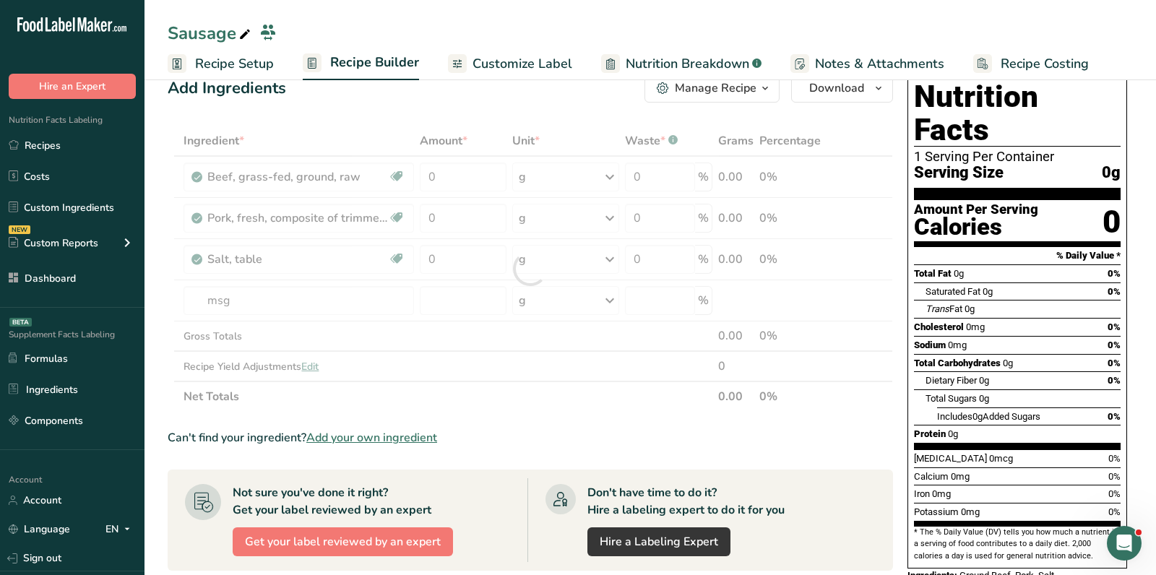
type input "MSG"
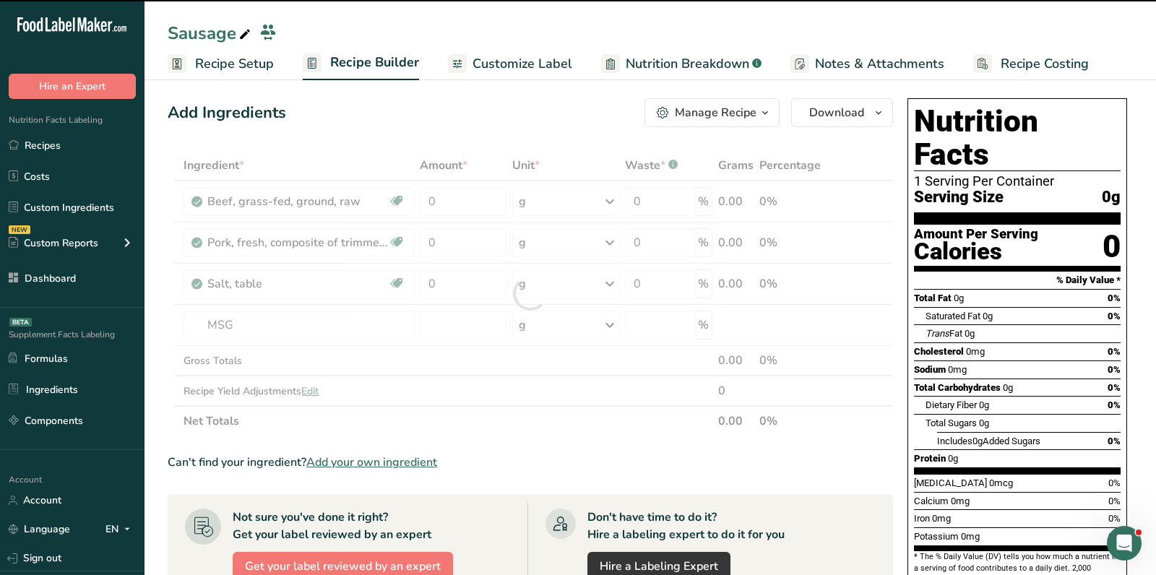
scroll to position [0, 0]
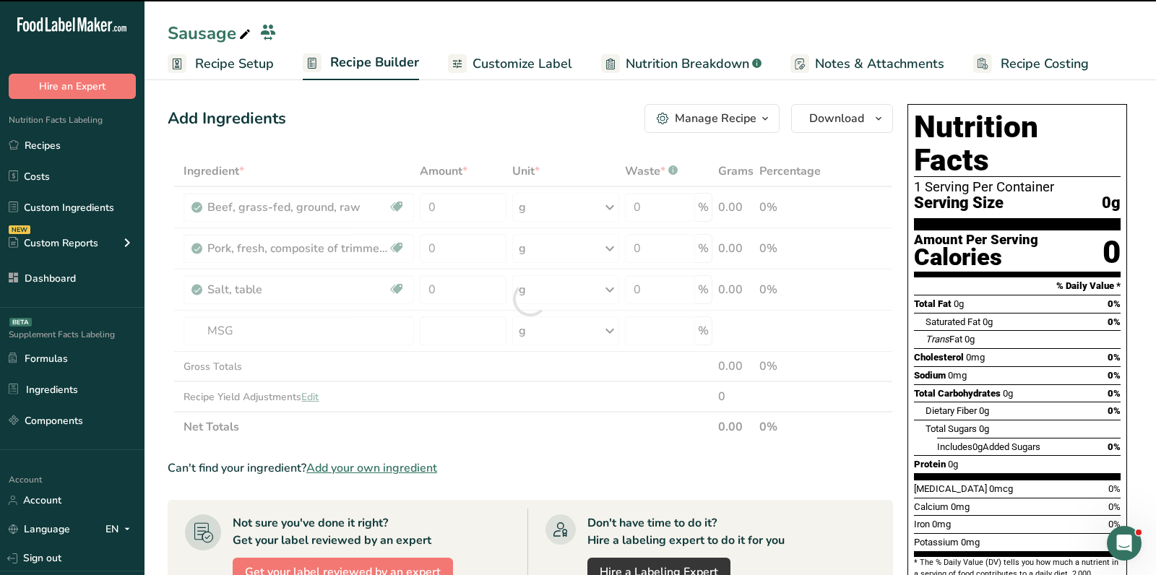
type input "0"
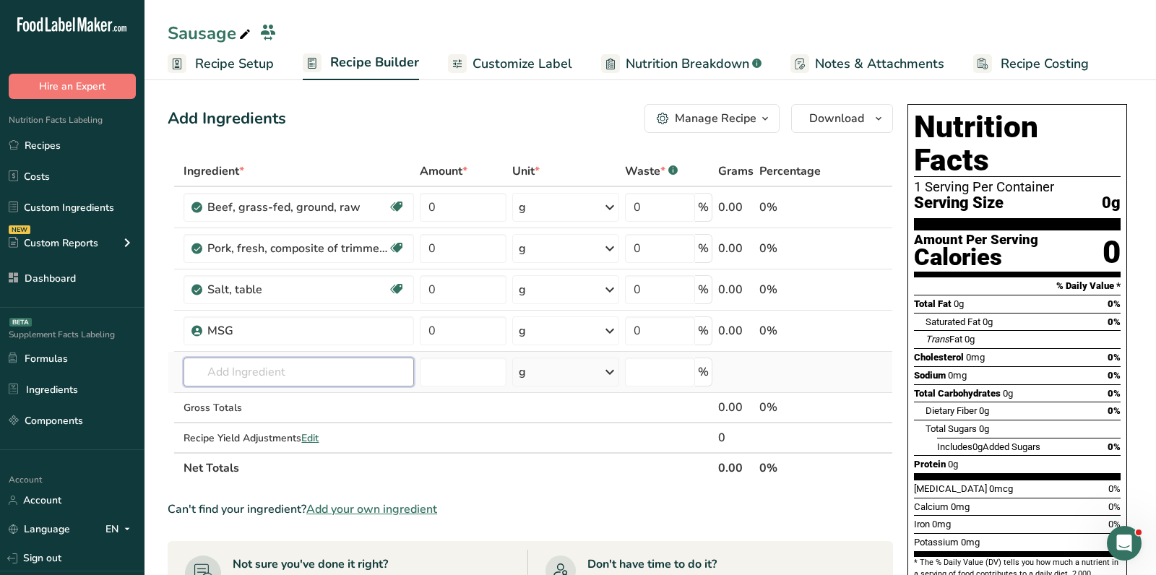
click at [349, 364] on input "text" at bounding box center [299, 372] width 231 height 29
click at [348, 366] on input "text" at bounding box center [299, 372] width 231 height 29
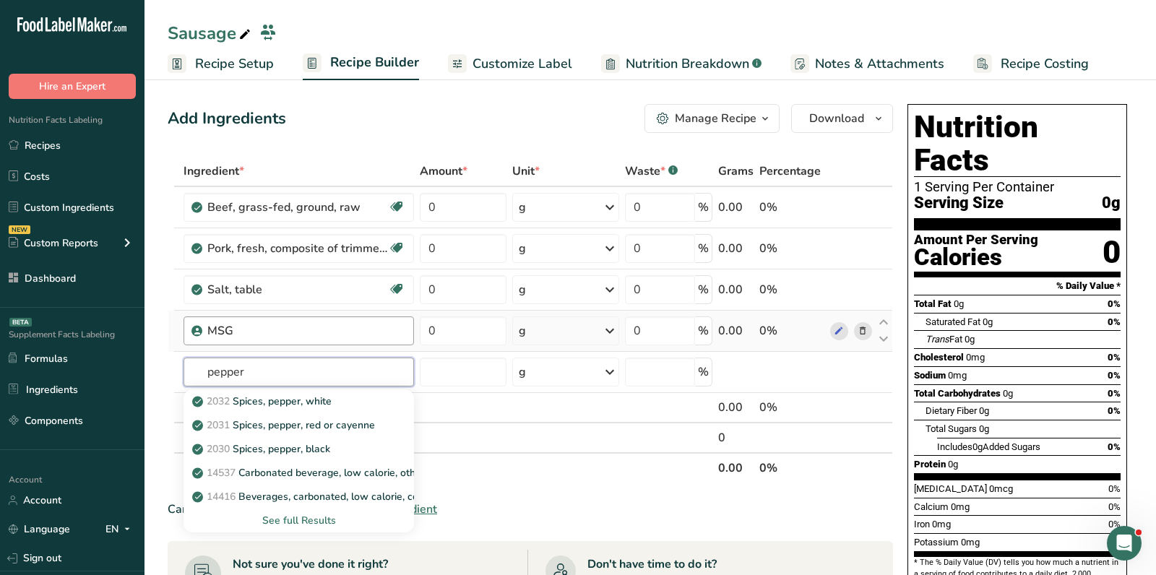
scroll to position [35, 0]
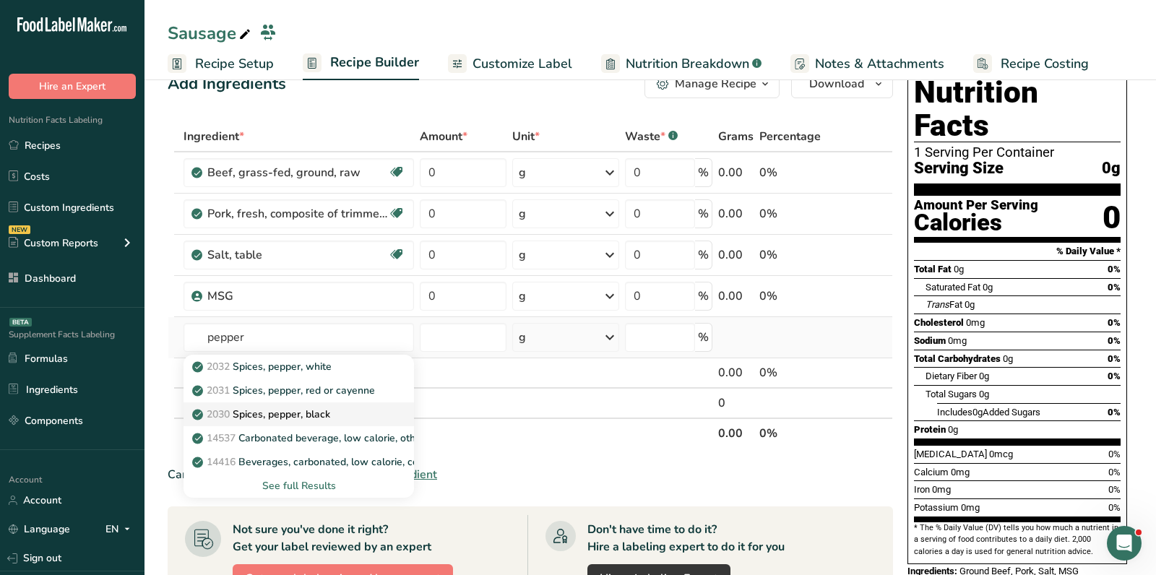
click at [315, 411] on p "2030 Spices, pepper, black" at bounding box center [262, 414] width 135 height 15
type input "Spices, pepper, black"
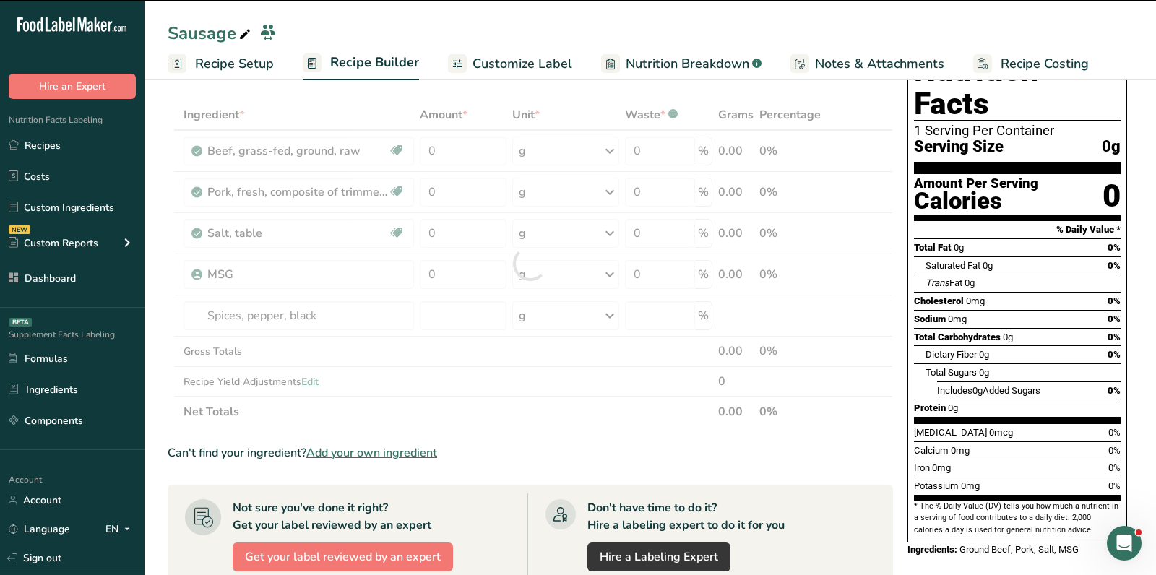
scroll to position [59, 0]
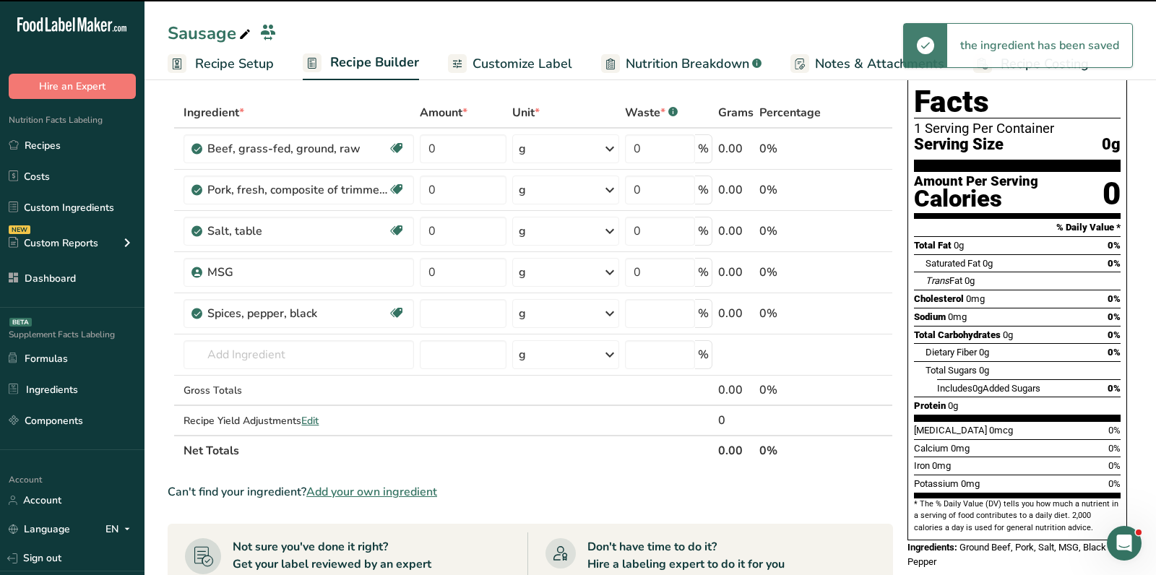
type input "0"
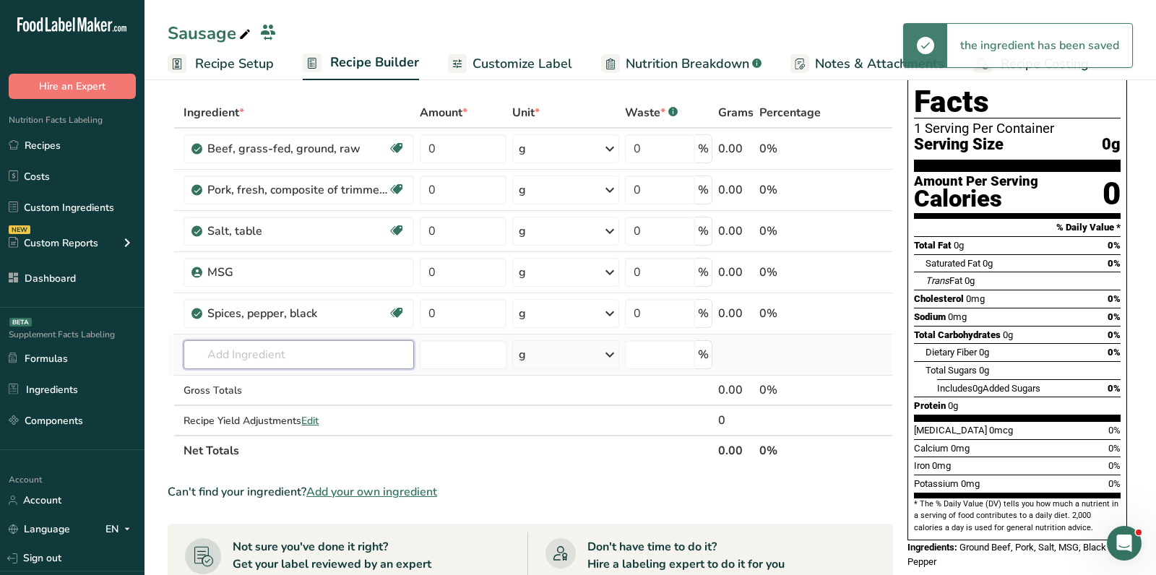
click at [304, 343] on input "text" at bounding box center [299, 354] width 231 height 29
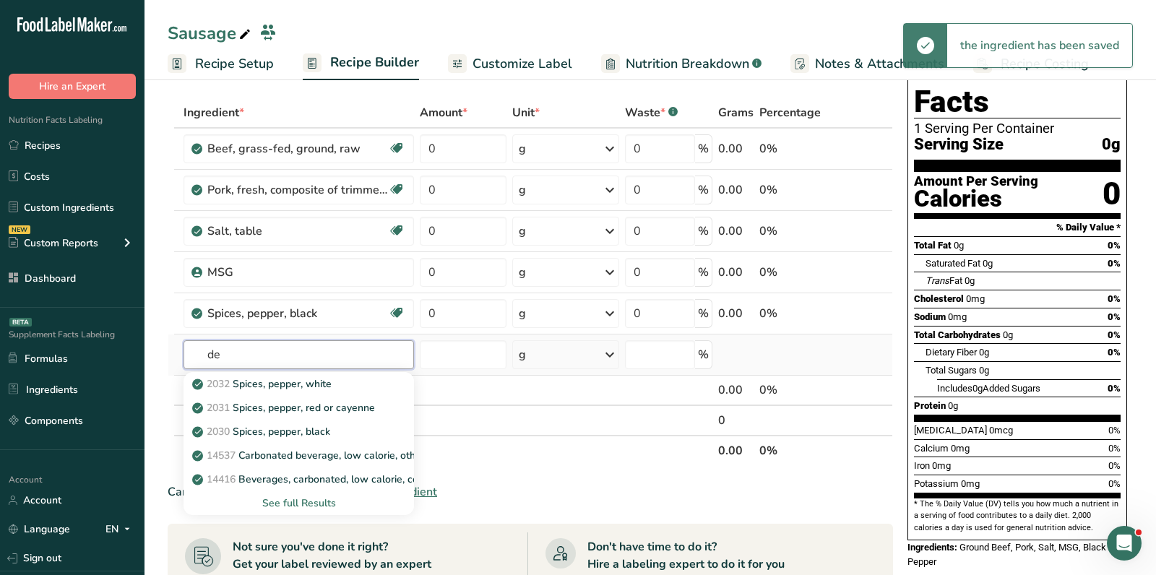
type input "d"
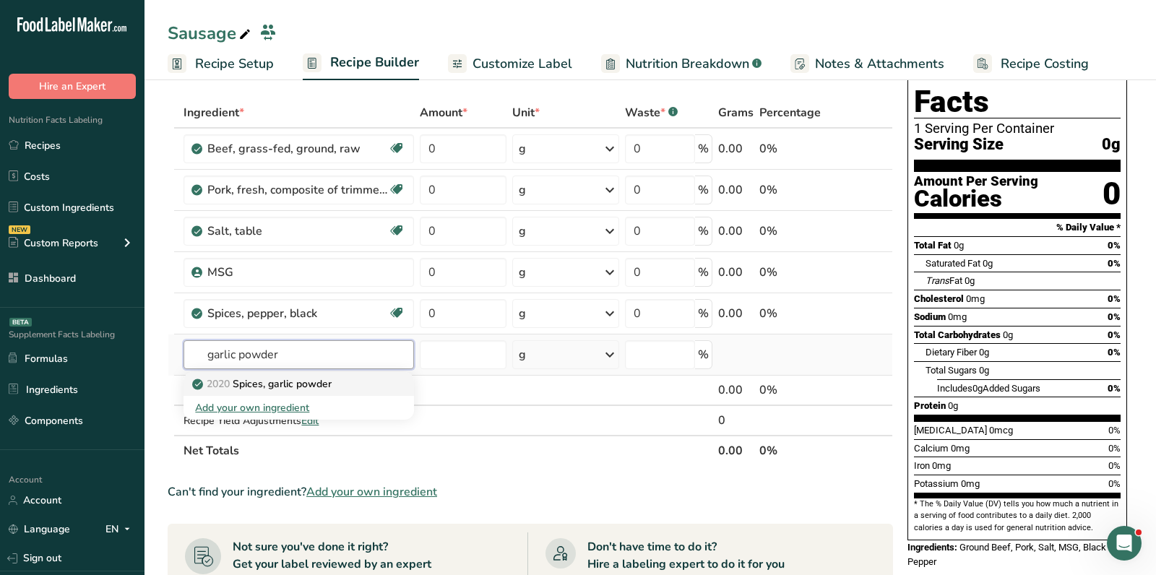
type input "garlic powder"
click at [304, 389] on link "2020 Spices, garlic powder" at bounding box center [299, 384] width 231 height 24
type input "Spices, garlic powder"
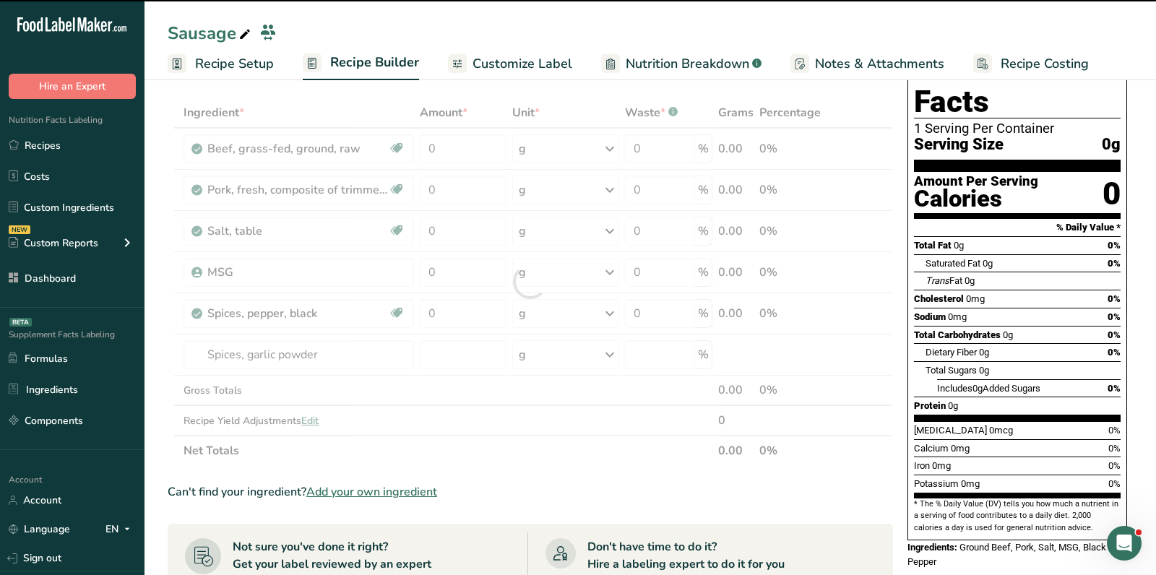
type input "0"
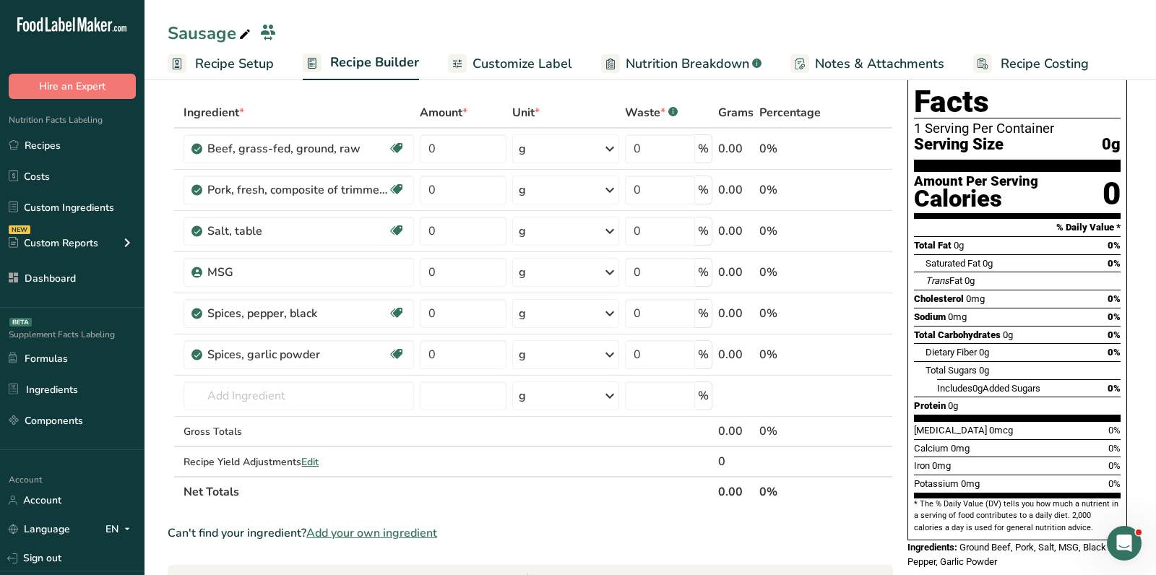
scroll to position [0, 0]
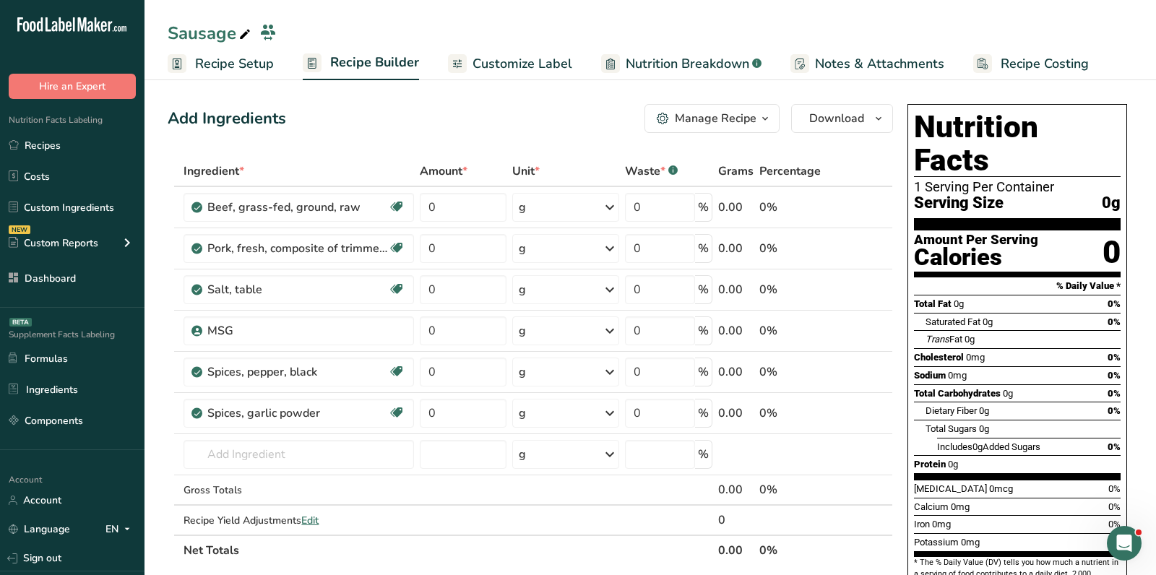
click at [700, 120] on div "Manage Recipe" at bounding box center [716, 118] width 82 height 17
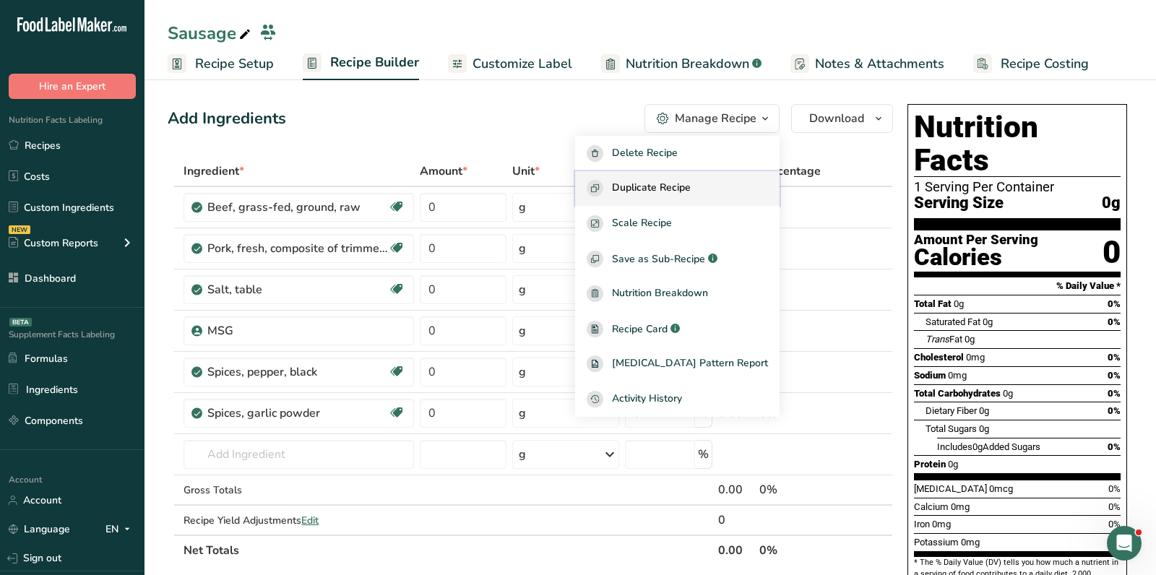
click at [672, 193] on span "Duplicate Recipe" at bounding box center [651, 188] width 79 height 17
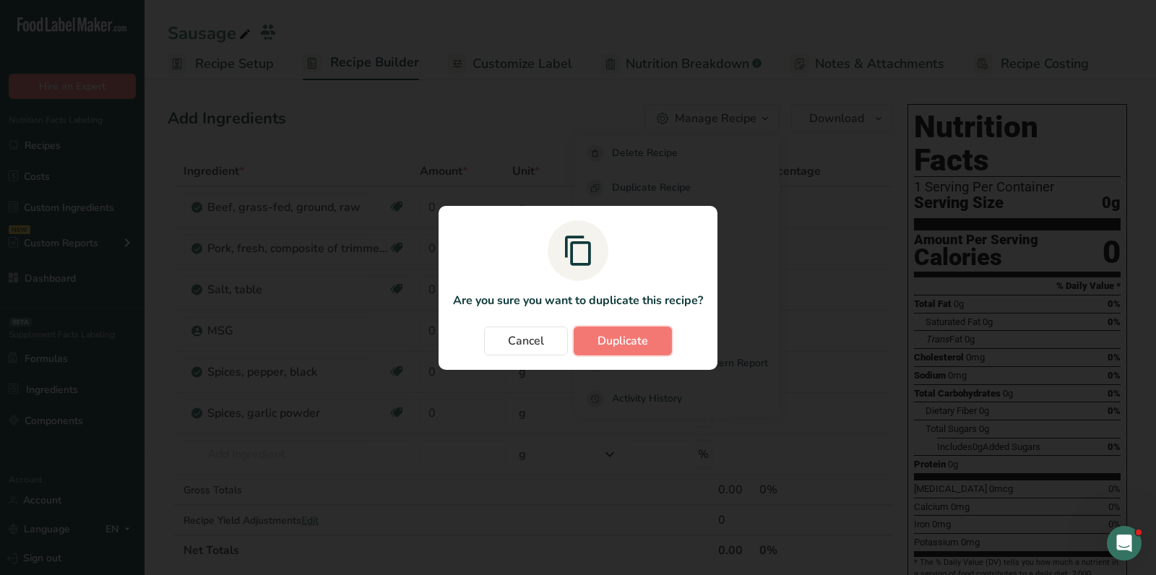
click at [620, 340] on span "Duplicate" at bounding box center [623, 340] width 51 height 17
click at [635, 345] on div "Cancel Duplicate" at bounding box center [578, 341] width 250 height 29
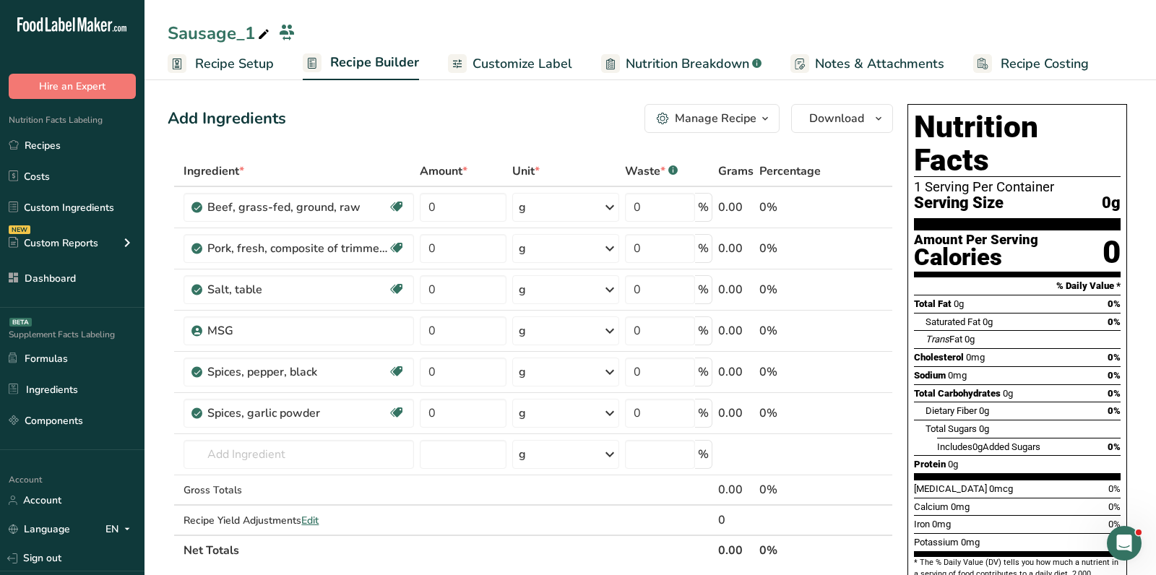
scroll to position [19, 0]
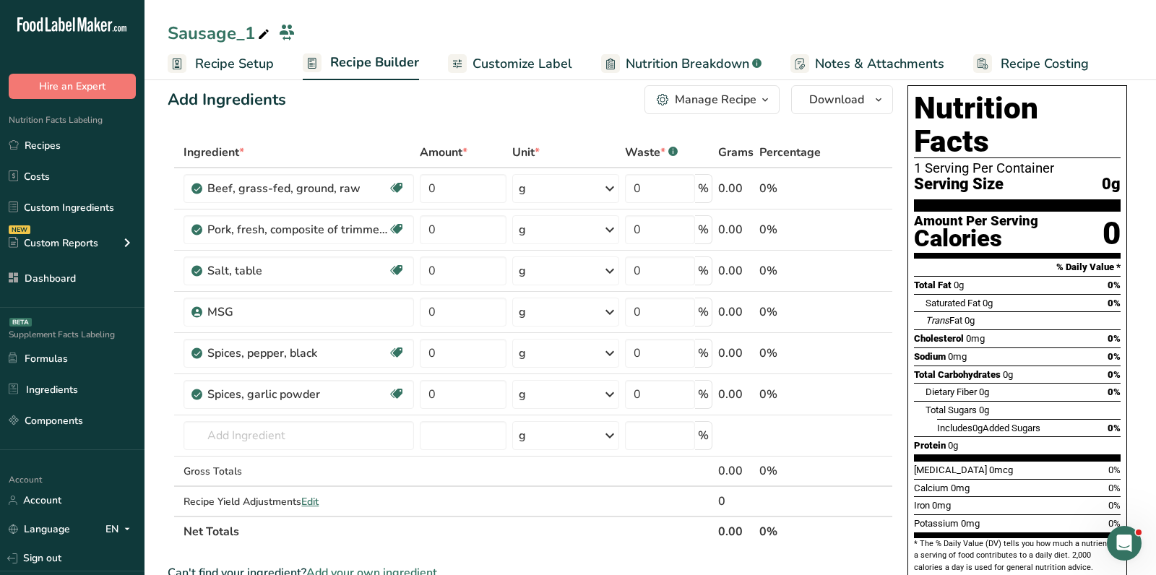
click at [262, 30] on icon at bounding box center [263, 35] width 13 height 20
click at [262, 30] on input "Sausage_1" at bounding box center [639, 36] width 942 height 26
type input "Pepperoni"
click at [366, 118] on div "Add Ingredients Manage Recipe Delete Recipe Duplicate Recipe Scale Recipe Save …" at bounding box center [535, 577] width 734 height 994
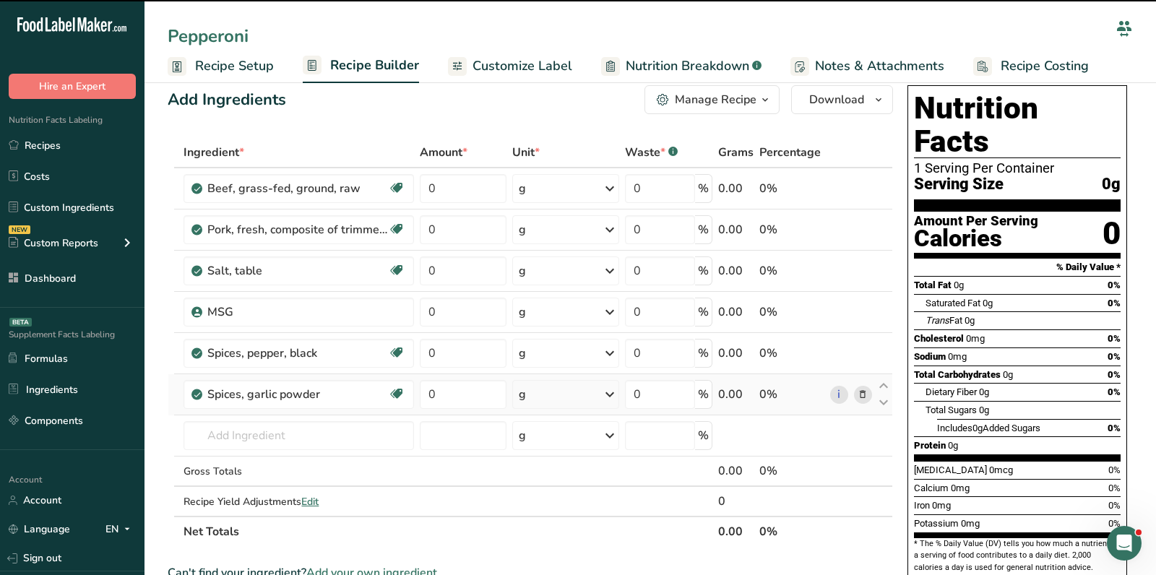
click at [966, 228] on div "Calories" at bounding box center [976, 238] width 124 height 21
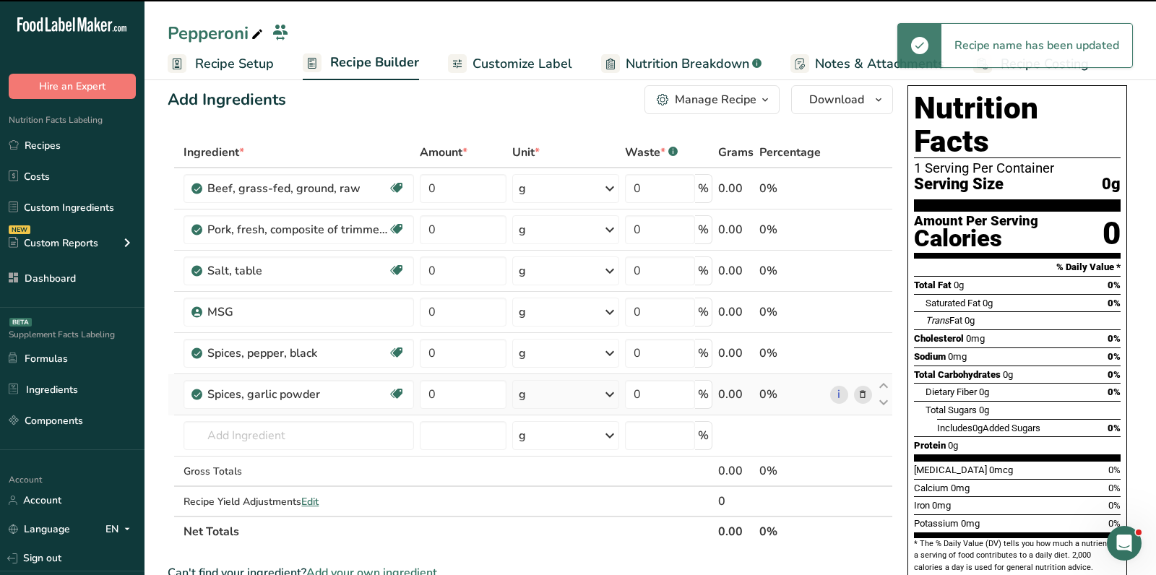
scroll to position [0, 0]
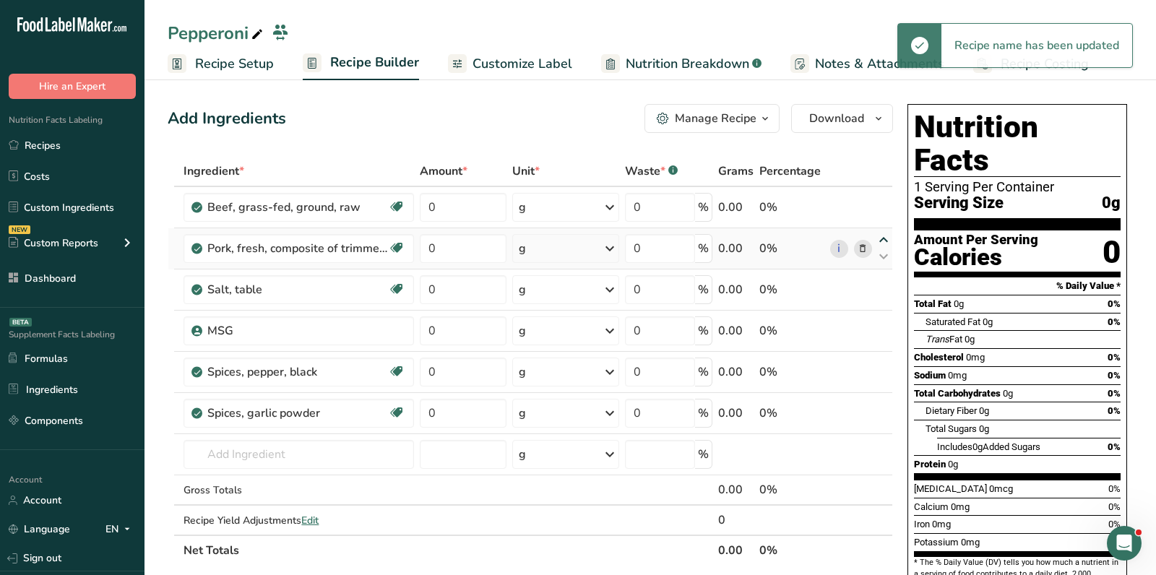
click at [884, 240] on icon at bounding box center [883, 240] width 17 height 11
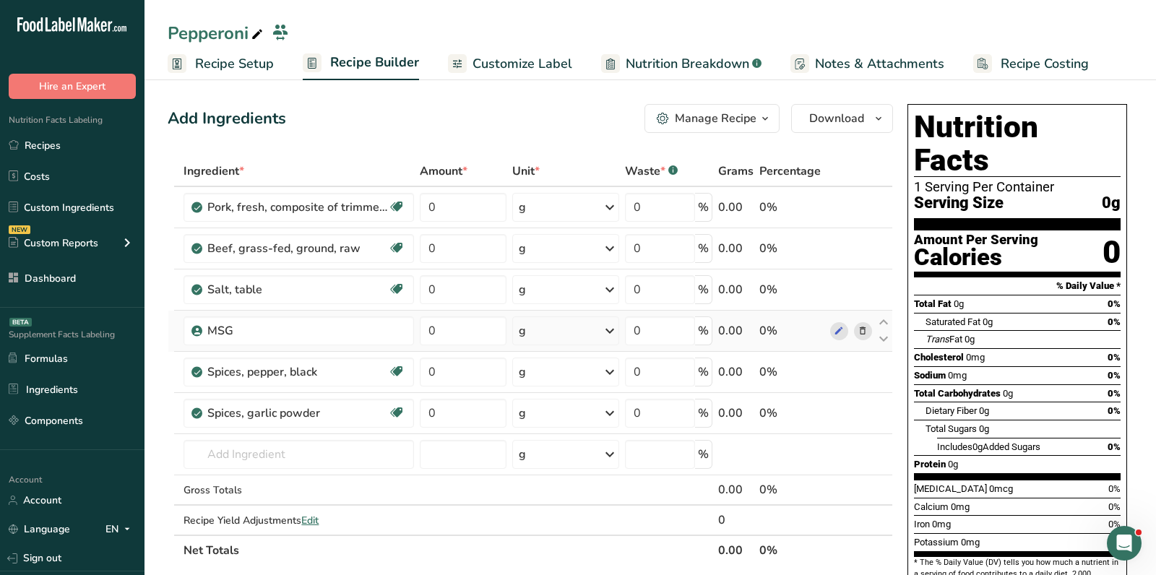
click at [1013, 233] on div "Amount Per Serving" at bounding box center [976, 240] width 124 height 14
click at [862, 328] on icon at bounding box center [863, 331] width 10 height 15
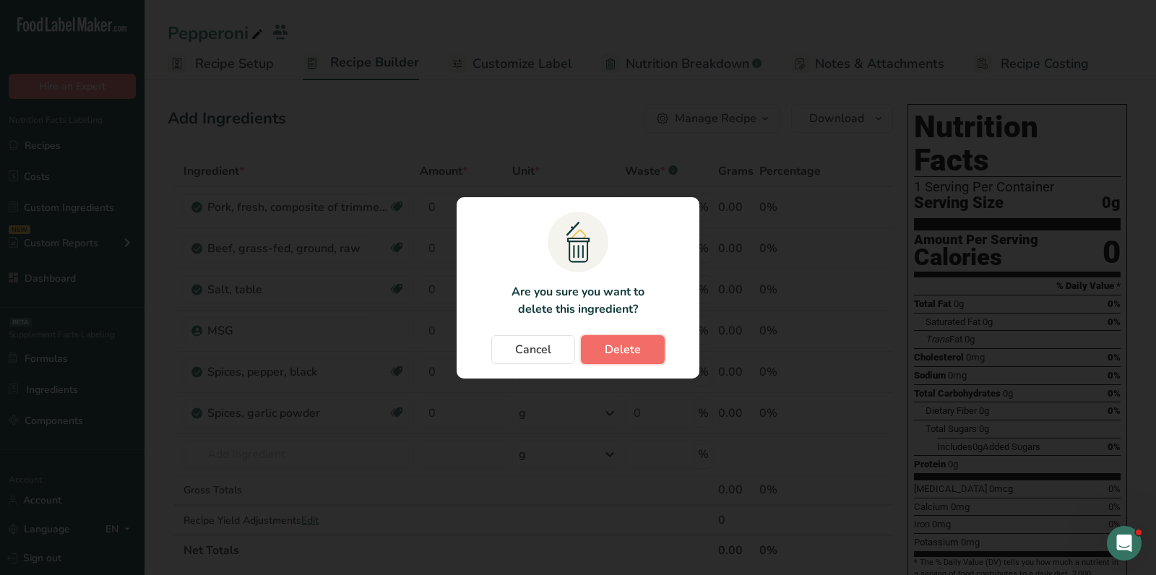
click at [649, 336] on button "Delete" at bounding box center [623, 349] width 84 height 29
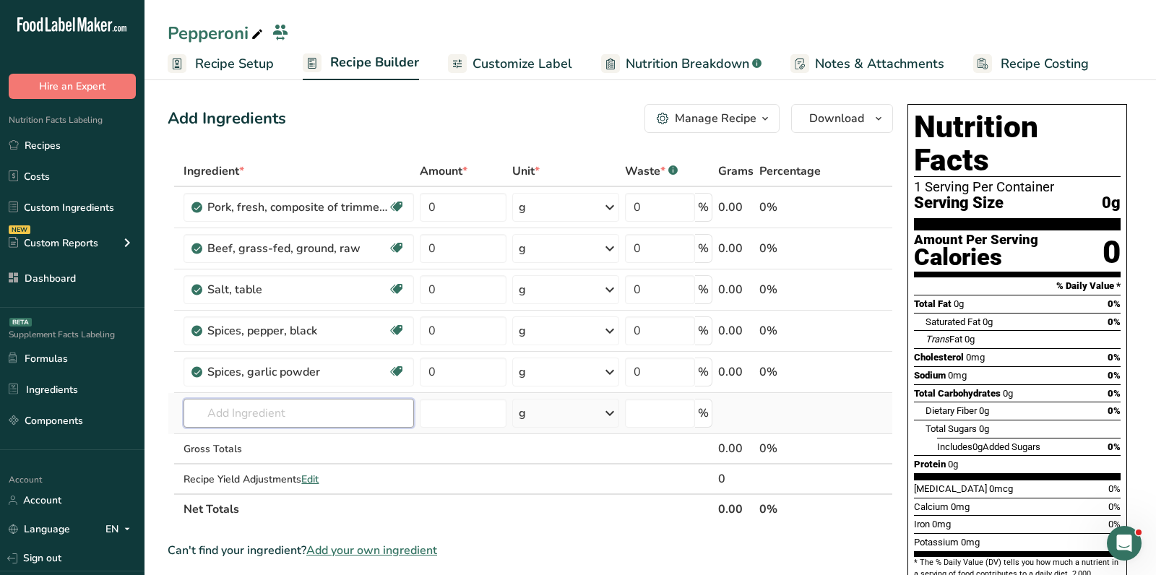
click at [285, 405] on input "text" at bounding box center [299, 413] width 231 height 29
click at [885, 360] on icon at bounding box center [883, 363] width 17 height 11
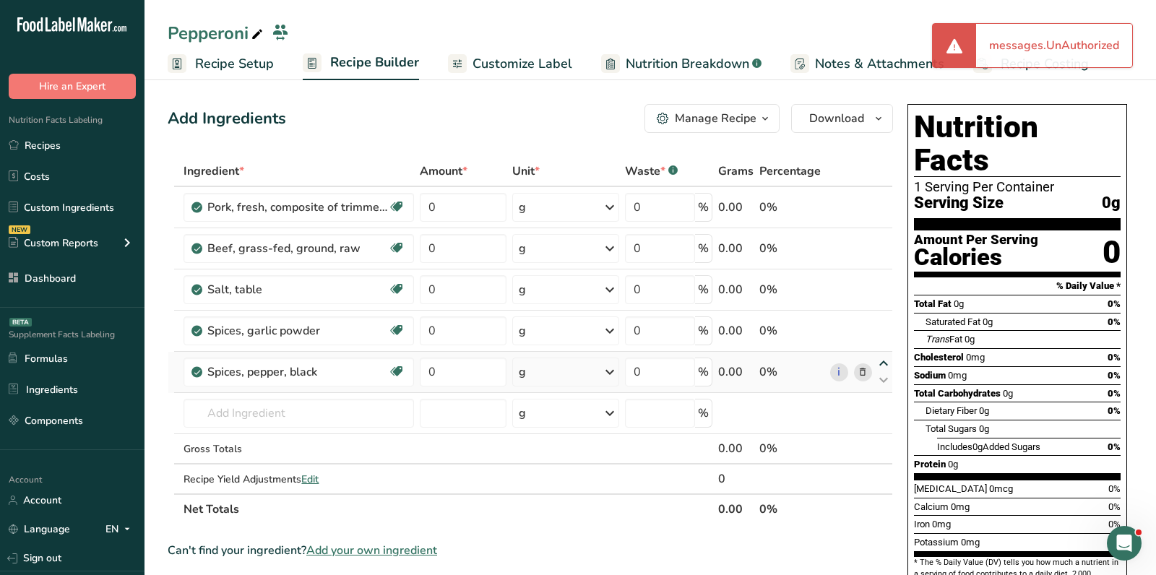
click at [882, 361] on icon at bounding box center [883, 363] width 17 height 11
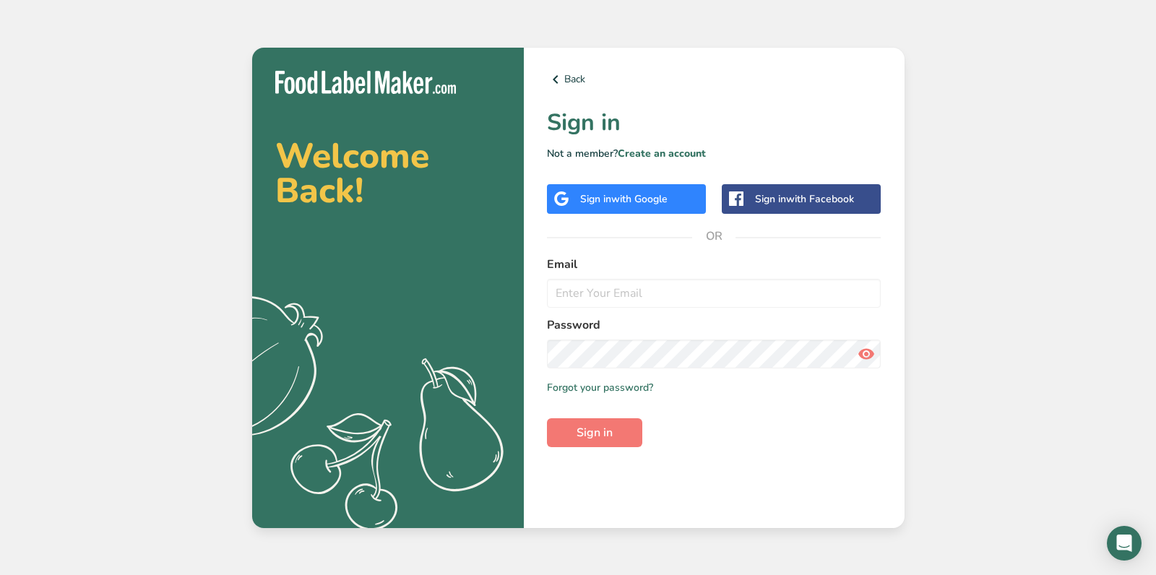
click at [630, 199] on span "with Google" at bounding box center [639, 199] width 56 height 14
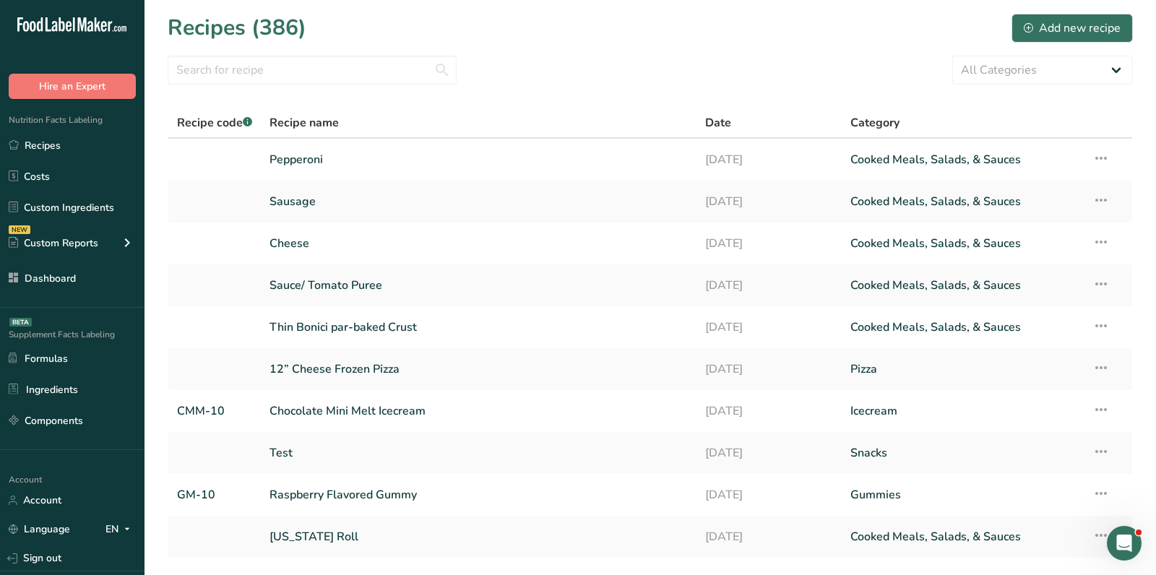
click at [645, 36] on div "Recipes (386) Add new recipe" at bounding box center [651, 28] width 966 height 33
click at [317, 163] on link "Pepperoni" at bounding box center [479, 160] width 418 height 30
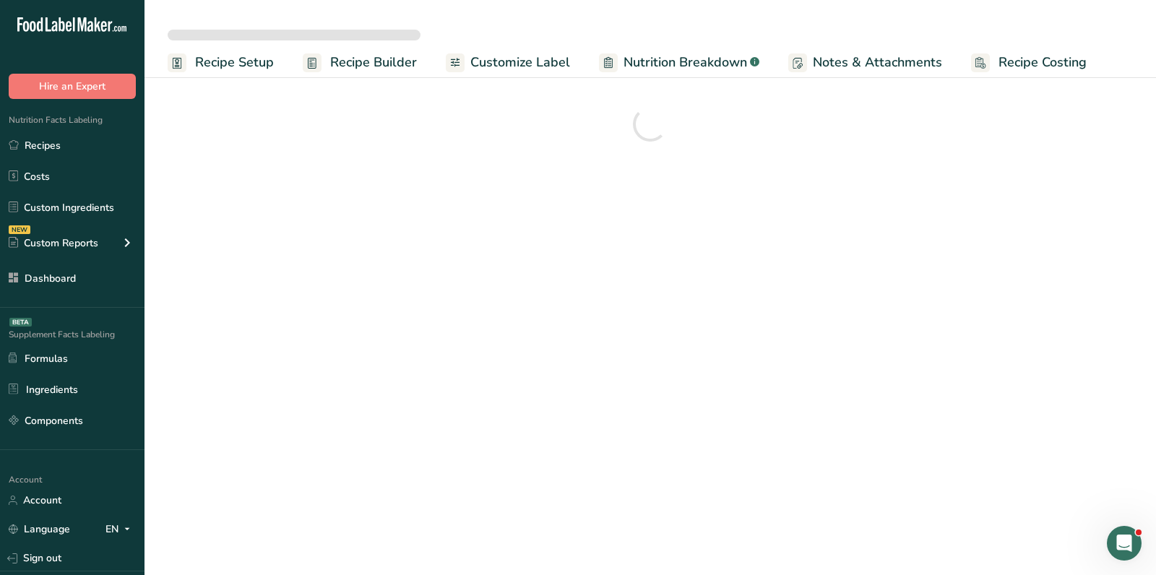
click at [748, 150] on div at bounding box center [651, 124] width 966 height 52
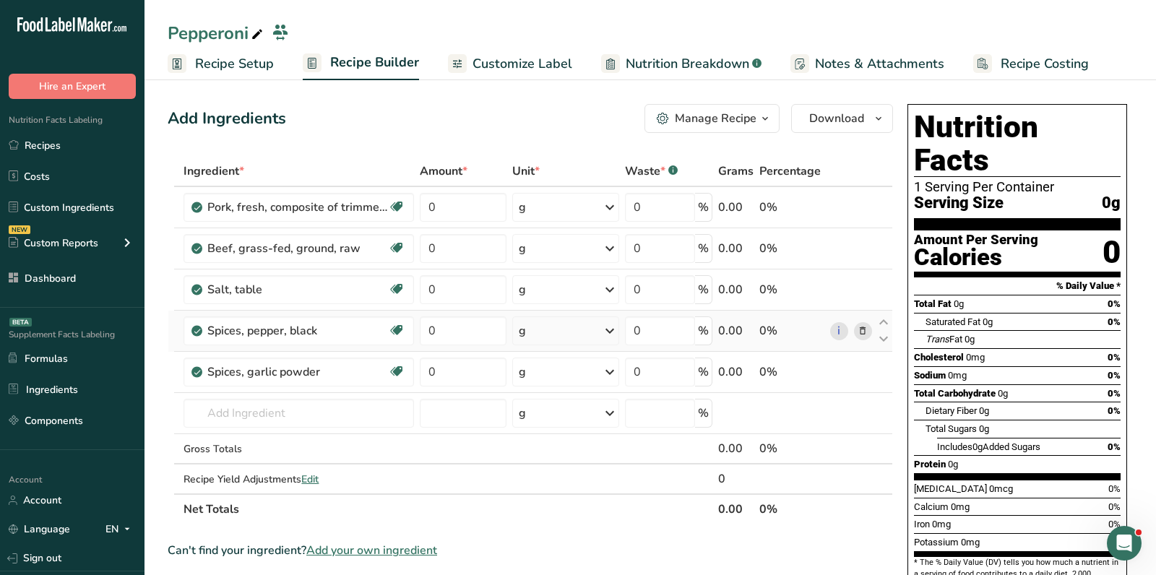
click at [867, 327] on icon at bounding box center [863, 331] width 10 height 15
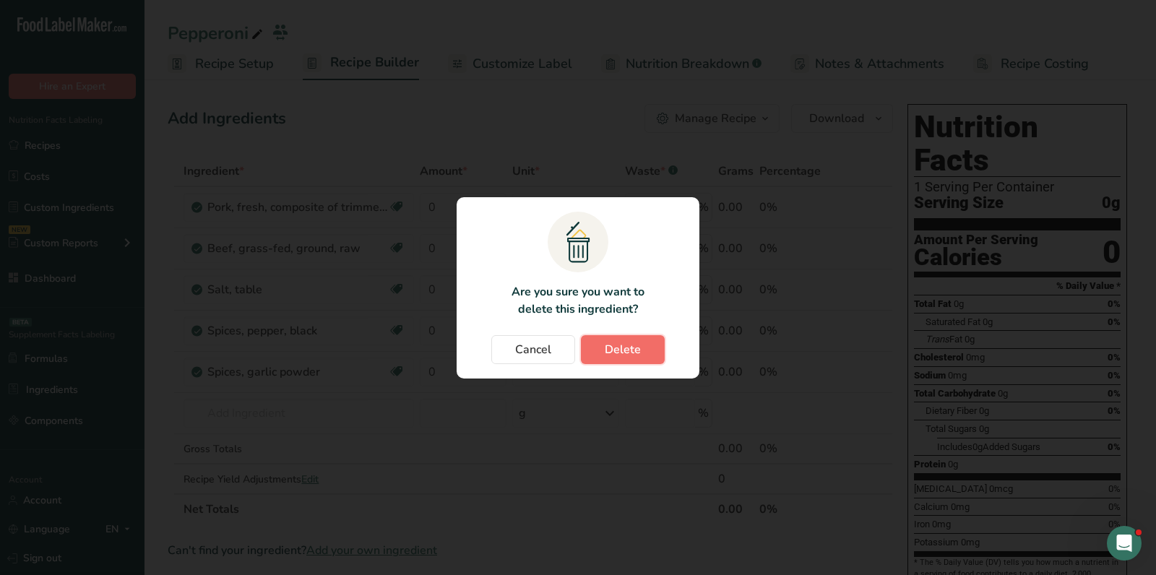
click at [637, 338] on button "Delete" at bounding box center [623, 349] width 84 height 29
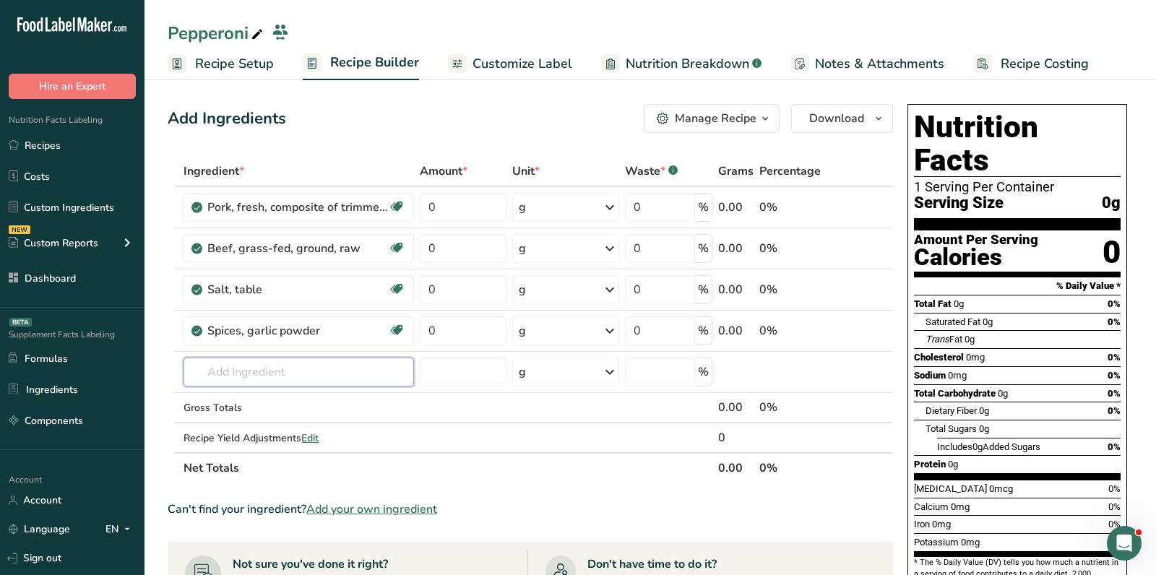
click at [275, 361] on input "text" at bounding box center [299, 372] width 231 height 29
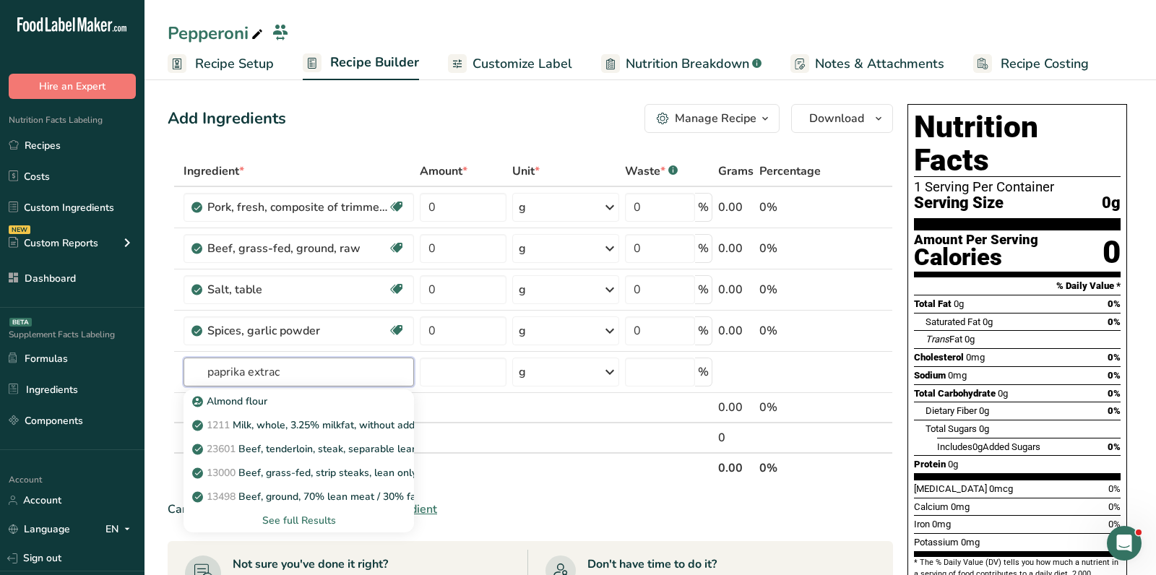
type input "paprika extract"
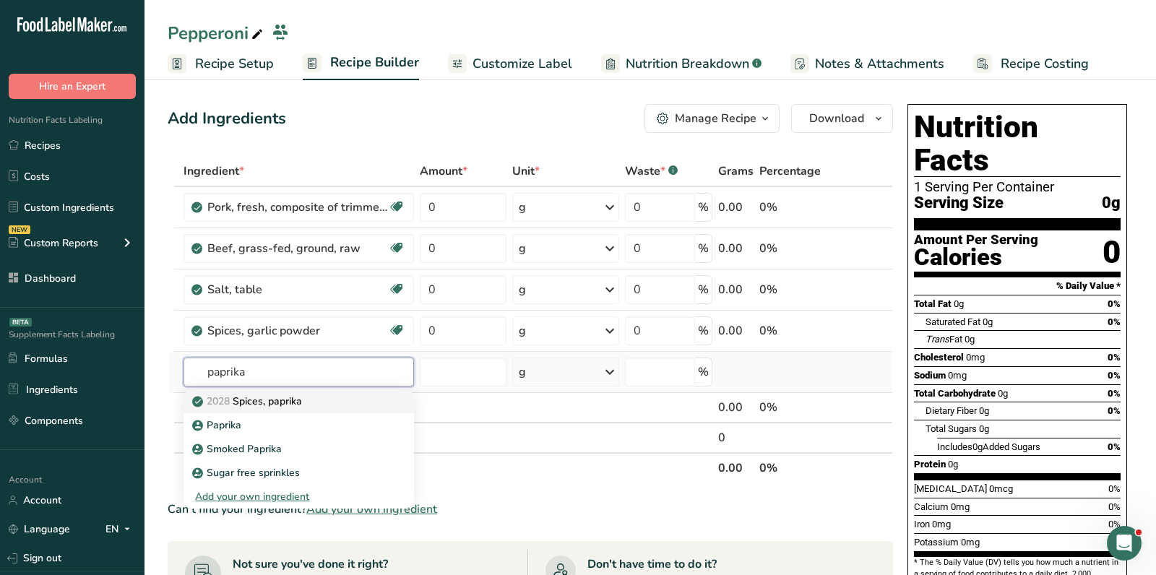
type input "paprika"
click at [283, 405] on p "2028 Spices, paprika" at bounding box center [248, 401] width 107 height 15
type input "Spices, paprika"
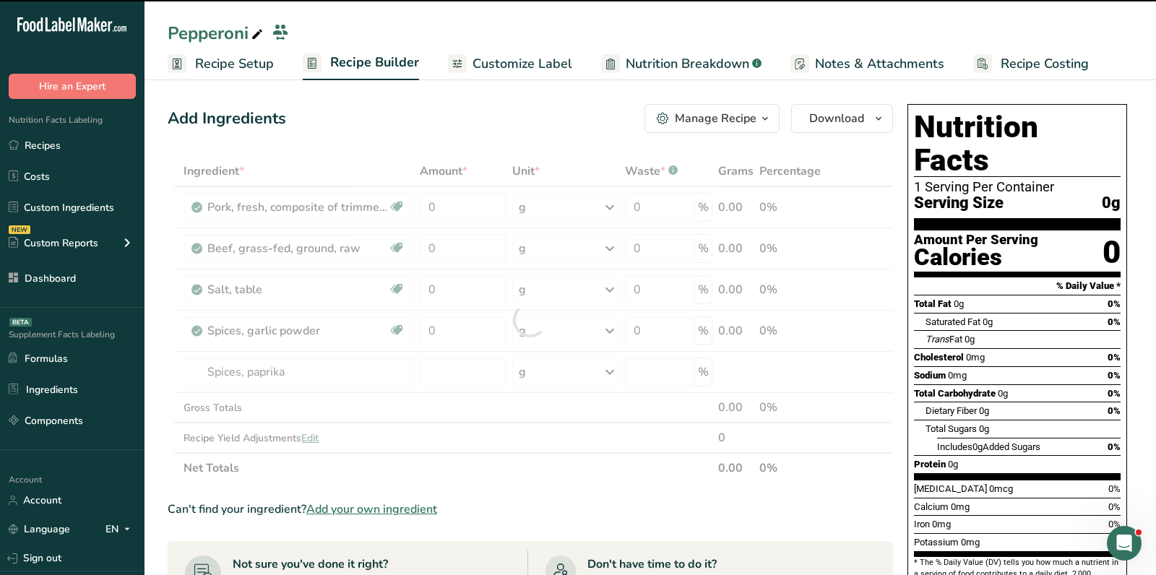
type input "0"
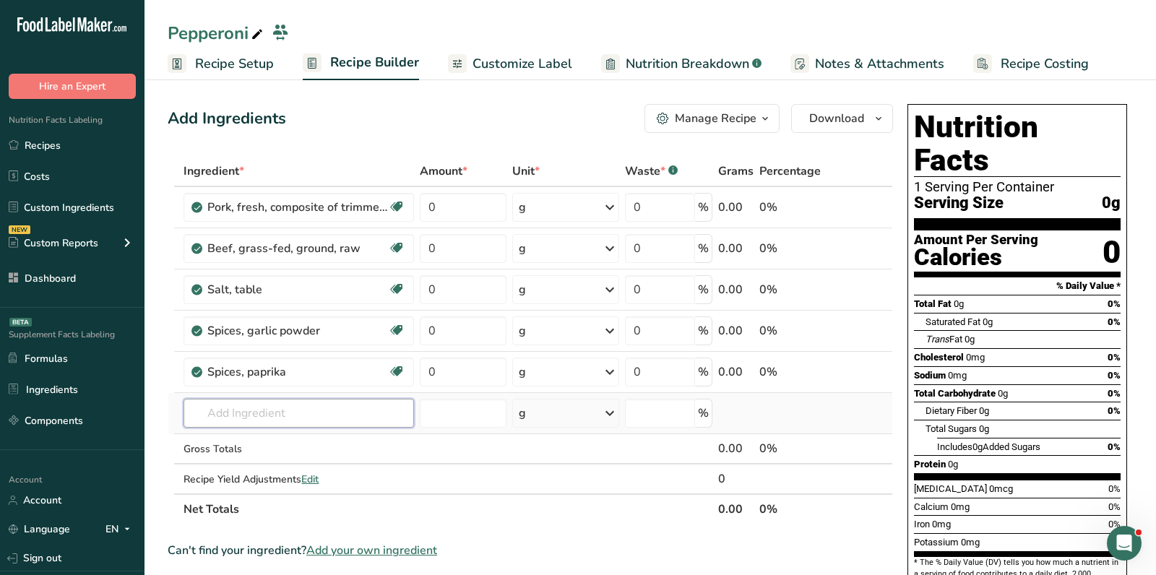
click at [285, 415] on input "text" at bounding box center [299, 413] width 231 height 29
paste input "sodium nitrite"
type input "sodium nitrite"
click at [274, 439] on p "Sodium nitrite (E250)" at bounding box center [259, 442] width 129 height 15
type input "Sodium nitrite (E250)"
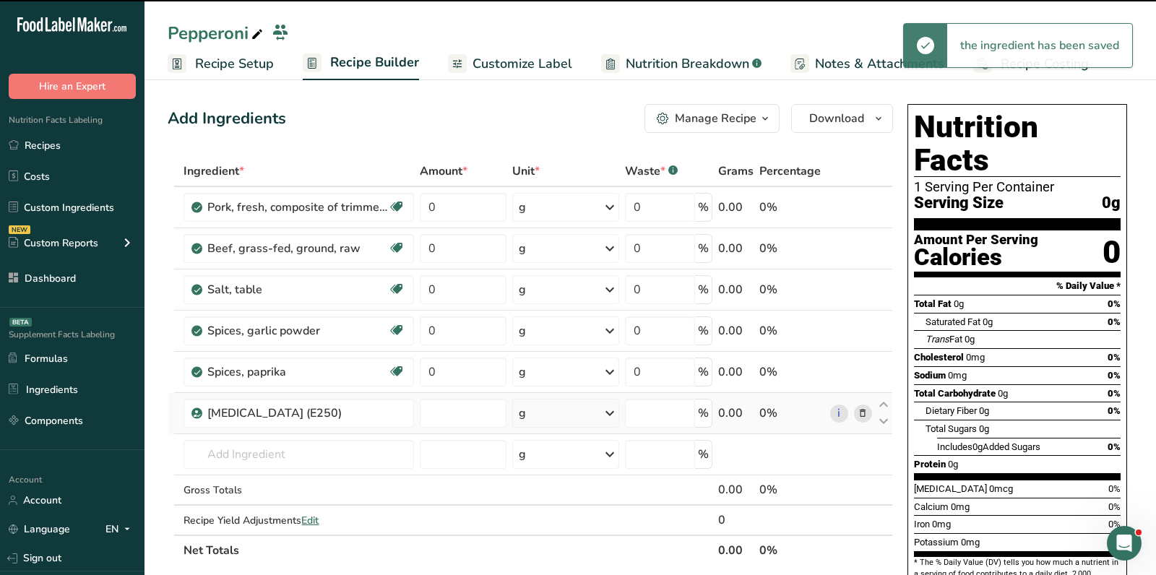
type input "0"
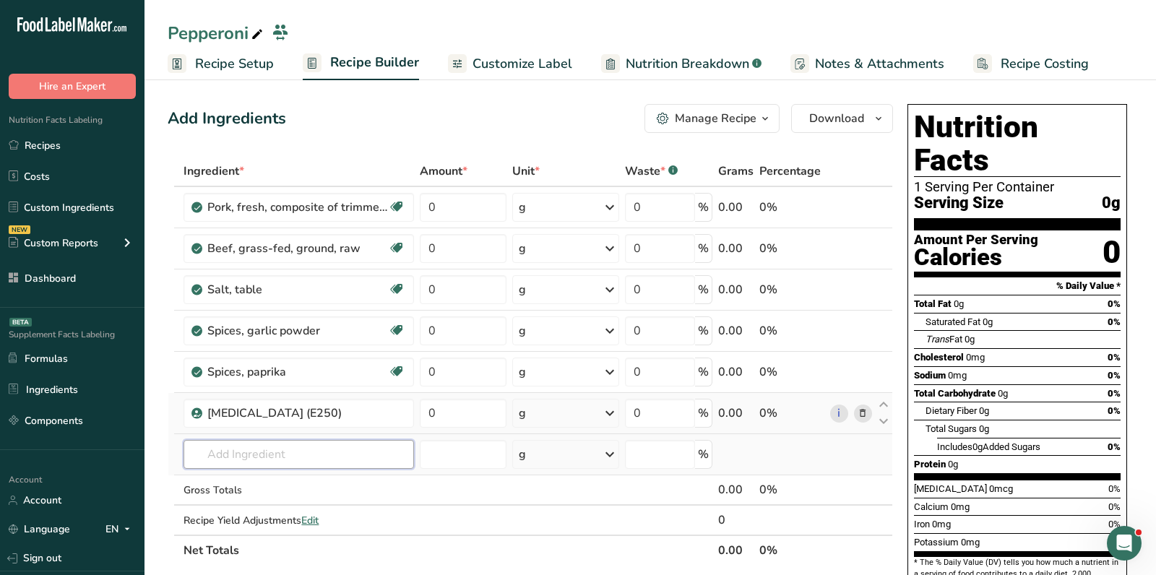
click at [288, 457] on input "text" at bounding box center [299, 454] width 231 height 29
paste input "BHA"
type input "BHA"
click at [307, 476] on p "Butylated hydroxyanisole (BHA) (E320)" at bounding box center [292, 483] width 195 height 15
type input "Butylated hydroxyanisole (BHA) (E320)"
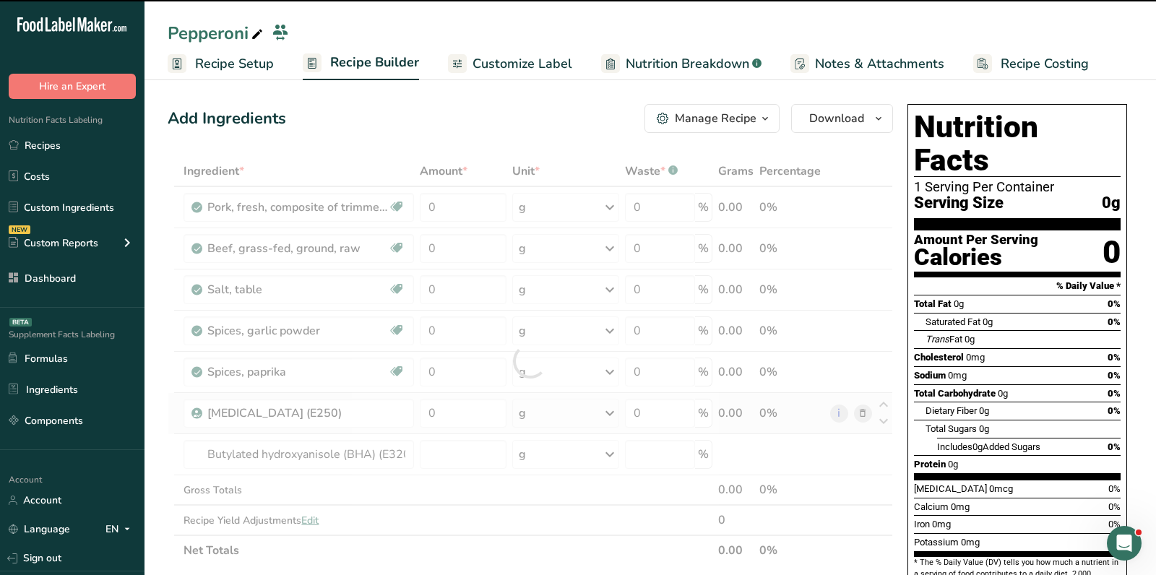
type input "0"
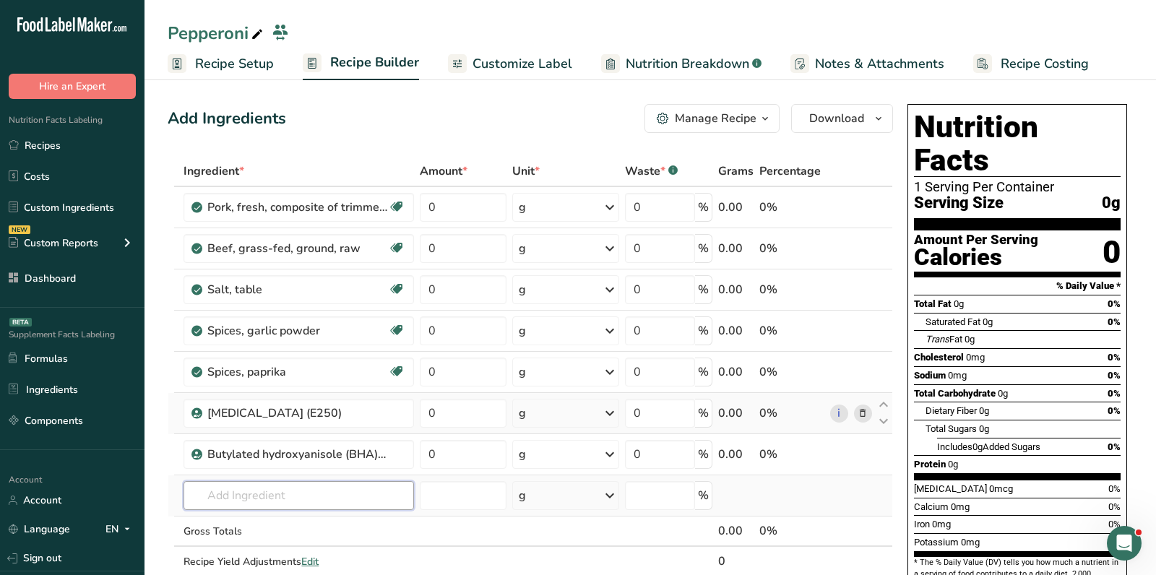
click at [291, 489] on input "text" at bounding box center [299, 495] width 231 height 29
paste input "BHA"
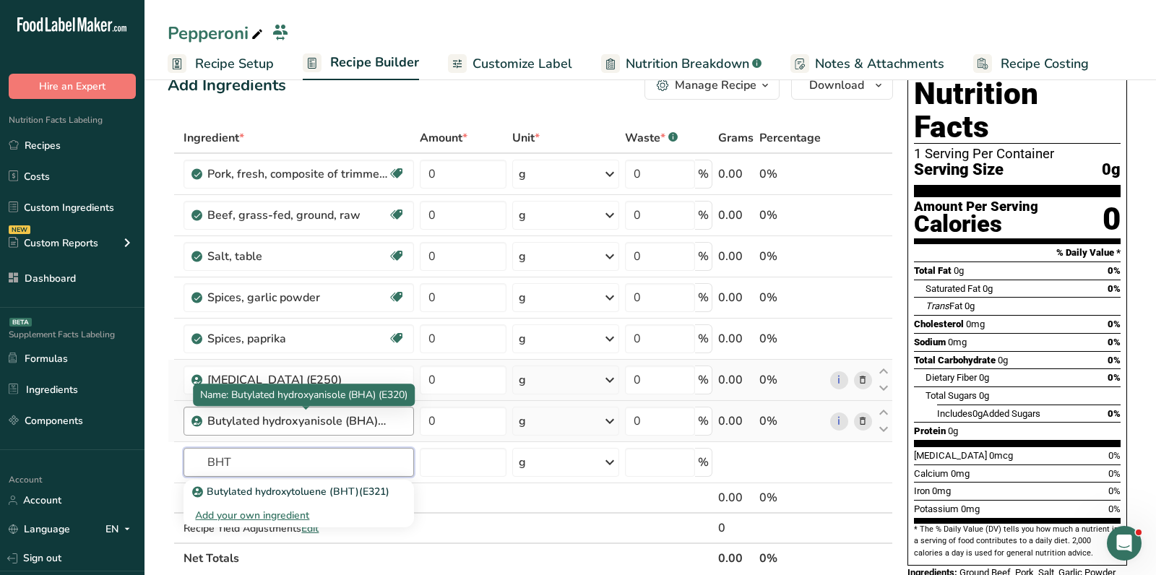
scroll to position [38, 0]
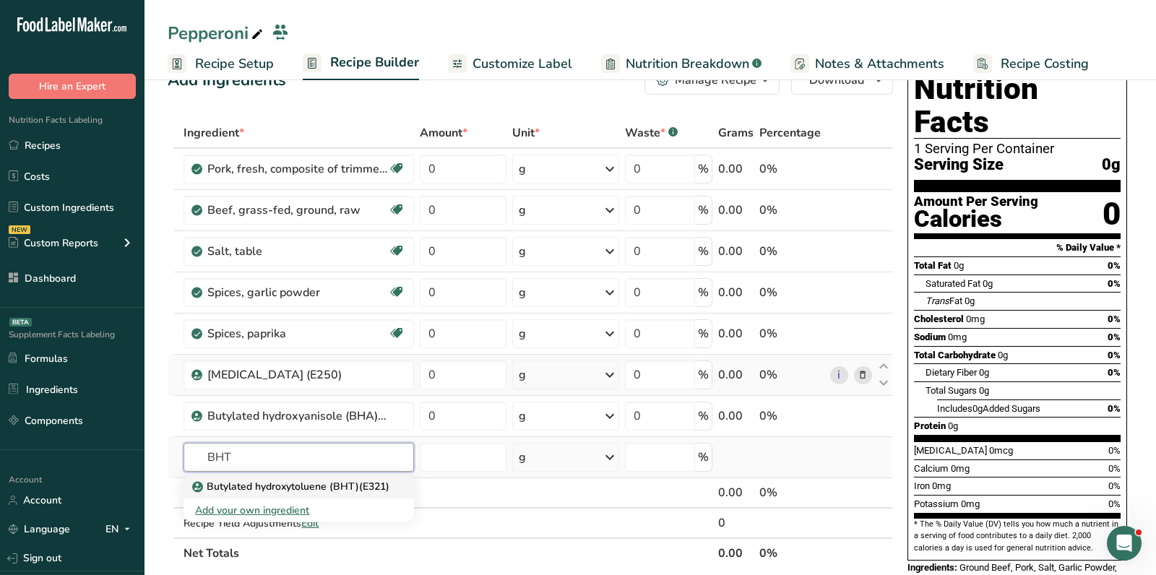
type input "BHT"
click at [314, 485] on p "Butylated hydroxytoluene (BHT)(E321)" at bounding box center [292, 486] width 194 height 15
type input "Butylated hydroxytoluene (BHT)(E321)"
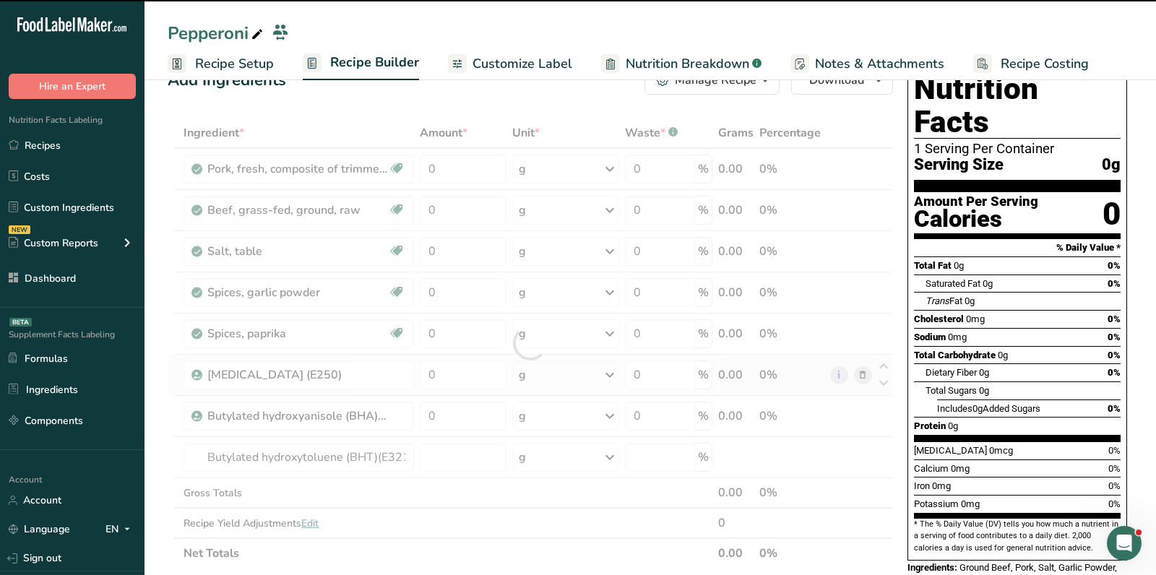
type input "0"
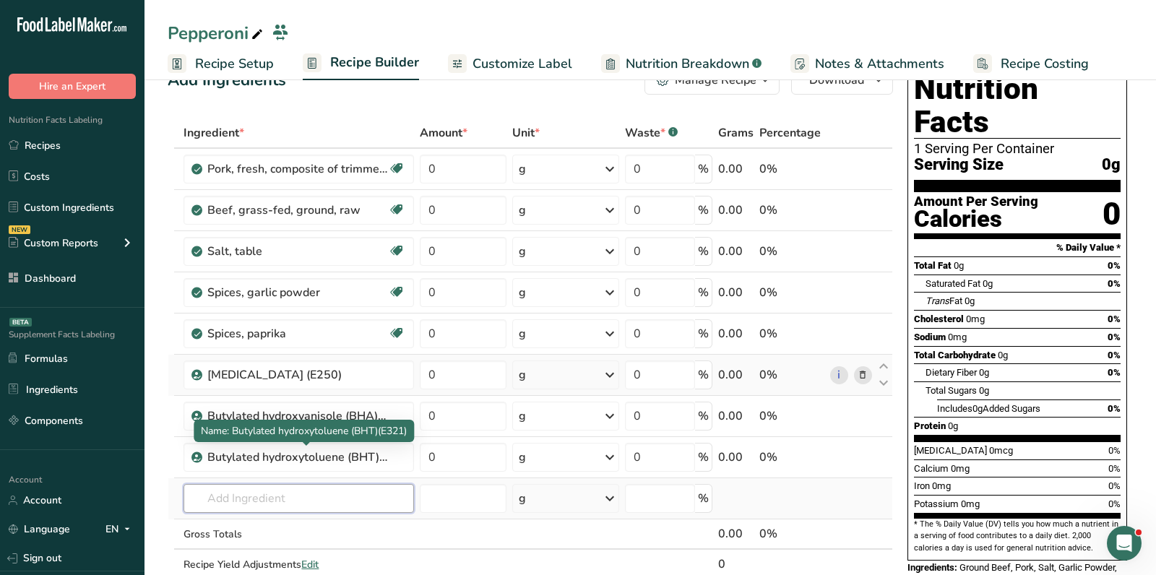
click at [332, 499] on input "text" at bounding box center [299, 498] width 231 height 29
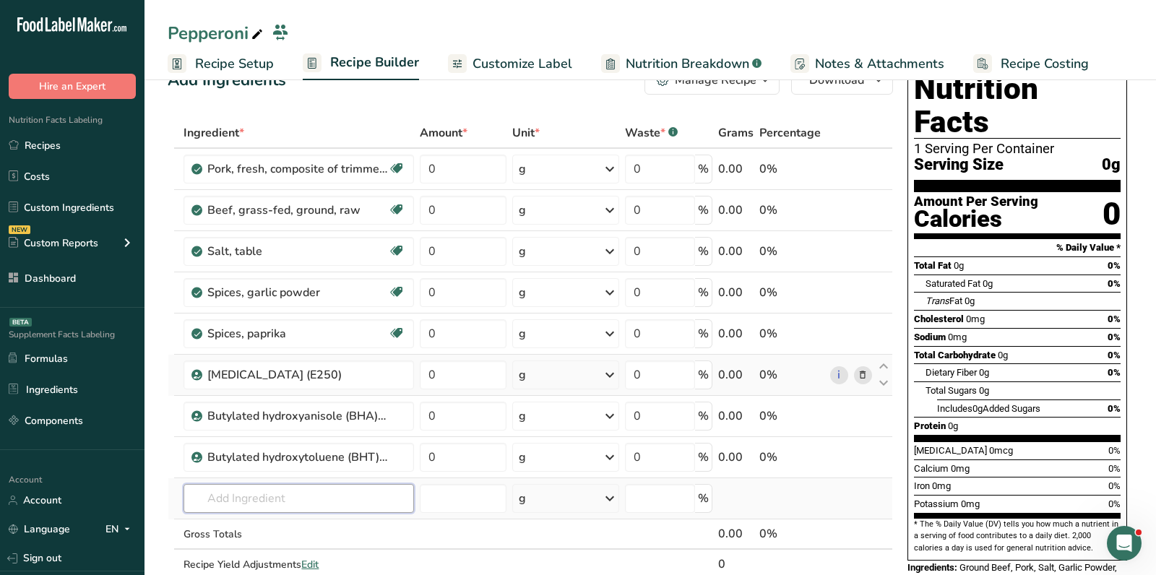
paste input "citric acid."
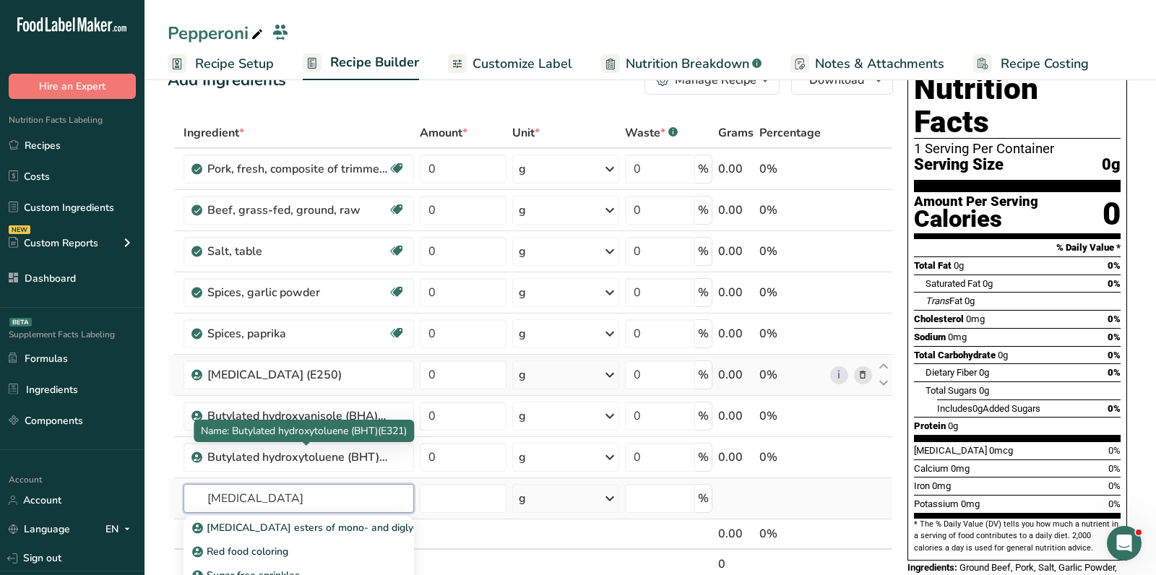
scroll to position [101, 0]
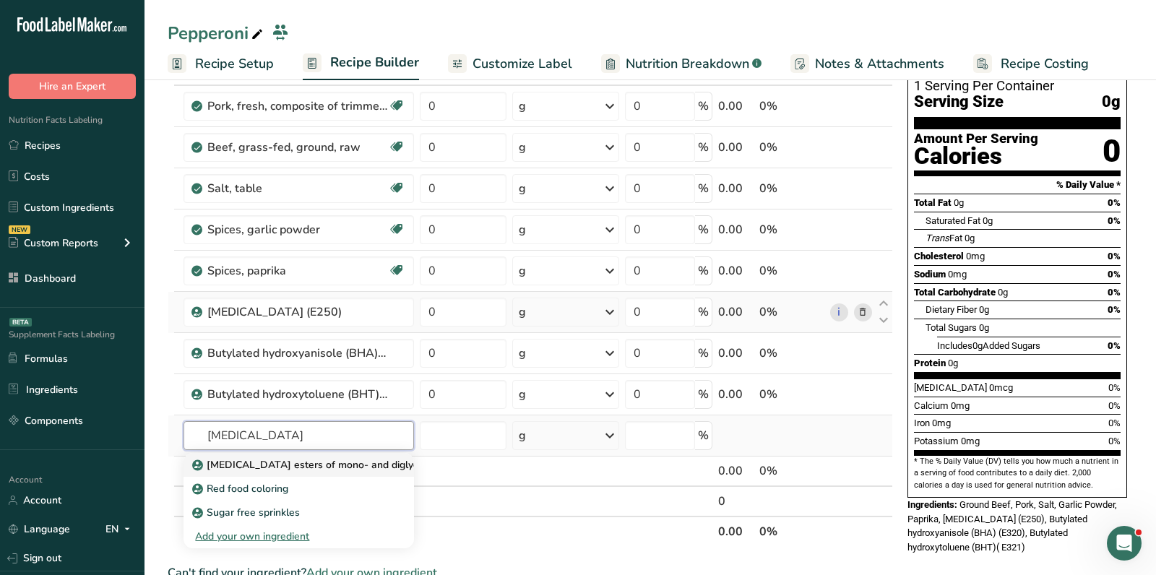
type input "citric acid"
click at [325, 453] on link "Citric acid esters of mono- and diglycerides of fatty acids (E472c)" at bounding box center [299, 465] width 231 height 24
type input "Citric acid esters of mono- and diglycerides of fatty acids (E472c)"
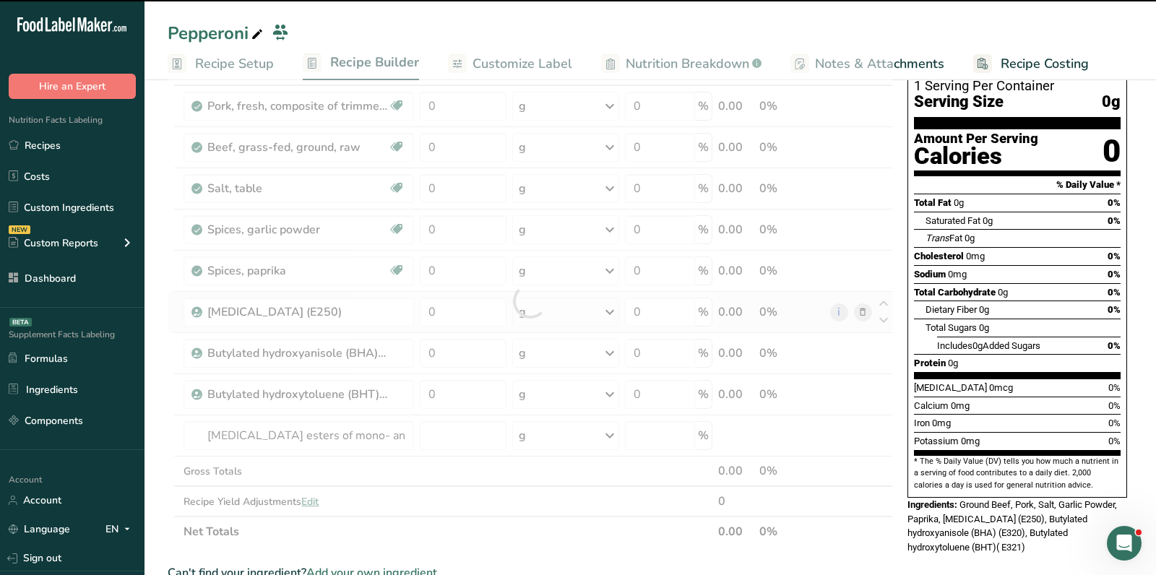
type input "0"
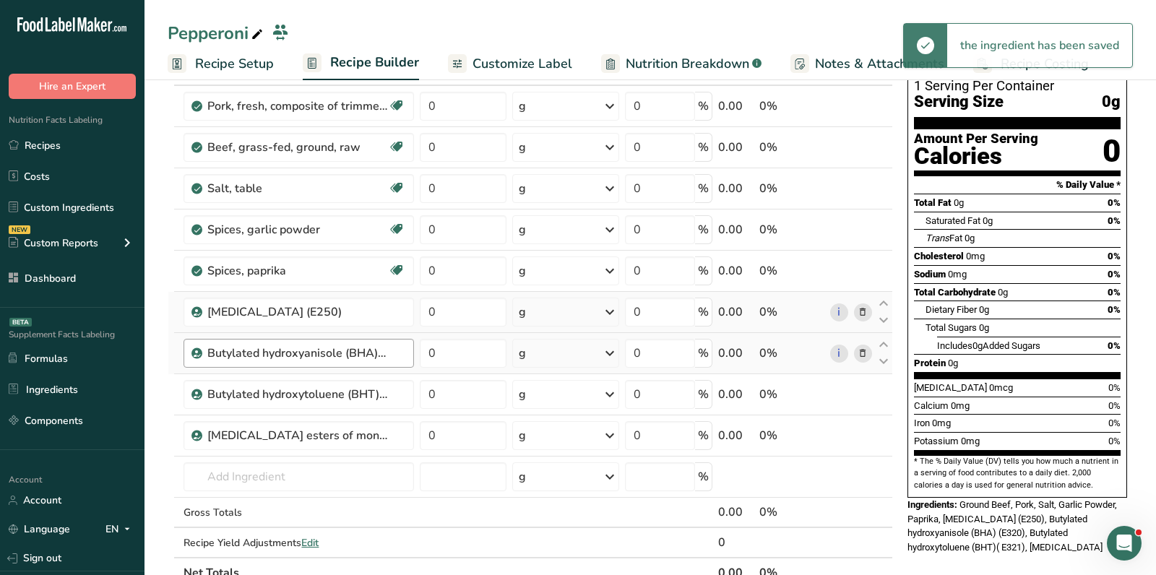
scroll to position [0, 0]
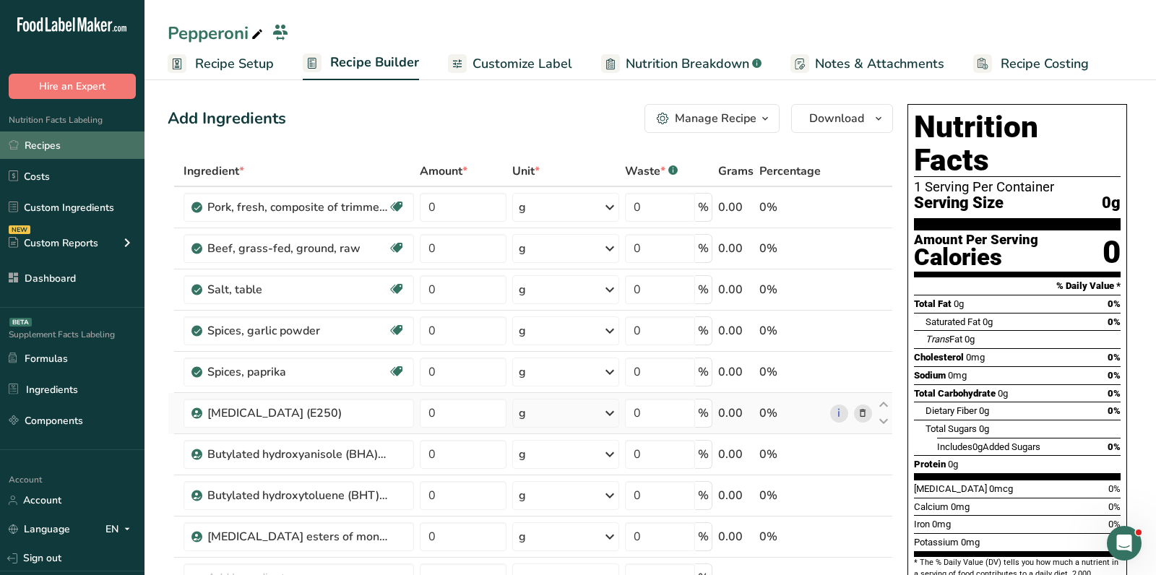
click at [104, 145] on link "Recipes" at bounding box center [72, 145] width 145 height 27
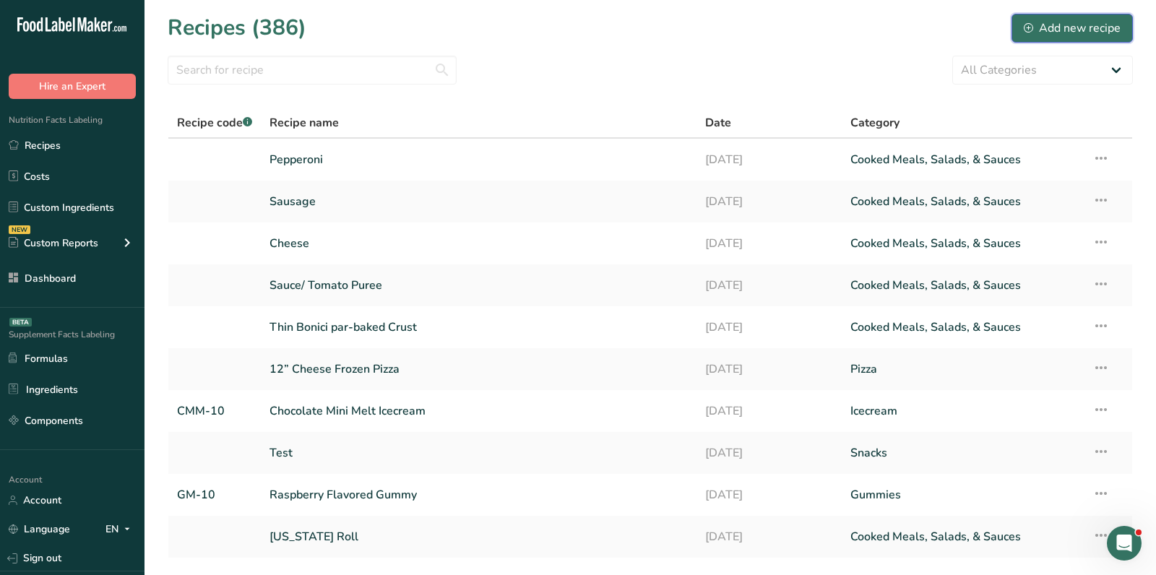
click at [1030, 17] on button "Add new recipe" at bounding box center [1072, 28] width 121 height 29
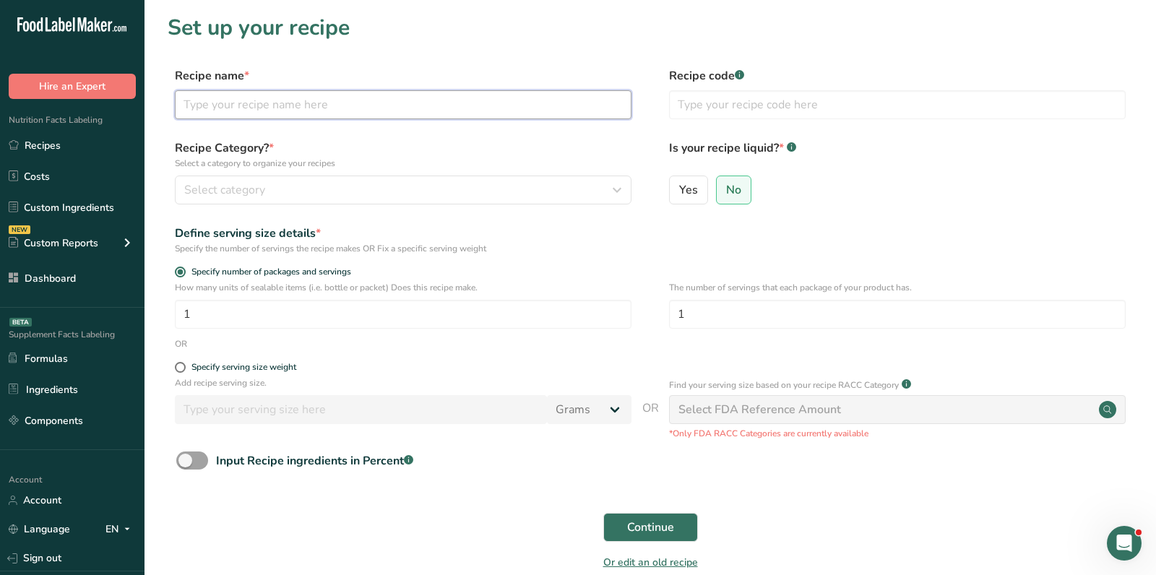
click at [315, 101] on input "text" at bounding box center [403, 104] width 457 height 29
click at [252, 108] on input "Pork" at bounding box center [403, 104] width 457 height 29
type input "Bacon"
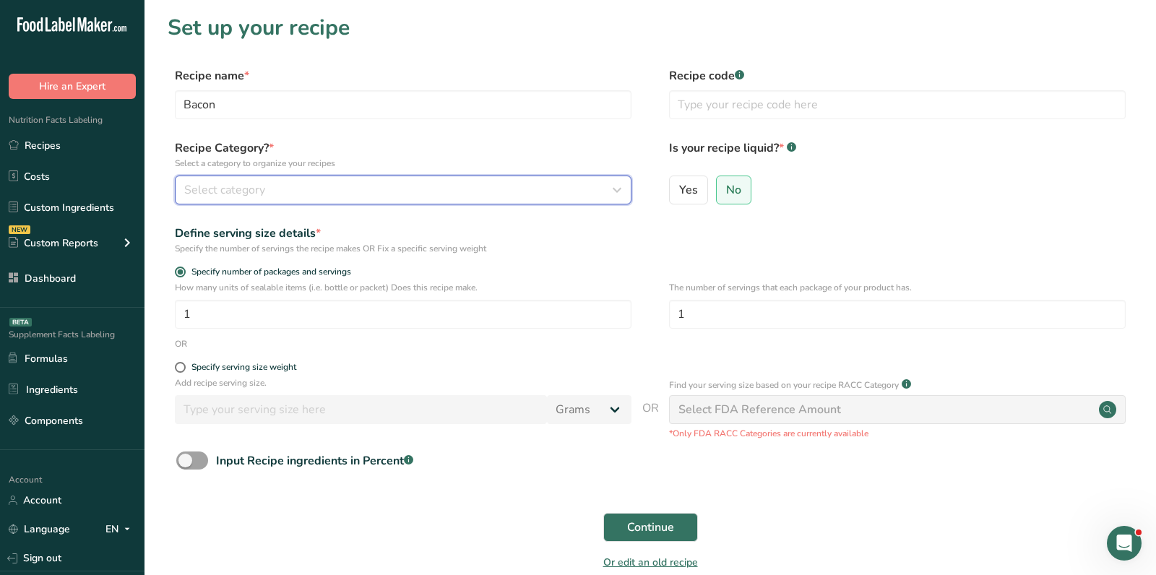
click at [367, 192] on div "Select category" at bounding box center [398, 189] width 429 height 17
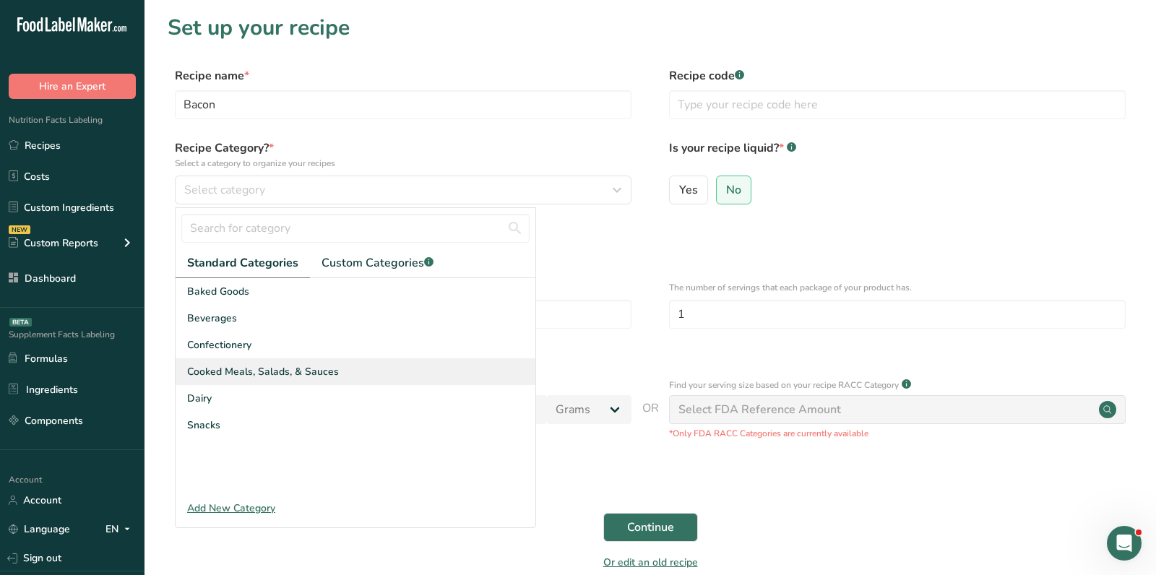
click at [322, 371] on span "Cooked Meals, Salads, & Sauces" at bounding box center [263, 371] width 152 height 15
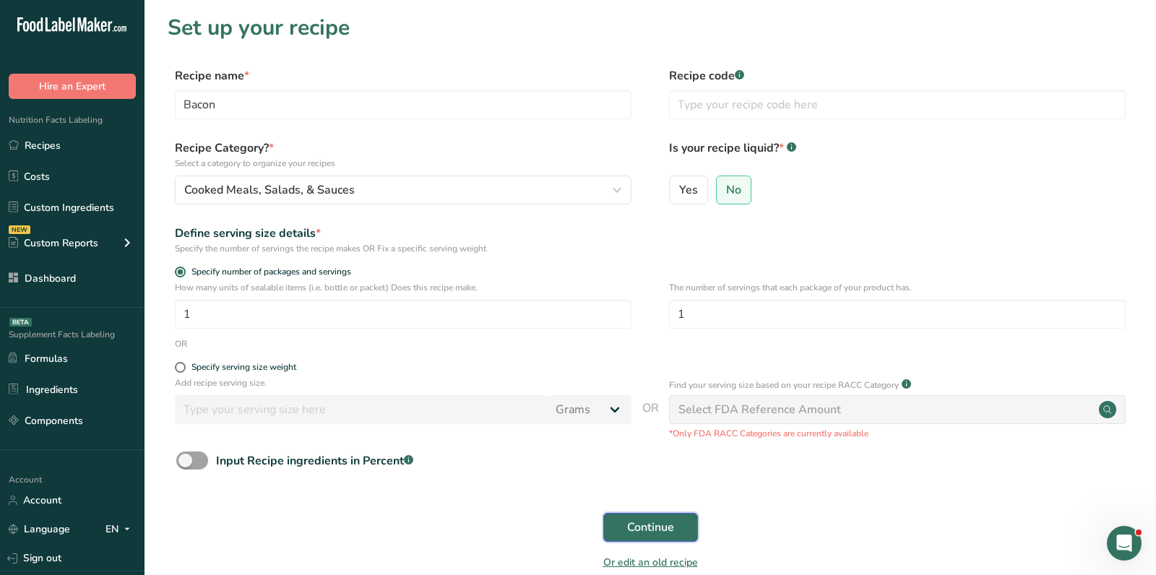
click at [679, 517] on button "Continue" at bounding box center [650, 527] width 95 height 29
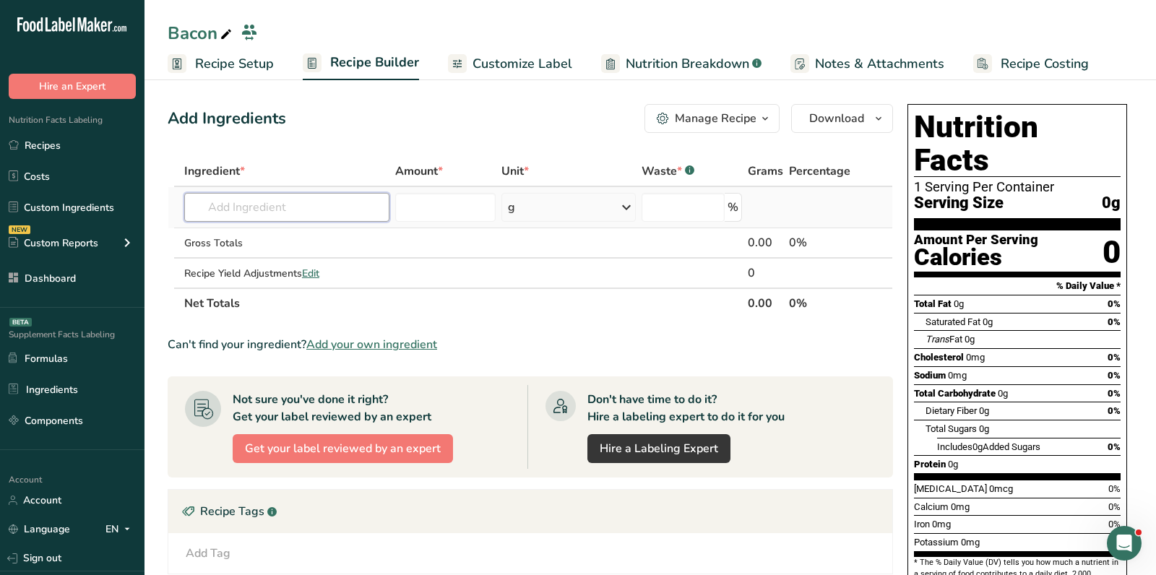
click at [317, 197] on input "text" at bounding box center [286, 207] width 205 height 29
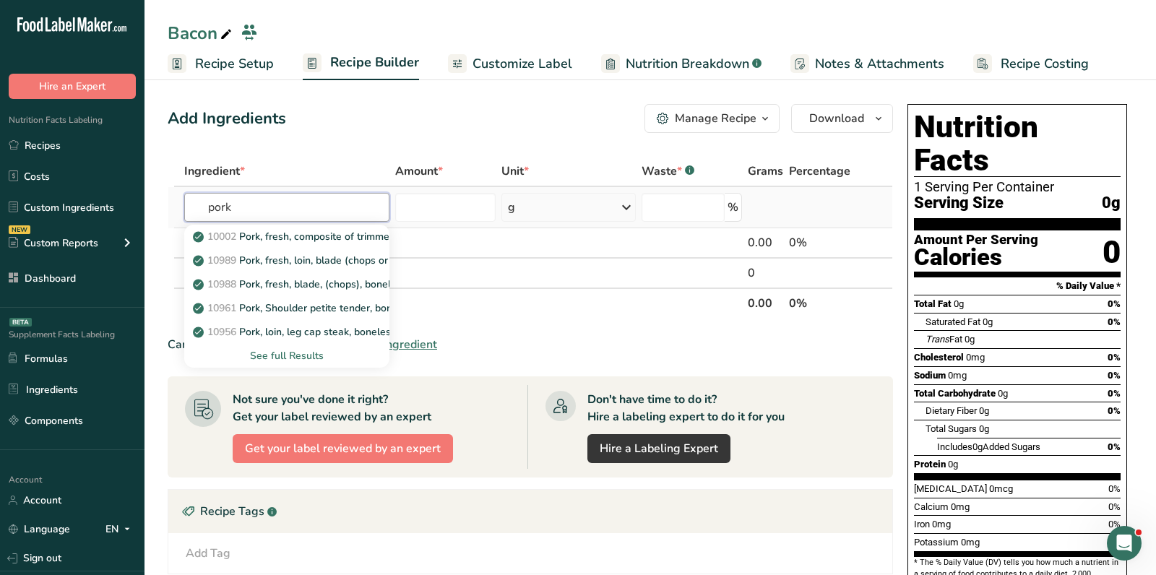
type input "pork"
click at [295, 357] on div "See full Results" at bounding box center [287, 355] width 182 height 15
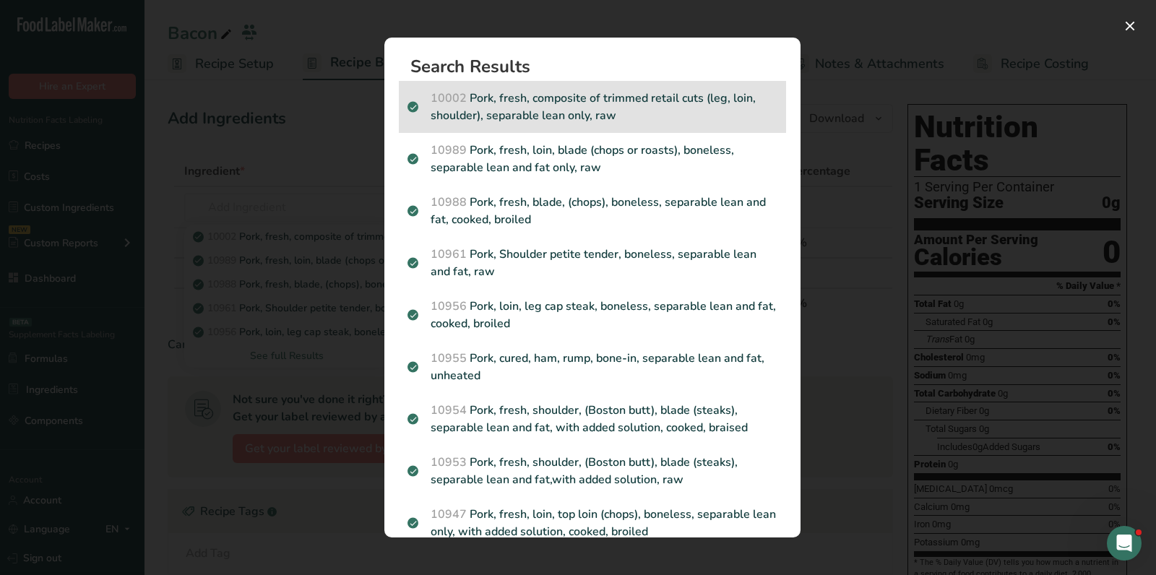
click at [618, 114] on p "10002 Pork, fresh, composite of trimmed retail cuts (leg, loin, shoulder), sepa…" at bounding box center [593, 107] width 370 height 35
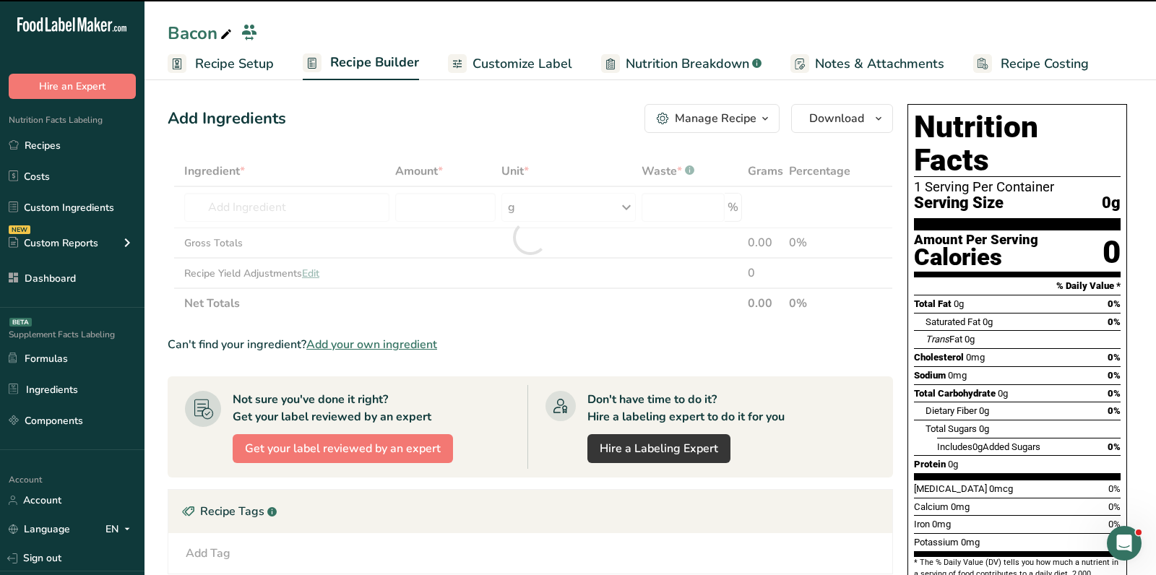
type input "0"
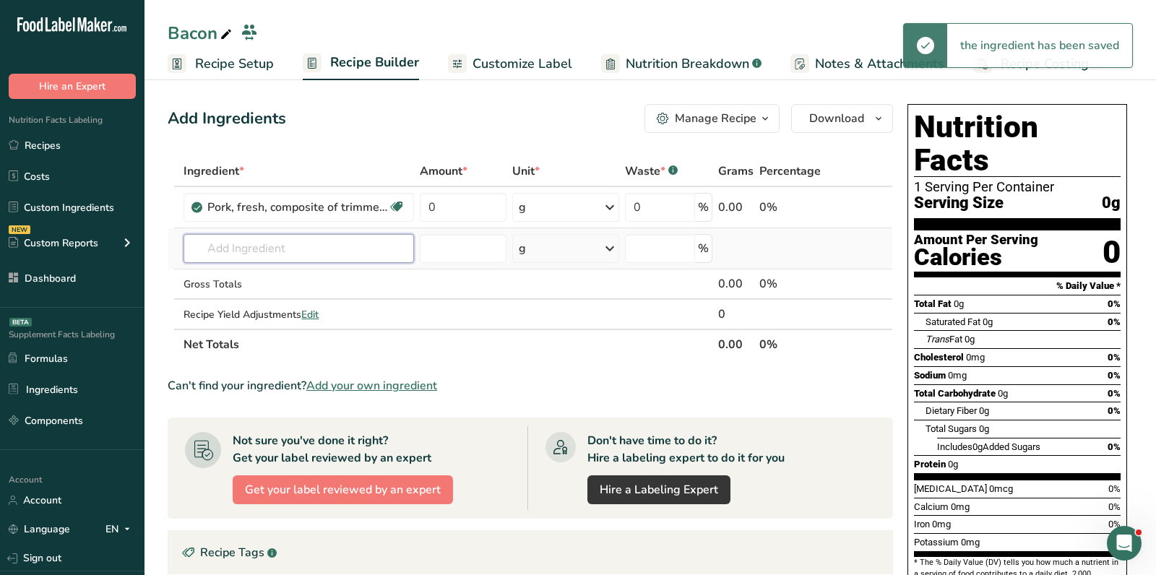
click at [358, 235] on input "text" at bounding box center [299, 248] width 231 height 29
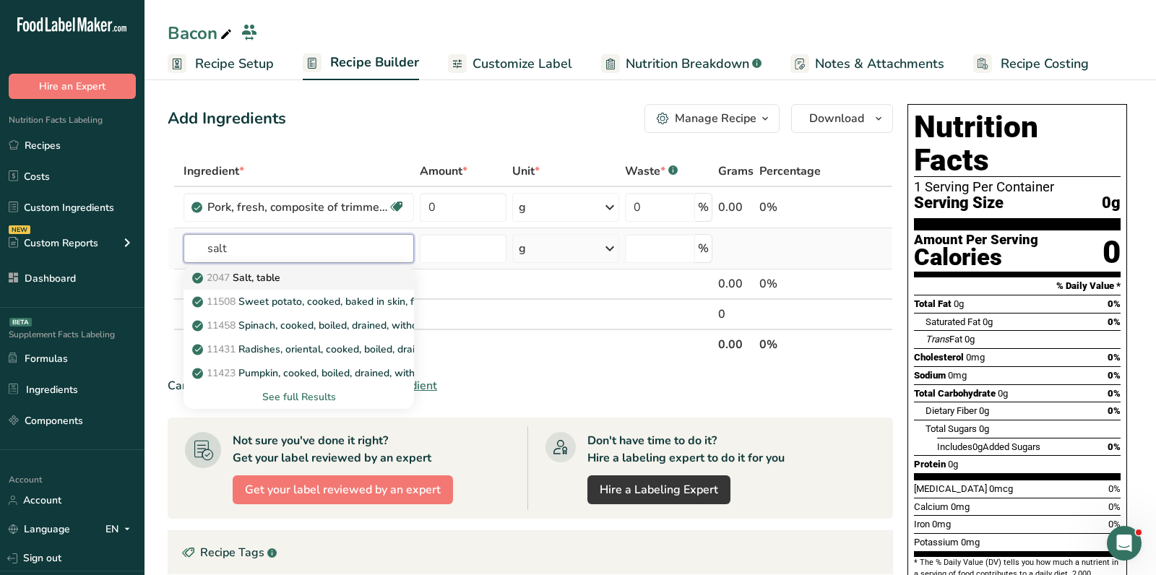
type input "salt"
click at [369, 270] on div "2047 Salt, table" at bounding box center [287, 277] width 184 height 15
type input "Salt, table"
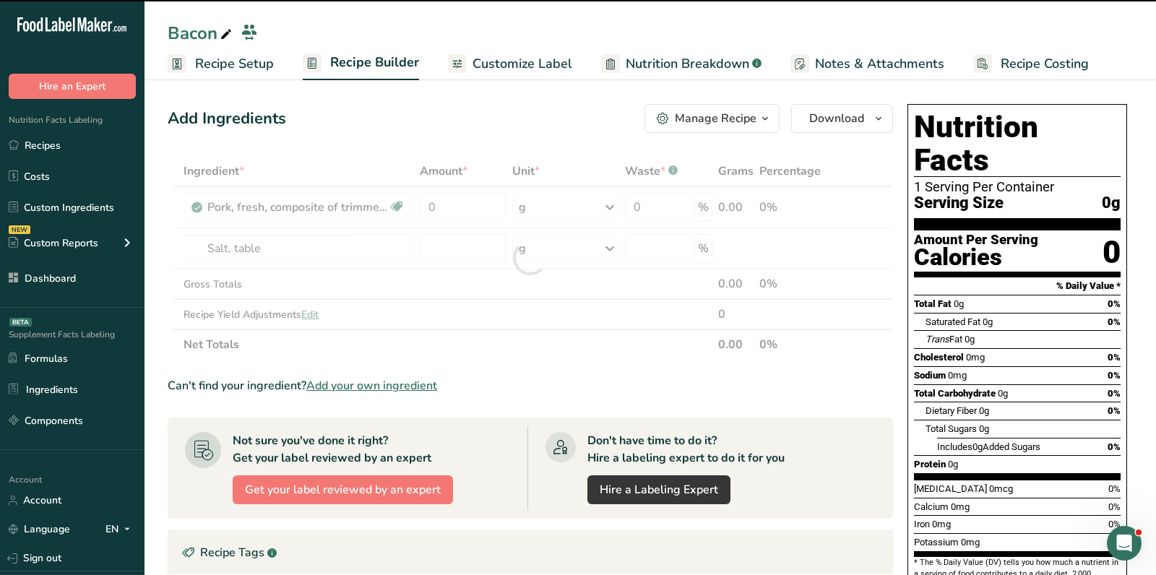
type input "0"
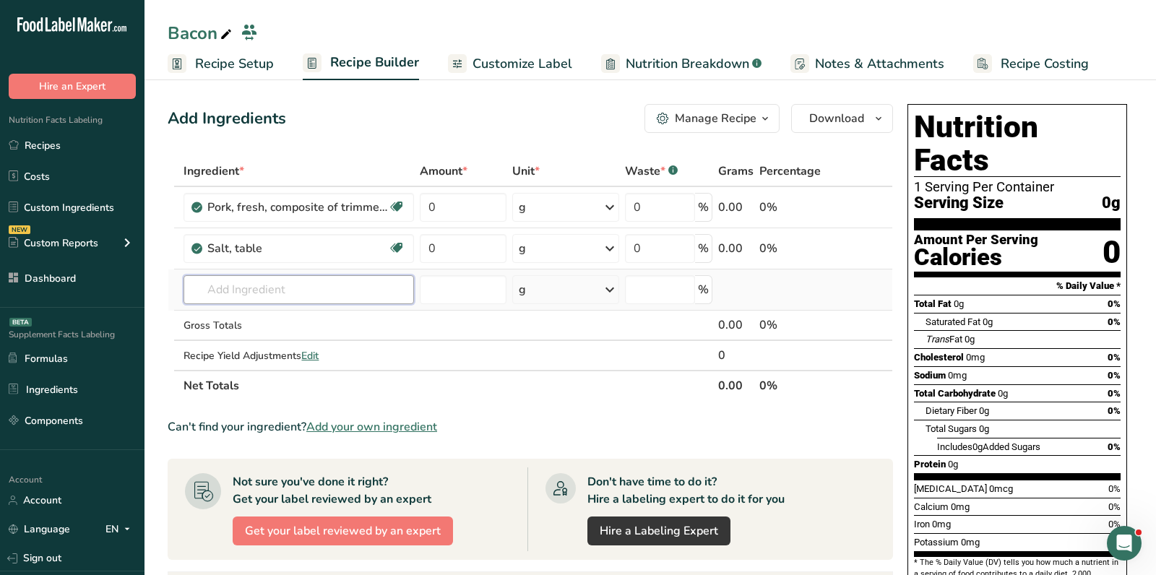
click at [357, 280] on input "text" at bounding box center [299, 289] width 231 height 29
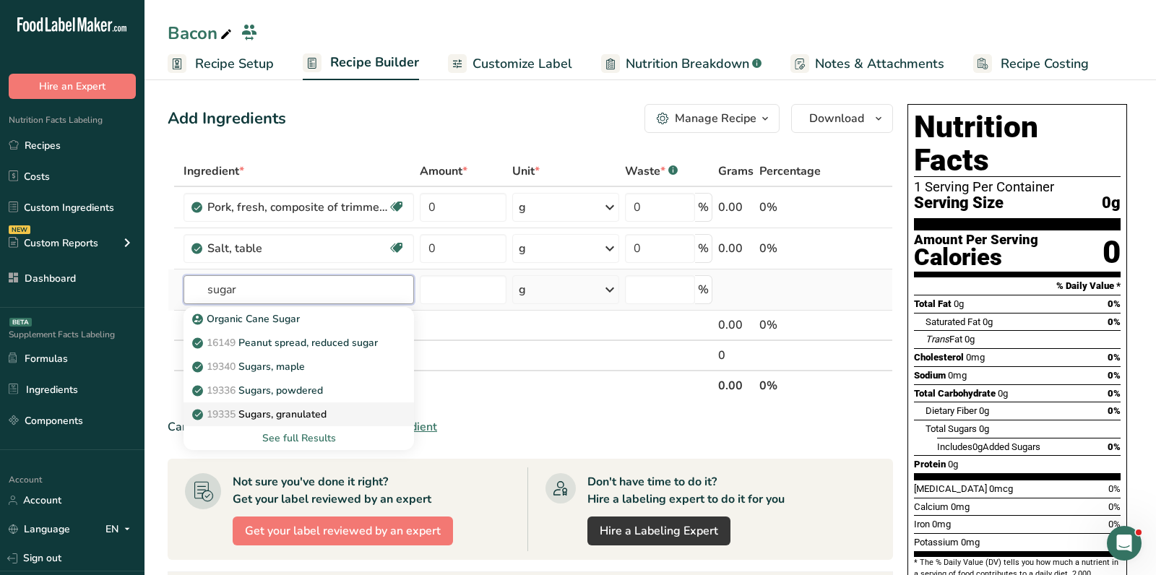
type input "sugar"
click at [332, 414] on div "19335 Sugars, granulated" at bounding box center [287, 414] width 184 height 15
type input "Sugars, granulated"
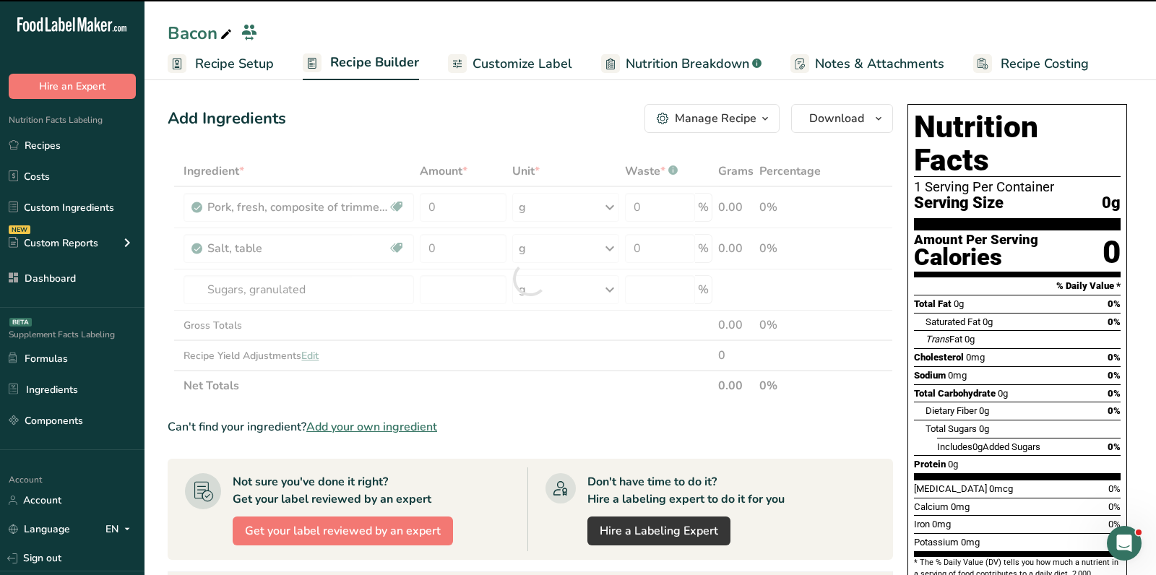
type input "0"
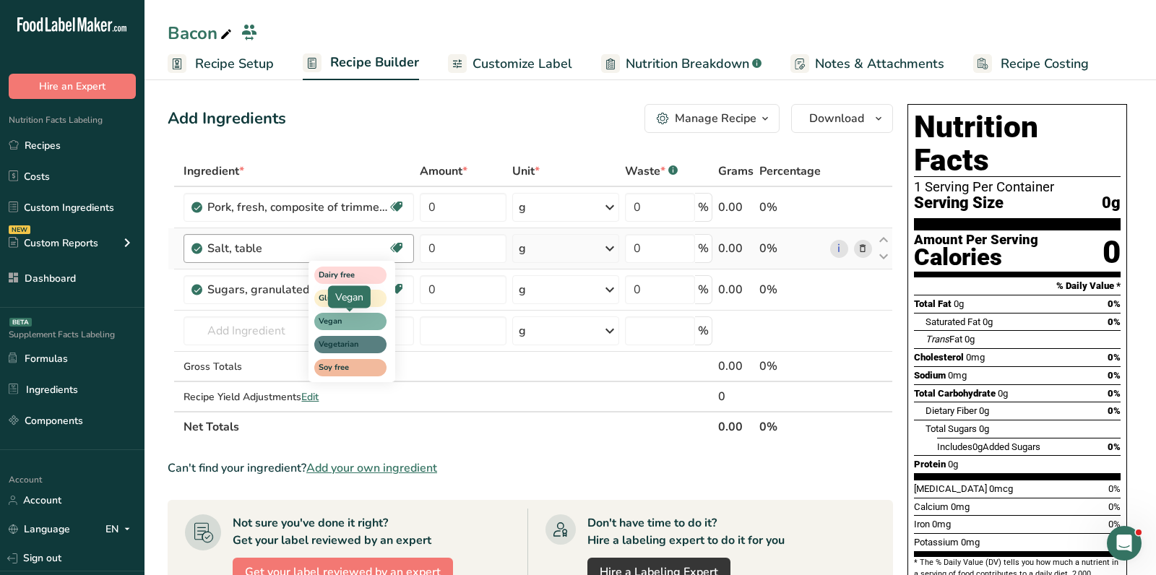
click at [363, 322] on span "Vegan" at bounding box center [344, 322] width 51 height 12
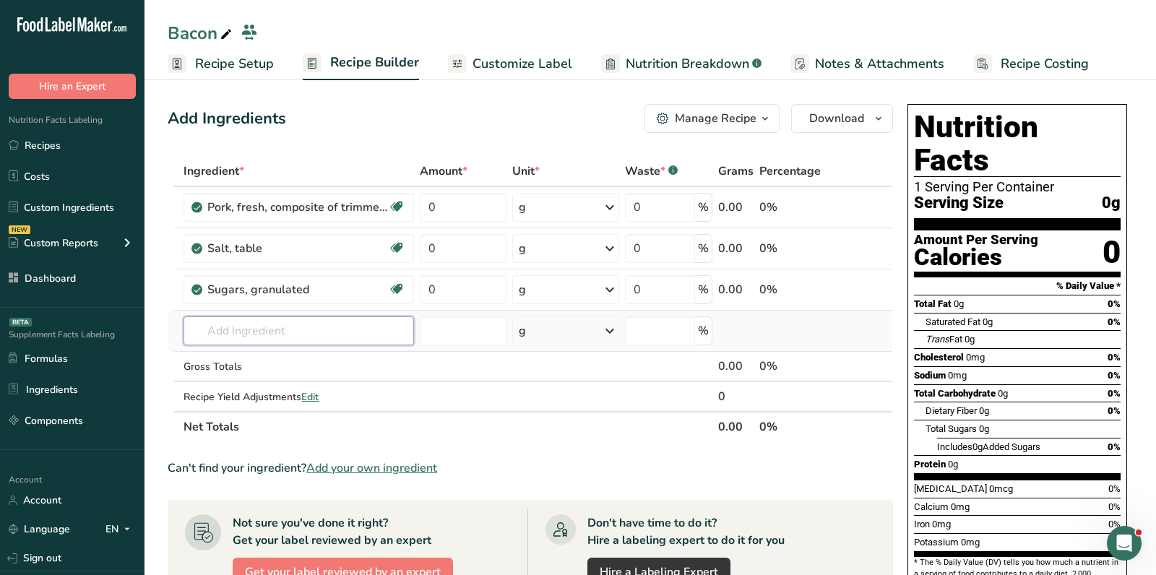
click at [278, 329] on input "text" at bounding box center [299, 331] width 231 height 29
paste input "sodium erythorbate"
type input "sodium erythorbate"
click at [278, 329] on input "sodium erythorbate" at bounding box center [299, 331] width 231 height 29
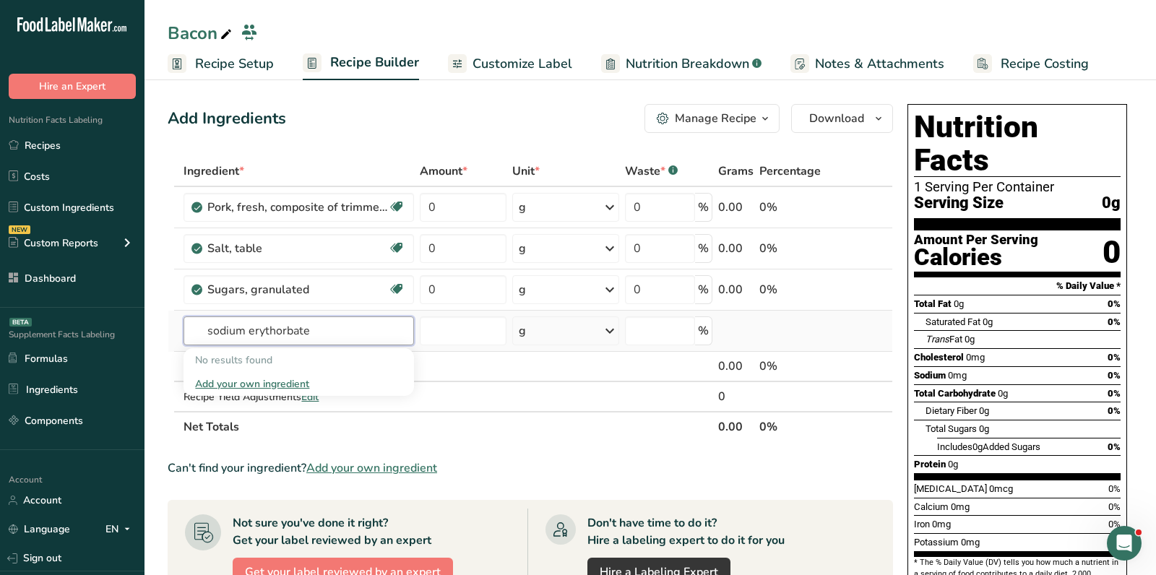
click at [278, 329] on input "sodium erythorbate" at bounding box center [299, 331] width 231 height 29
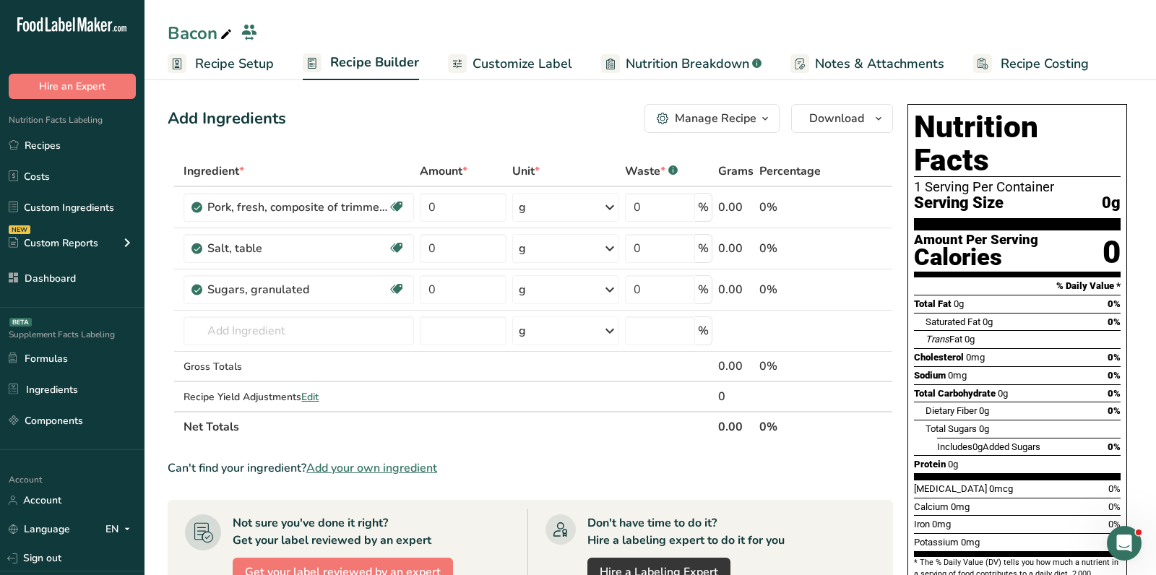
click at [434, 465] on span "Add your own ingredient" at bounding box center [371, 468] width 131 height 17
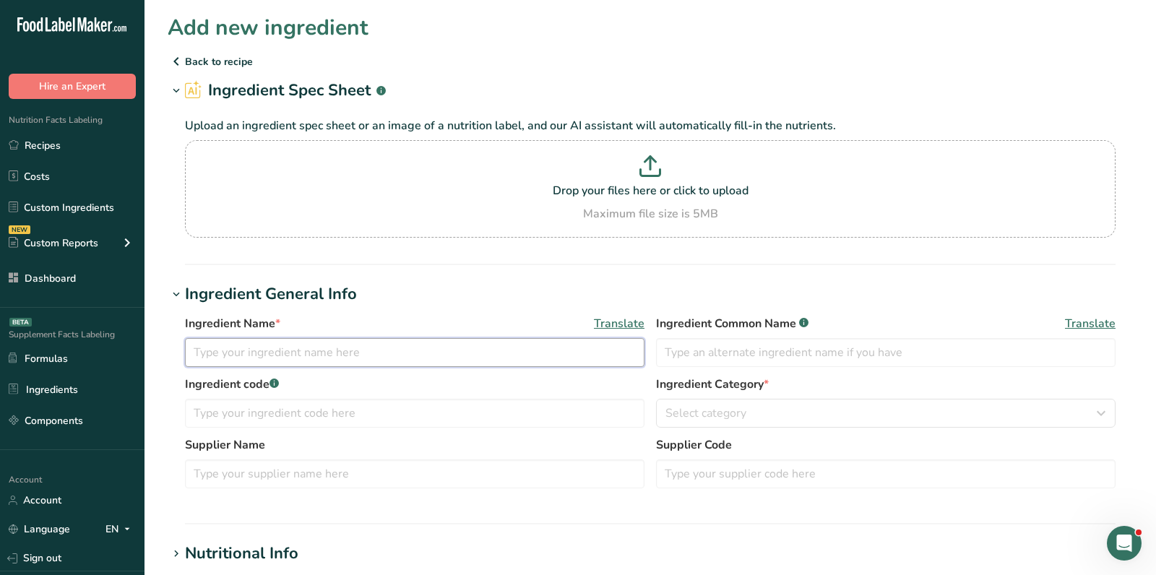
click at [296, 341] on input "text" at bounding box center [415, 352] width 460 height 29
paste input "sodium erythorbate"
drag, startPoint x: 196, startPoint y: 353, endPoint x: 175, endPoint y: 351, distance: 21.0
click at [179, 353] on div "Ingredient Name * Translate sodium erythorbate Ingredient Common Name .a-a{fill…" at bounding box center [651, 405] width 966 height 199
click at [238, 353] on input "Sodium erythorbate" at bounding box center [415, 352] width 460 height 29
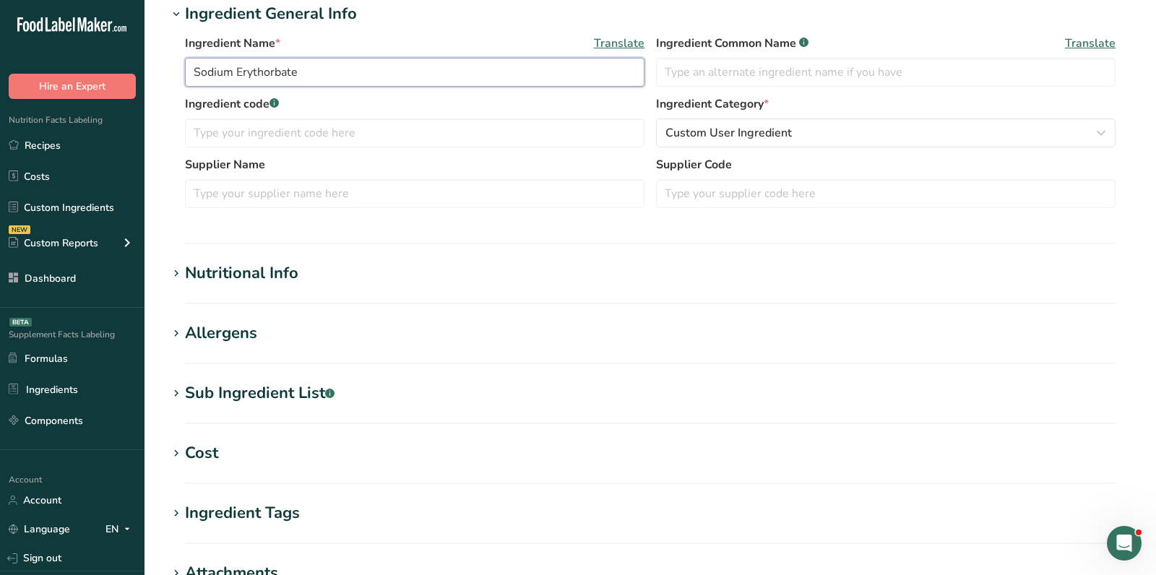
scroll to position [232, 0]
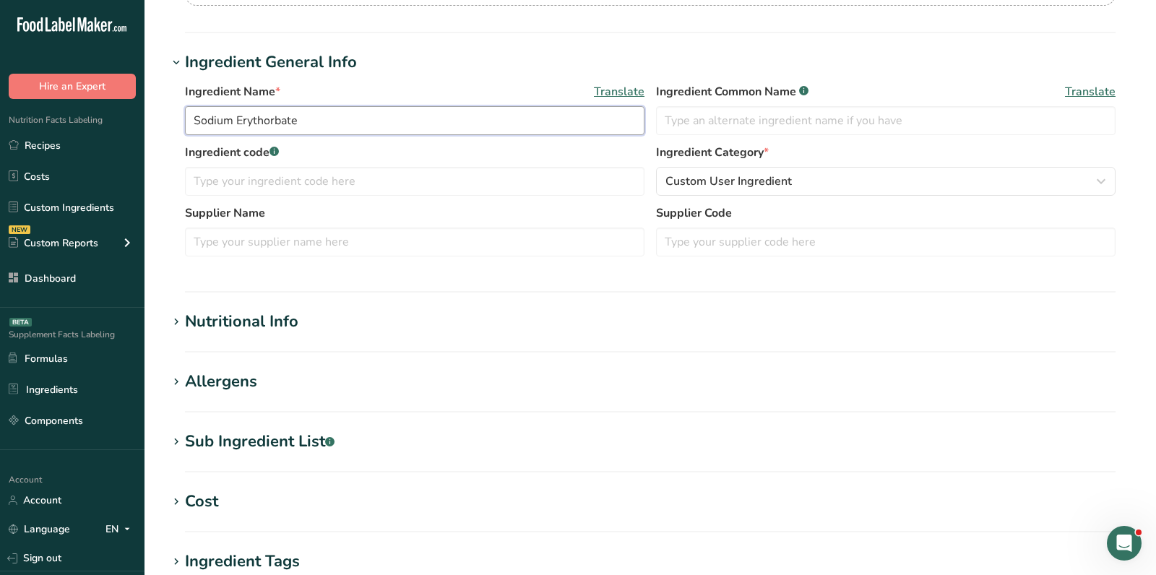
type input "Sodium Erythorbate"
click at [258, 329] on div "Nutritional Info" at bounding box center [241, 322] width 113 height 24
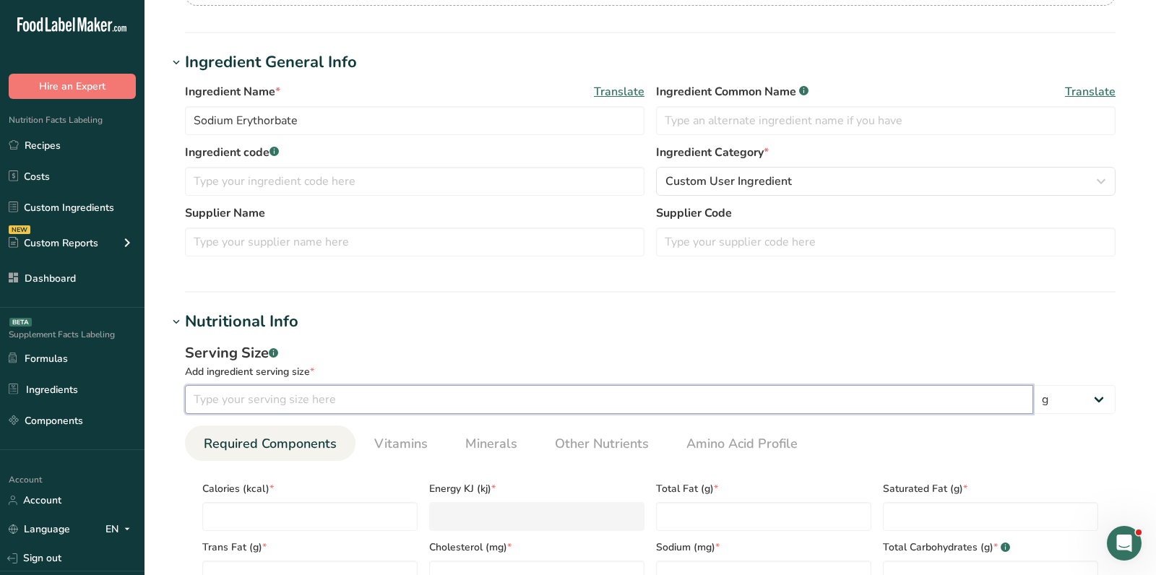
click at [296, 398] on input "number" at bounding box center [609, 399] width 848 height 29
type input "100"
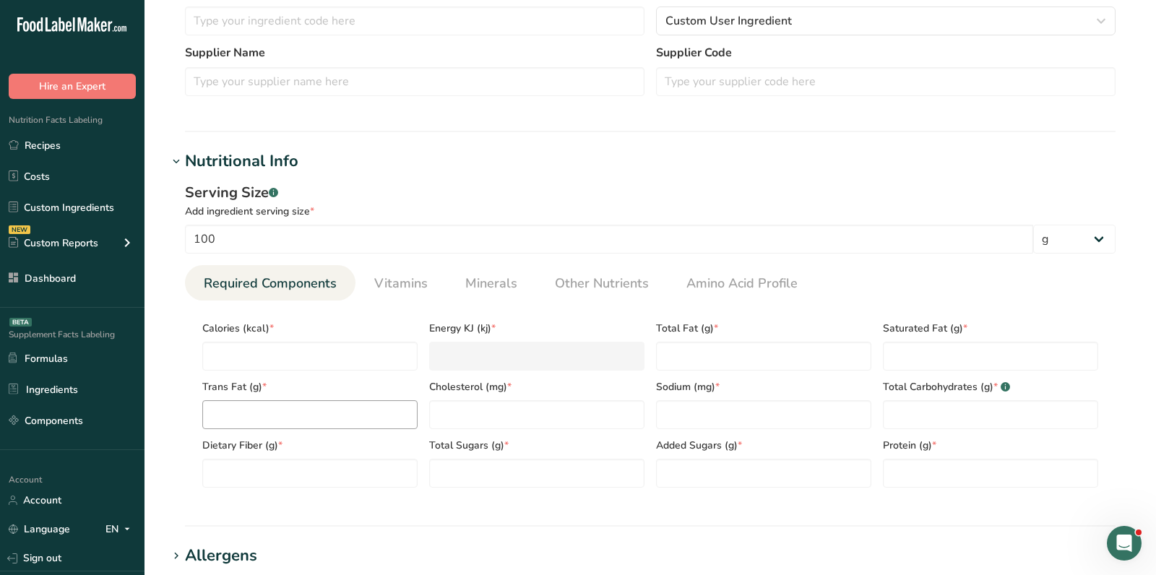
scroll to position [405, 0]
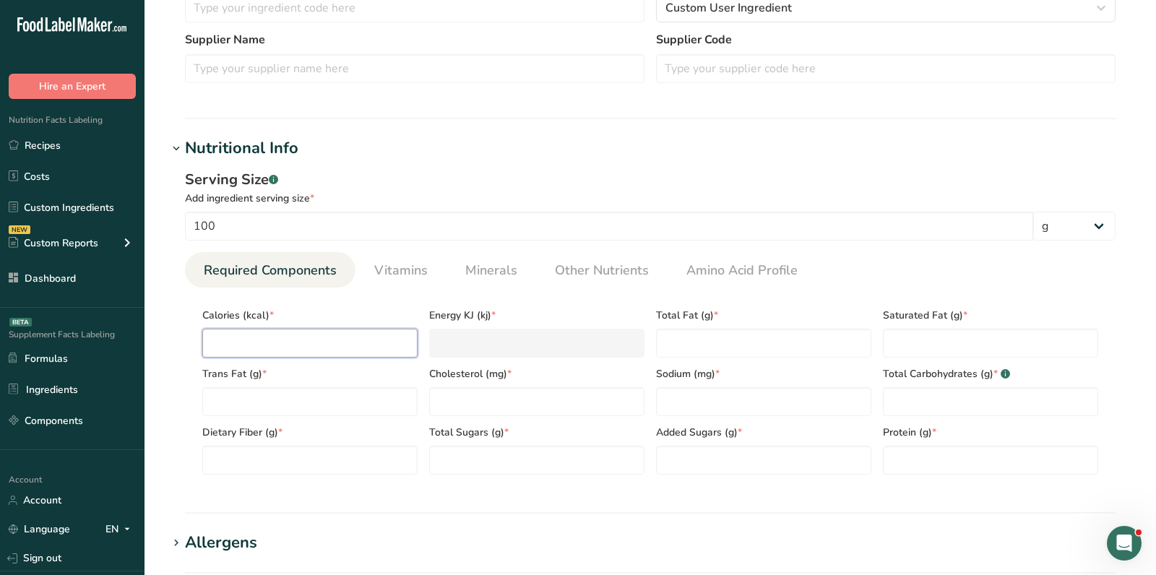
click at [262, 351] on input "number" at bounding box center [309, 343] width 215 height 29
type input "0"
type KJ "0"
type input "0"
type Fat "0"
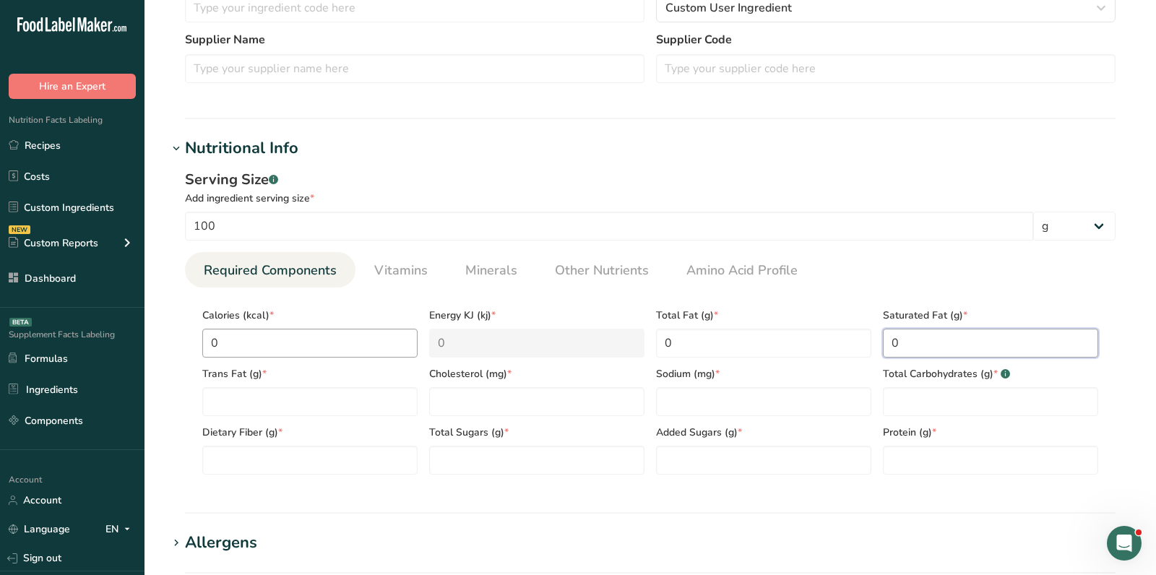
type Fat "0"
type input "0"
type Carbohydrates "0"
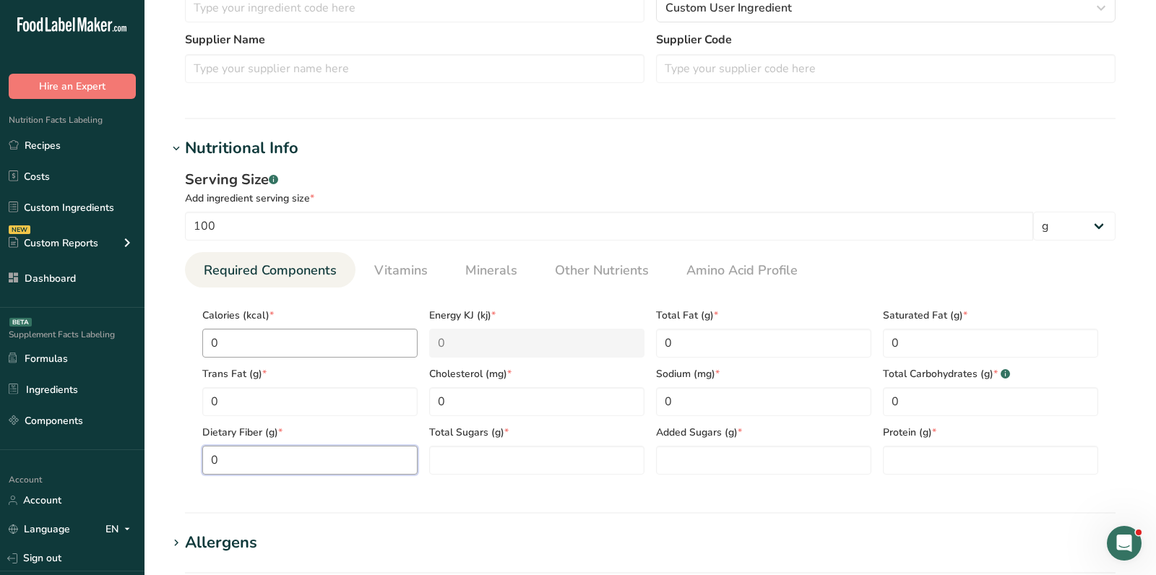
type Fiber "0"
type Sugars "0"
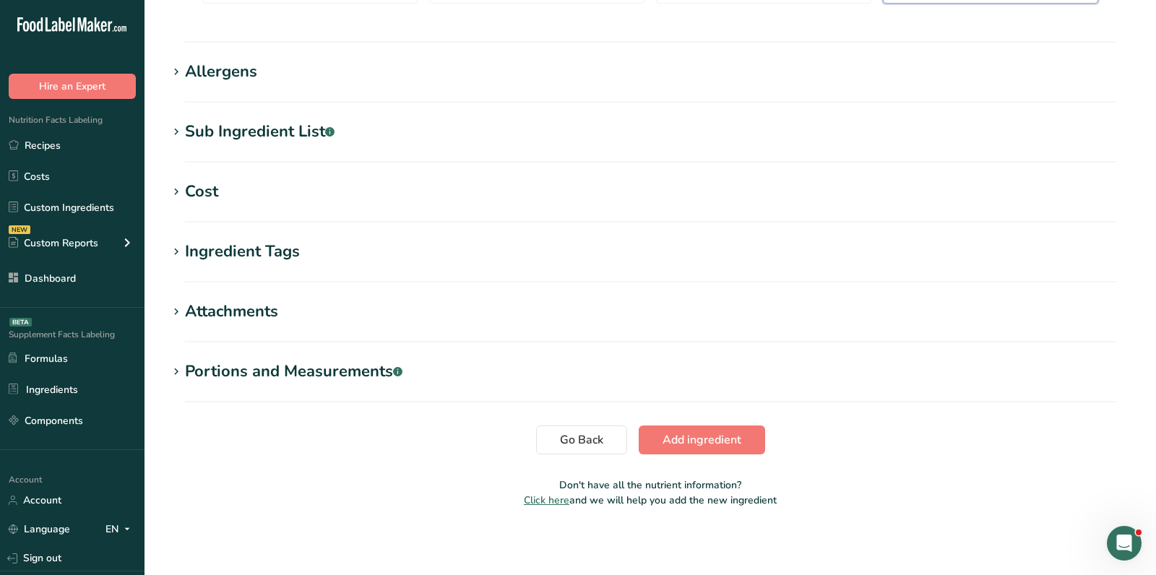
type input "0"
click at [710, 426] on button "Add ingredient" at bounding box center [702, 440] width 126 height 29
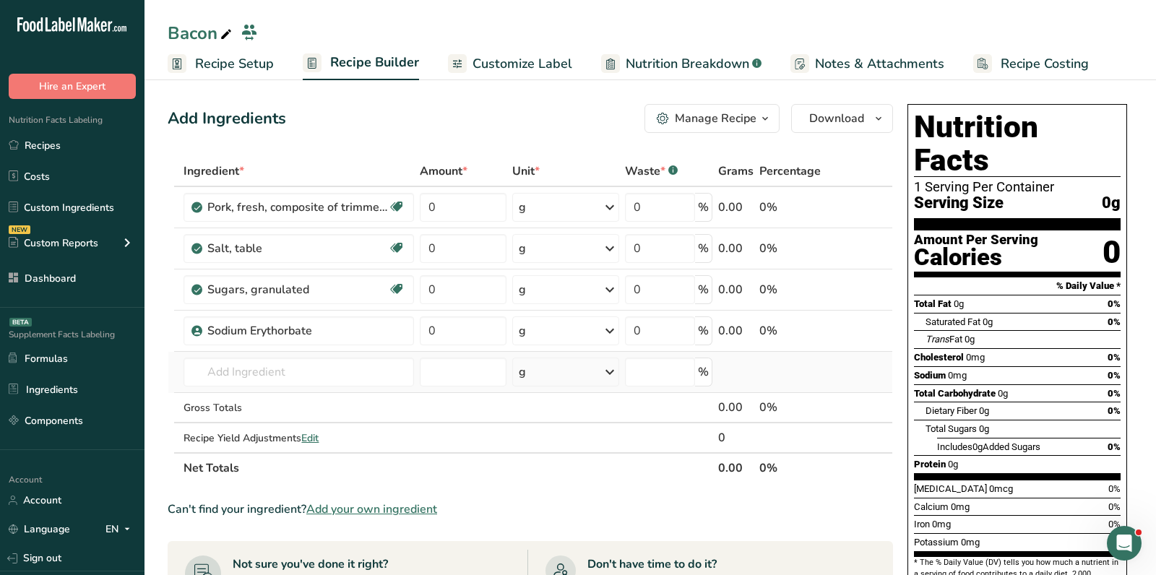
click at [291, 387] on td "Almond flour 1211 Milk, whole, 3.25% milkfat, without added vitamin A and vitam…" at bounding box center [299, 372] width 236 height 41
click at [271, 370] on input "text" at bounding box center [299, 372] width 231 height 29
type input "sodium nitri"
click at [298, 398] on p "Sodium nitrite (E250)" at bounding box center [259, 401] width 129 height 15
type input "Sodium nitrite (E250)"
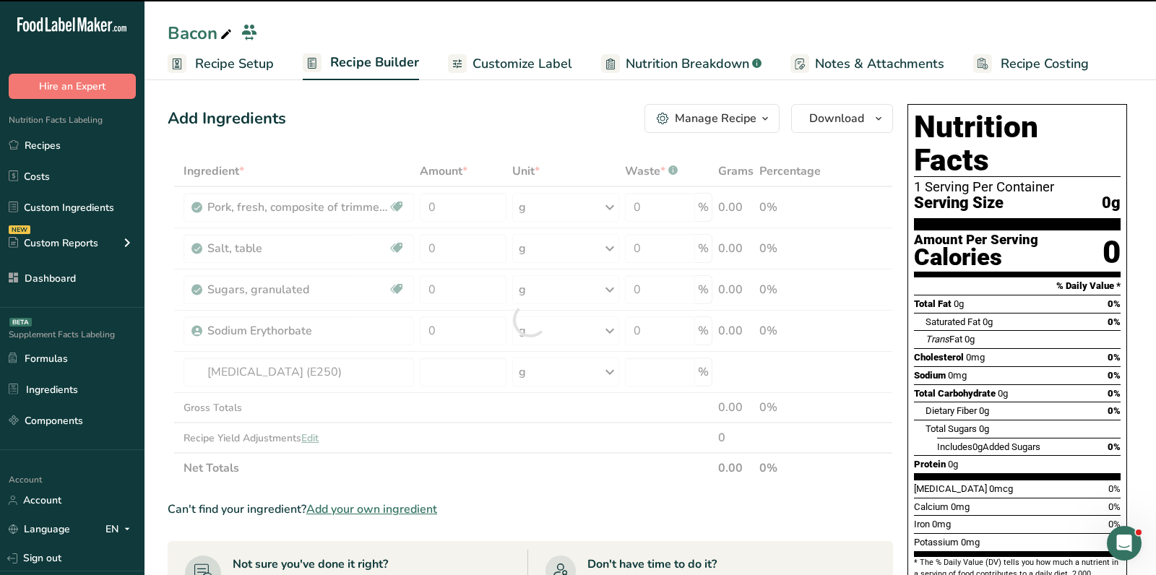
type input "0"
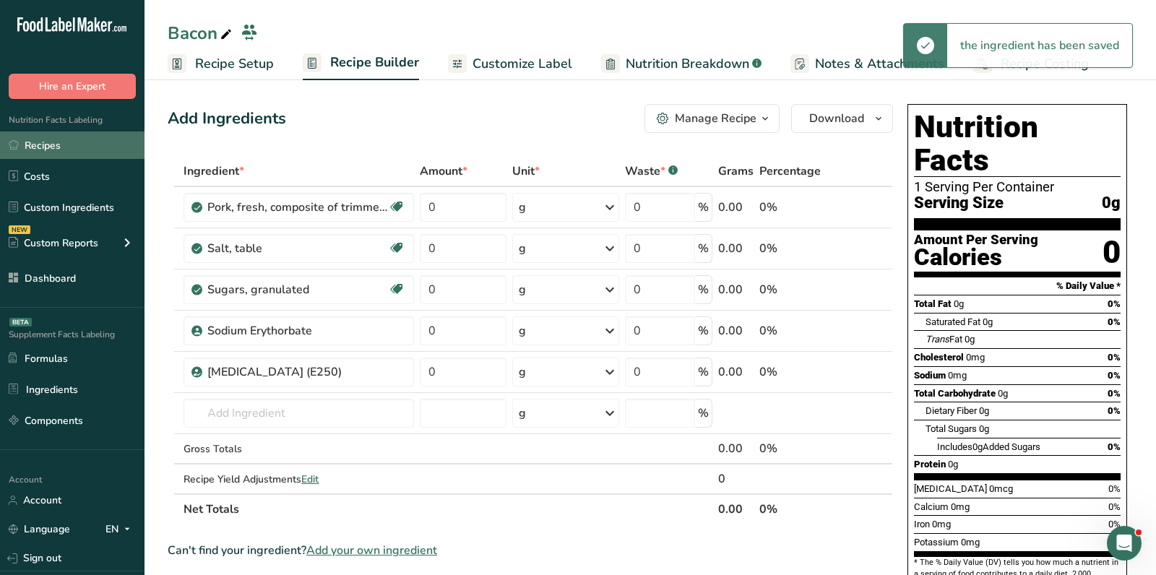
click at [87, 142] on link "Recipes" at bounding box center [72, 145] width 145 height 27
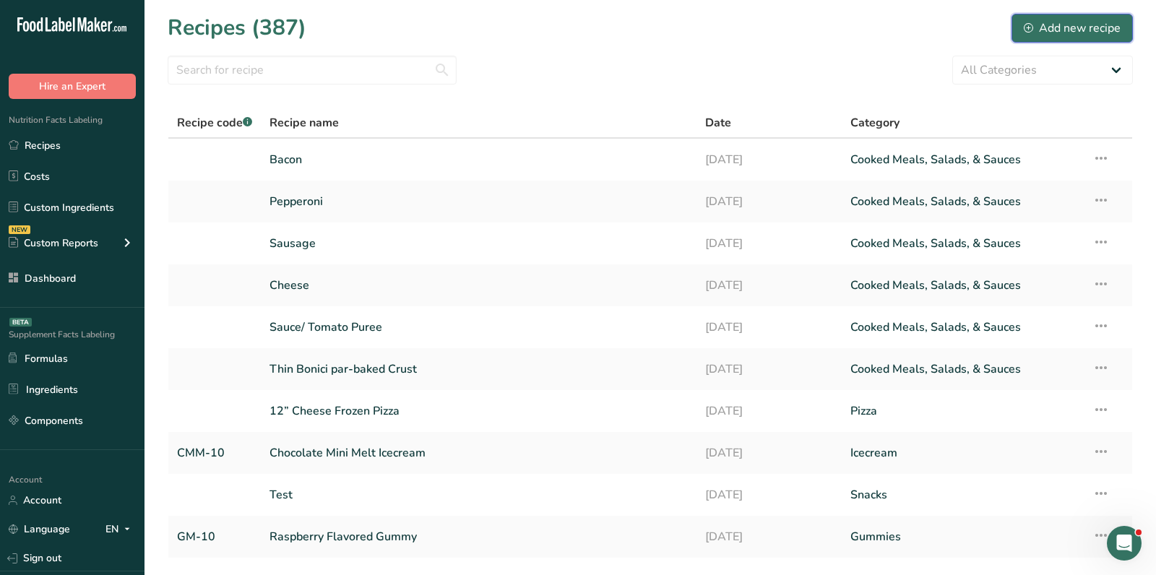
click at [1029, 27] on icon at bounding box center [1028, 27] width 4 height 4
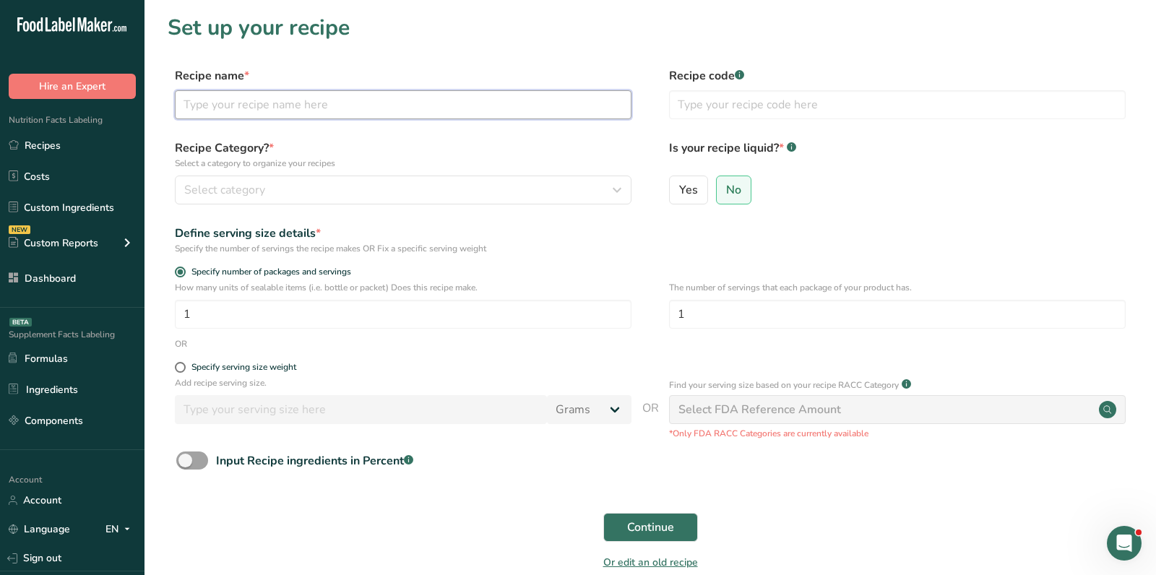
click at [342, 100] on input "text" at bounding box center [403, 104] width 457 height 29
paste input "Vegetables"
type input "Vegetables"
click at [319, 152] on label "Recipe Category? * Select a category to organize your recipes" at bounding box center [403, 154] width 457 height 30
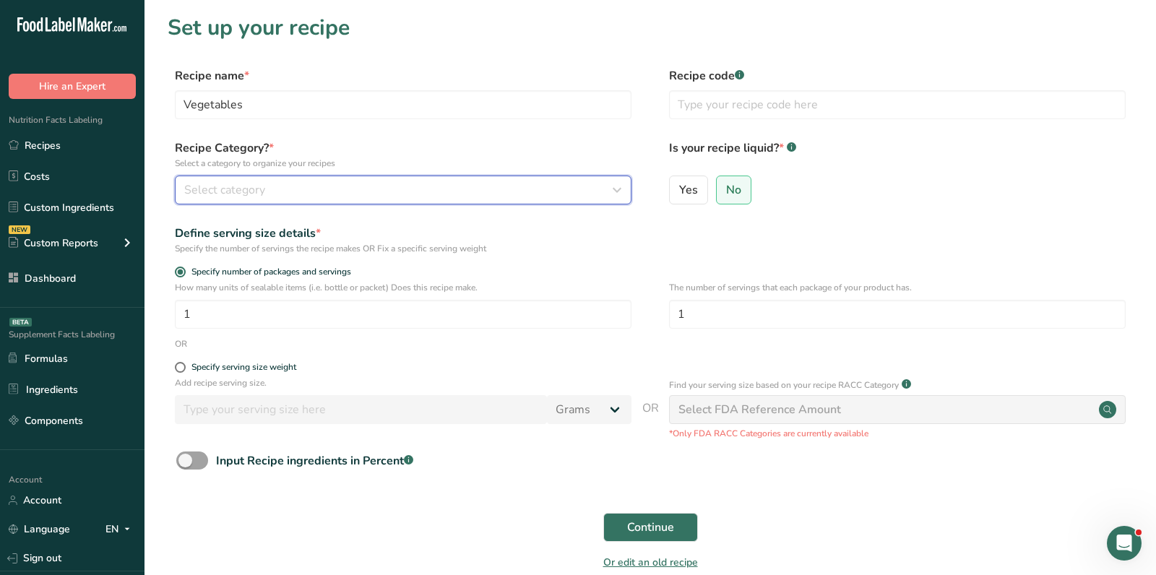
click at [317, 185] on div "Select category" at bounding box center [398, 189] width 429 height 17
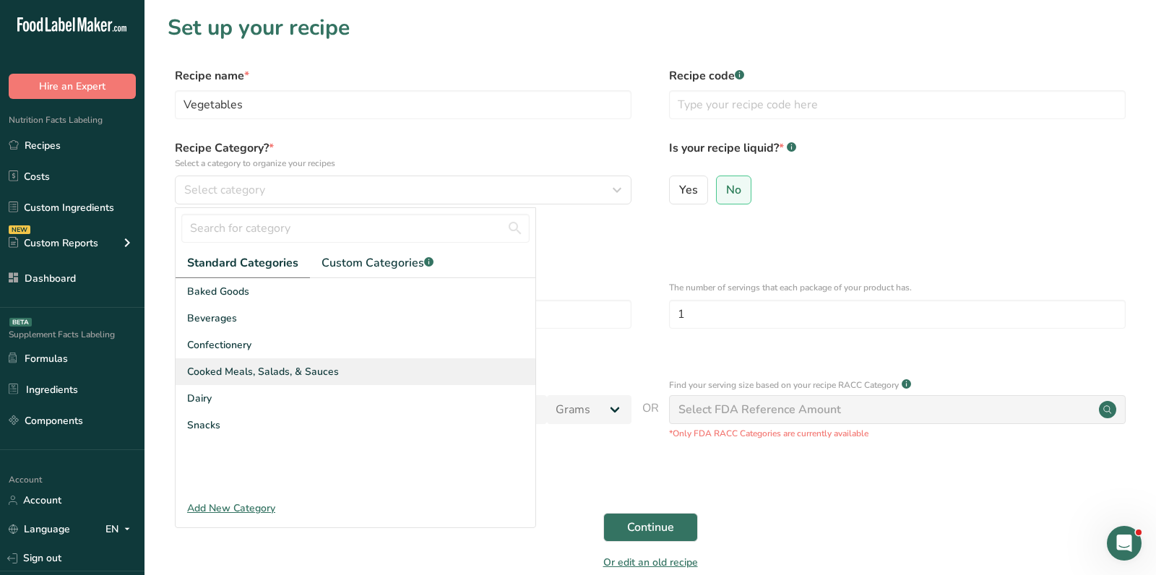
click at [296, 369] on span "Cooked Meals, Salads, & Sauces" at bounding box center [263, 371] width 152 height 15
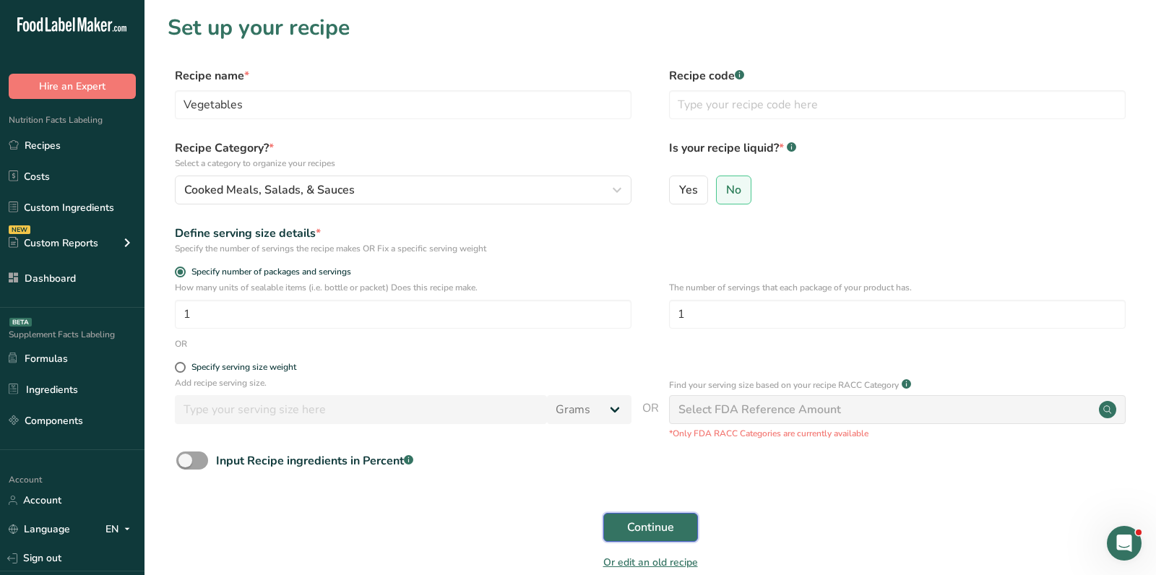
click at [674, 517] on button "Continue" at bounding box center [650, 527] width 95 height 29
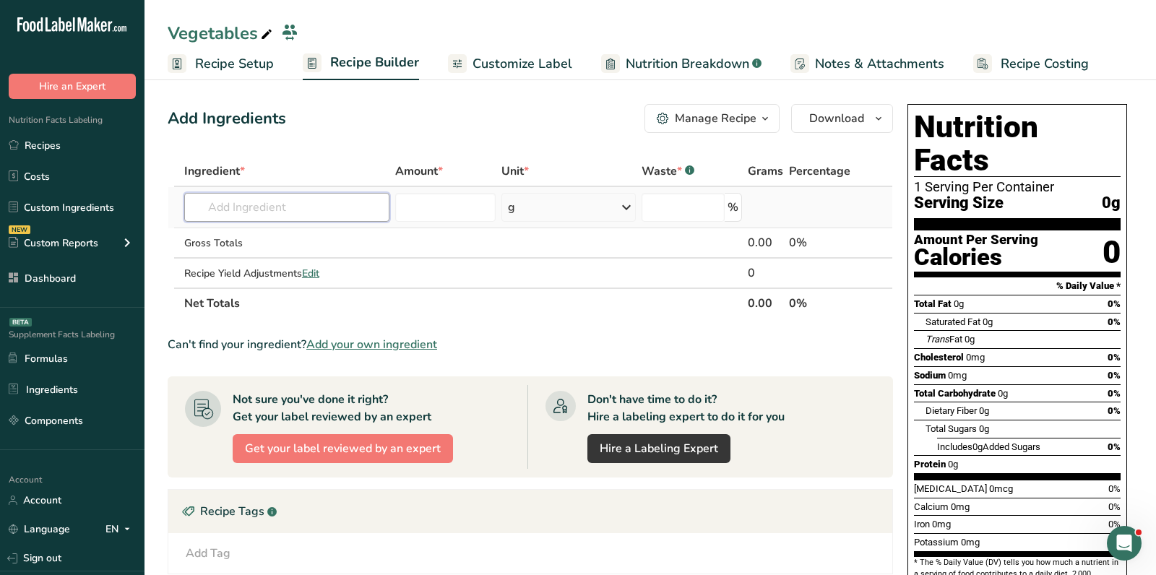
click at [318, 202] on input "text" at bounding box center [286, 207] width 205 height 29
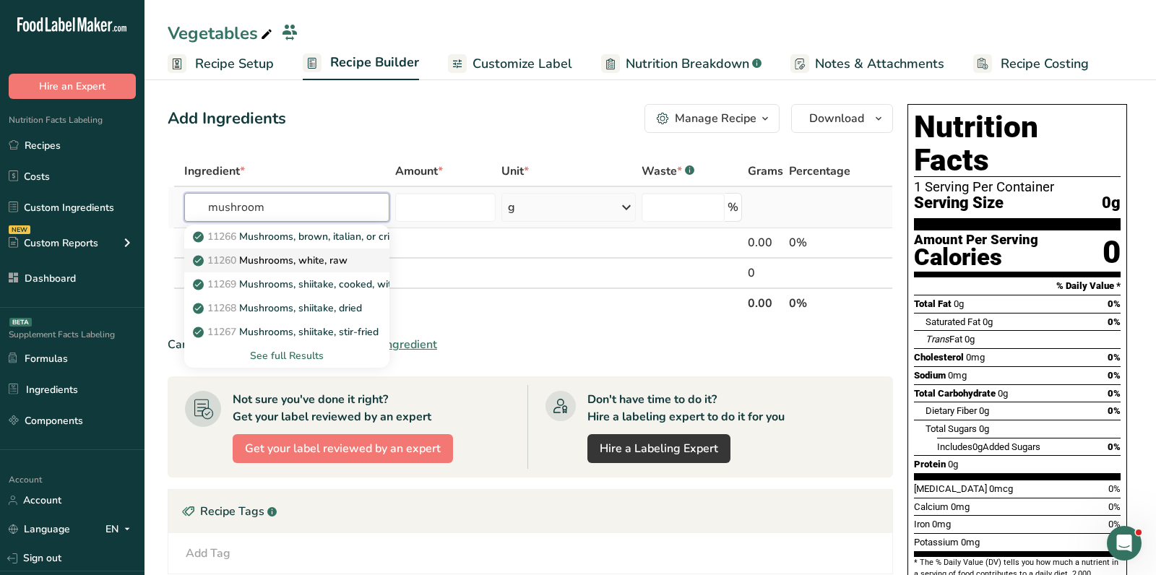
type input "mushroom"
click at [320, 258] on p "11260 Mushrooms, white, raw" at bounding box center [272, 260] width 152 height 15
type input "Mushrooms, white, raw"
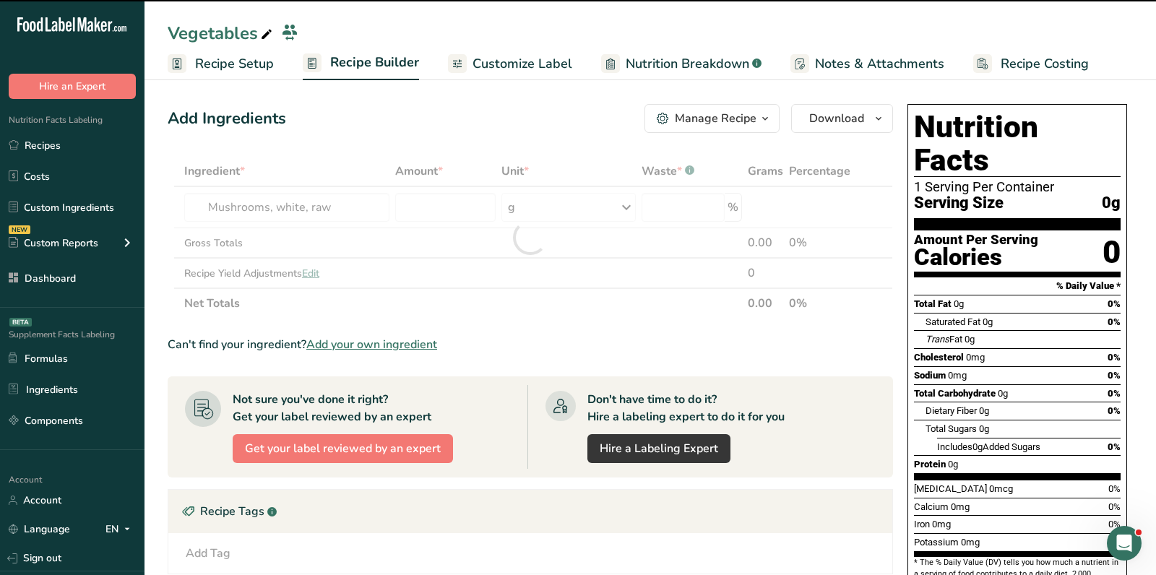
type input "0"
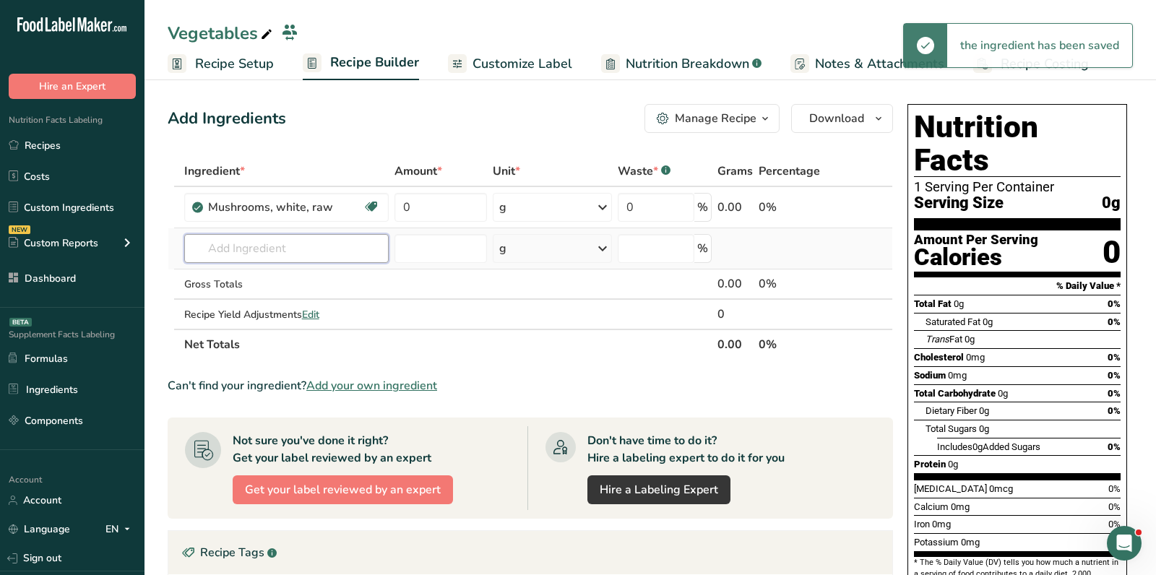
click at [277, 251] on input "text" at bounding box center [286, 248] width 205 height 29
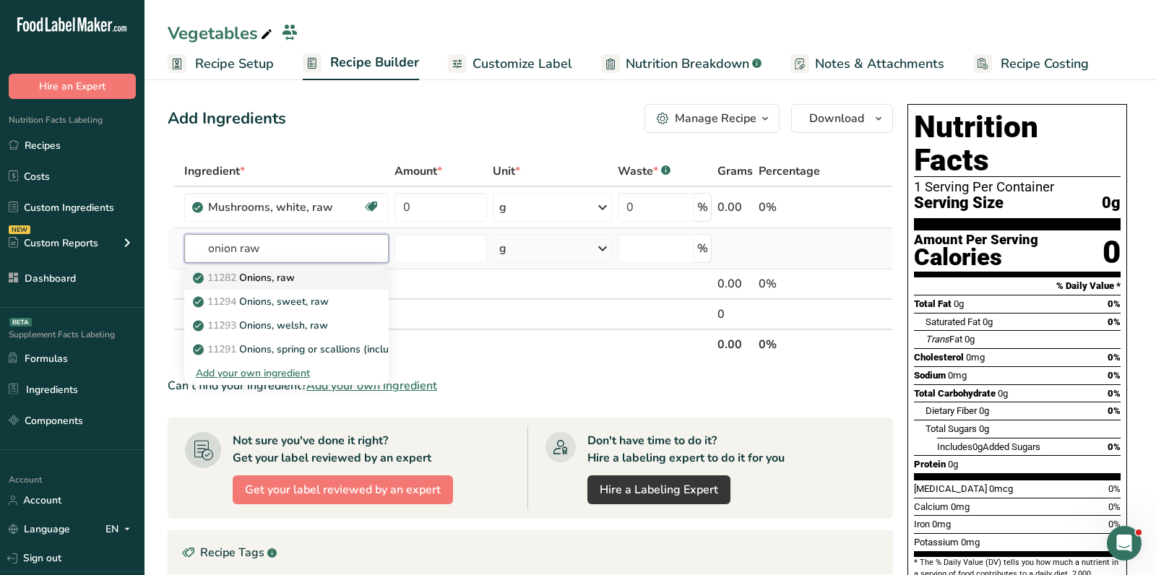
type input "onion raw"
click at [301, 271] on div "11282 Onions, raw" at bounding box center [275, 277] width 158 height 15
type input "Onions, raw"
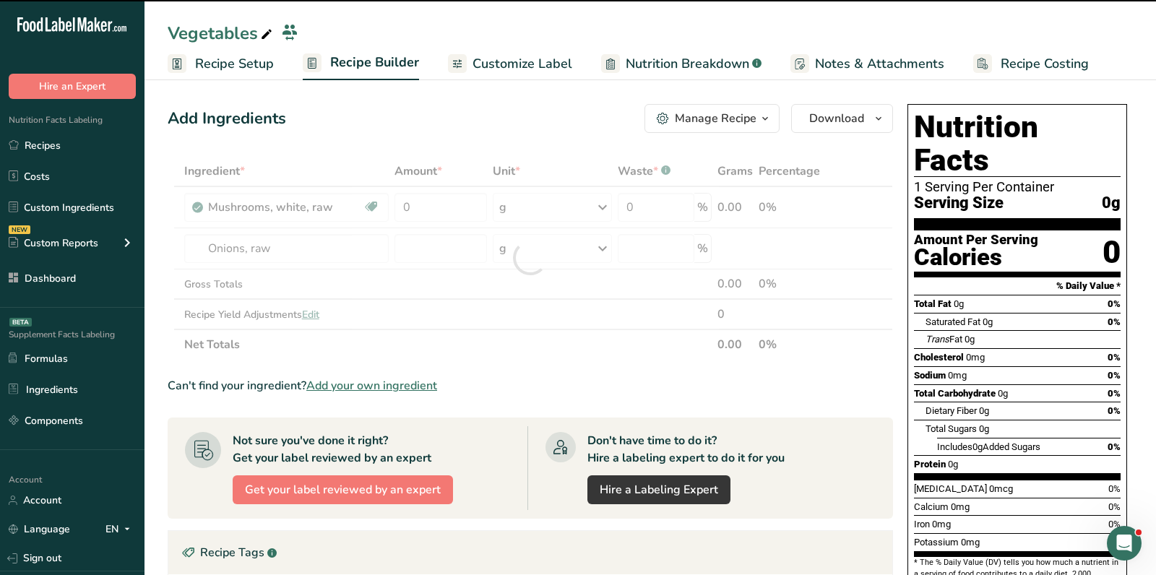
type input "0"
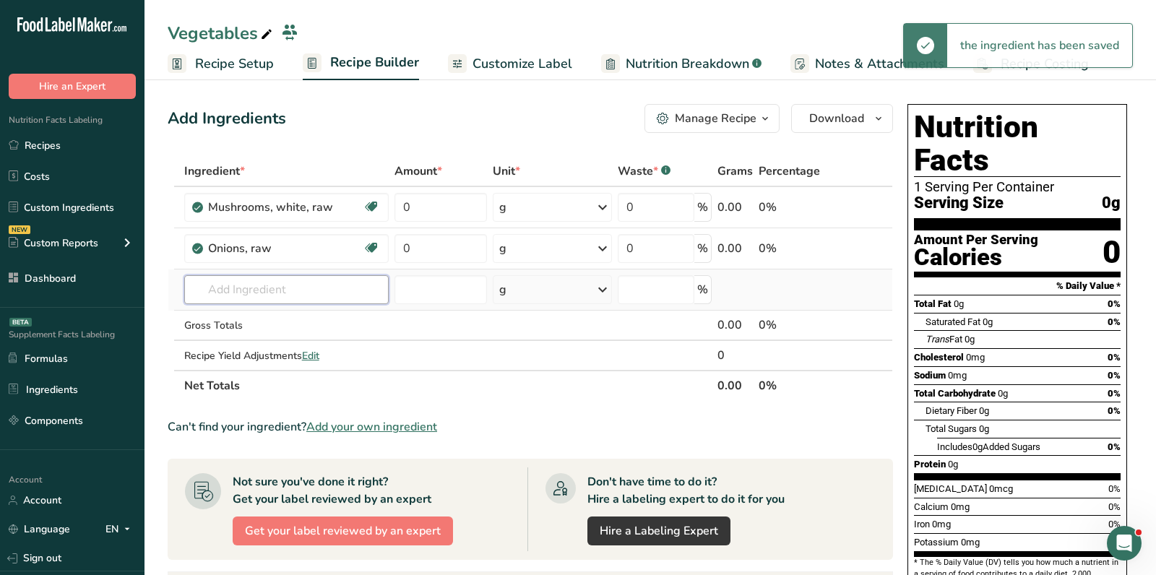
click at [345, 285] on input "text" at bounding box center [286, 289] width 205 height 29
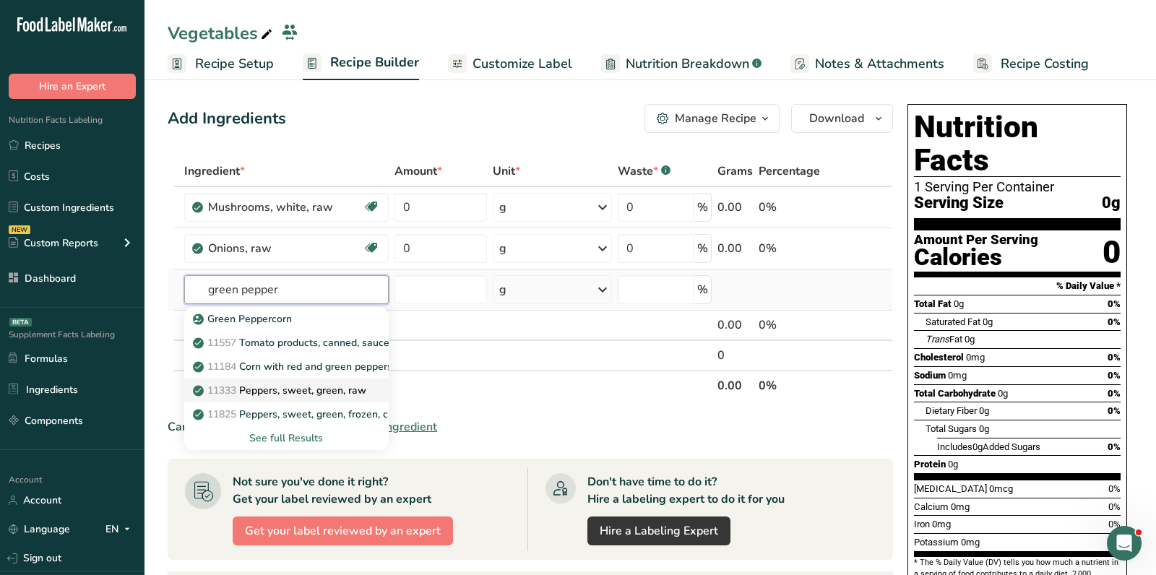
type input "green pepper"
click at [294, 383] on p "11333 Peppers, sweet, green, raw" at bounding box center [281, 390] width 171 height 15
type input "Peppers, sweet, green, raw"
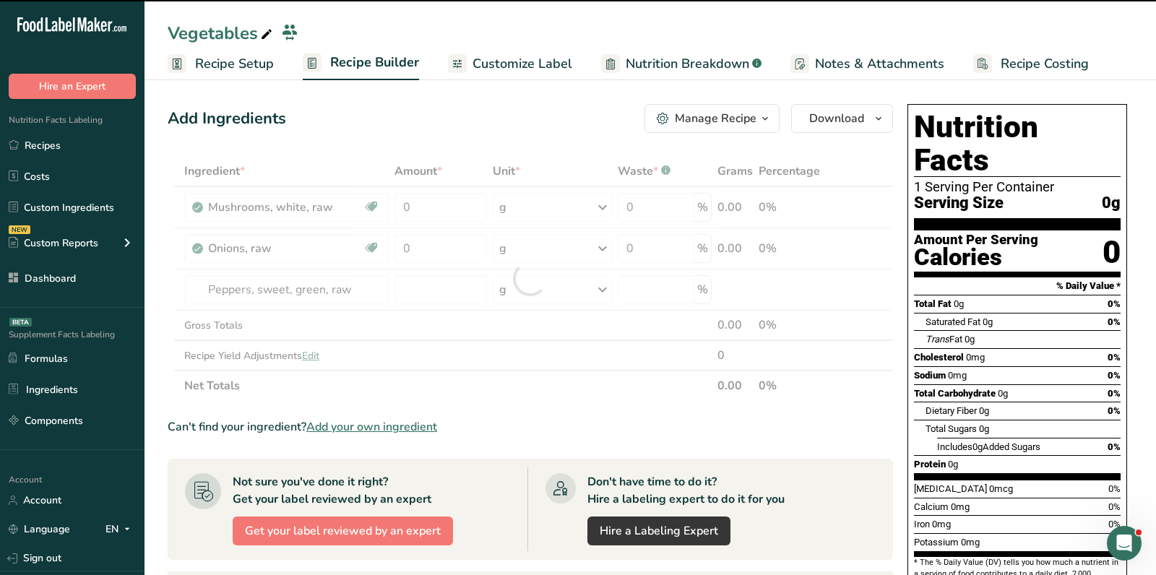
type input "0"
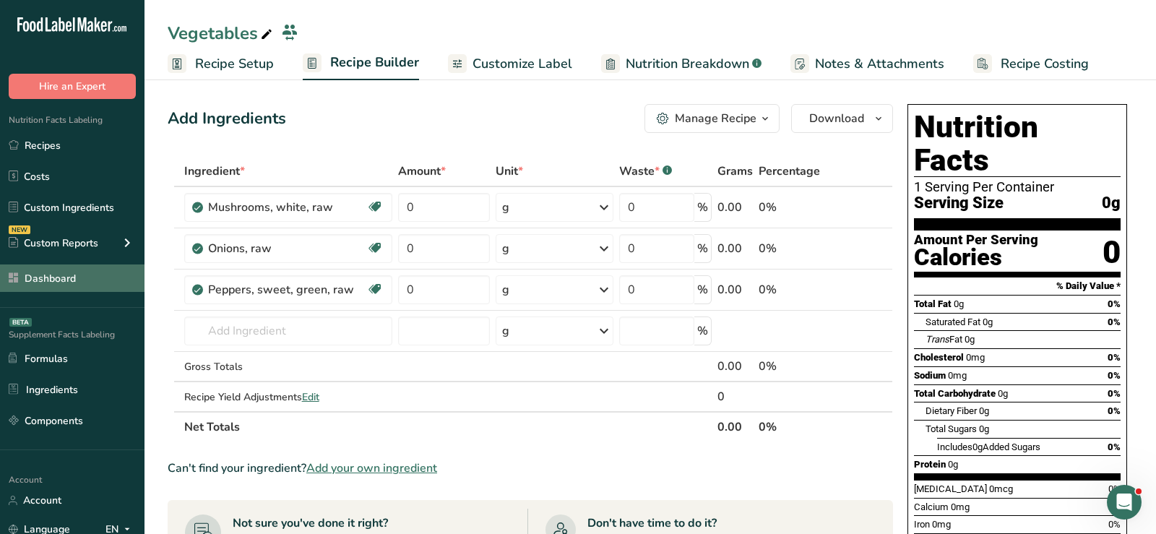
click at [81, 280] on link "Dashboard" at bounding box center [72, 278] width 145 height 27
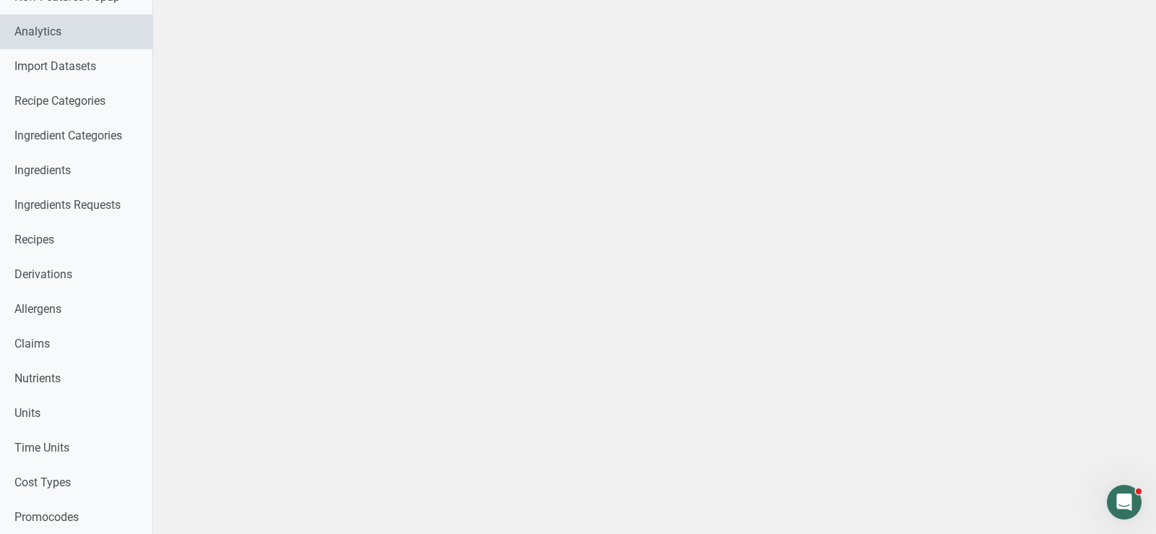
scroll to position [790, 0]
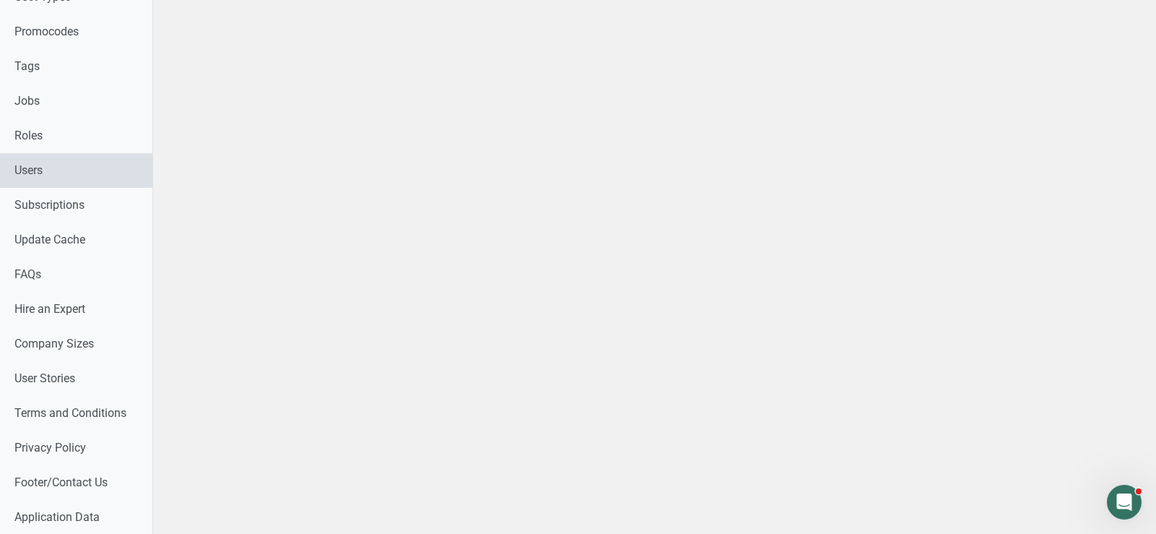
click at [60, 173] on link "Users" at bounding box center [76, 170] width 152 height 35
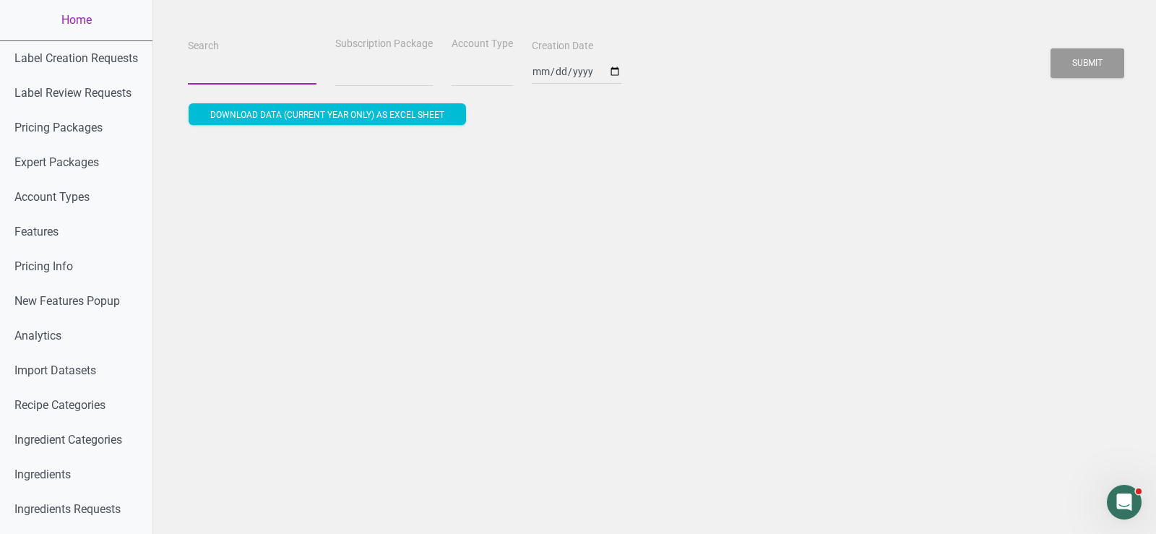
click at [245, 68] on input "Search" at bounding box center [252, 72] width 129 height 26
select select
click at [245, 68] on input "Search" at bounding box center [252, 72] width 129 height 26
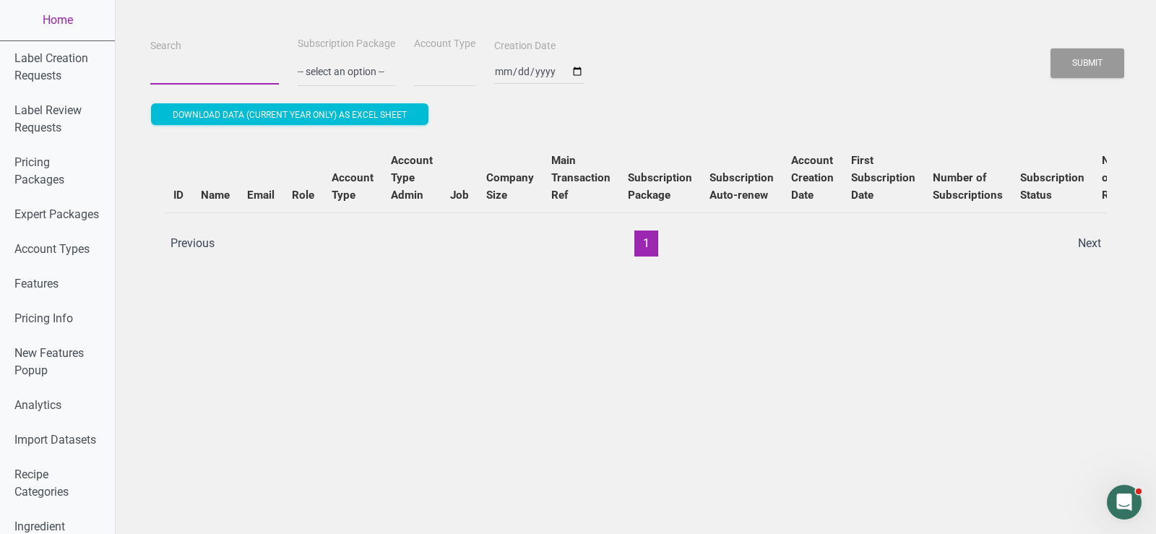
paste input "Enterprise Standard 5000"
type input "Enterprise Standard 5000"
select select
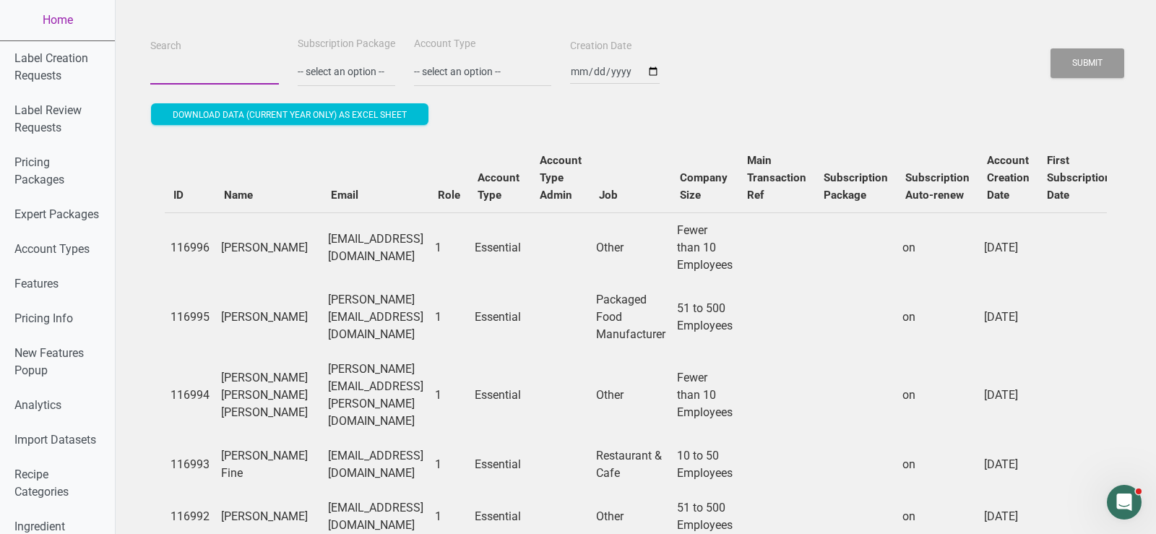
type input "b"
click at [1040, 48] on button "Submit" at bounding box center [1088, 63] width 74 height 30
type input "maria@bryan"
click at [1040, 48] on button "Submit" at bounding box center [1088, 63] width 74 height 30
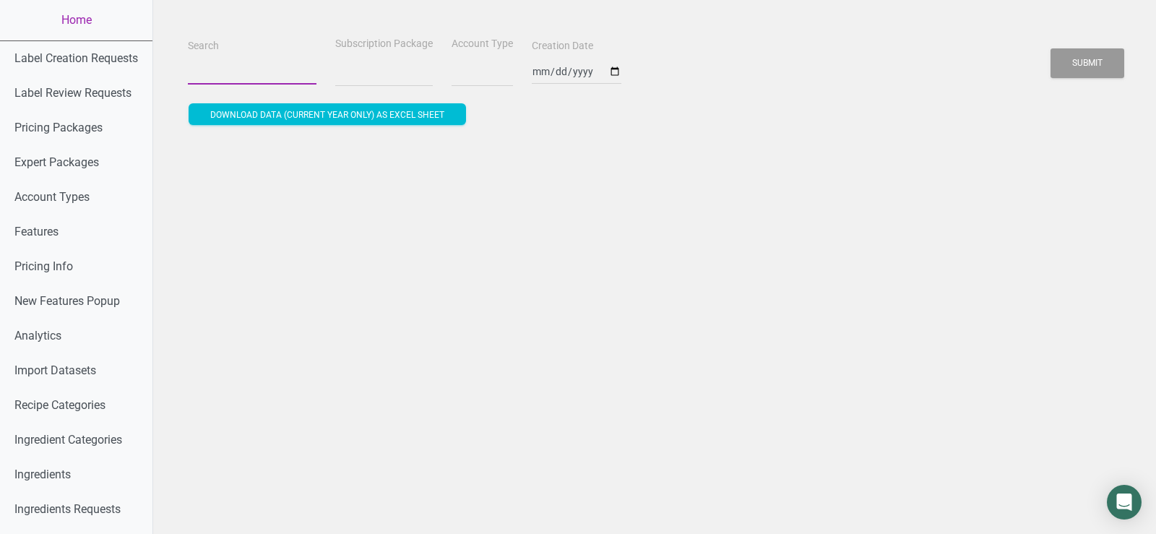
click at [243, 59] on input "Search" at bounding box center [252, 72] width 129 height 26
select select
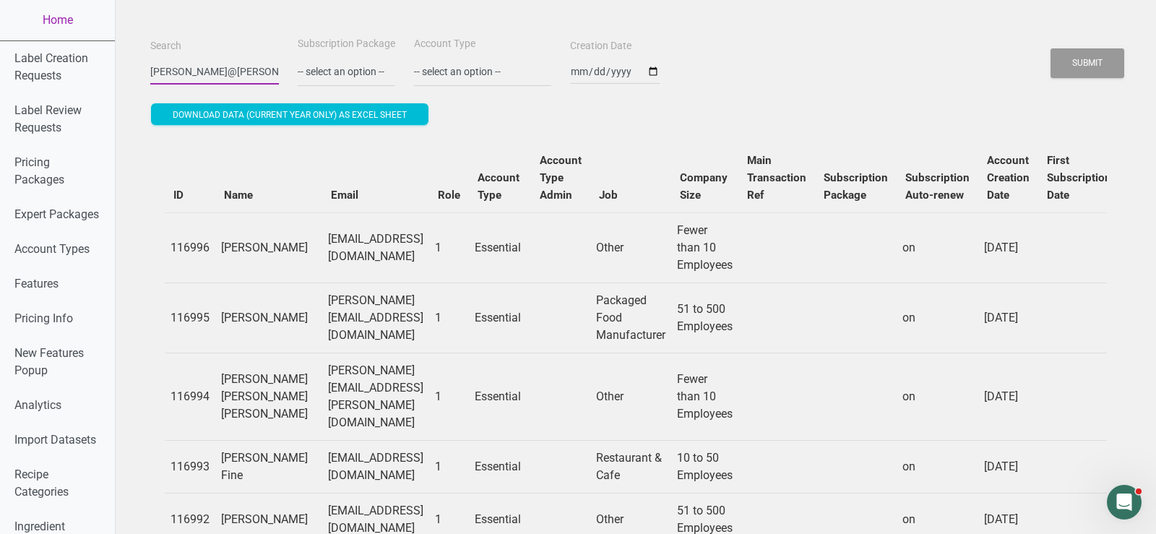
type input "[PERSON_NAME]@[PERSON_NAME]"
click at [1051, 48] on button "Submit" at bounding box center [1088, 63] width 74 height 30
click at [1118, 75] on button "Submit" at bounding box center [1088, 63] width 74 height 30
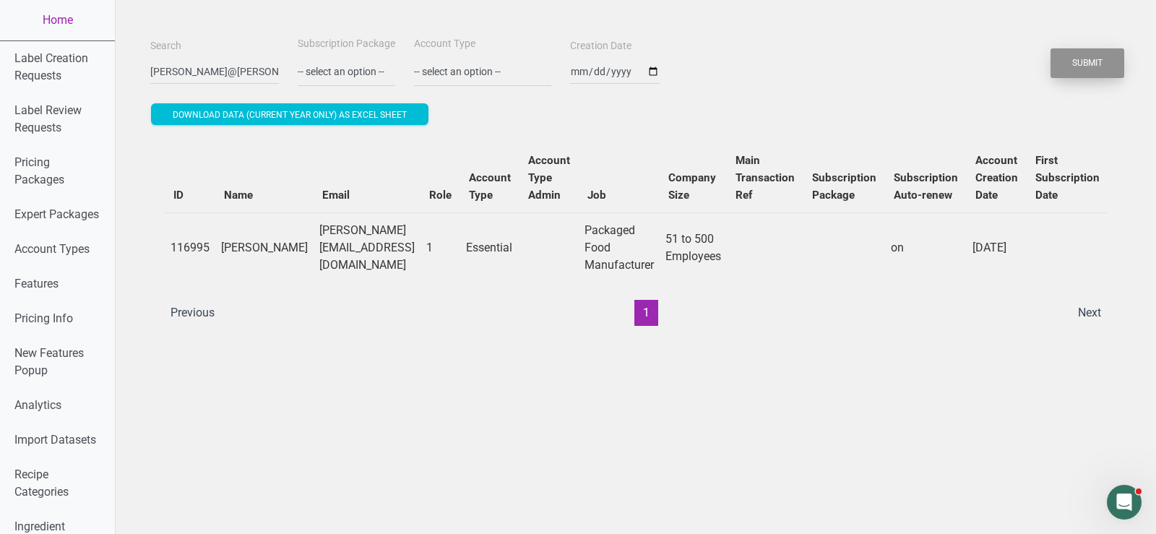
click at [1118, 75] on button "Submit" at bounding box center [1088, 63] width 74 height 30
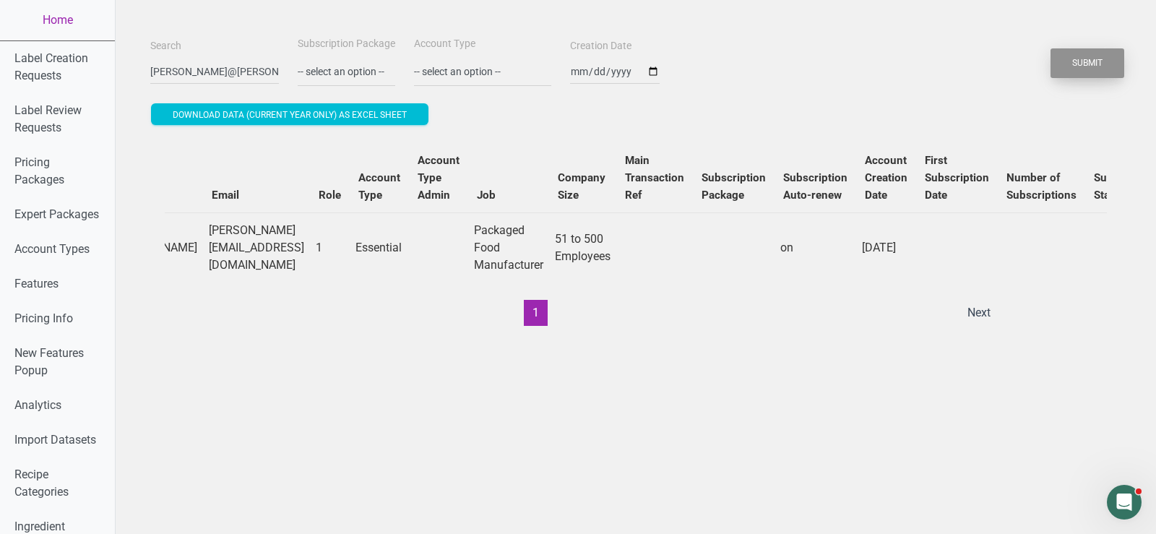
scroll to position [0, 85]
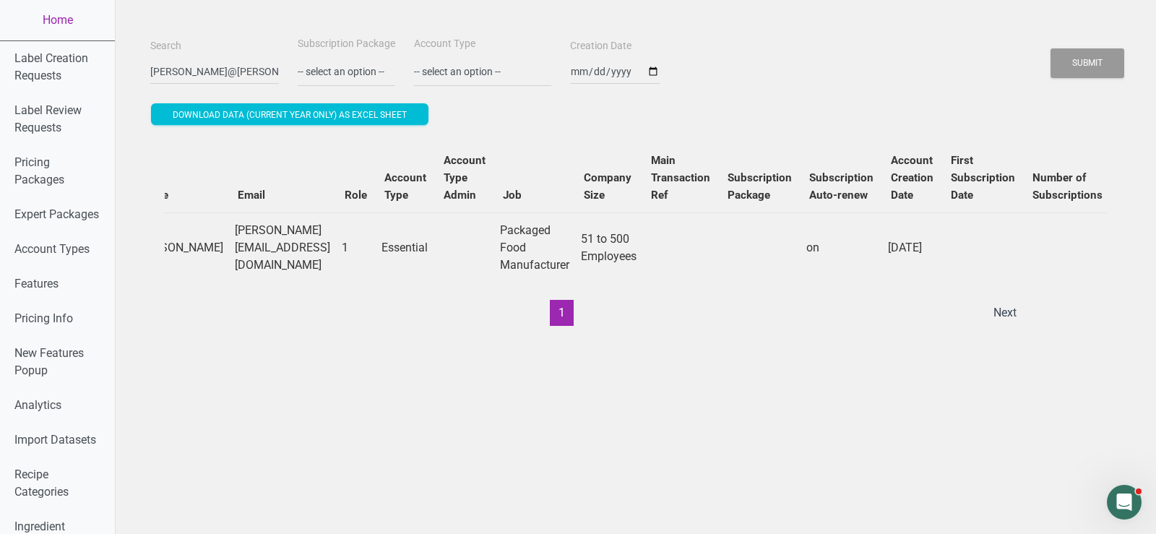
click at [288, 249] on td "maria@bryanjohnson.com" at bounding box center [282, 247] width 107 height 70
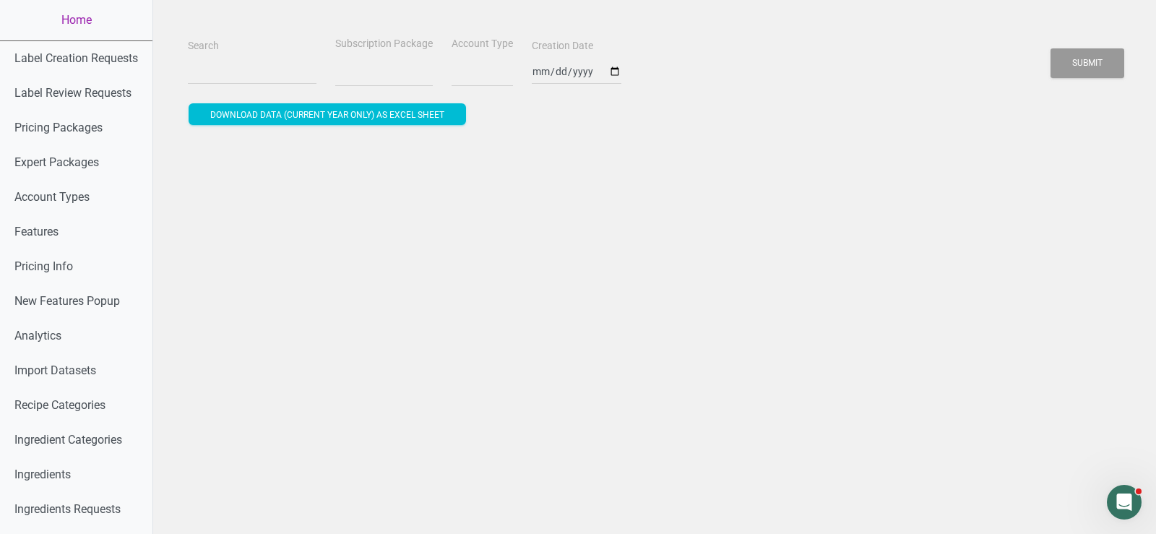
select select
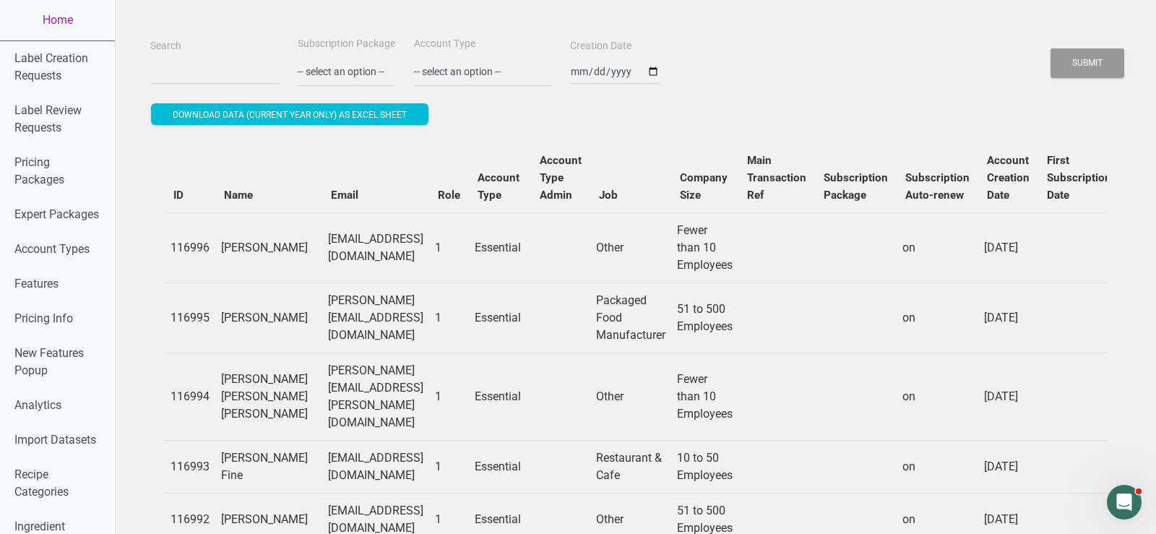
click at [359, 313] on td "[PERSON_NAME][EMAIL_ADDRESS][DOMAIN_NAME]" at bounding box center [375, 318] width 107 height 70
copy td "[PERSON_NAME][EMAIL_ADDRESS][DOMAIN_NAME]"
click at [181, 74] on input "Search" at bounding box center [214, 72] width 129 height 26
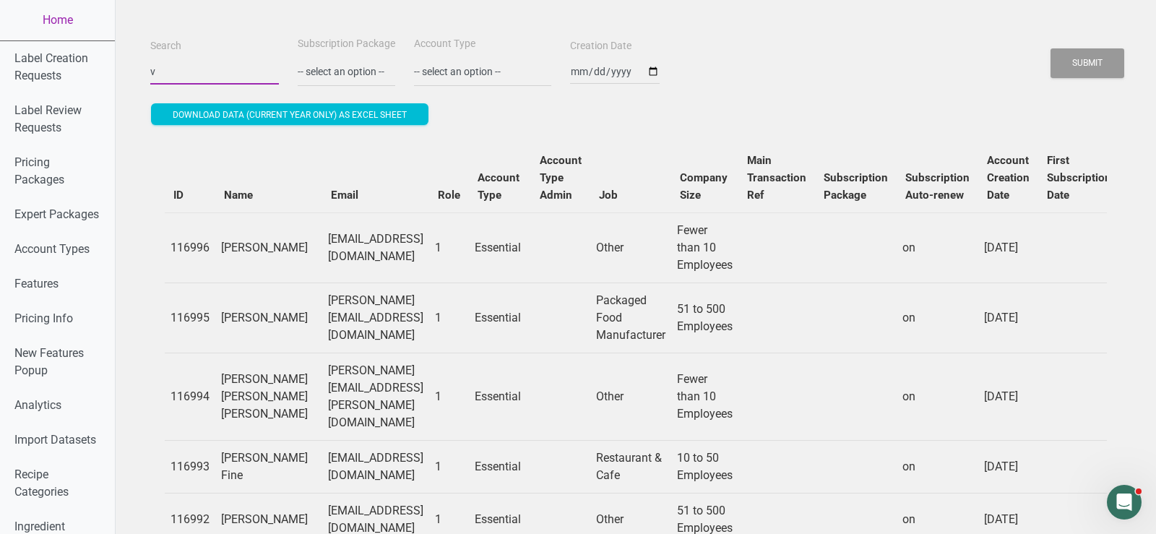
type input "v"
click at [1051, 48] on button "Submit" at bounding box center [1088, 63] width 74 height 30
paste input "[PERSON_NAME][EMAIL_ADDRESS][DOMAIN_NAME]"
type input "[PERSON_NAME][EMAIL_ADDRESS][DOMAIN_NAME]"
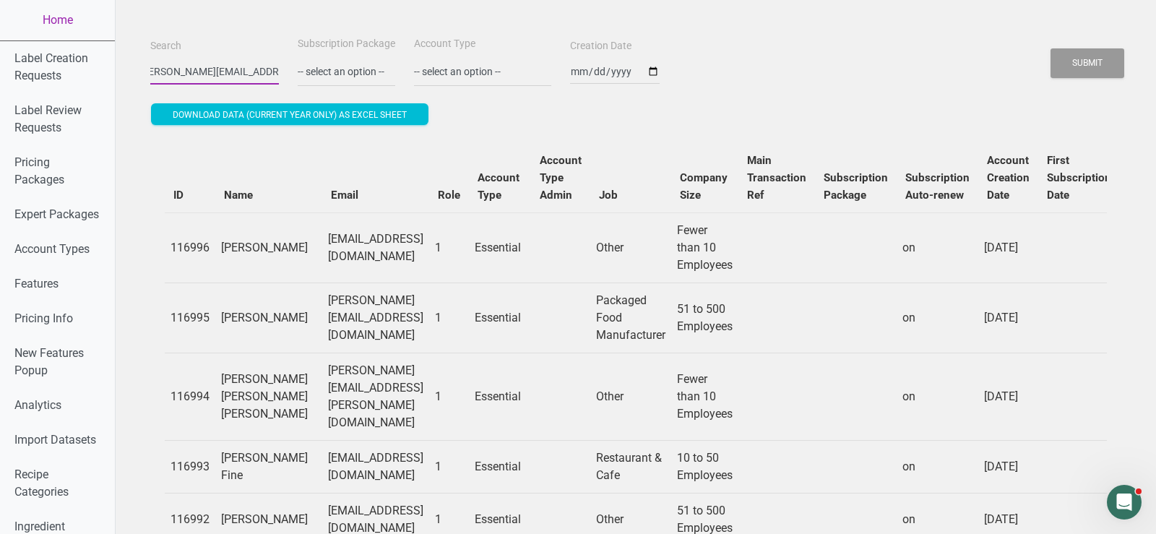
click at [1051, 48] on button "Submit" at bounding box center [1088, 63] width 74 height 30
click at [1091, 66] on button "Submit" at bounding box center [1088, 63] width 74 height 30
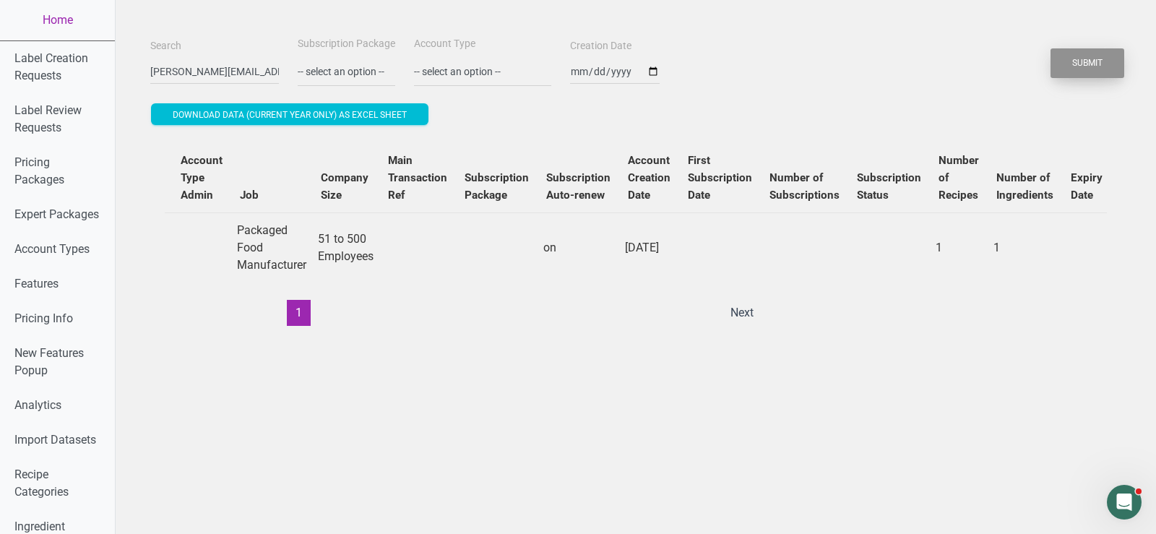
scroll to position [0, 504]
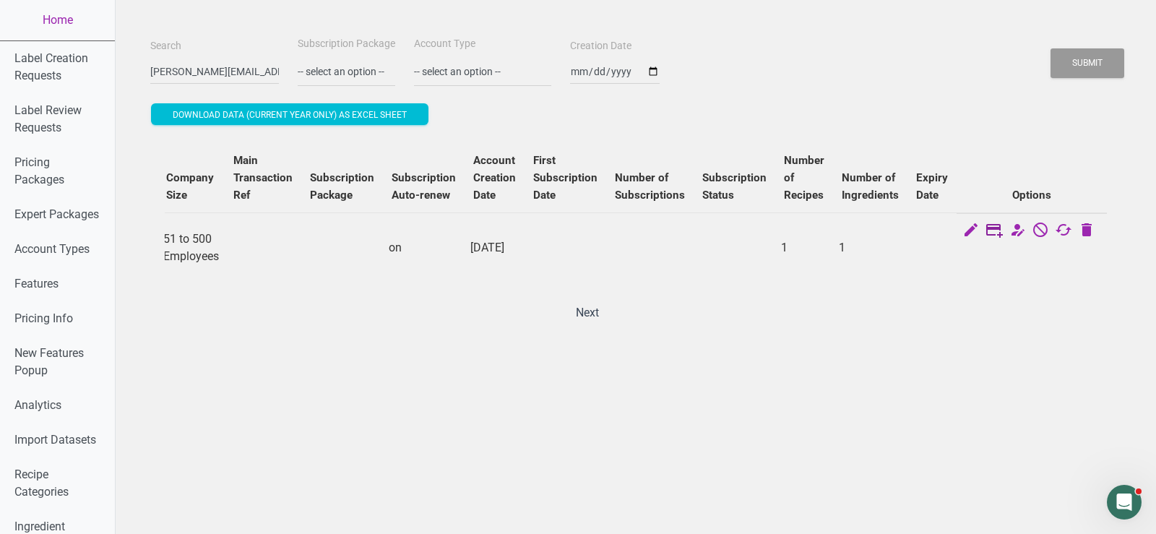
click at [996, 228] on icon at bounding box center [994, 231] width 17 height 20
select select "US"
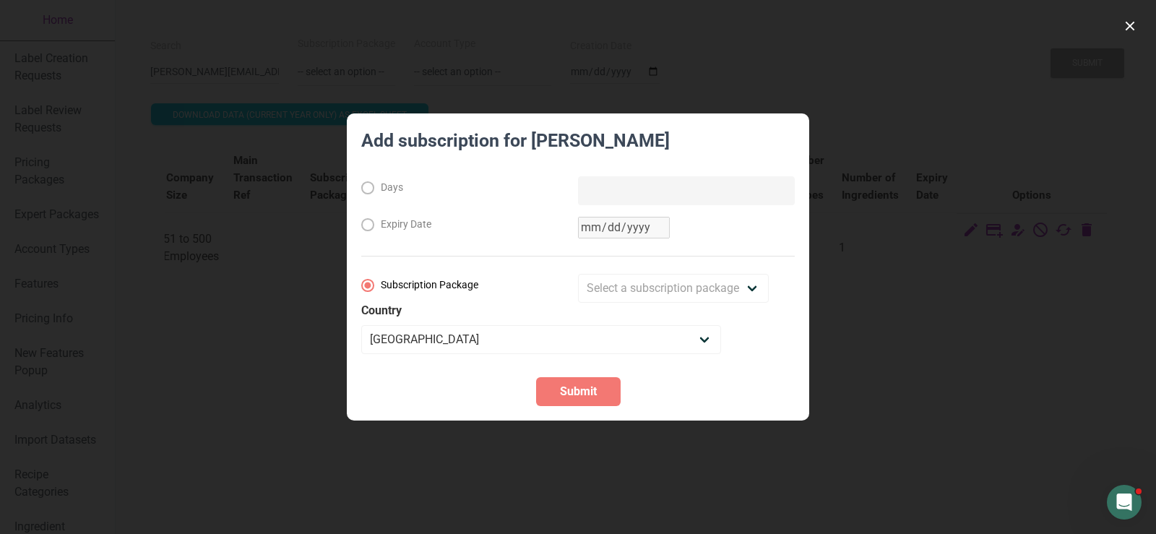
click at [932, 88] on div at bounding box center [578, 267] width 1156 height 534
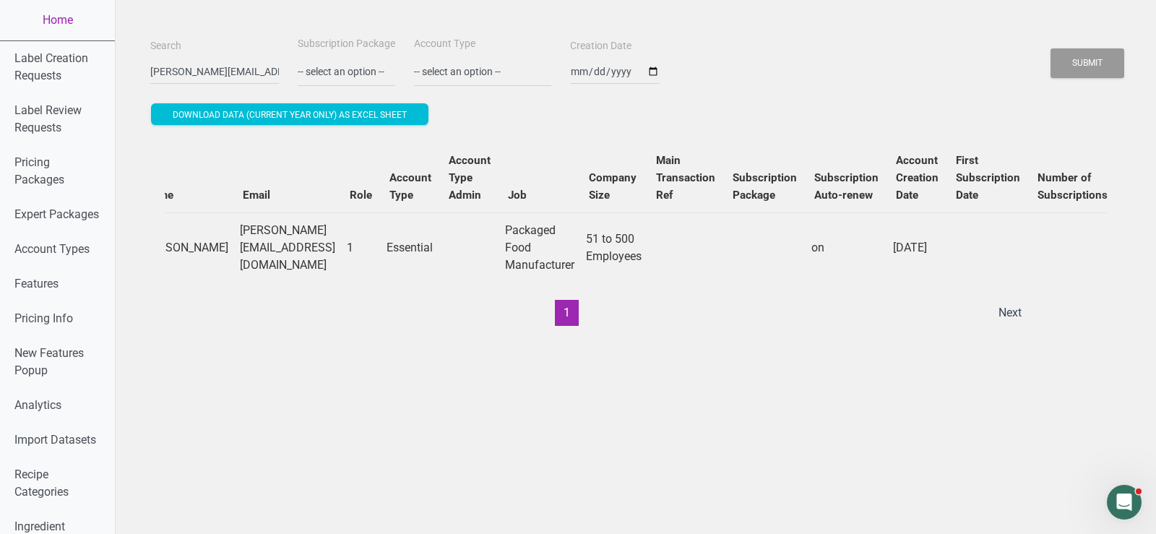
scroll to position [0, 0]
